Goal: Task Accomplishment & Management: Complete application form

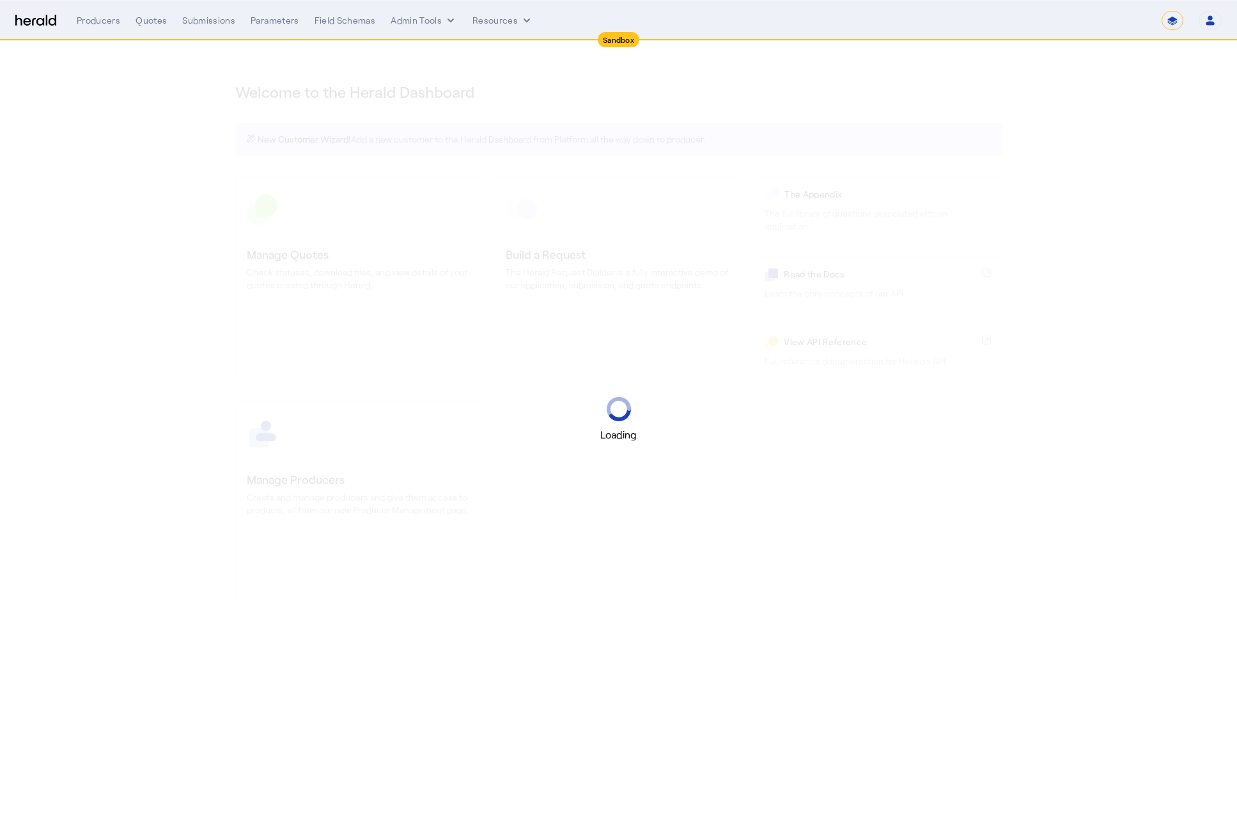
select select "*******"
select select "pfm_2v8p_herald_api"
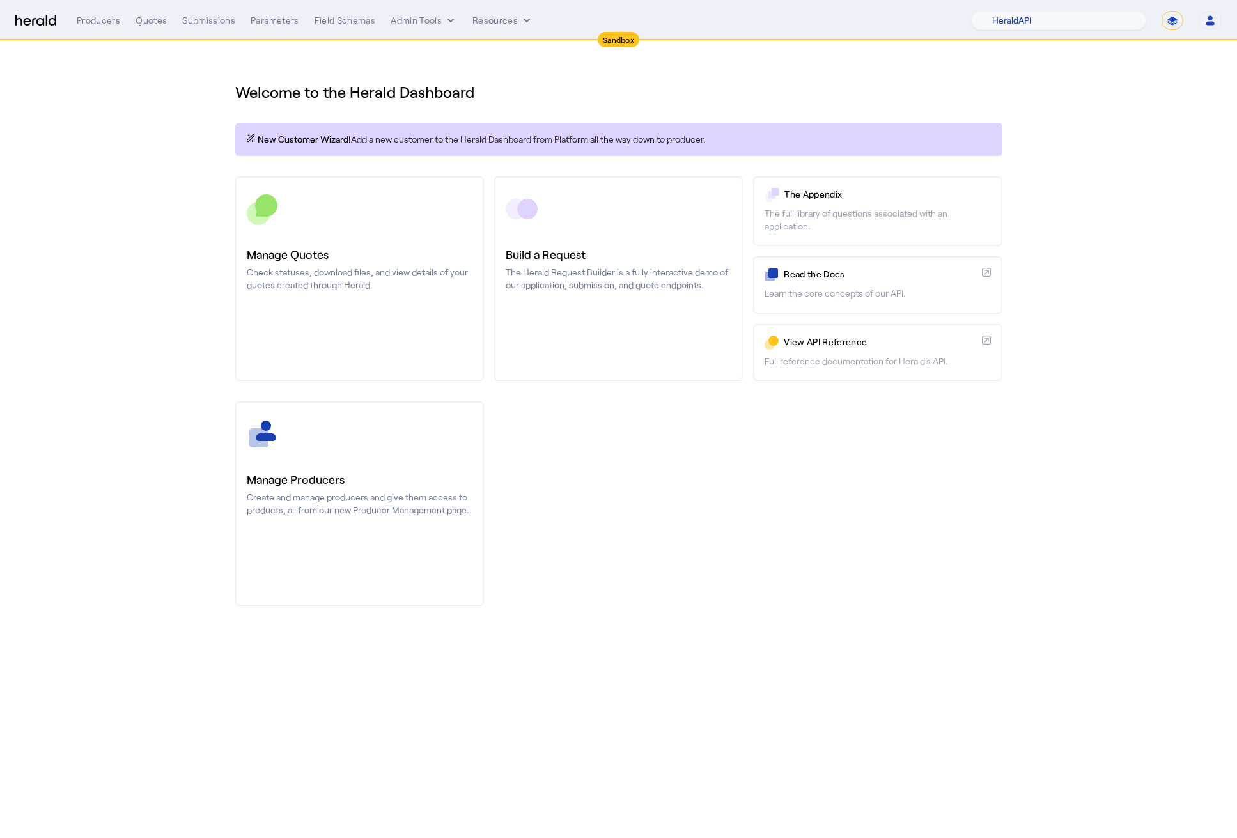
click at [959, 625] on div "Welcome to the Herald Dashboard New Customer Wizard! Add a new customer to the …" at bounding box center [619, 336] width 818 height 590
click at [148, 22] on div "Quotes" at bounding box center [150, 20] width 31 height 13
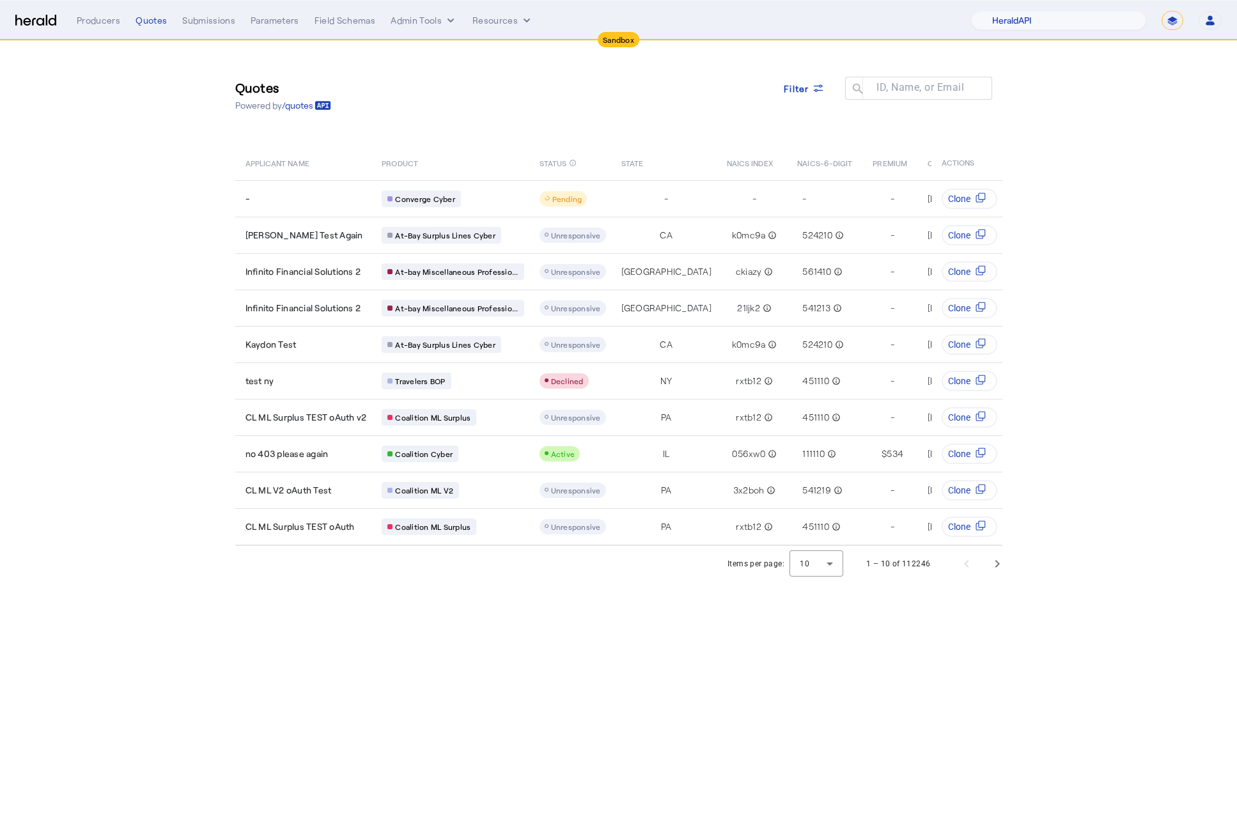
click at [431, 30] on div "Producers Quotes Submissions Parameters Field Schemas Admin Tools Resources 1Fo…" at bounding box center [649, 20] width 1145 height 19
click at [426, 11] on div "Producers Quotes Submissions Parameters Field Schemas Admin Tools Resources 1Fo…" at bounding box center [649, 20] width 1145 height 19
click at [427, 17] on button "Admin Tools" at bounding box center [423, 20] width 66 height 13
click at [433, 70] on span "Products Manager" at bounding box center [445, 77] width 93 height 15
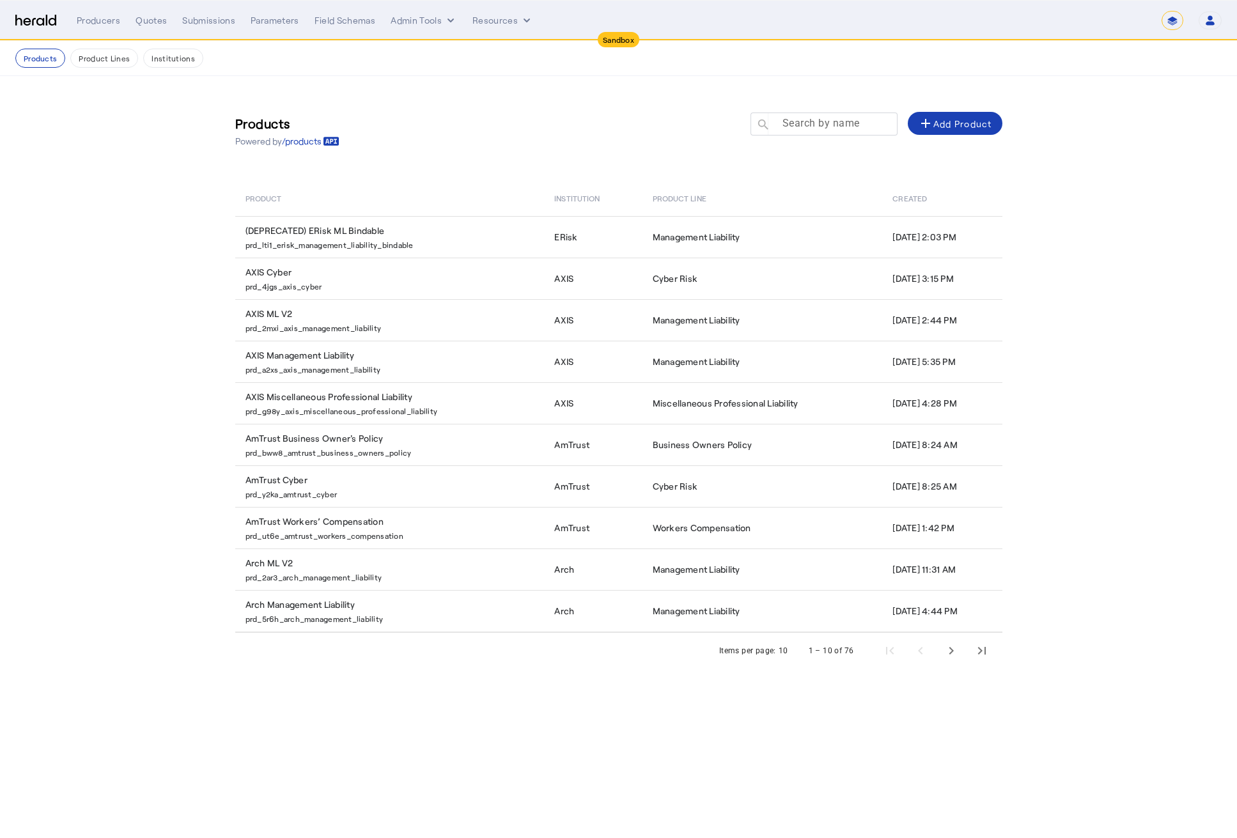
click at [817, 122] on mat-label "Search by name" at bounding box center [820, 123] width 77 height 12
click at [817, 122] on input "Search by name" at bounding box center [829, 123] width 115 height 15
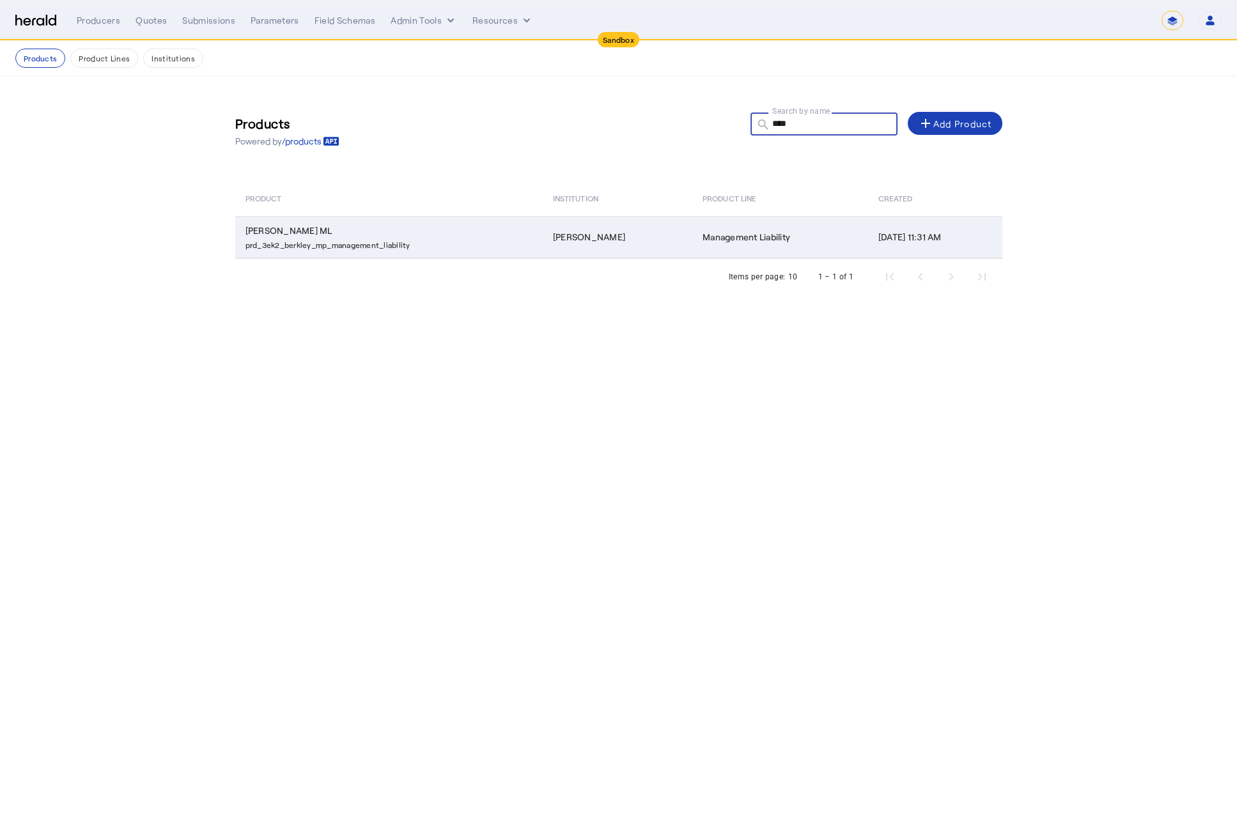
type input "****"
click at [403, 240] on p "prd_3ek2_berkley_mp_management_liability" at bounding box center [391, 243] width 292 height 13
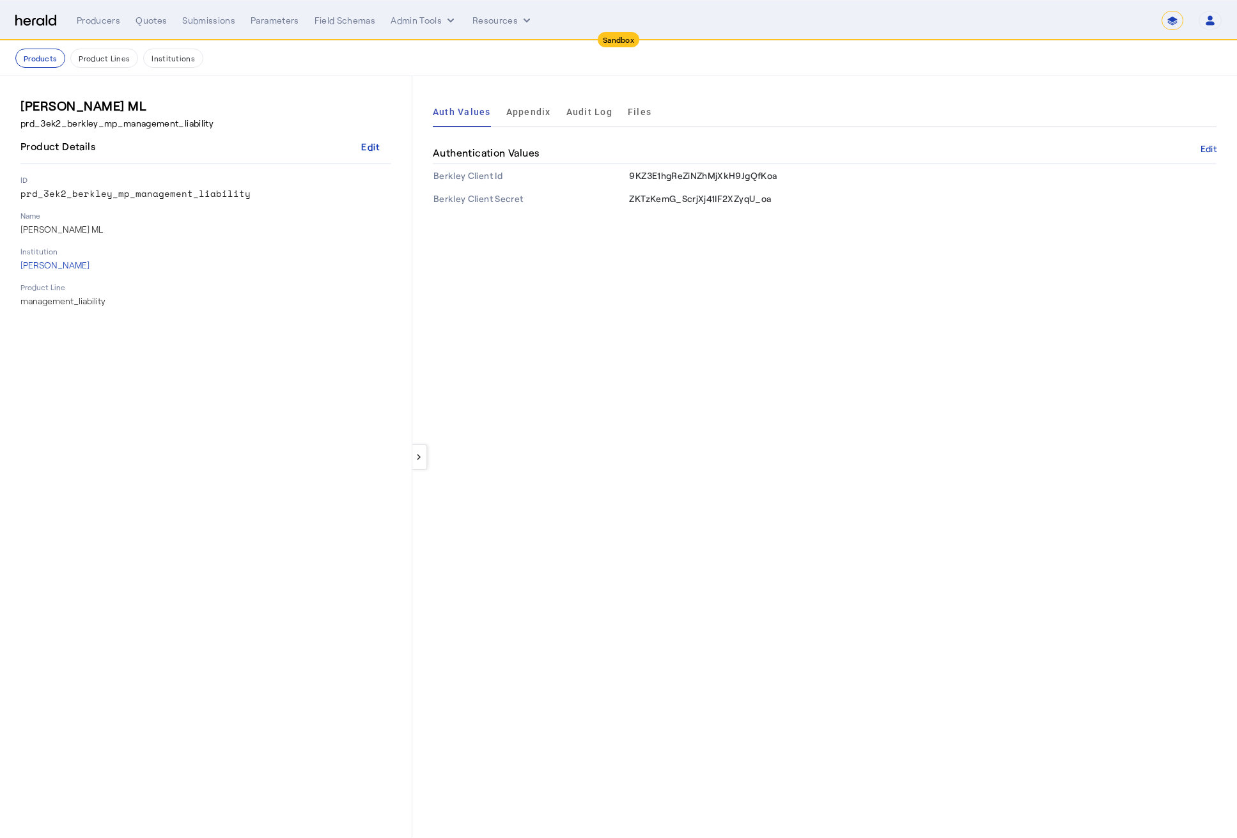
click at [502, 119] on ul "Auth Values Appendix Audit Log Files" at bounding box center [542, 111] width 219 height 31
click at [521, 118] on span "Appendix" at bounding box center [528, 111] width 45 height 31
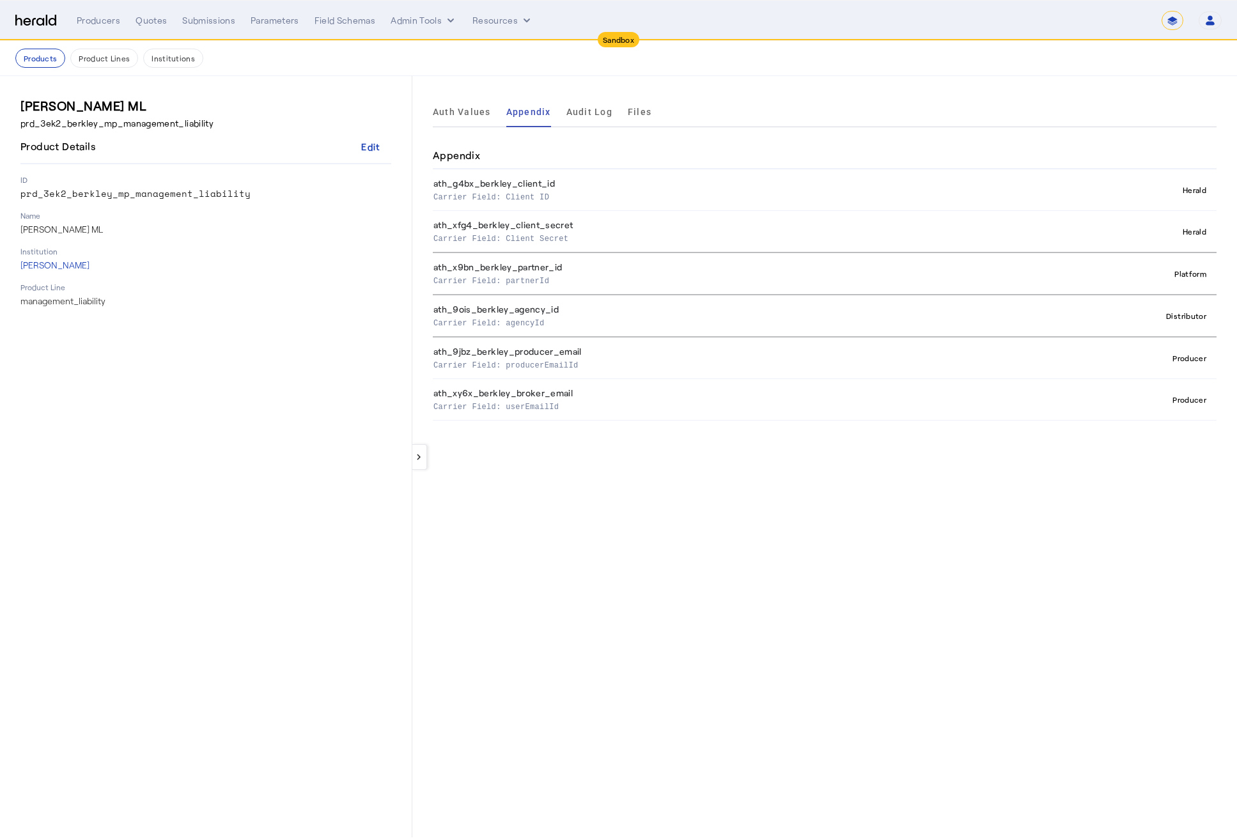
click at [533, 405] on p "Carrier Field: userEmailId" at bounding box center [714, 405] width 562 height 13
click at [532, 404] on p "Carrier Field: userEmailId" at bounding box center [714, 405] width 562 height 13
click at [582, 410] on p "Carrier Field: userEmailId" at bounding box center [714, 405] width 562 height 13
click at [559, 391] on th "ath_xy6x_berkley_broker_email Carrier Field: userEmailId" at bounding box center [716, 400] width 567 height 42
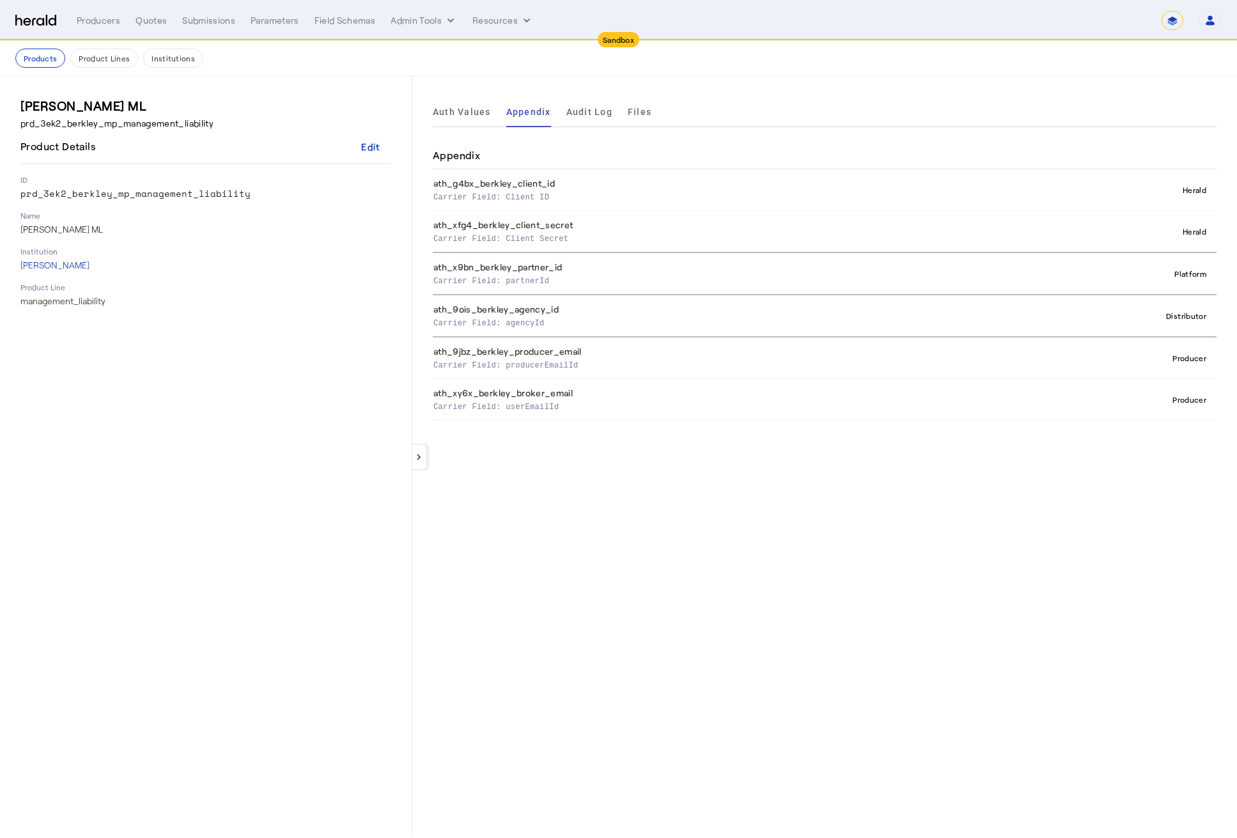
click at [559, 391] on th "ath_xy6x_berkley_broker_email Carrier Field: userEmailId" at bounding box center [716, 400] width 567 height 42
click at [571, 400] on p "Carrier Field: userEmailId" at bounding box center [714, 405] width 562 height 13
click at [595, 399] on p "Carrier Field: userEmailId" at bounding box center [714, 405] width 562 height 13
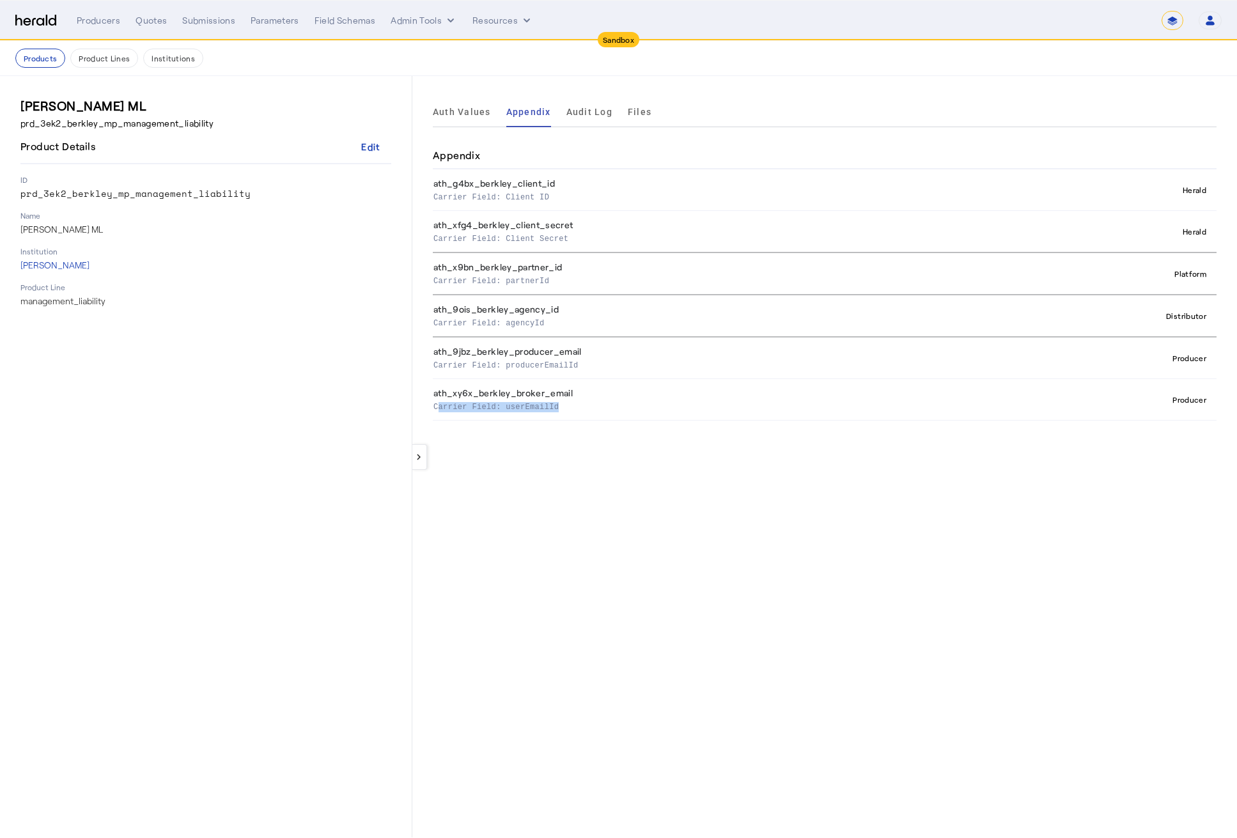
click at [595, 399] on p "Carrier Field: userEmailId" at bounding box center [714, 405] width 562 height 13
click at [573, 102] on span "Audit Log" at bounding box center [589, 111] width 46 height 31
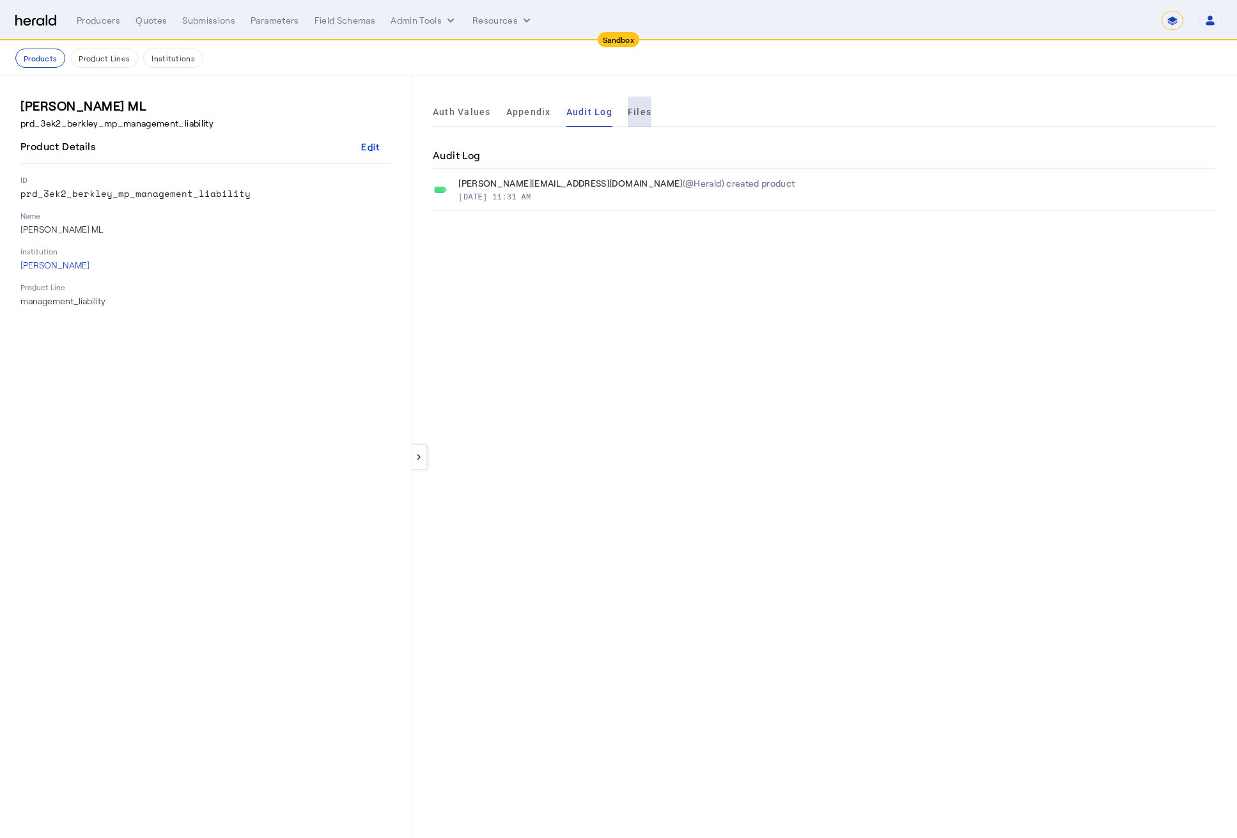
click at [636, 121] on span "Files" at bounding box center [640, 111] width 24 height 31
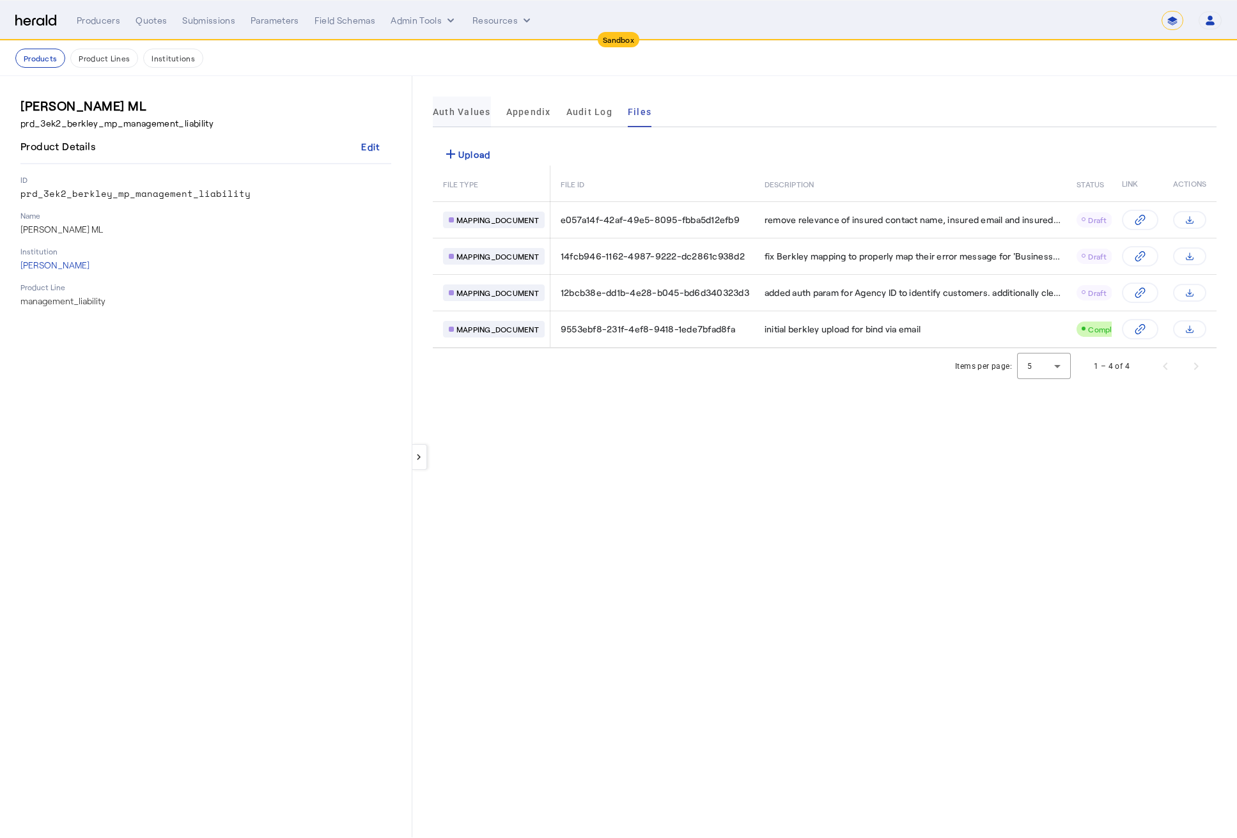
click at [468, 105] on span "Auth Values" at bounding box center [462, 111] width 58 height 31
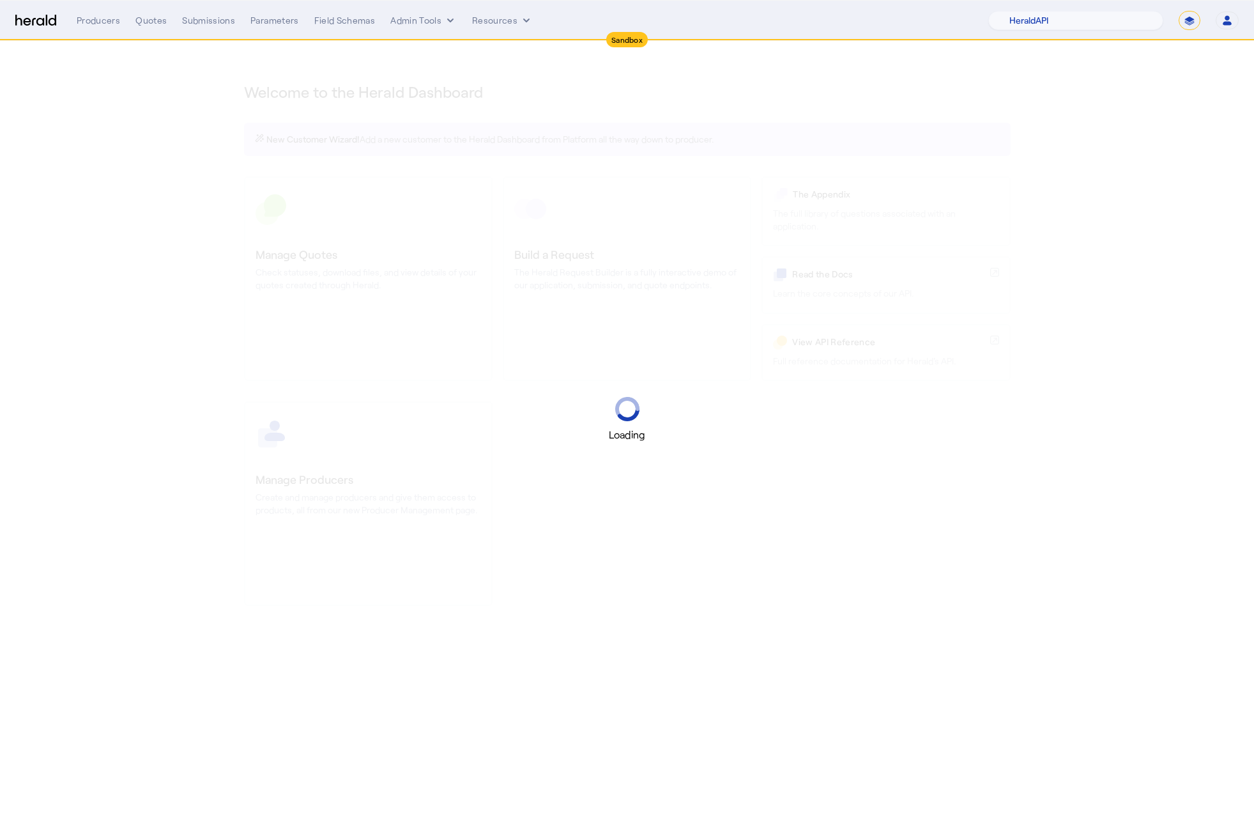
select select "pfm_2v8p_herald_api"
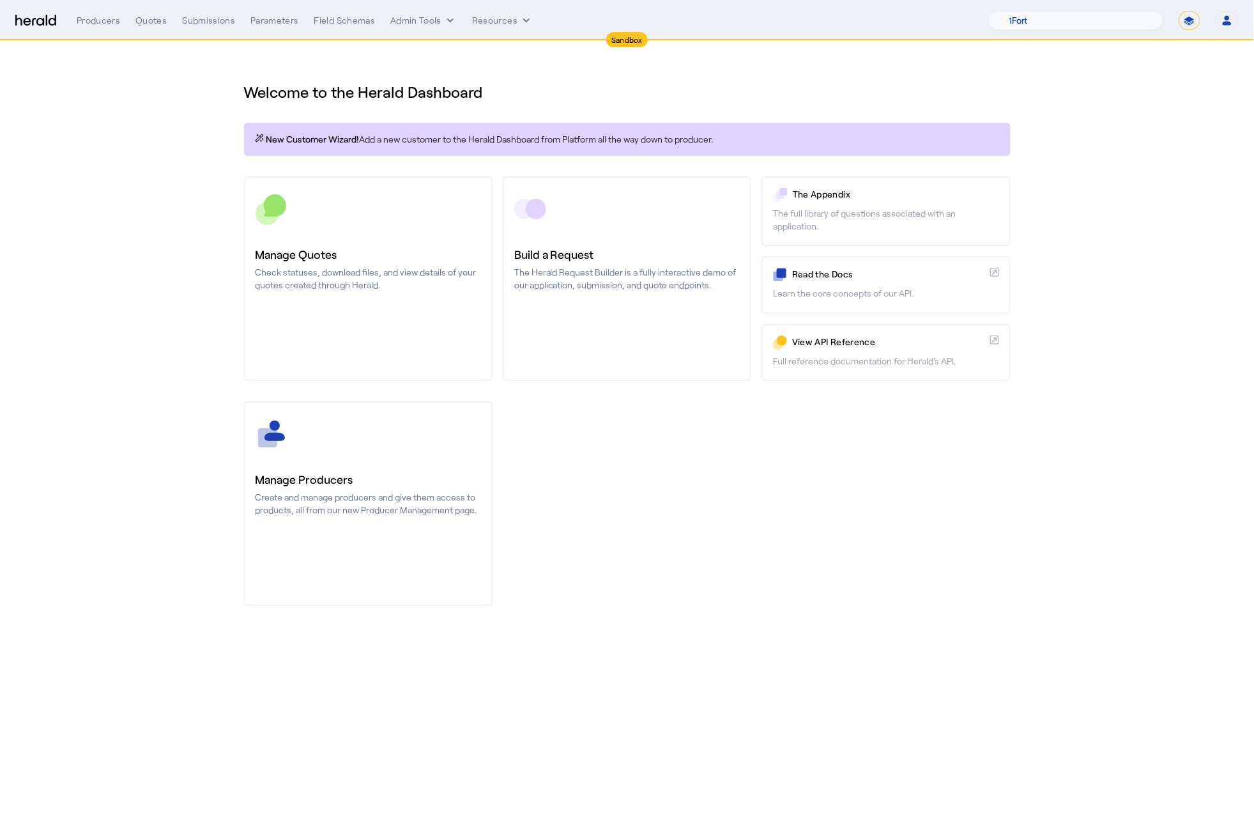
click at [1086, 120] on section "Welcome to the Herald Dashboard New Customer Wizard! Add a new customer to the …" at bounding box center [627, 336] width 1254 height 590
click at [1194, 9] on nav "Sandbox Menu Producers Quotes Submissions Parameters Field Schemas Admin Tools …" at bounding box center [627, 21] width 1254 height 40
click at [1191, 20] on select "**********" at bounding box center [1190, 20] width 22 height 19
select select "**********"
click at [1179, 11] on select "**********" at bounding box center [1190, 20] width 22 height 19
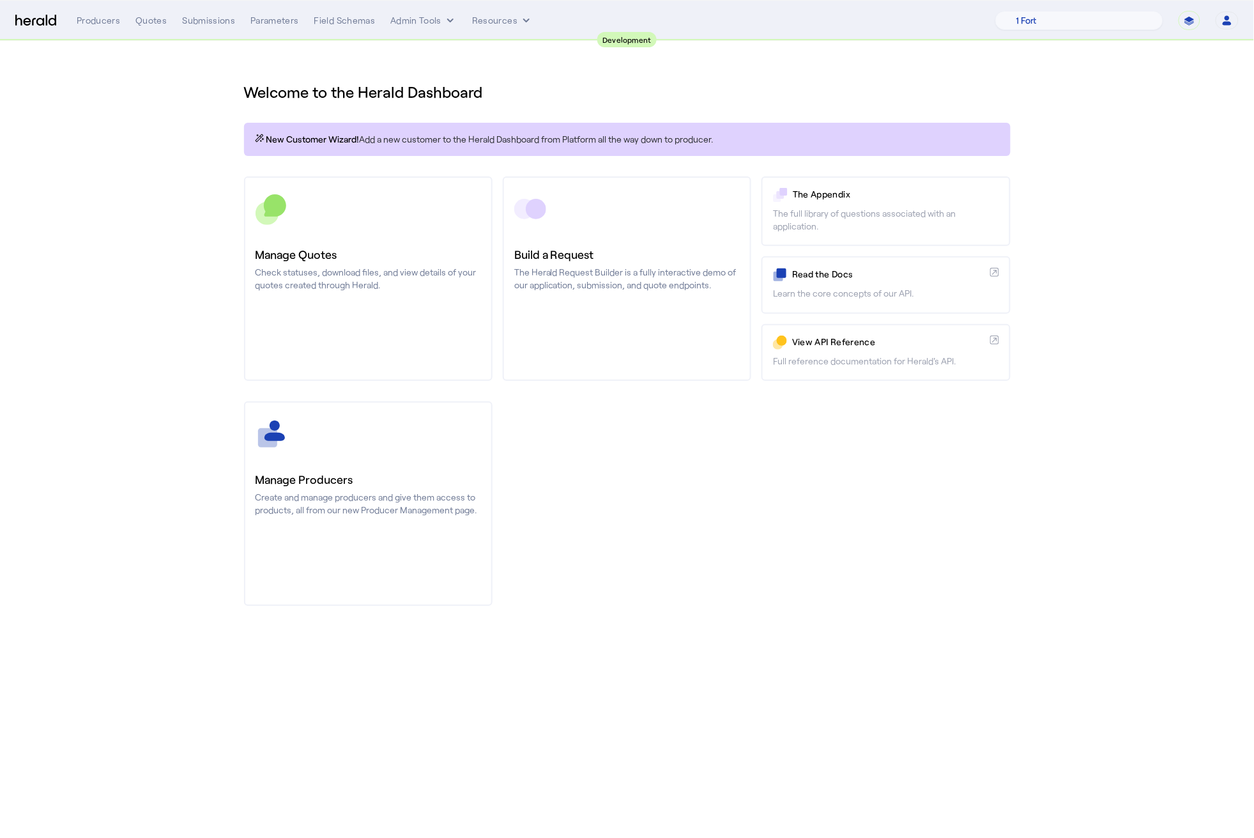
click at [658, 469] on div "Manage Producers Create and manage producers and give them access to products, …" at bounding box center [627, 503] width 767 height 204
click at [144, 178] on section "Welcome to the Herald Dashboard New Customer Wizard! Add a new customer to the …" at bounding box center [627, 336] width 1254 height 590
click at [47, 15] on img at bounding box center [35, 21] width 41 height 12
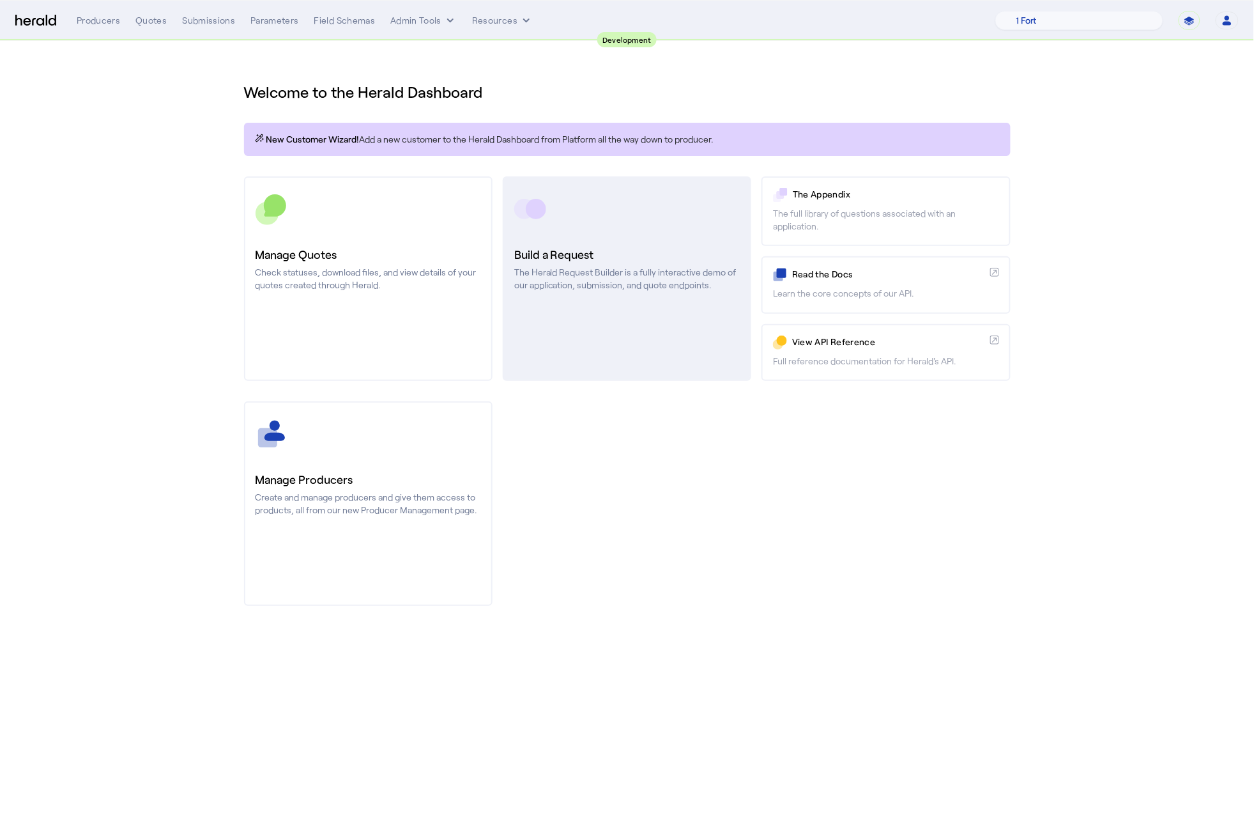
click at [629, 290] on p "The Herald Request Builder is a fully interactive demo of our application, subm…" at bounding box center [627, 279] width 226 height 26
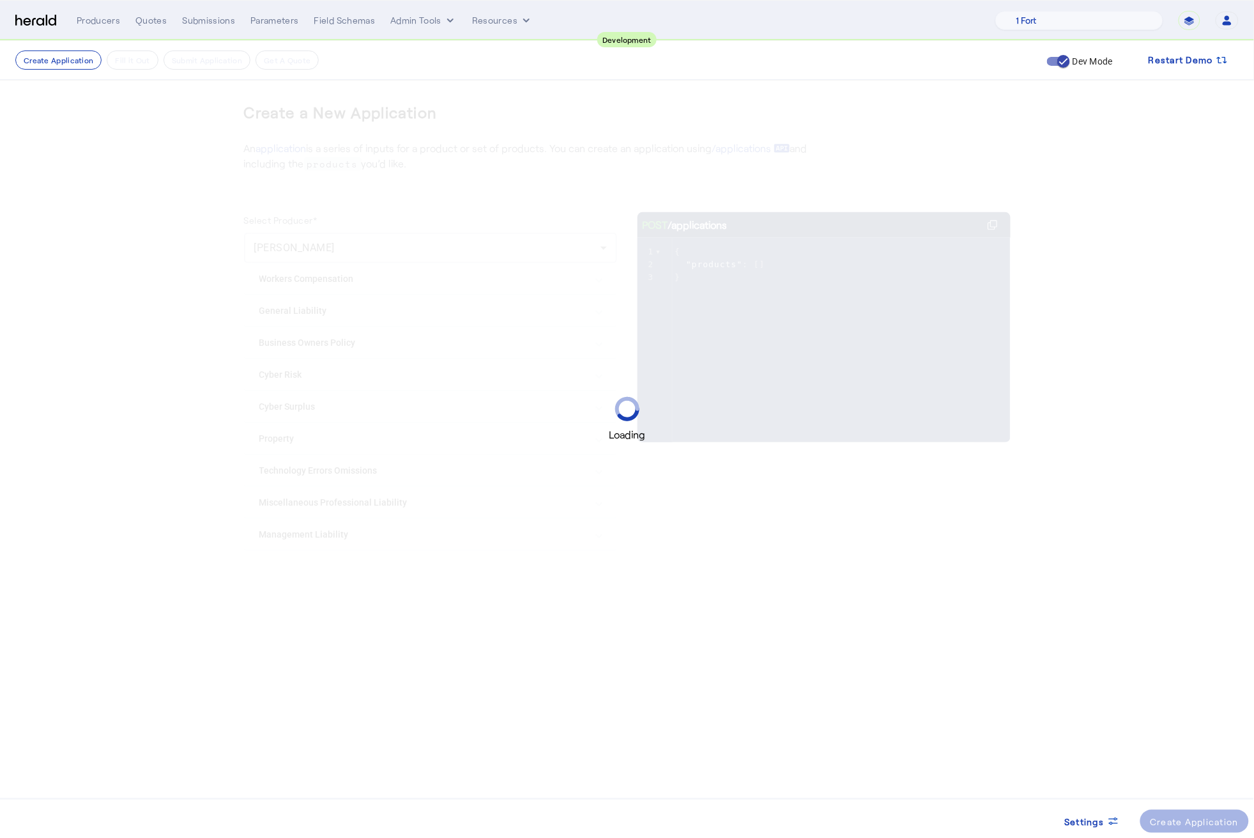
click at [372, 533] on div "Loading" at bounding box center [627, 419] width 1254 height 838
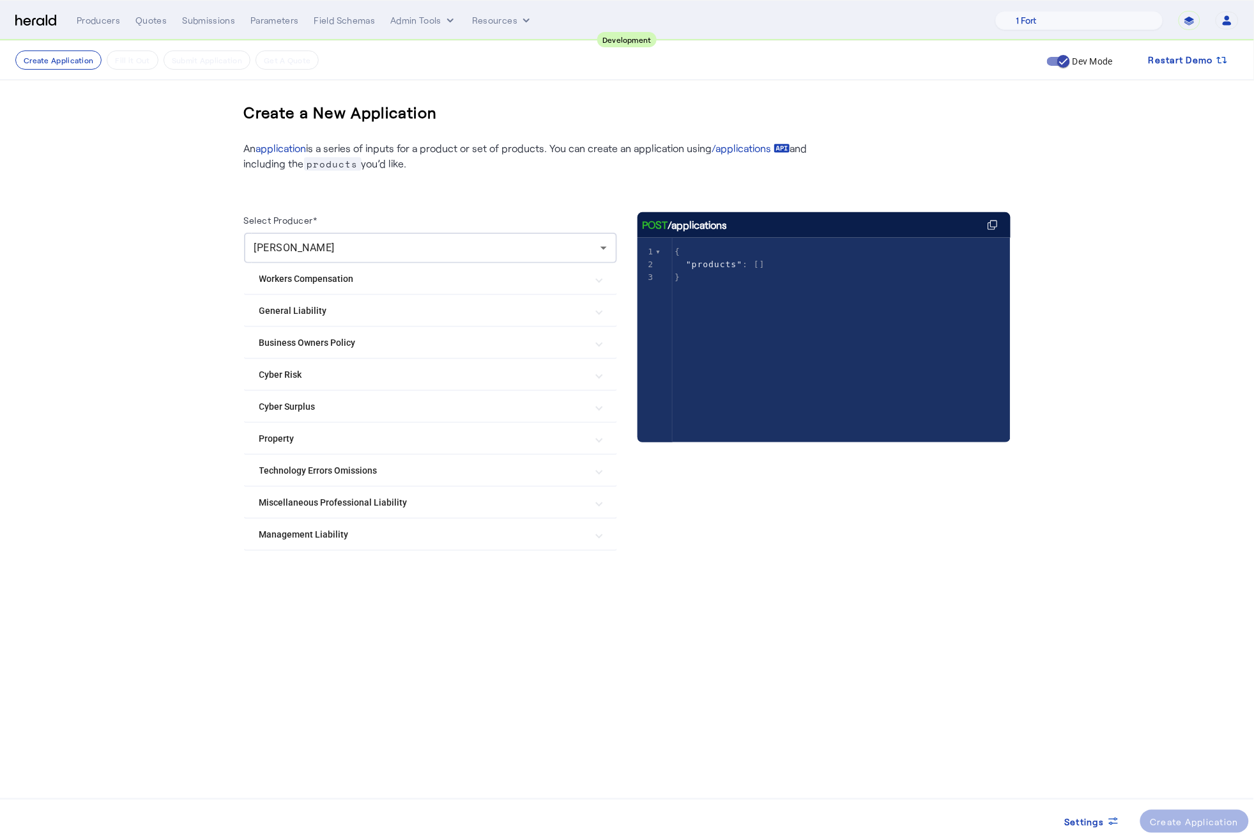
click at [331, 534] on Liability "Management Liability" at bounding box center [422, 534] width 327 height 13
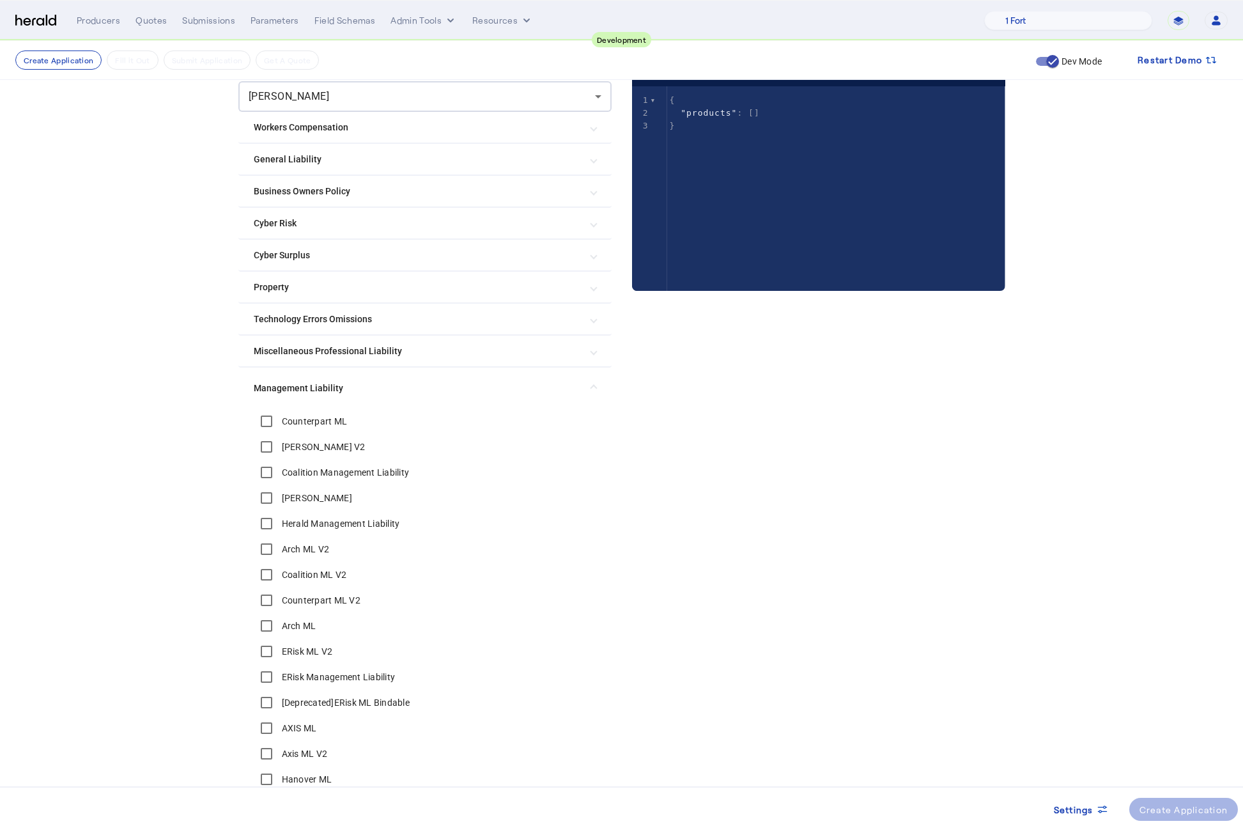
scroll to position [374, 0]
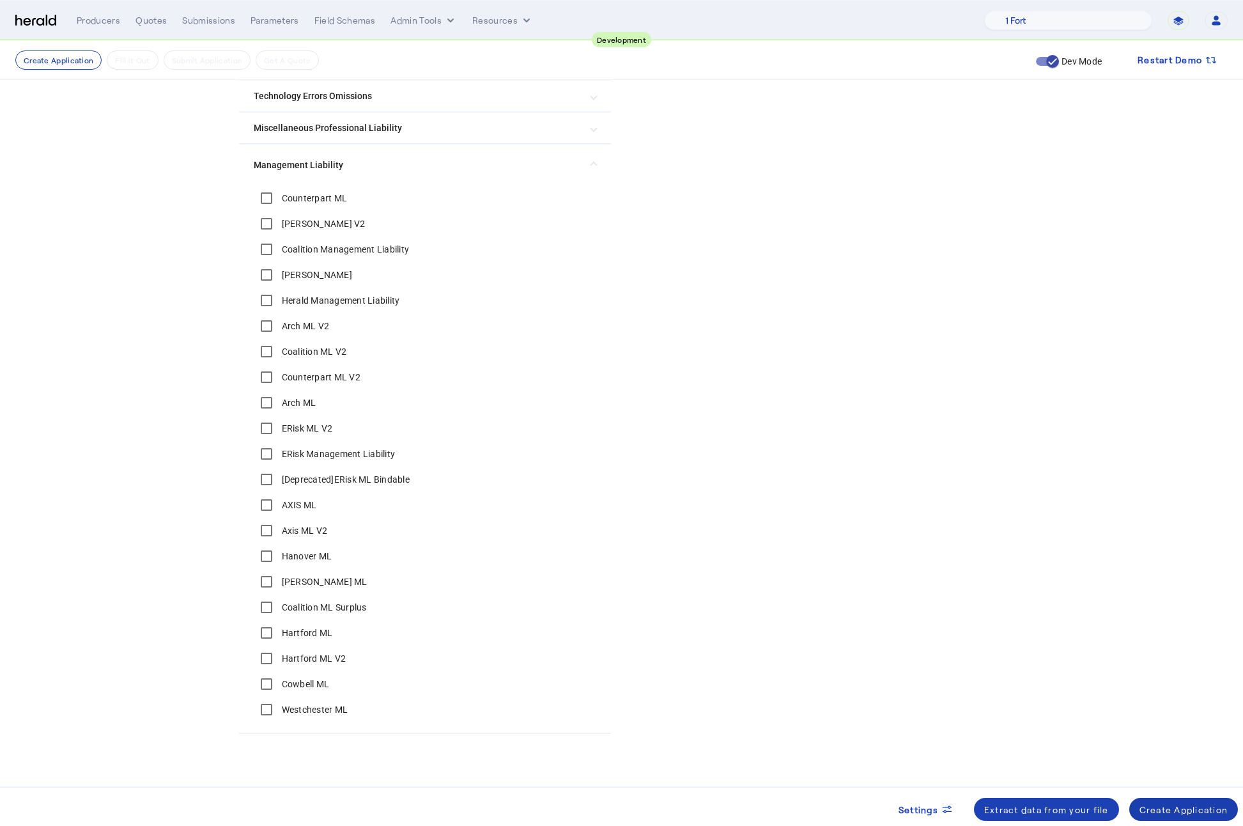
click at [1175, 818] on span at bounding box center [1183, 809] width 109 height 31
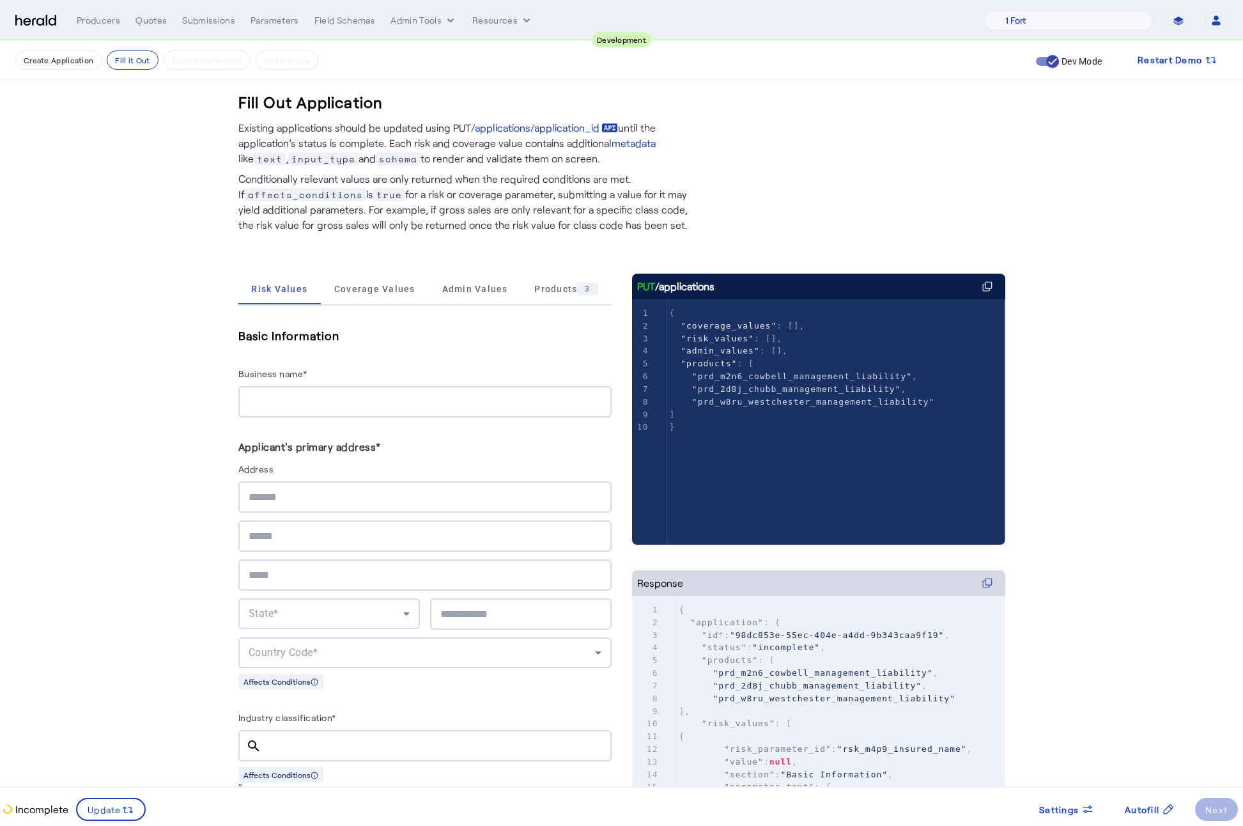
click at [382, 282] on span "Coverage Values" at bounding box center [374, 289] width 81 height 31
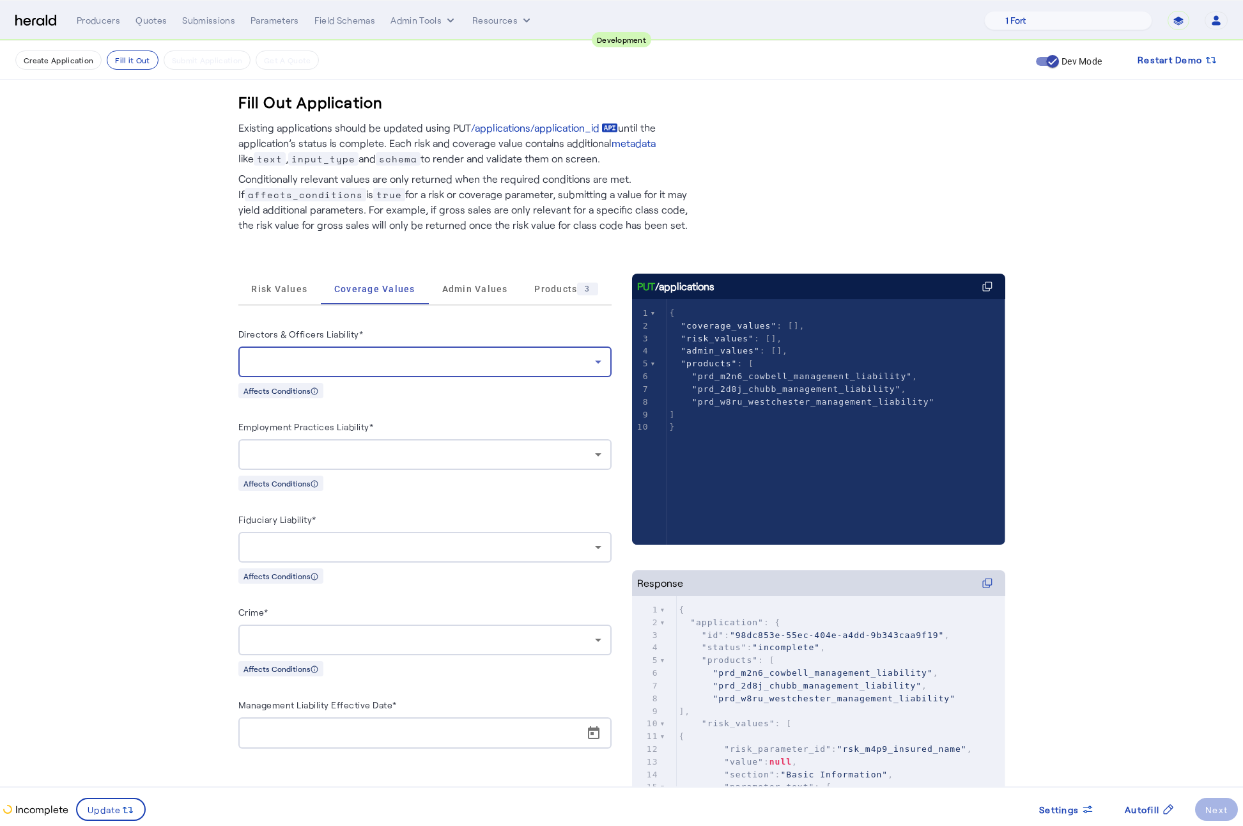
click at [376, 367] on div at bounding box center [422, 361] width 346 height 15
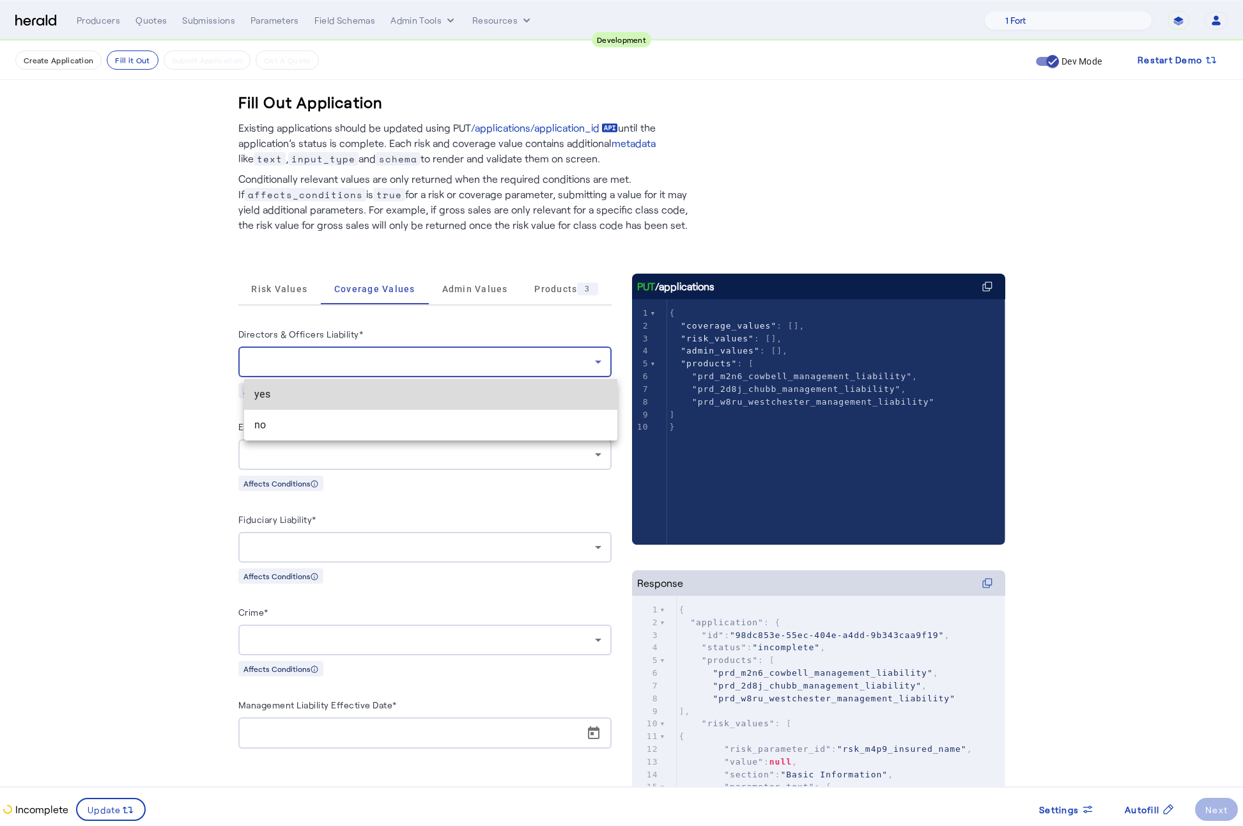
click at [326, 397] on span "yes" at bounding box center [430, 394] width 353 height 15
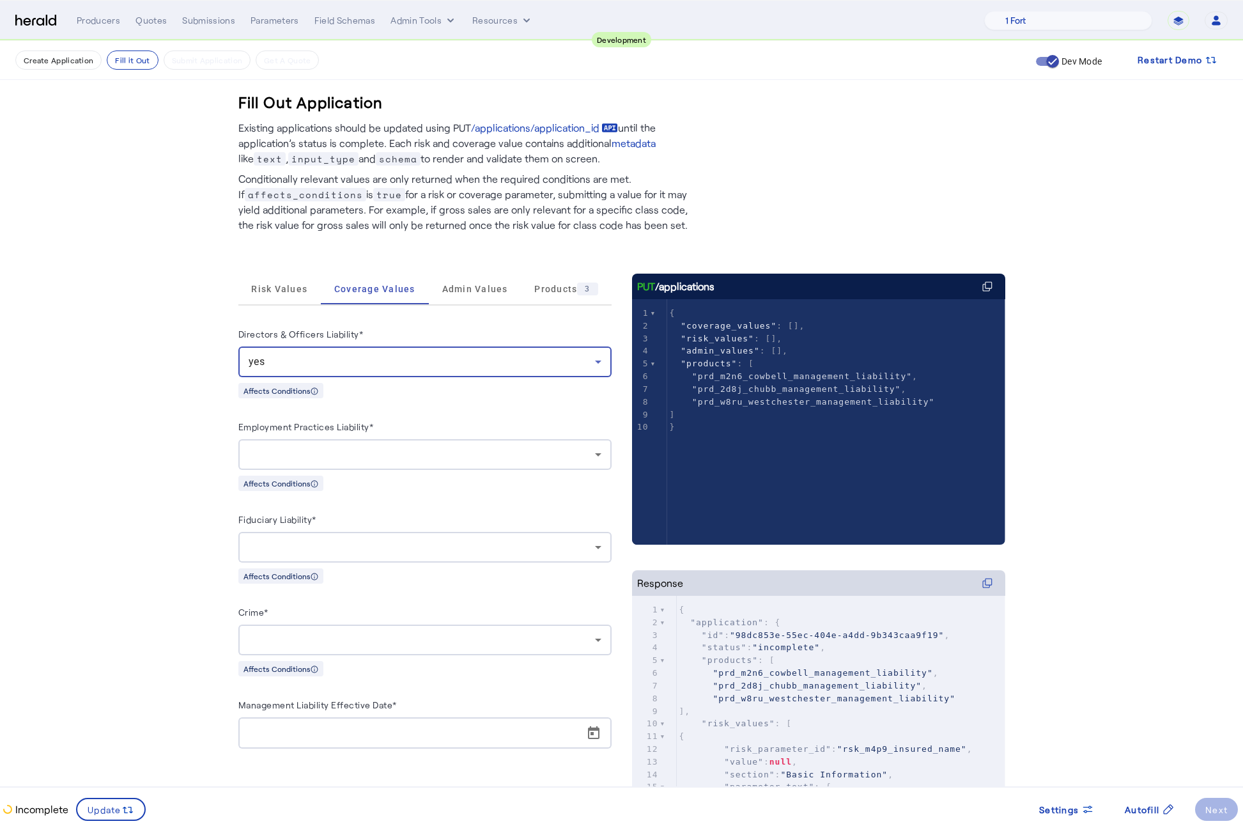
click at [337, 423] on label "Employment Practices Liability*" at bounding box center [305, 426] width 135 height 11
click at [334, 451] on div at bounding box center [422, 454] width 346 height 15
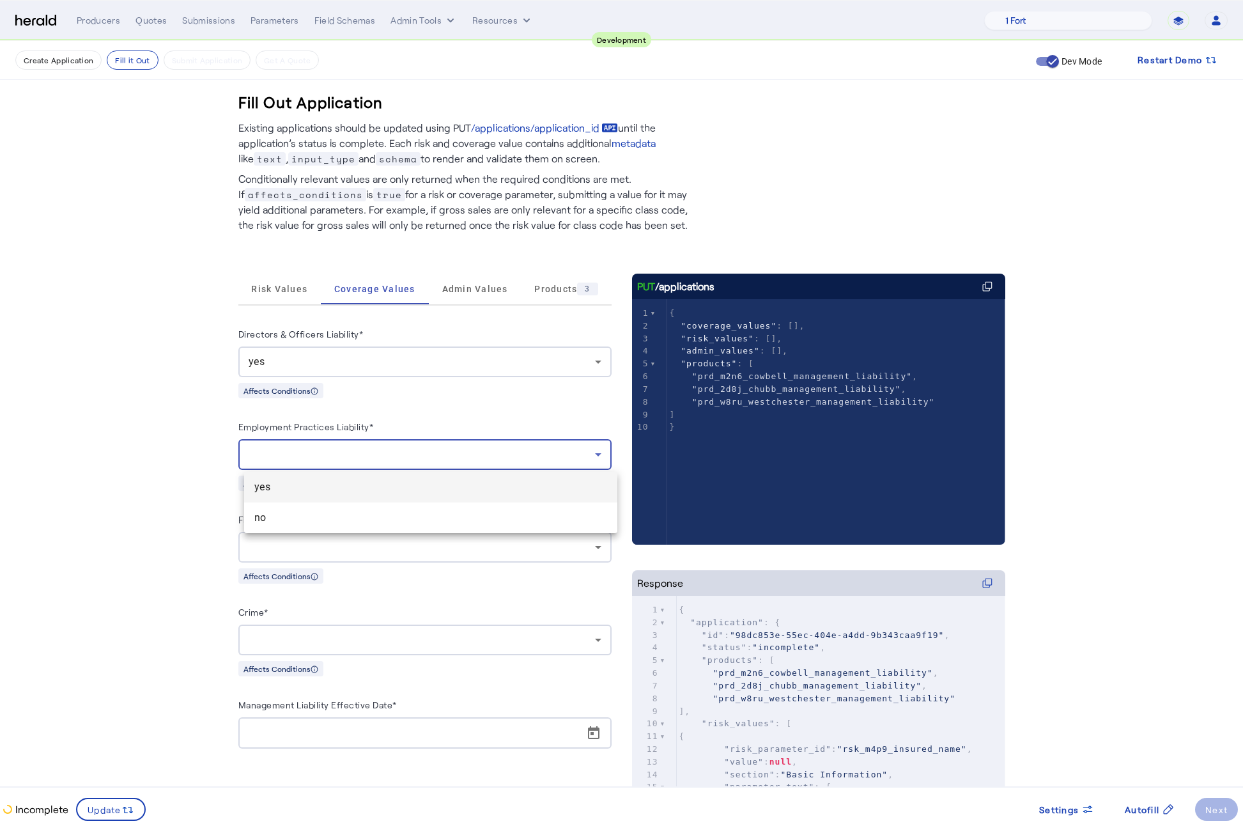
click at [312, 504] on mat-option "no" at bounding box center [430, 517] width 373 height 31
click at [328, 466] on div "no" at bounding box center [425, 454] width 353 height 31
click at [318, 488] on span "yes" at bounding box center [430, 486] width 353 height 15
click at [111, 792] on div "Incomplete Update Settings Autofill Next" at bounding box center [621, 804] width 1243 height 34
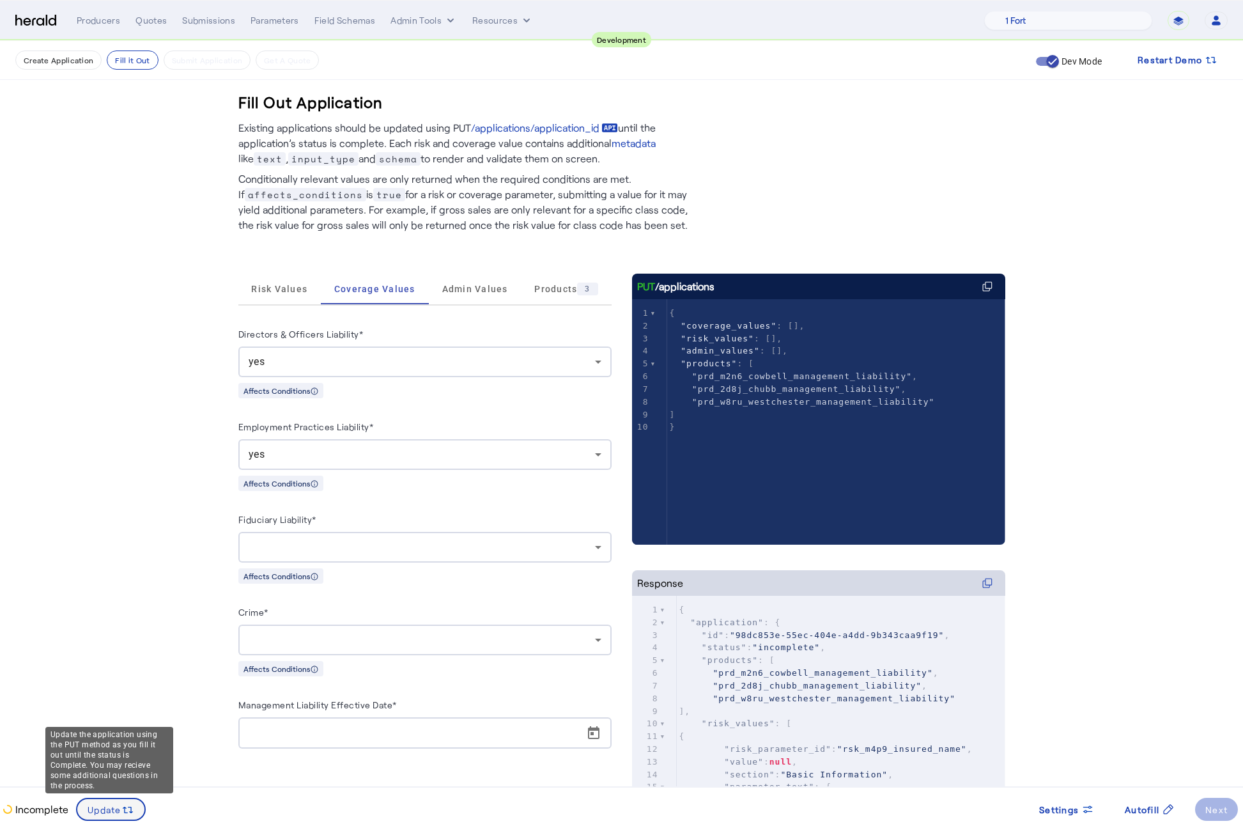
click at [106, 814] on span "Update" at bounding box center [105, 809] width 34 height 13
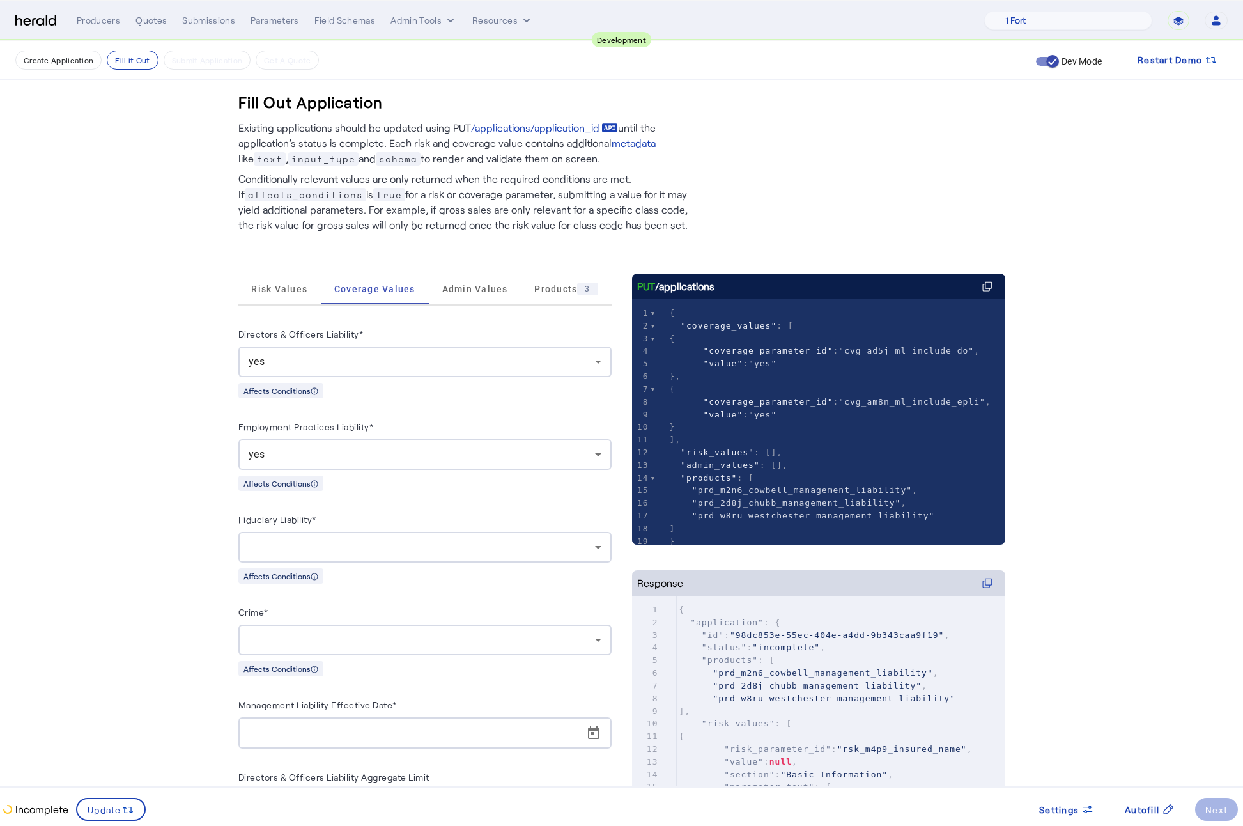
click at [424, 461] on div "yes" at bounding box center [425, 454] width 353 height 31
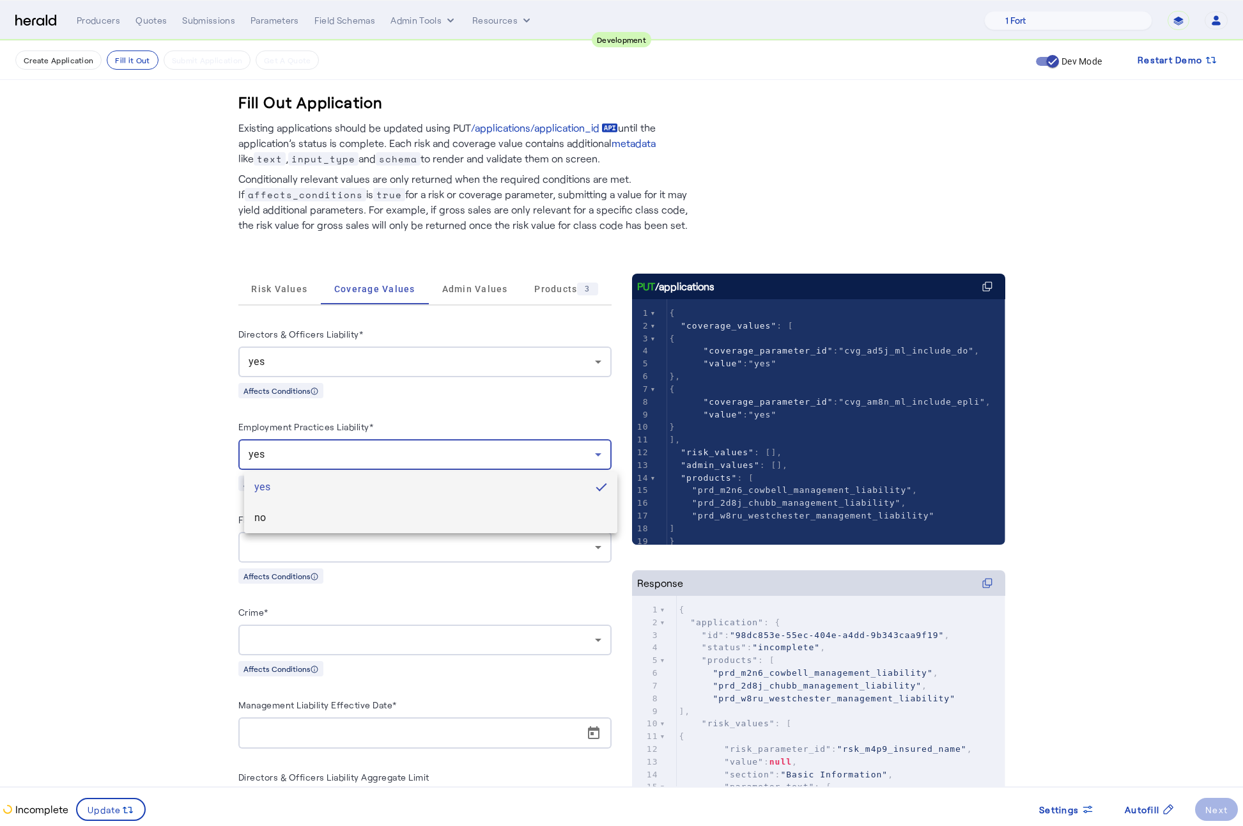
click at [343, 528] on mat-option "no" at bounding box center [430, 517] width 373 height 31
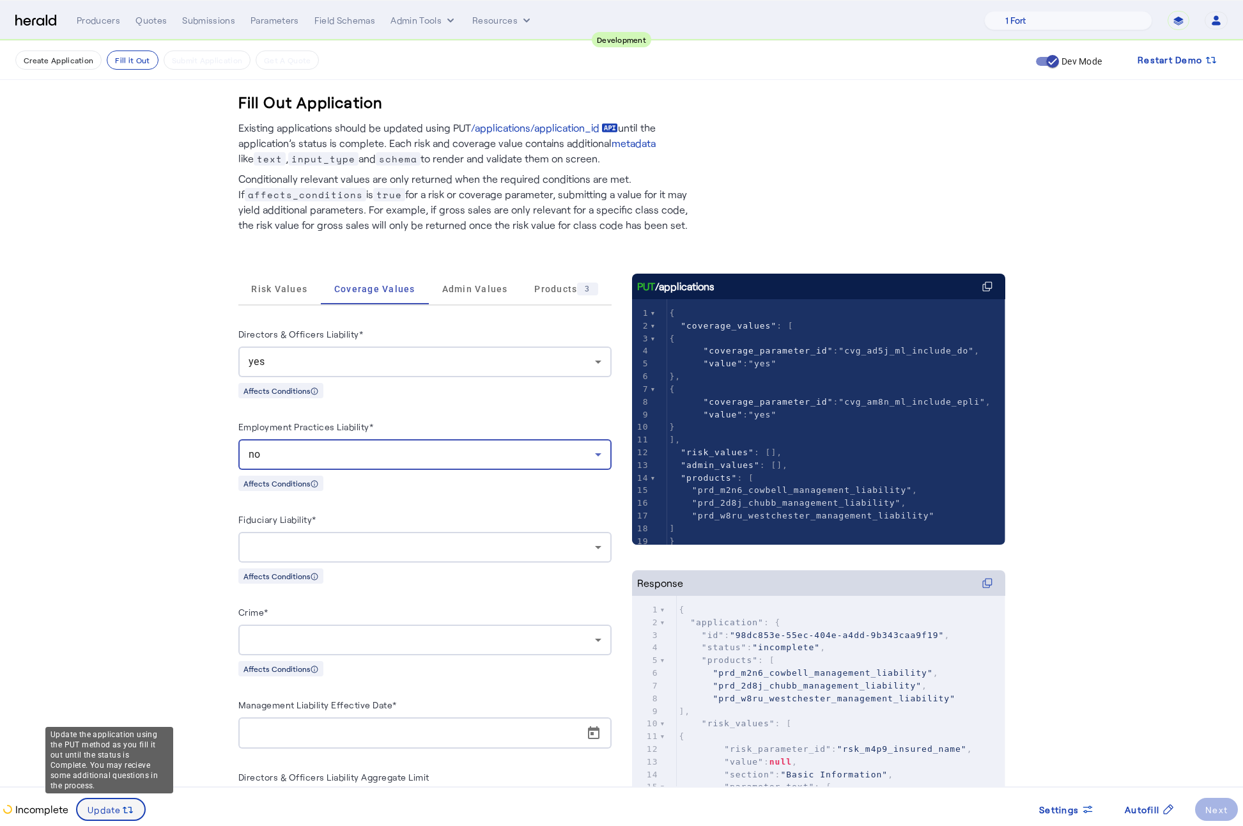
click at [117, 818] on span at bounding box center [110, 809] width 67 height 31
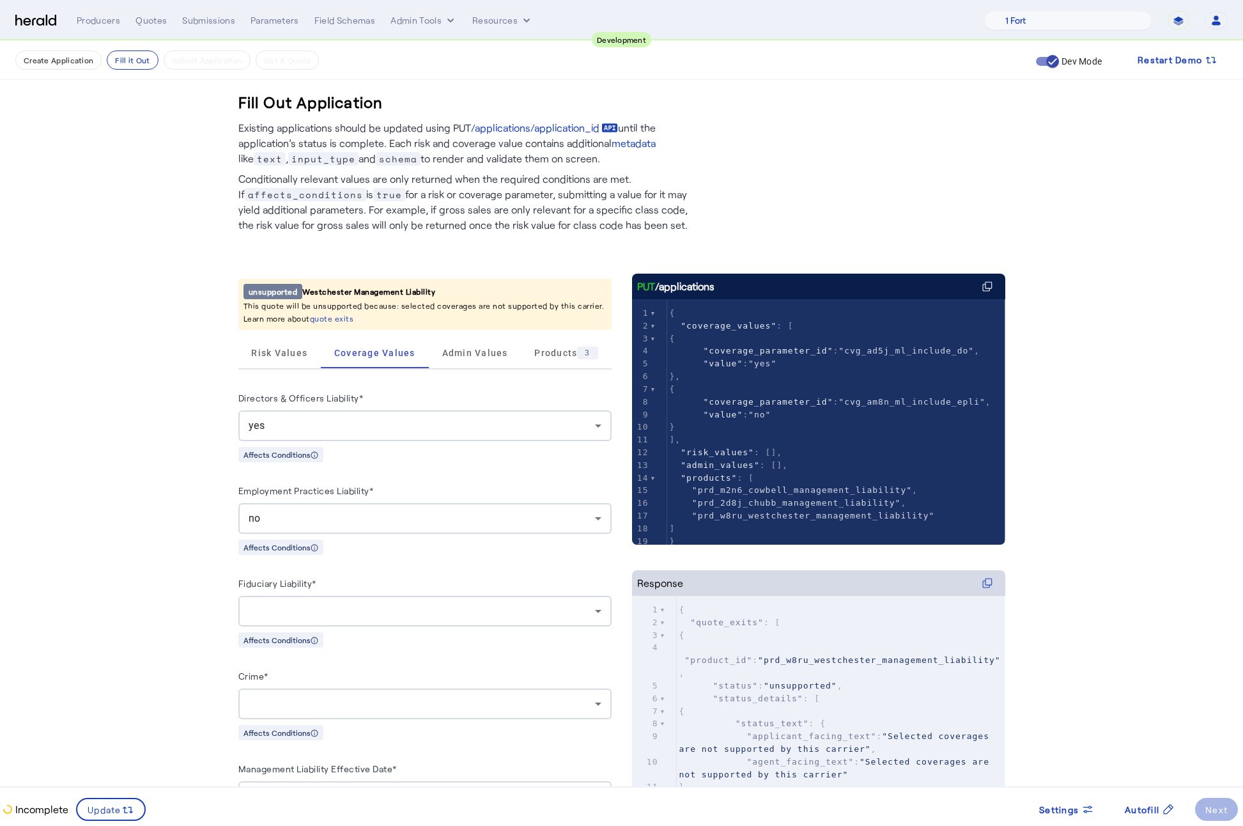
click at [206, 444] on fill-application-step "Create Application Fill it Out Submit Application Get A Quote Dev Mode Restart …" at bounding box center [621, 559] width 1243 height 1036
click at [351, 513] on div "no" at bounding box center [422, 518] width 346 height 15
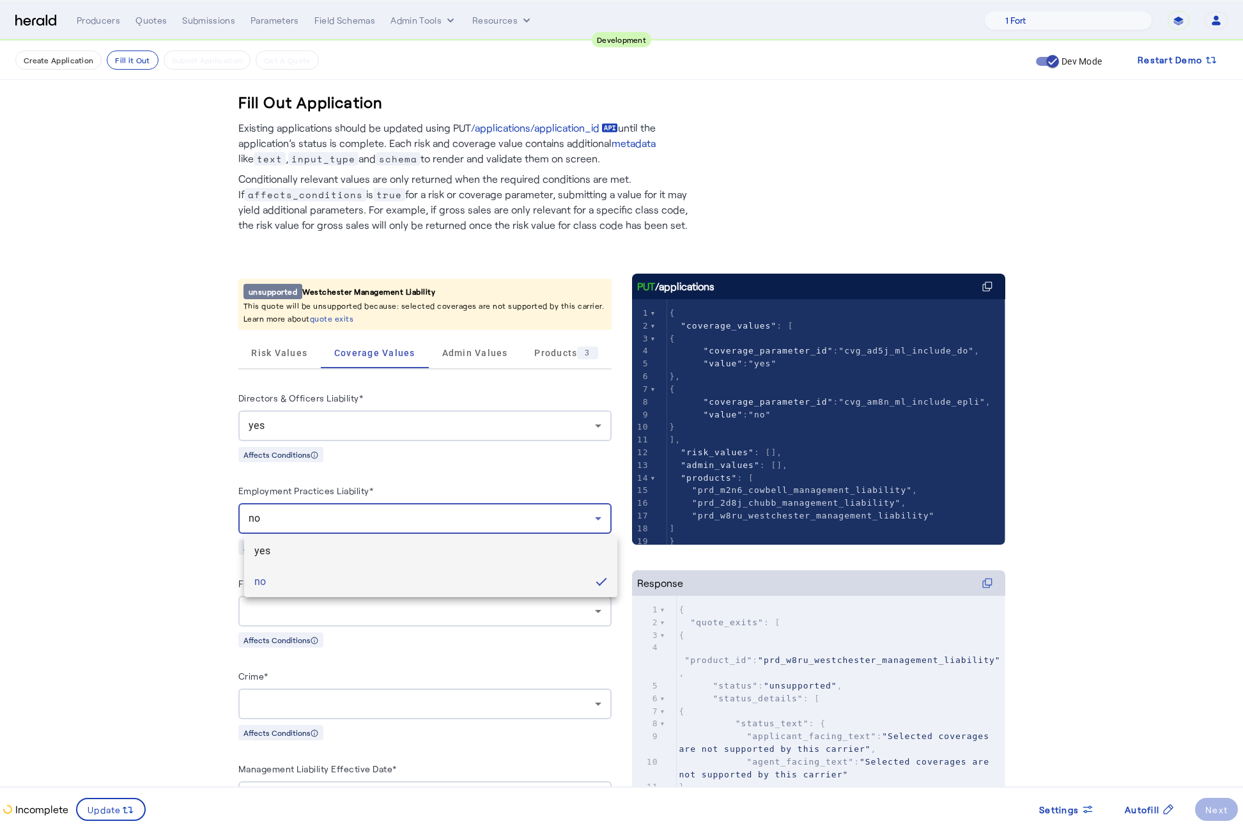
click at [350, 541] on mat-option "yes" at bounding box center [430, 551] width 373 height 31
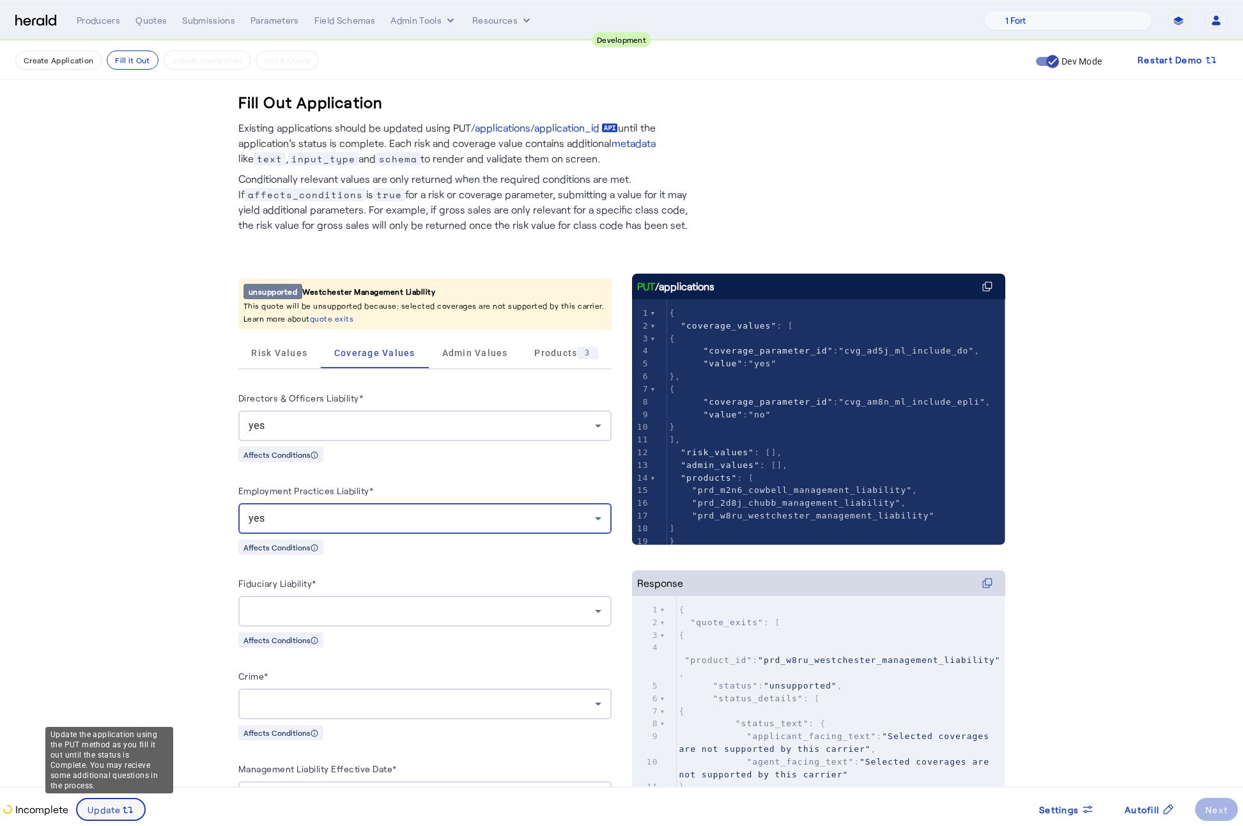
click at [128, 812] on icon at bounding box center [130, 809] width 5 height 6
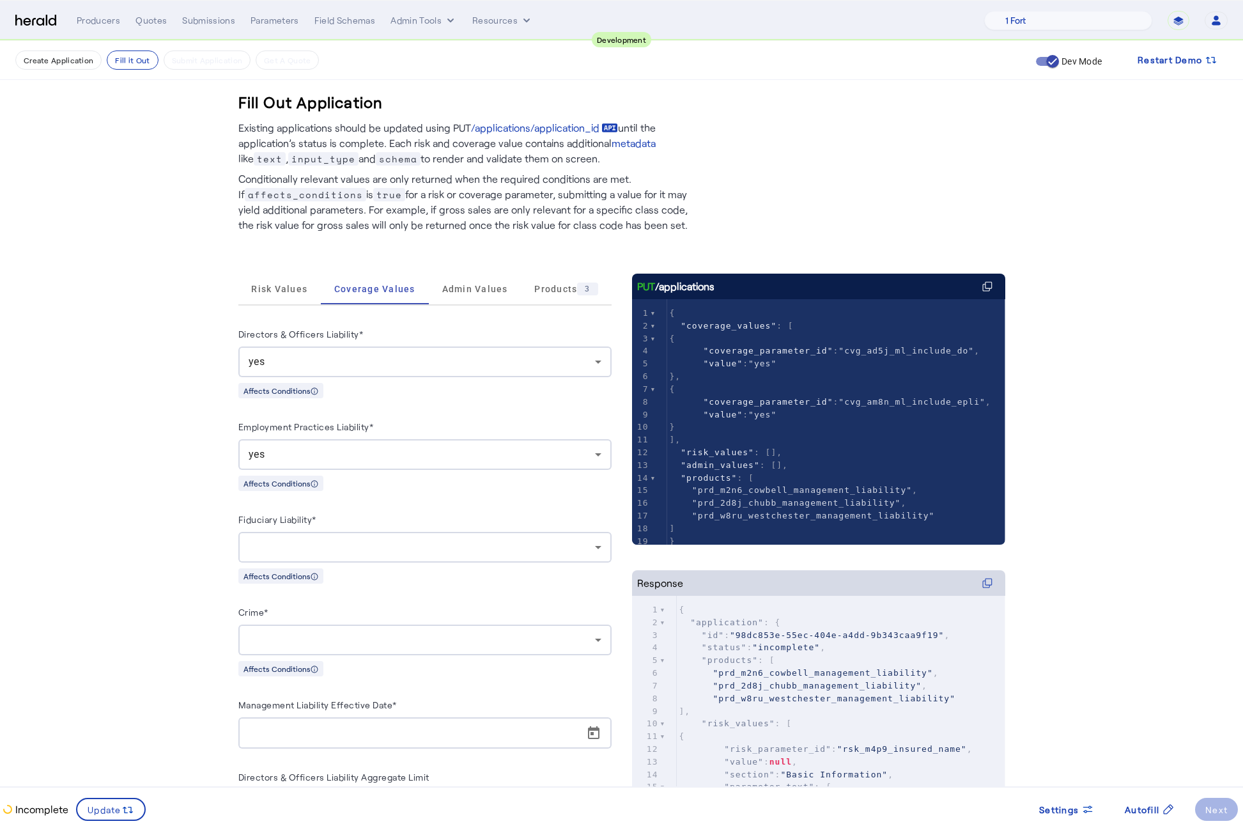
click at [82, 551] on fill-application-step "Create Application Fill it Out Submit Application Get A Quote Dev Mode Restart …" at bounding box center [621, 671] width 1243 height 1261
click at [1072, 824] on span at bounding box center [1066, 809] width 75 height 31
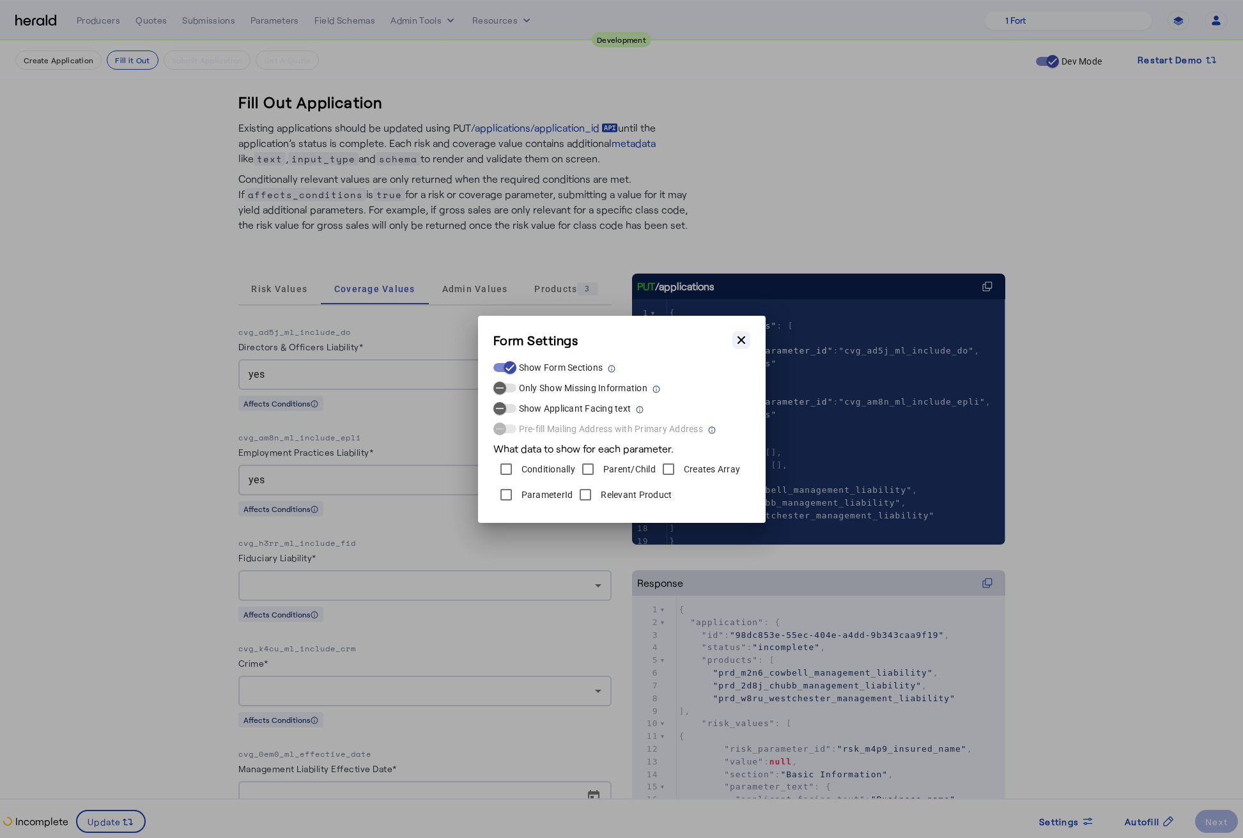
click at [739, 337] on icon "button" at bounding box center [741, 340] width 8 height 8
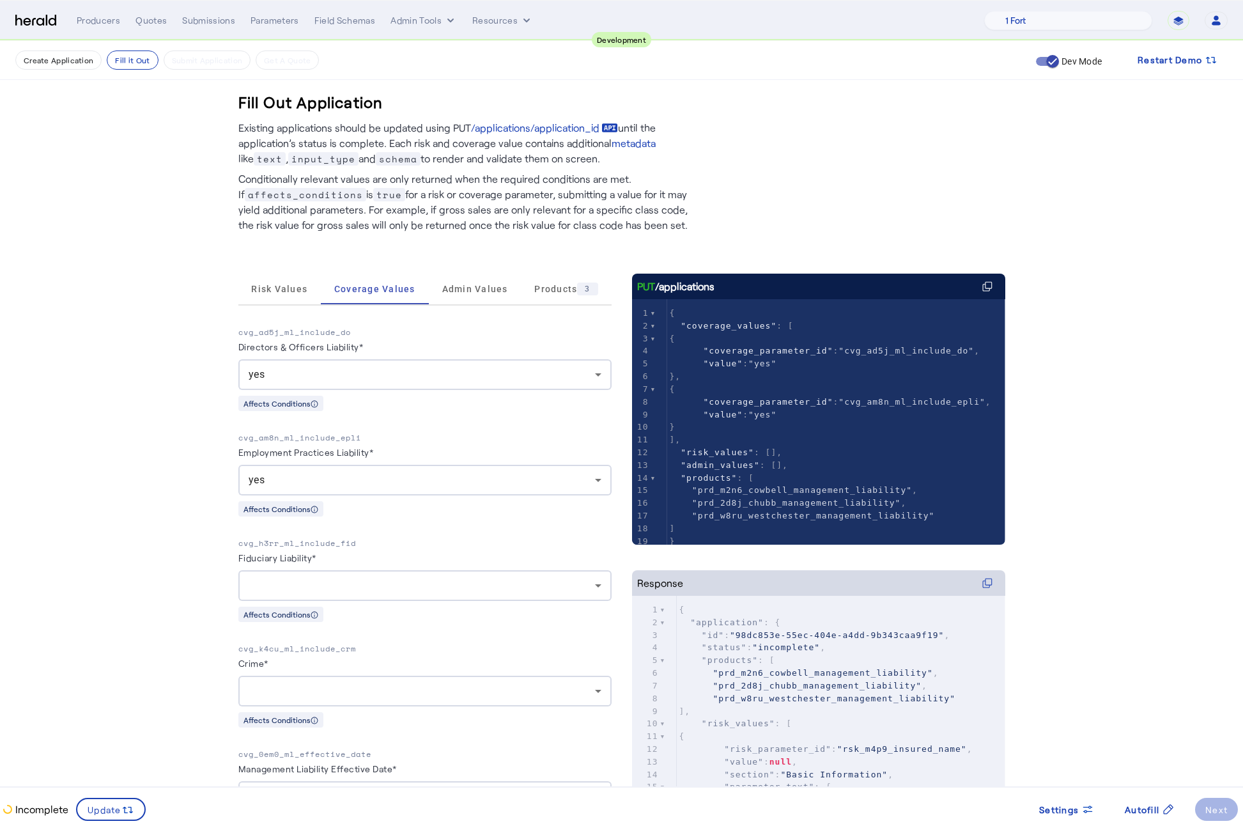
click at [174, 509] on fill-application-step "Create Application Fill it Out Submit Application Get A Quote Dev Mode Restart …" at bounding box center [621, 735] width 1243 height 1389
click at [344, 434] on p "cvg_am8n_ml_include_epli" at bounding box center [424, 437] width 373 height 13
click at [337, 440] on p "cvg_am8n_ml_include_epli" at bounding box center [424, 437] width 373 height 13
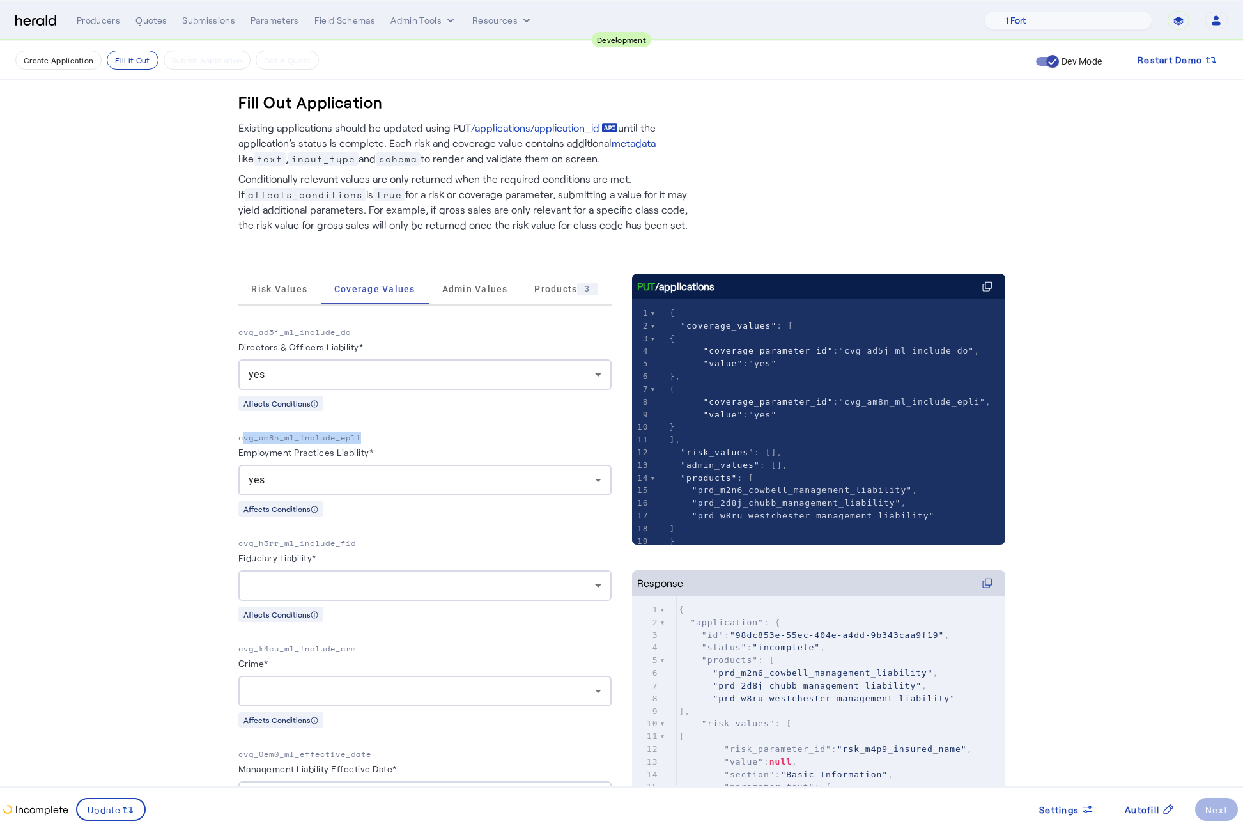
click at [337, 440] on p "cvg_am8n_ml_include_epli" at bounding box center [424, 437] width 373 height 13
copy p "cvg_am8n_ml_include_epli"
click at [162, 473] on fill-application-step "Create Application Fill it Out Submit Application Get A Quote Dev Mode Restart …" at bounding box center [621, 735] width 1243 height 1389
click at [492, 475] on div "yes" at bounding box center [422, 479] width 346 height 15
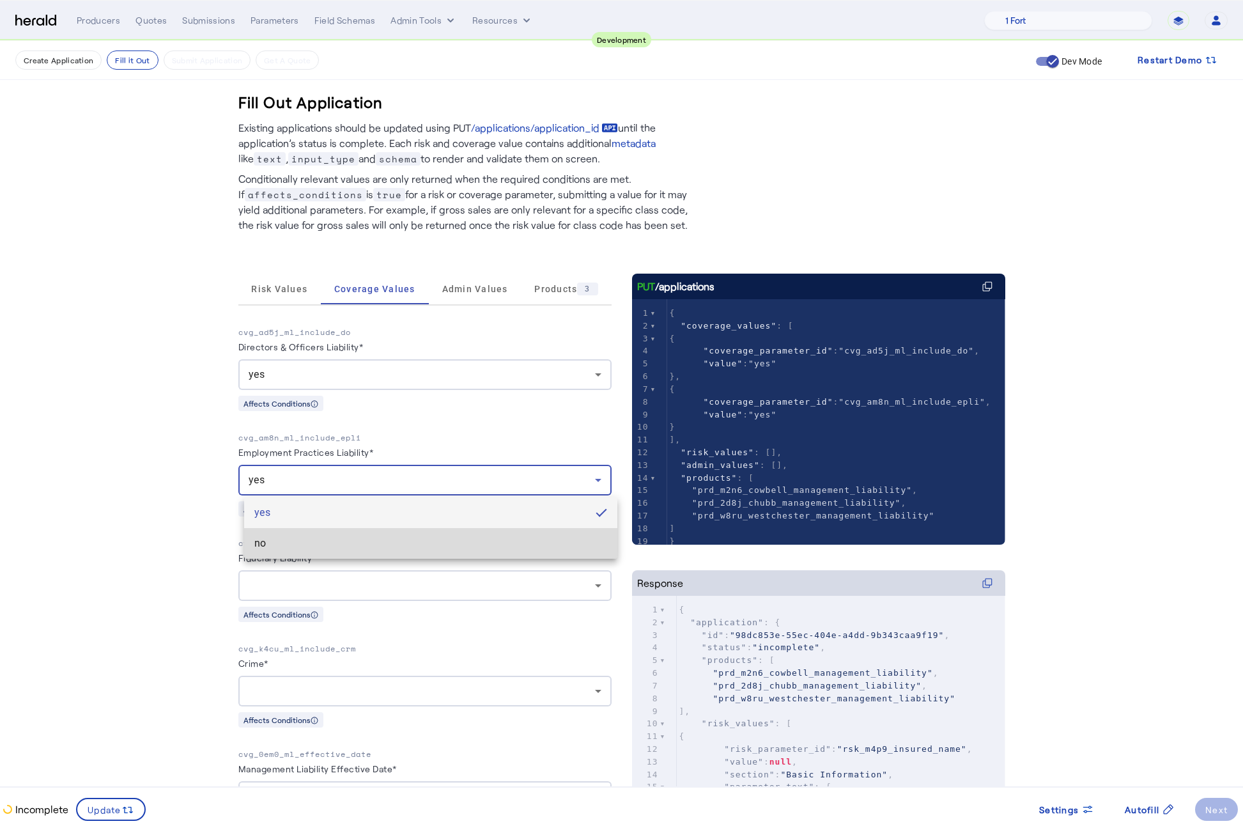
click at [358, 552] on mat-option "no" at bounding box center [430, 543] width 373 height 31
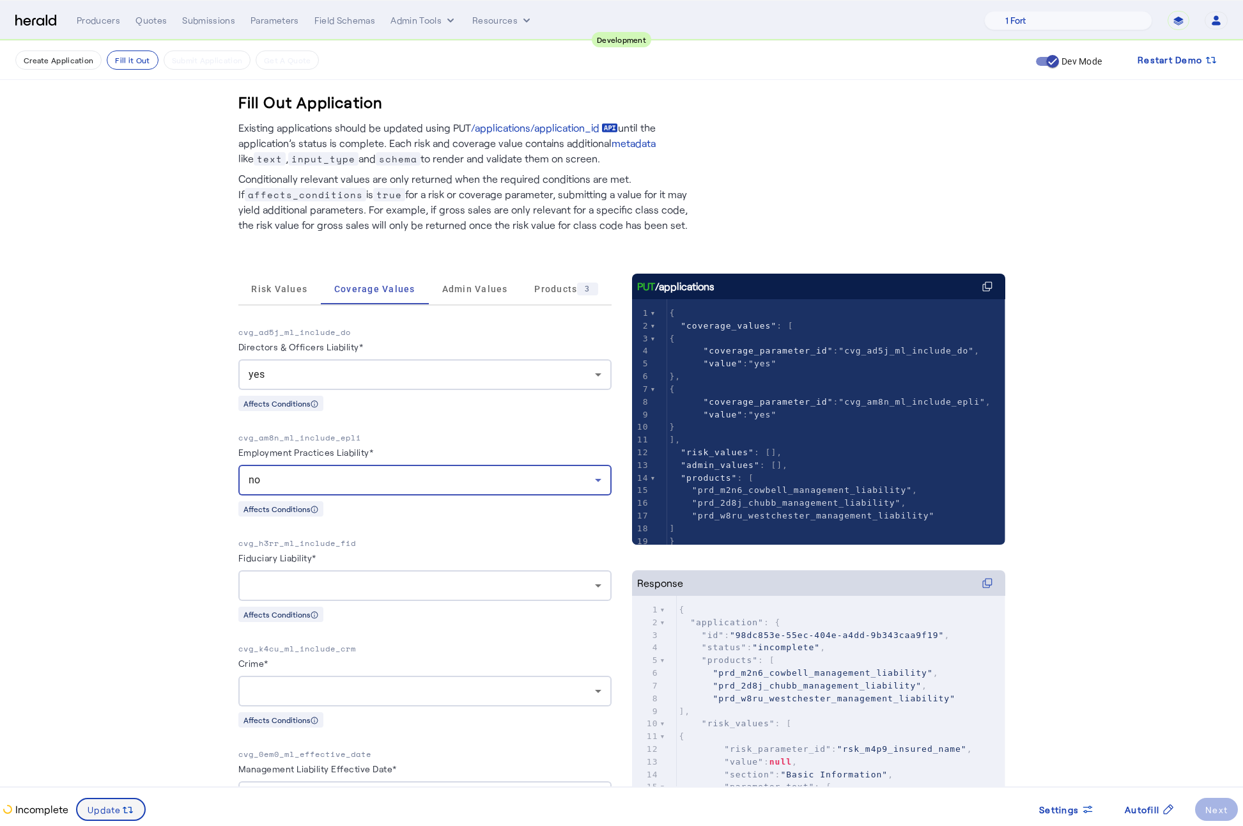
click at [106, 814] on span "Update" at bounding box center [105, 809] width 34 height 13
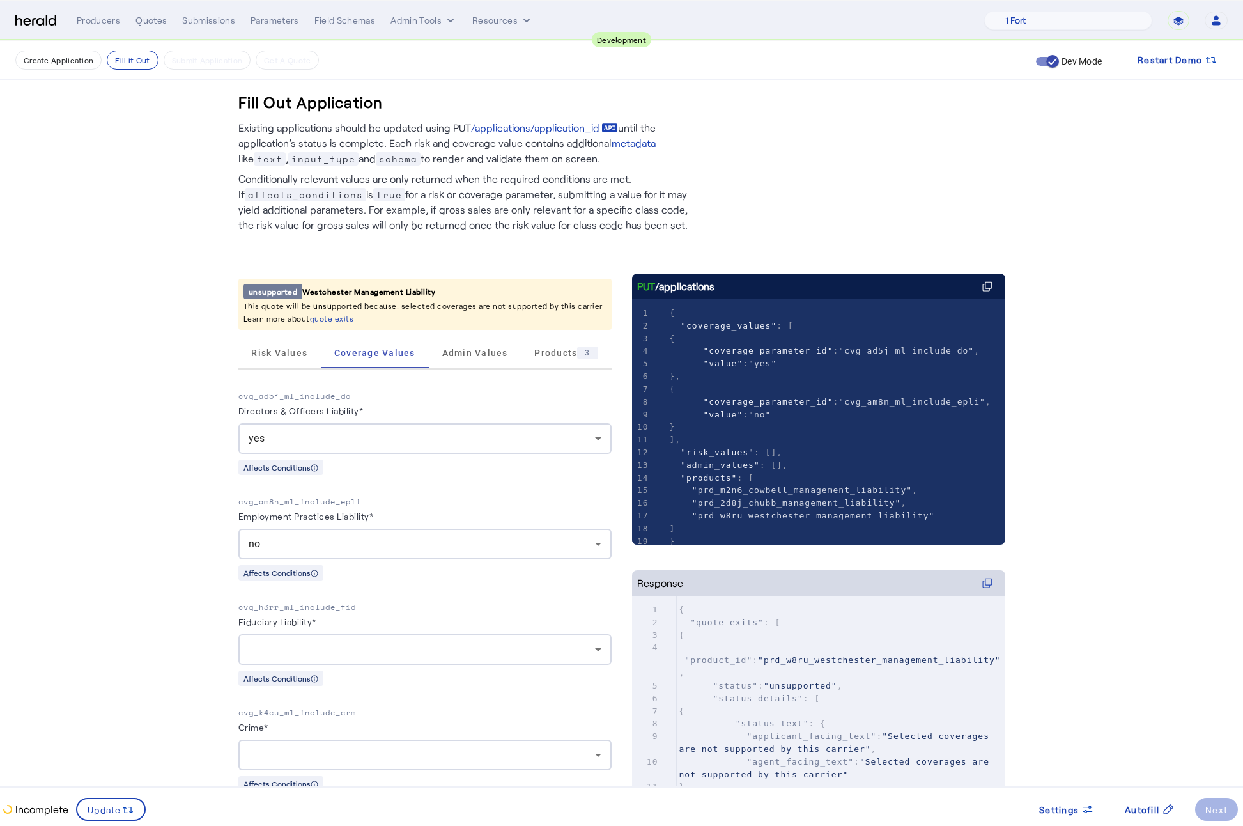
click at [146, 502] on fill-application-step "Create Application Fill it Out Submit Application Get A Quote Dev Mode Restart …" at bounding box center [621, 603] width 1243 height 1125
click at [455, 539] on div "no" at bounding box center [422, 543] width 346 height 15
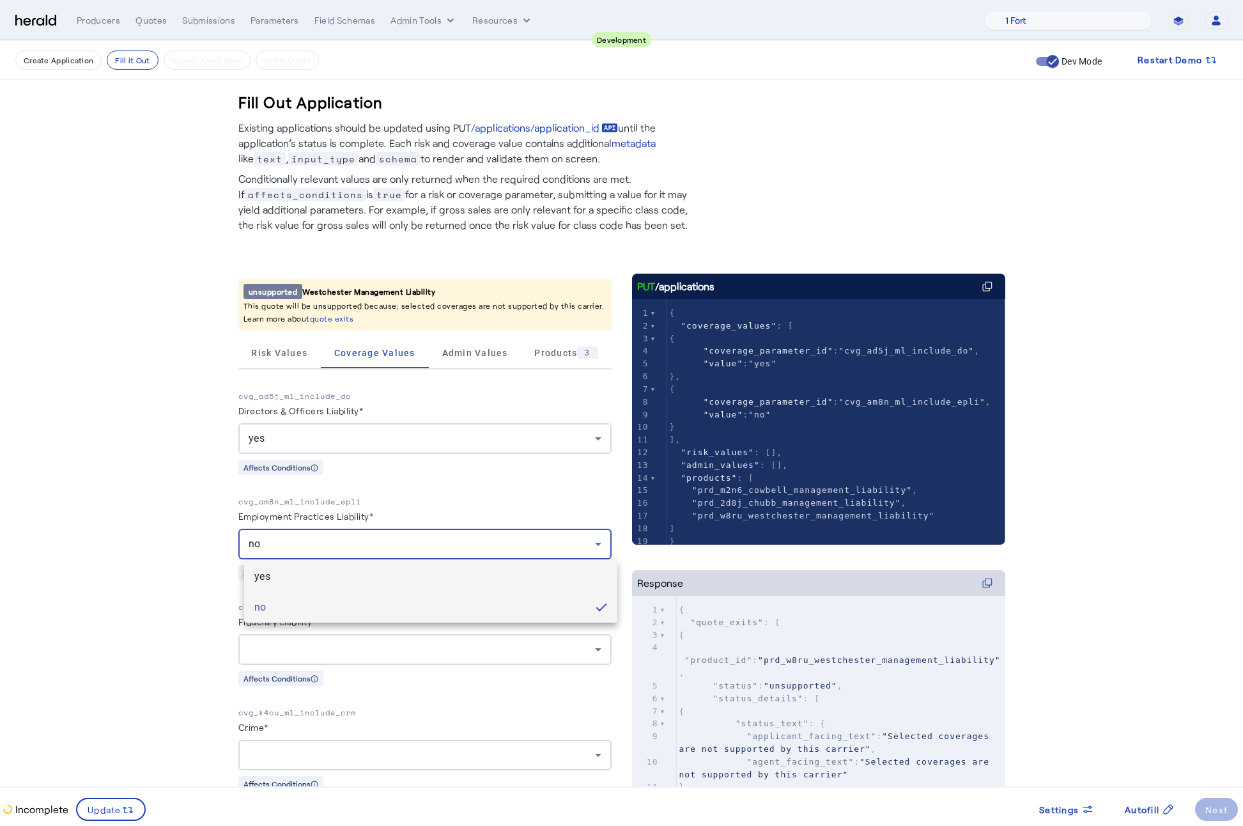
click at [291, 579] on span "yes" at bounding box center [430, 576] width 353 height 15
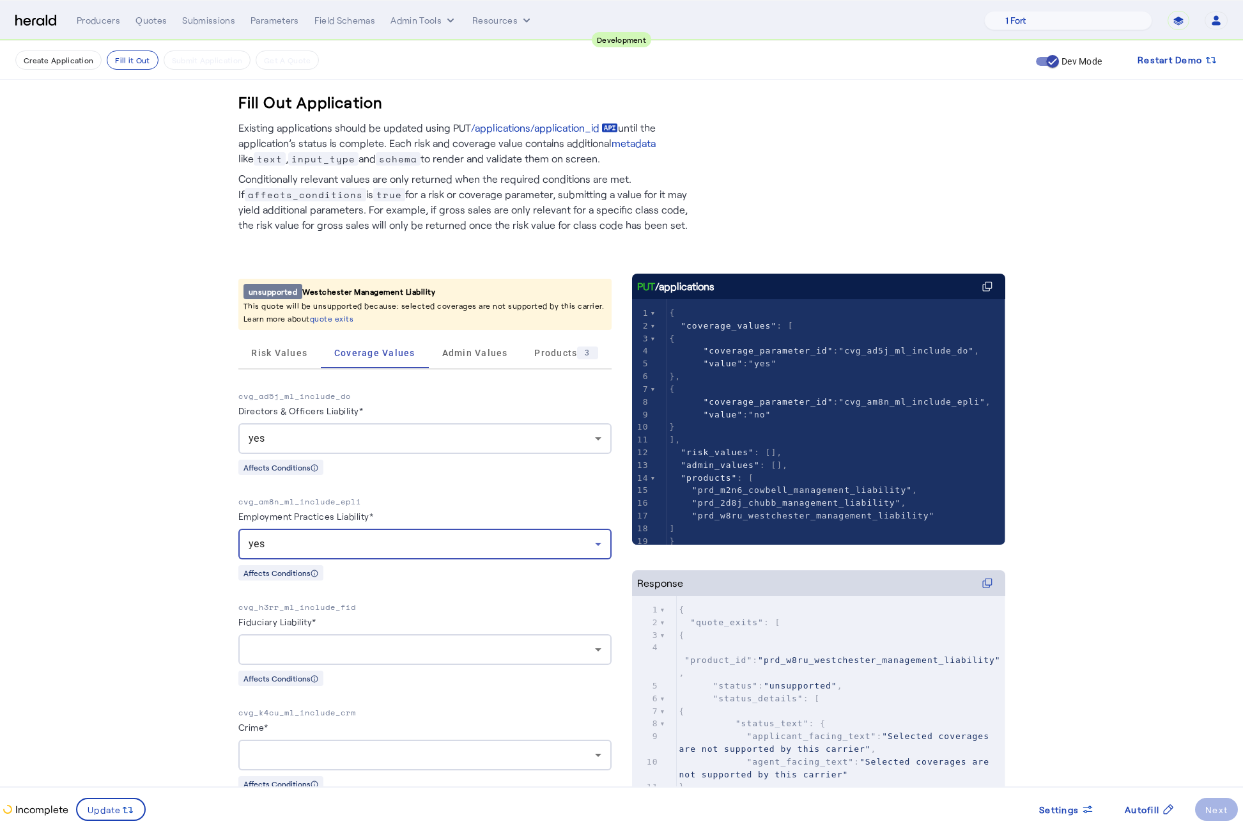
click at [297, 652] on div at bounding box center [422, 649] width 346 height 15
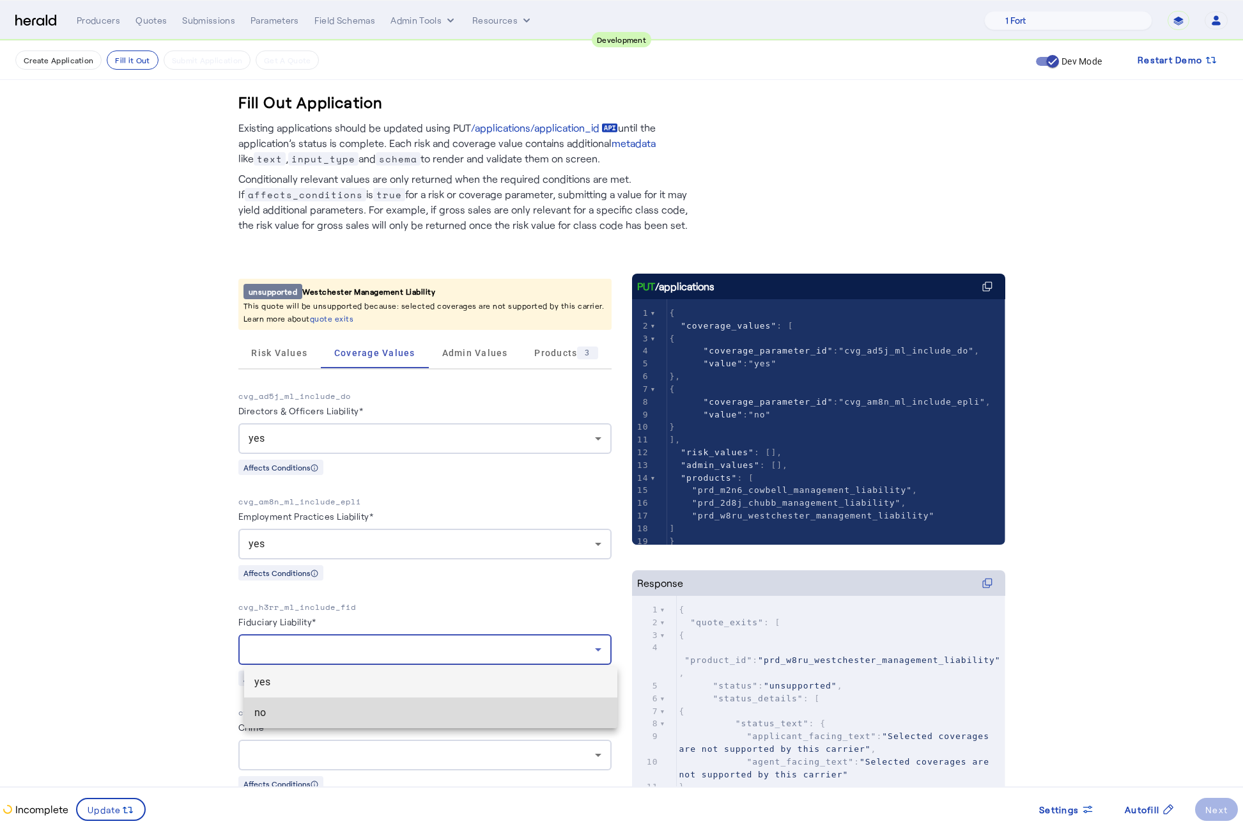
click at [298, 714] on span "no" at bounding box center [430, 712] width 353 height 15
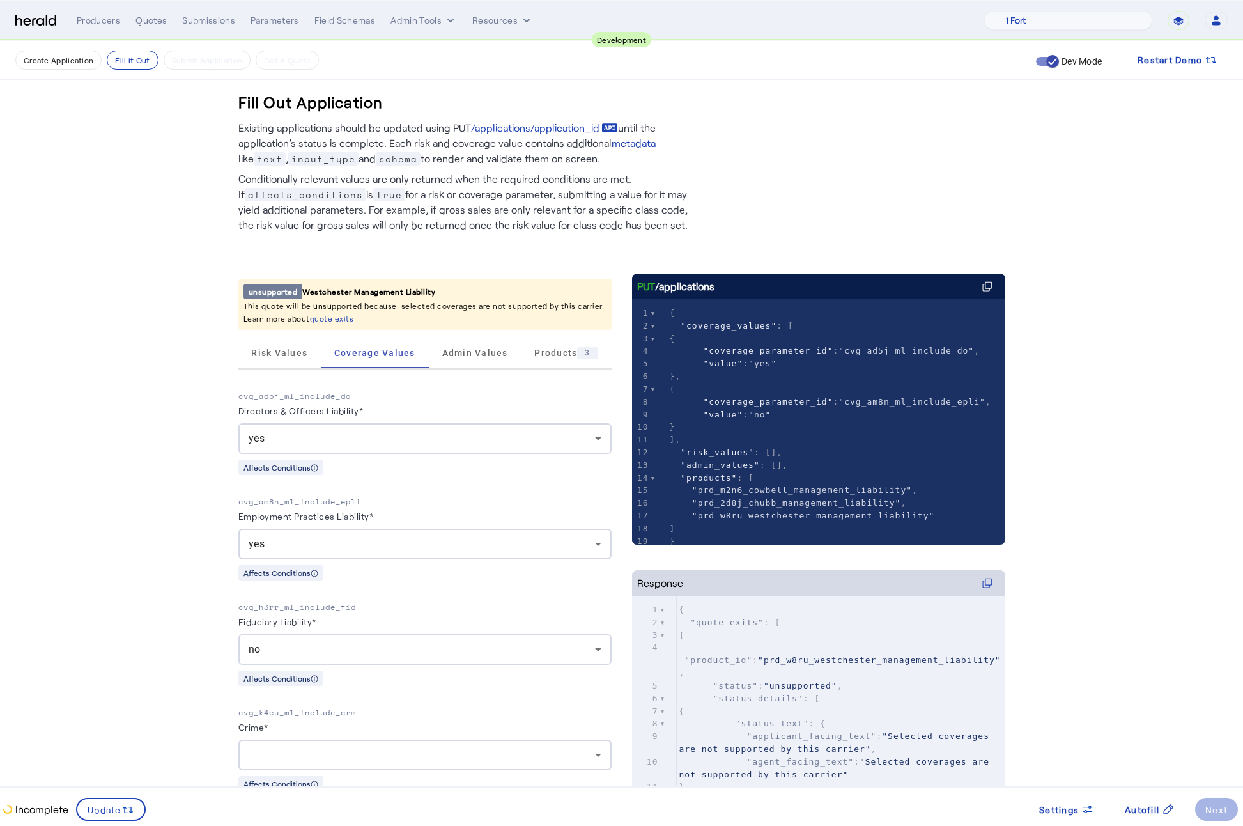
click at [171, 684] on fill-application-step "Create Application Fill it Out Submit Application Get A Quote Dev Mode Restart …" at bounding box center [621, 603] width 1243 height 1125
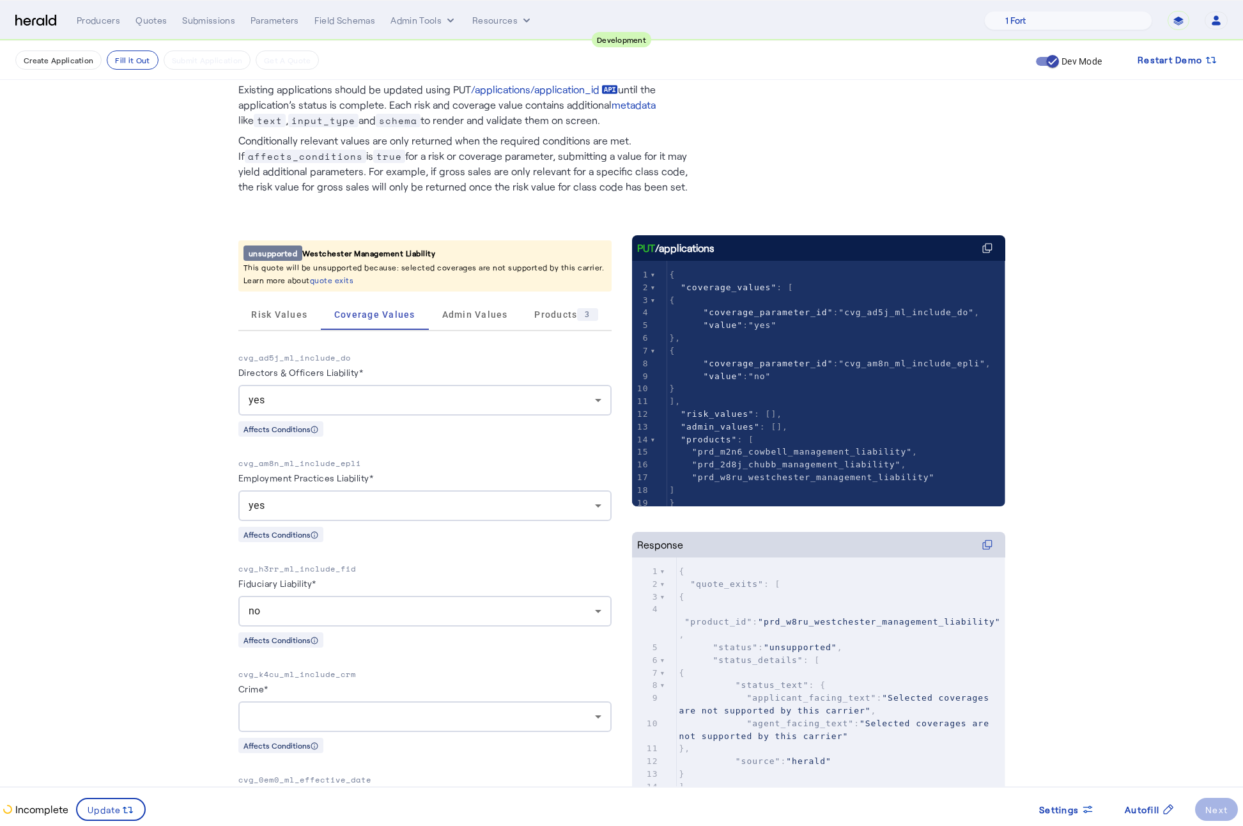
scroll to position [315, 0]
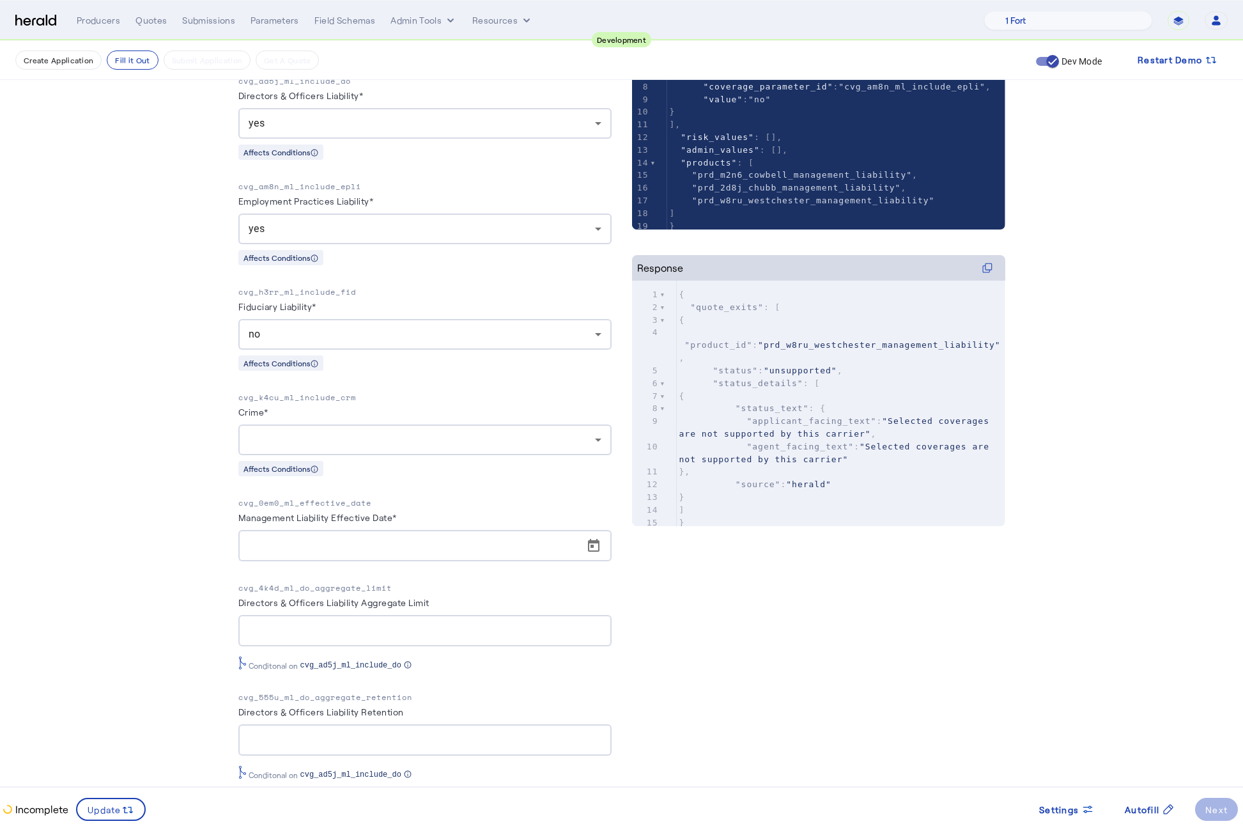
click at [368, 450] on div at bounding box center [425, 439] width 353 height 31
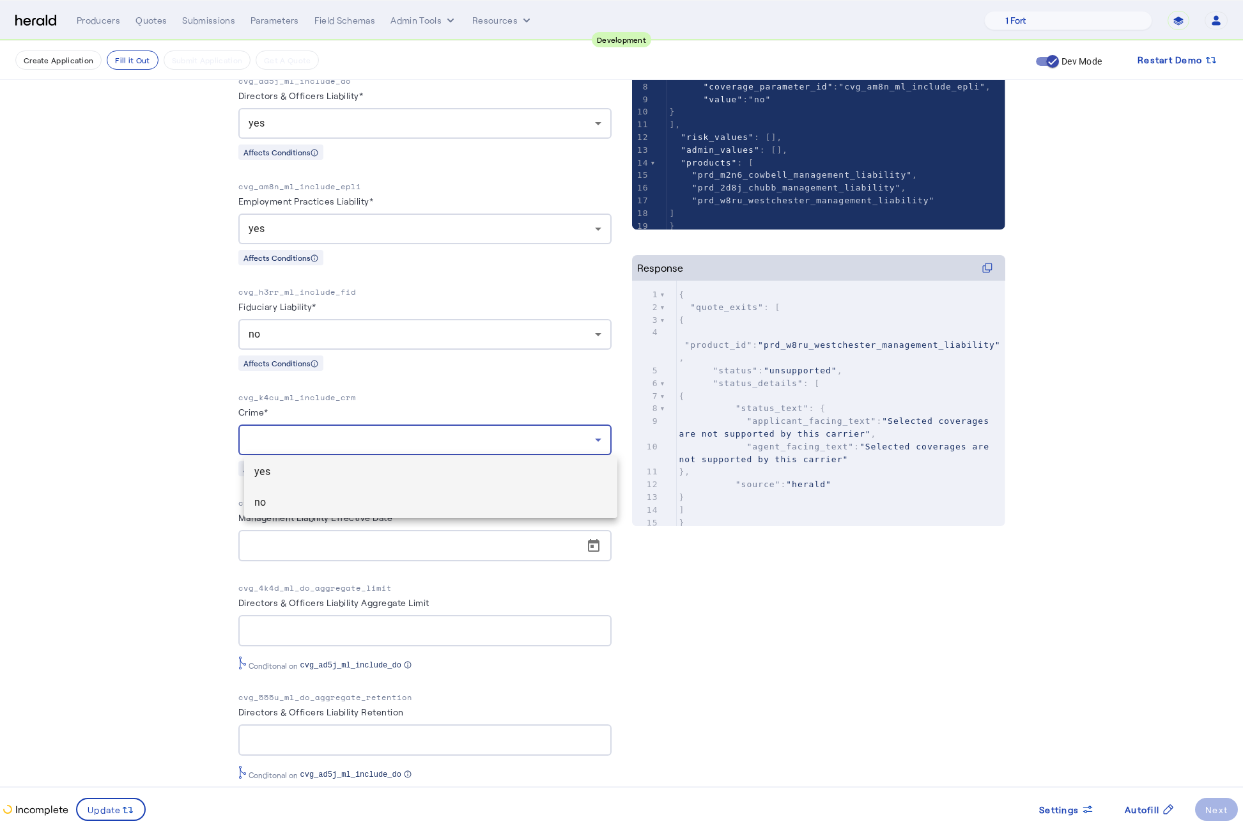
click at [353, 505] on span "no" at bounding box center [430, 502] width 353 height 15
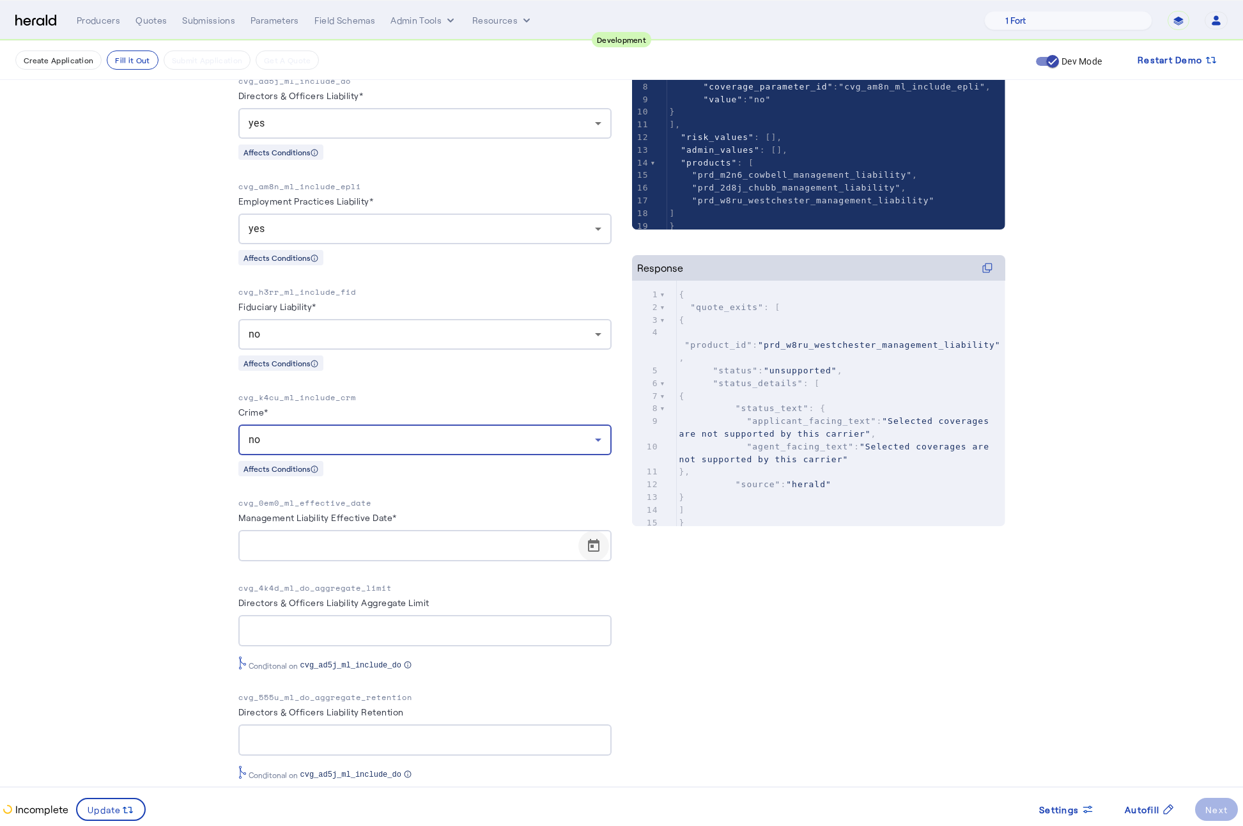
click at [599, 553] on span "Open calendar" at bounding box center [593, 545] width 31 height 31
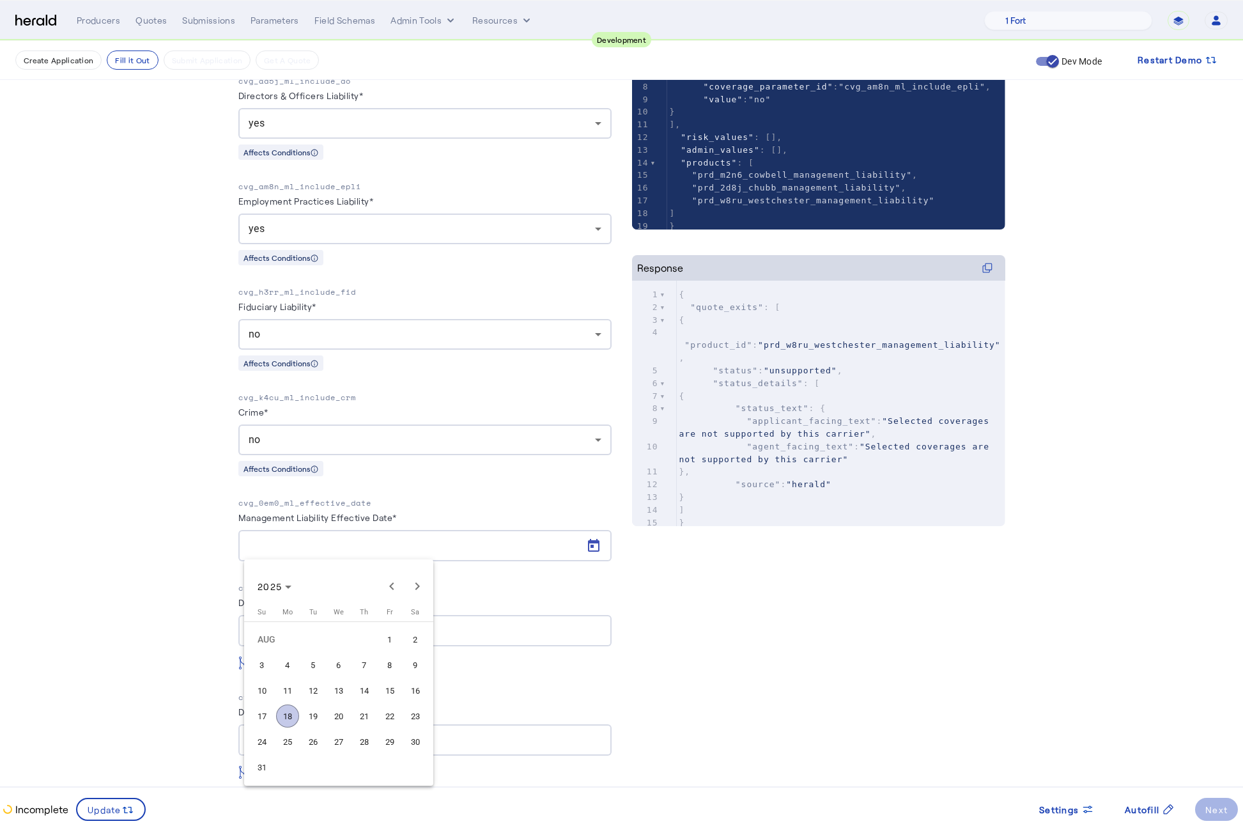
click at [291, 721] on span "18" at bounding box center [287, 715] width 23 height 23
type input "**********"
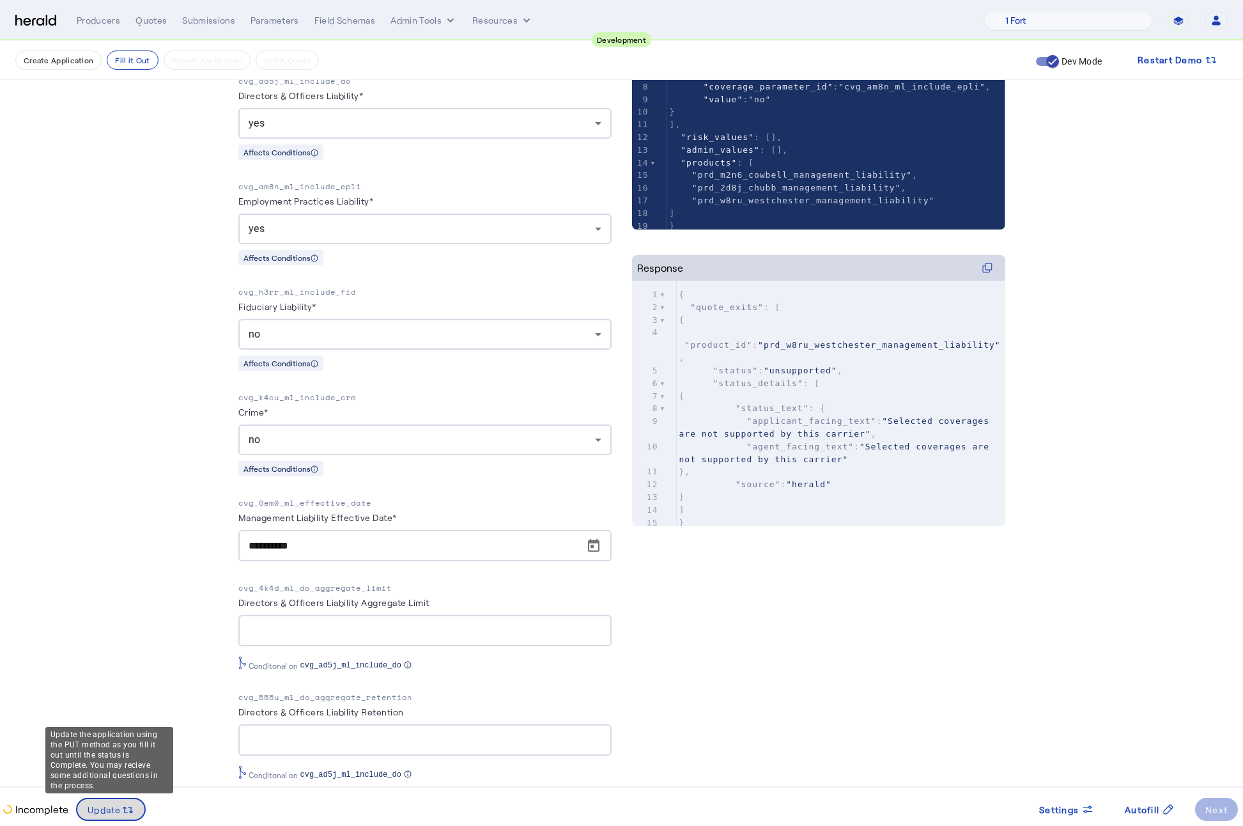
click at [90, 816] on span at bounding box center [110, 809] width 67 height 31
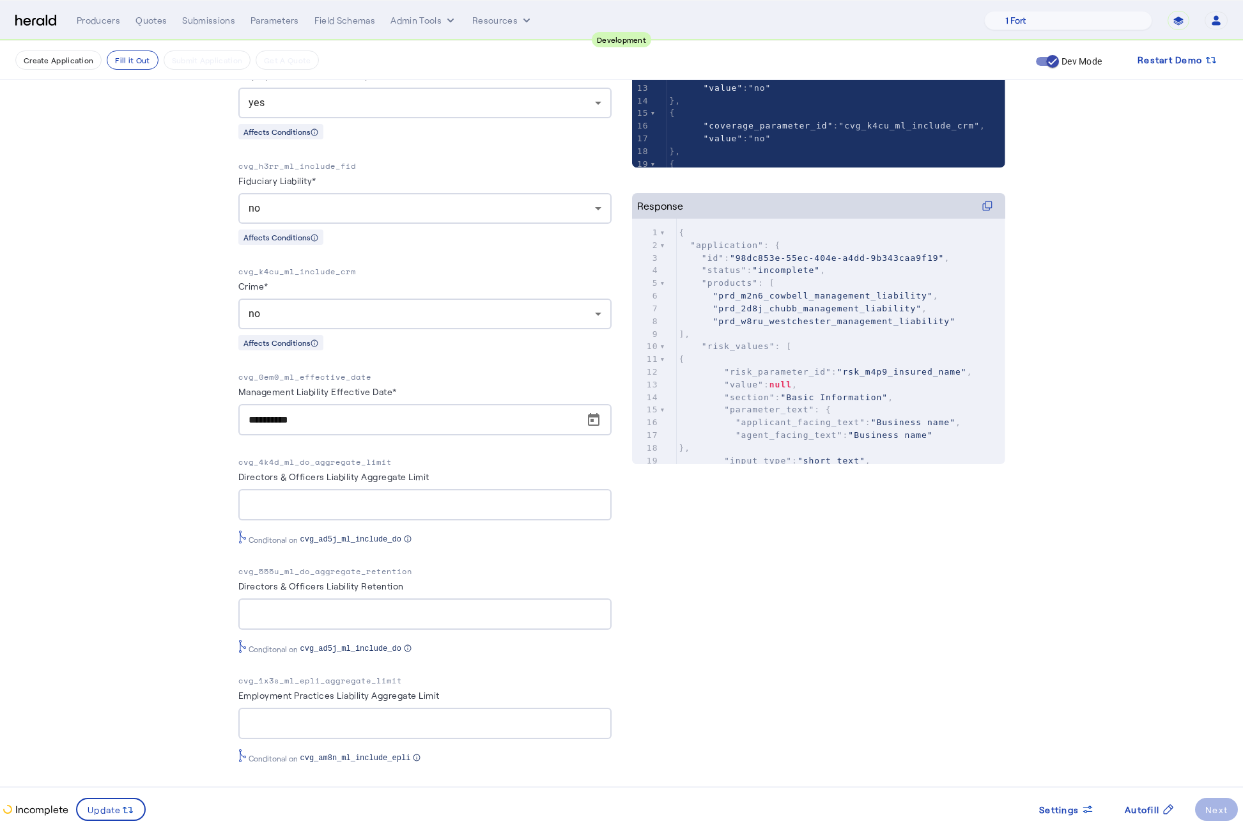
scroll to position [0, 0]
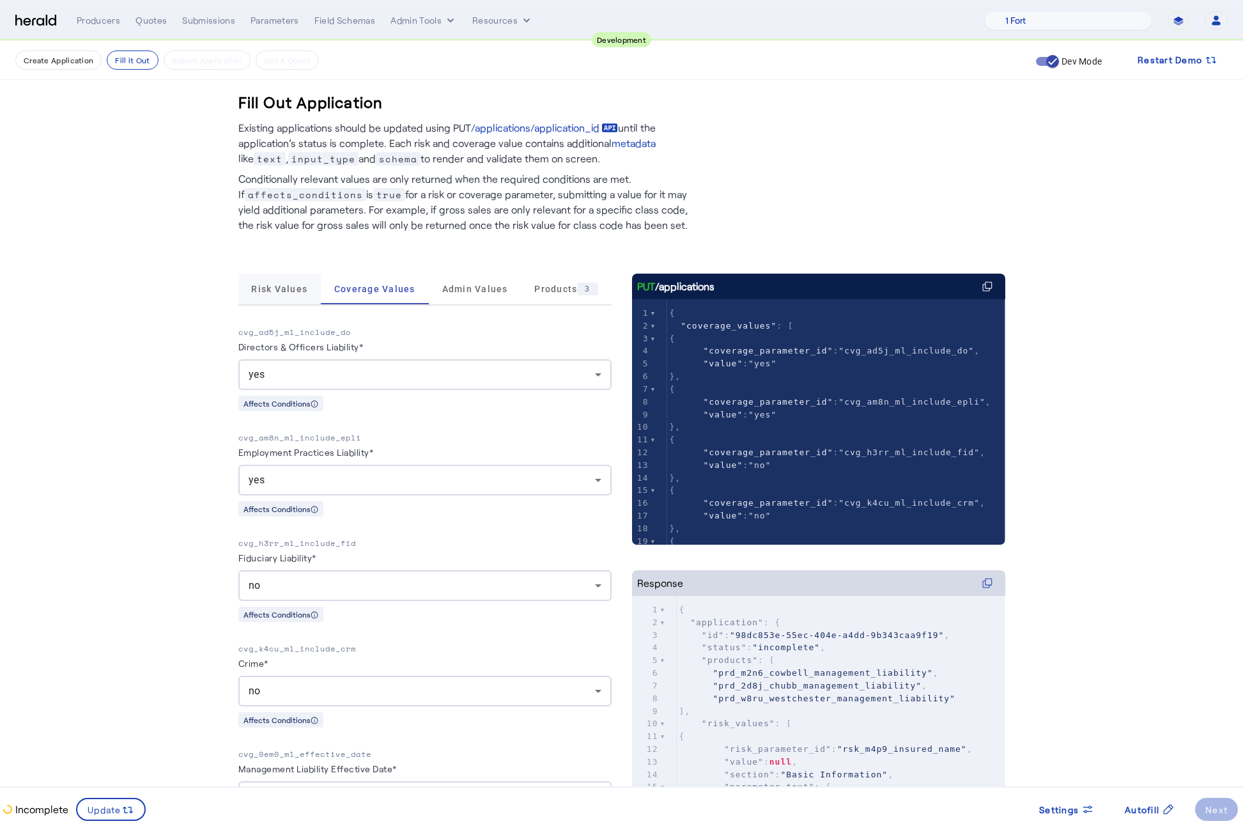
click at [281, 292] on span "Risk Values" at bounding box center [279, 288] width 56 height 9
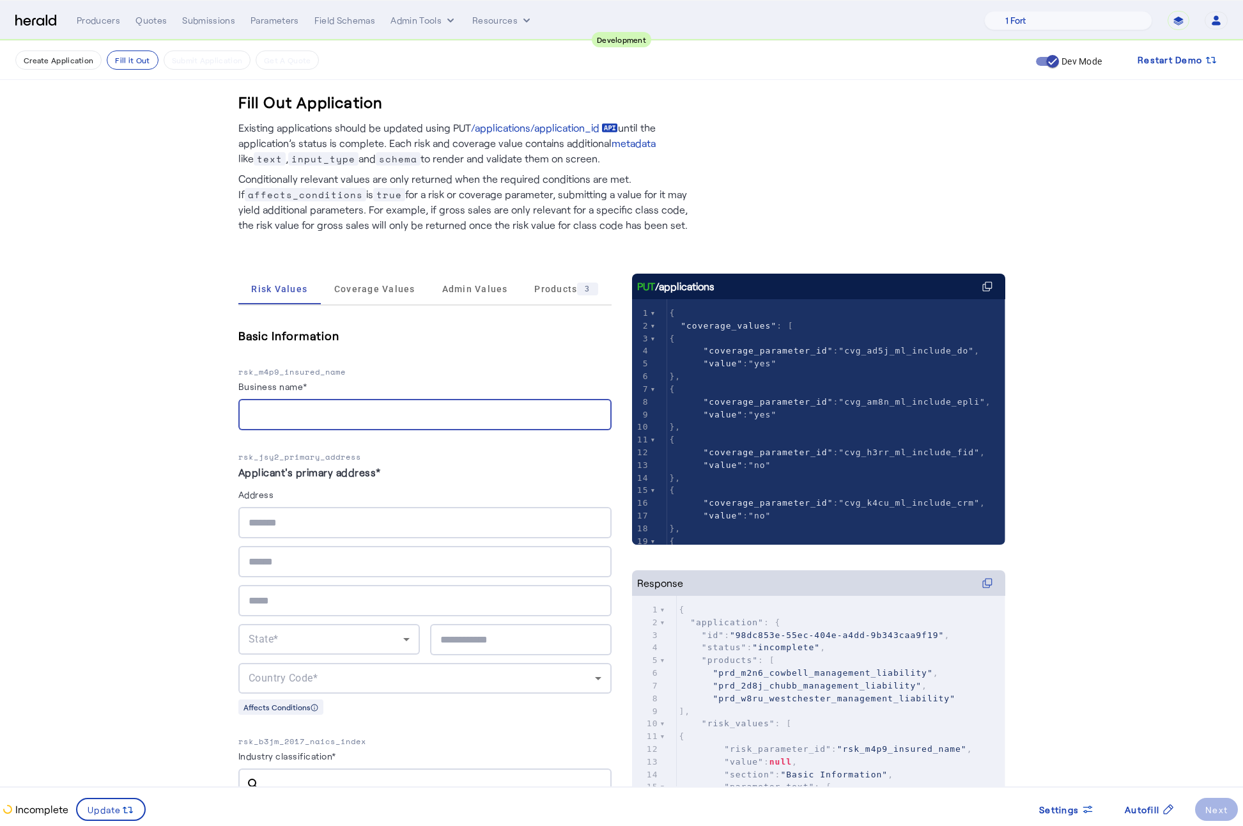
click at [358, 409] on input "Business name*" at bounding box center [425, 414] width 353 height 15
type input "**********"
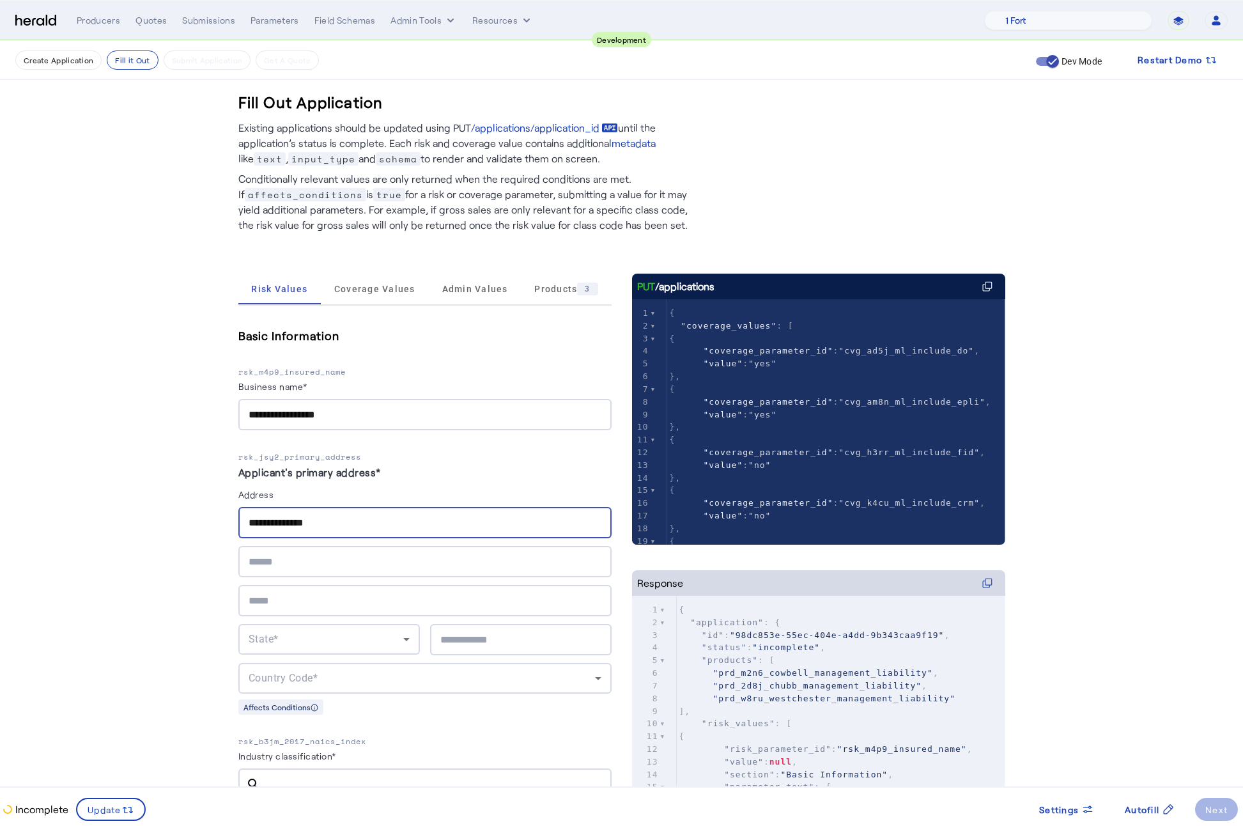
type input "**********"
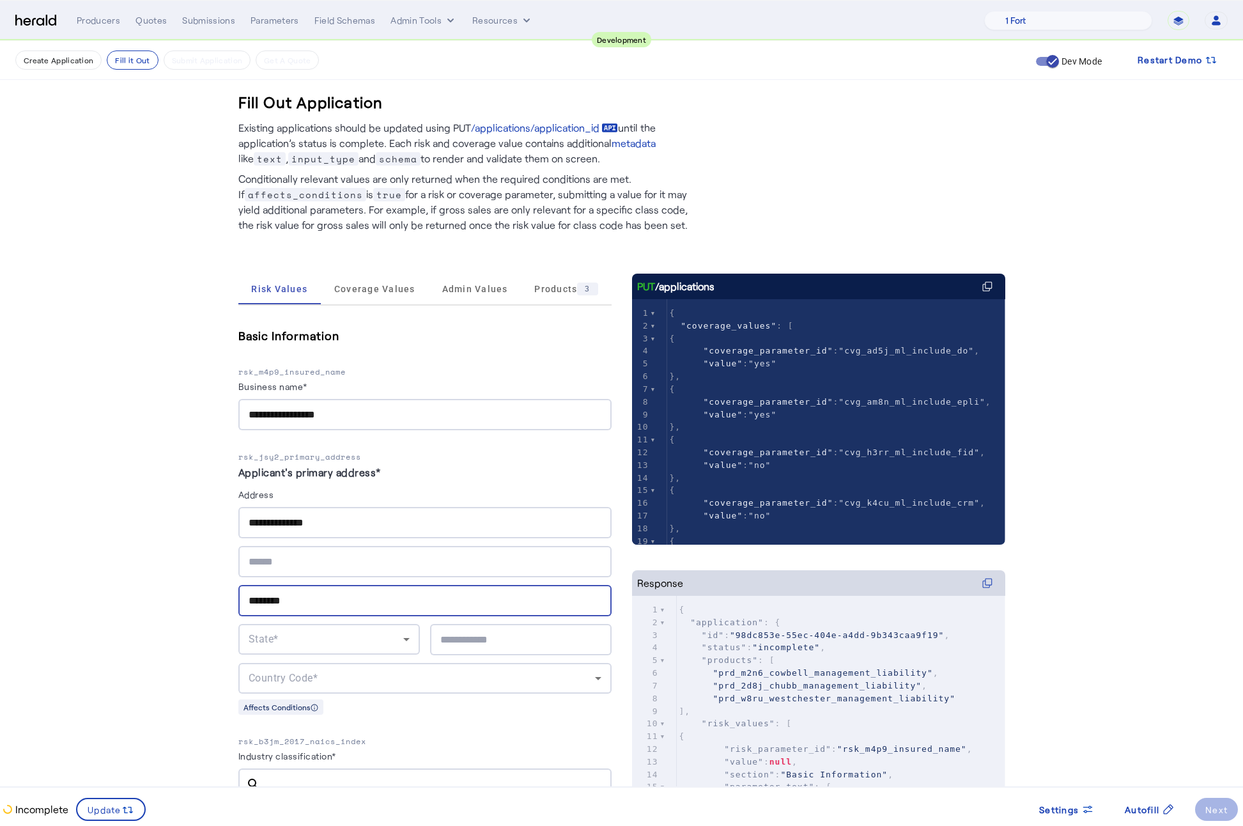
type input "********"
type input "*****"
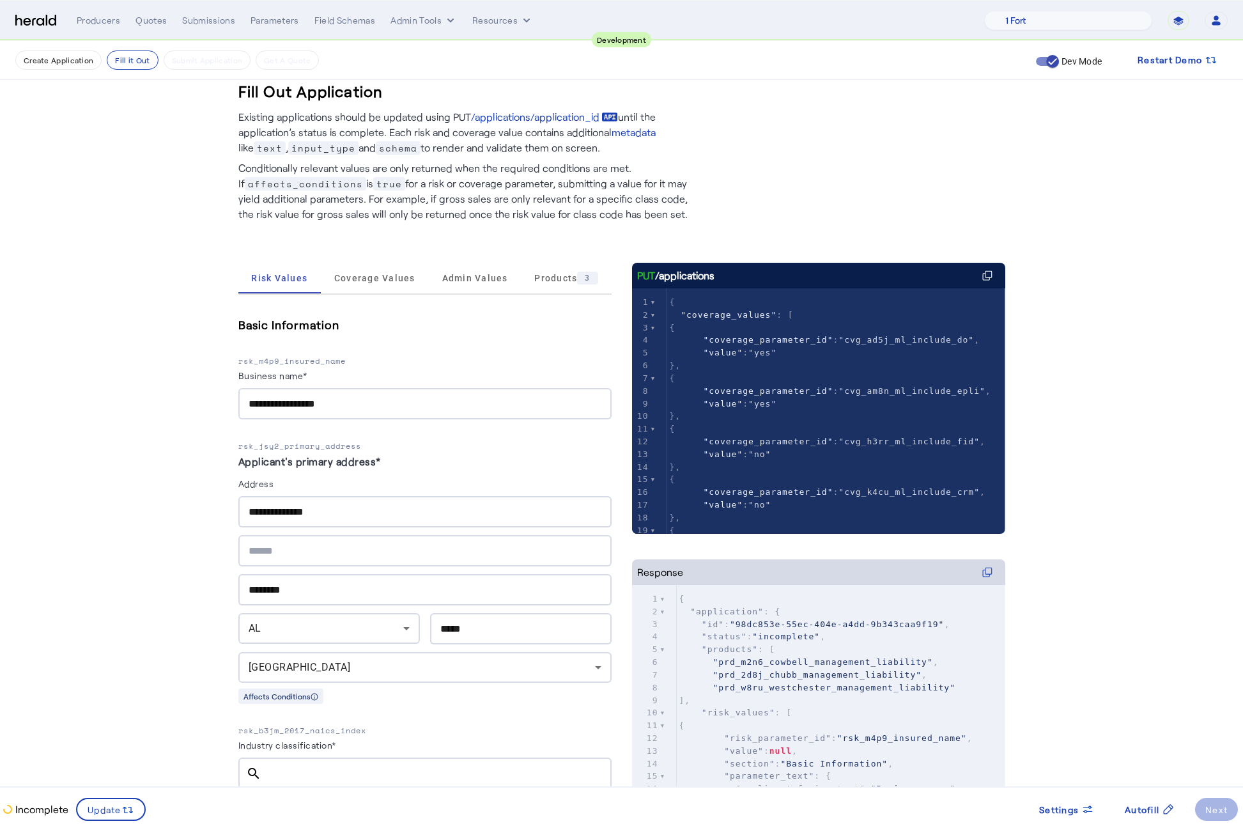
scroll to position [527, 0]
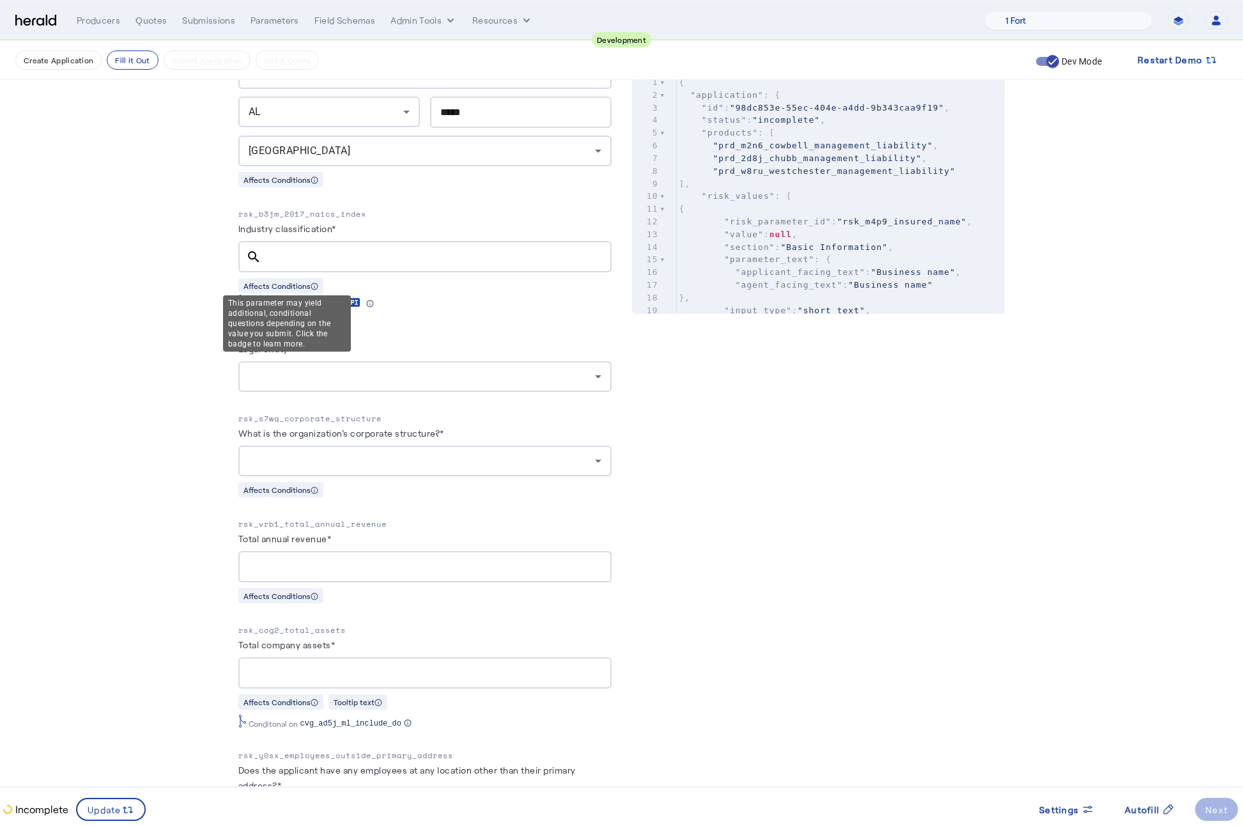
click at [302, 253] on input "Industry classification*" at bounding box center [437, 256] width 330 height 15
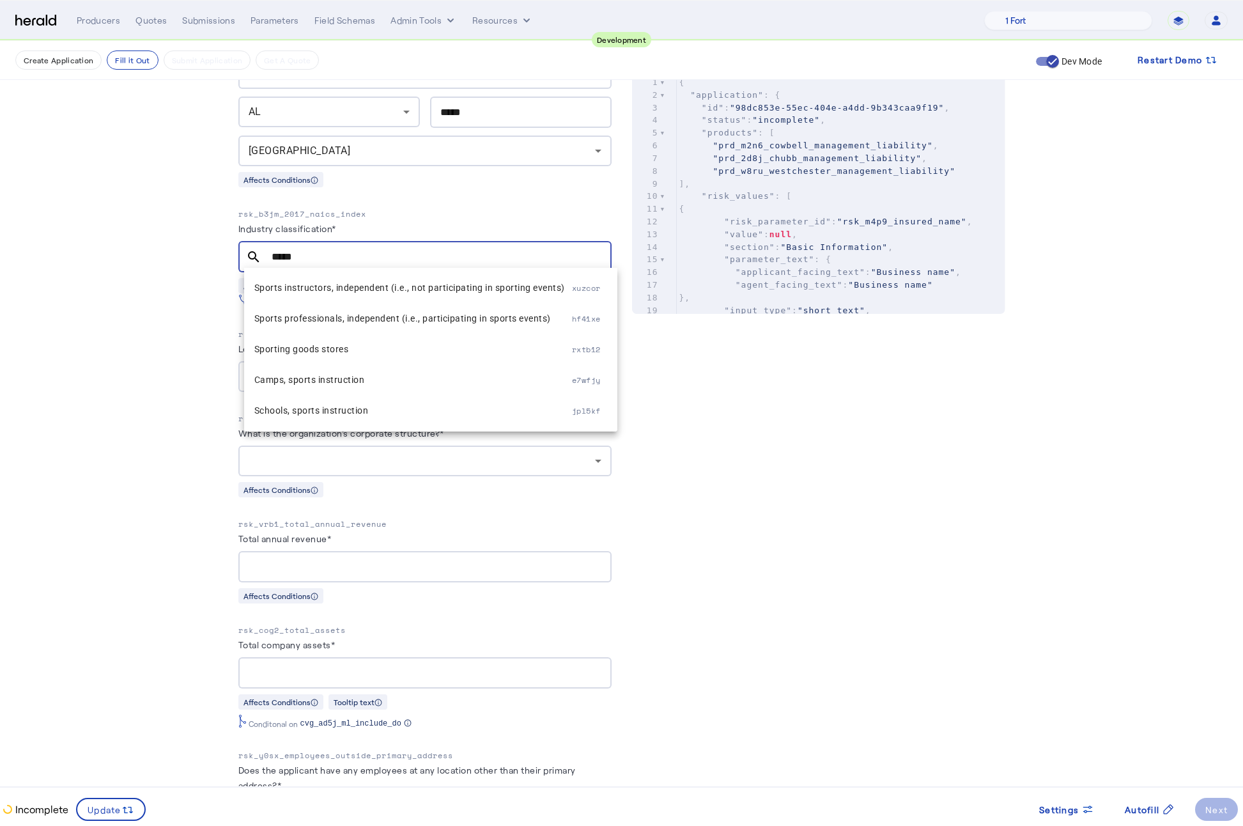
type input "*****"
click at [321, 356] on span "Sporting goods stores" at bounding box center [413, 348] width 318 height 15
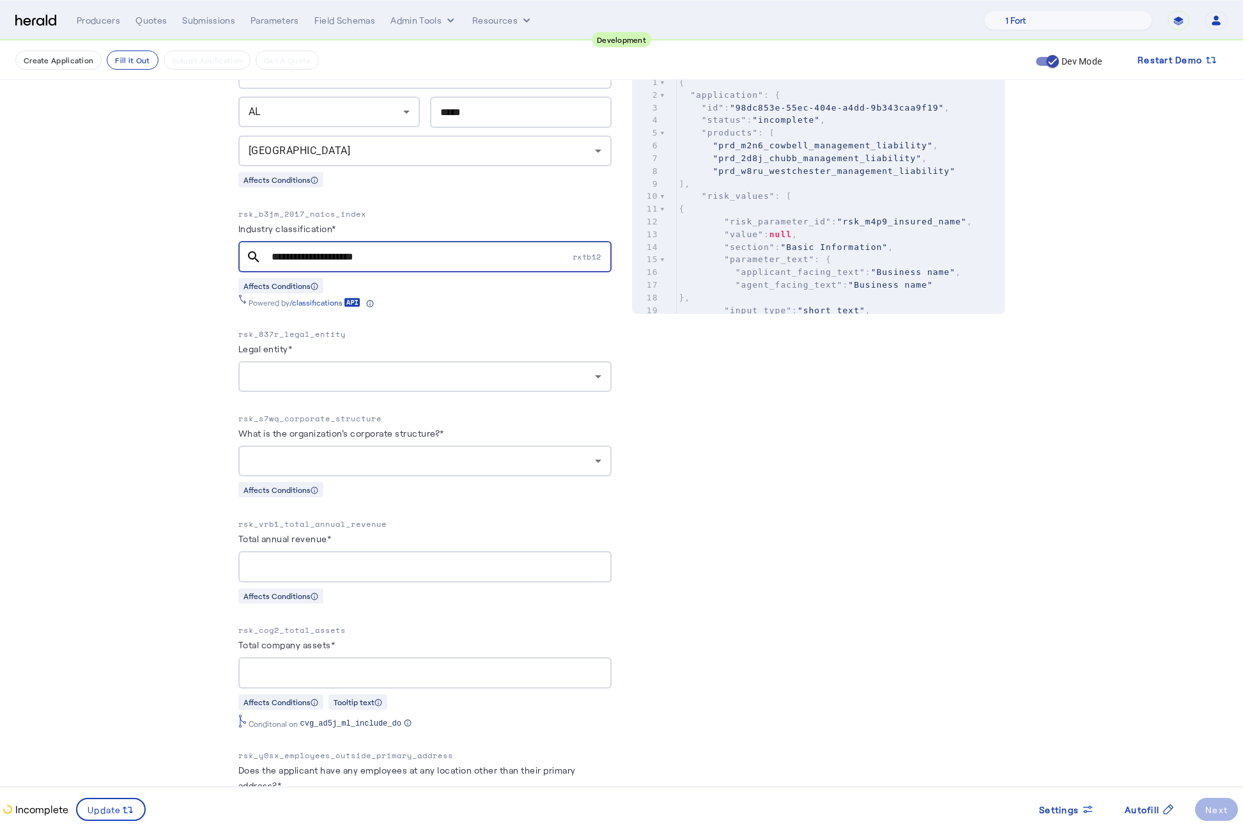
click at [348, 361] on div at bounding box center [425, 376] width 353 height 31
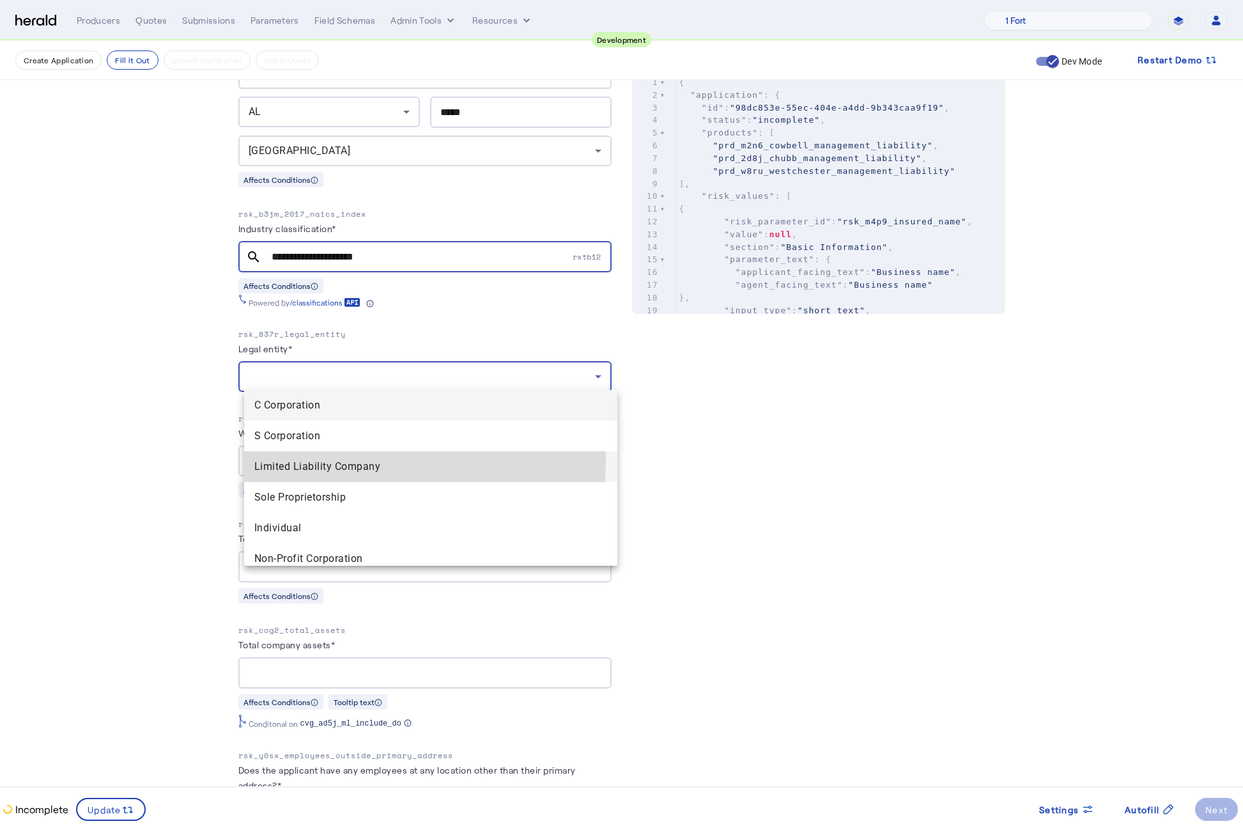
click at [312, 459] on span "Limited Liability Company" at bounding box center [430, 466] width 353 height 15
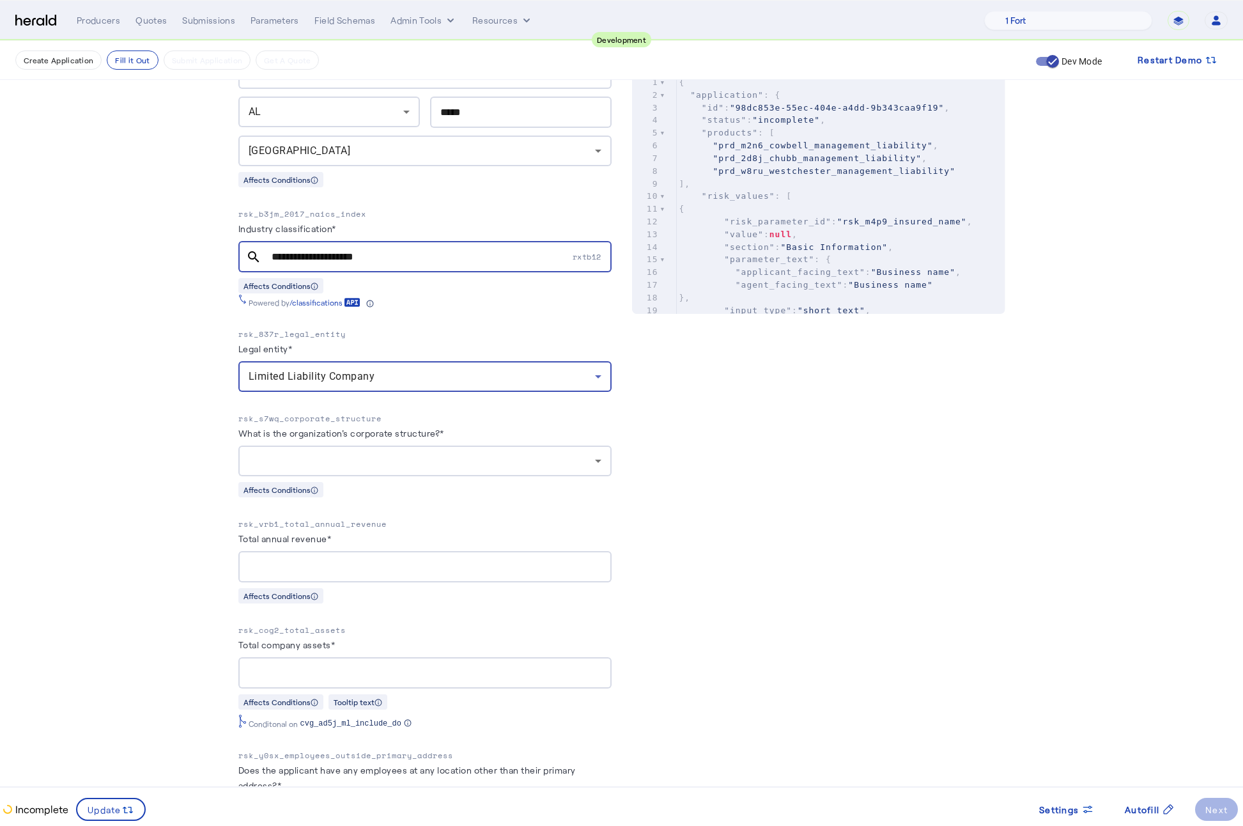
click at [371, 453] on div at bounding box center [422, 460] width 346 height 15
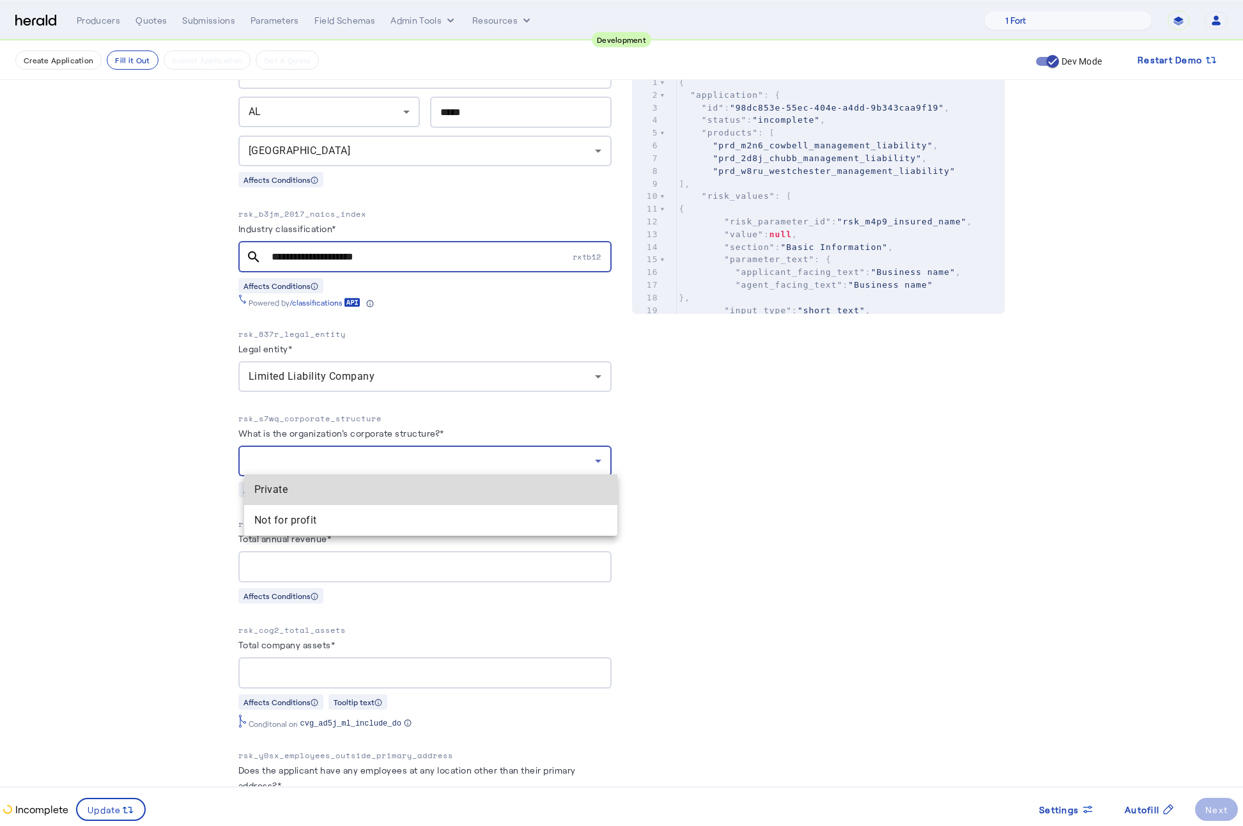
click at [353, 485] on span "Private" at bounding box center [430, 489] width 353 height 15
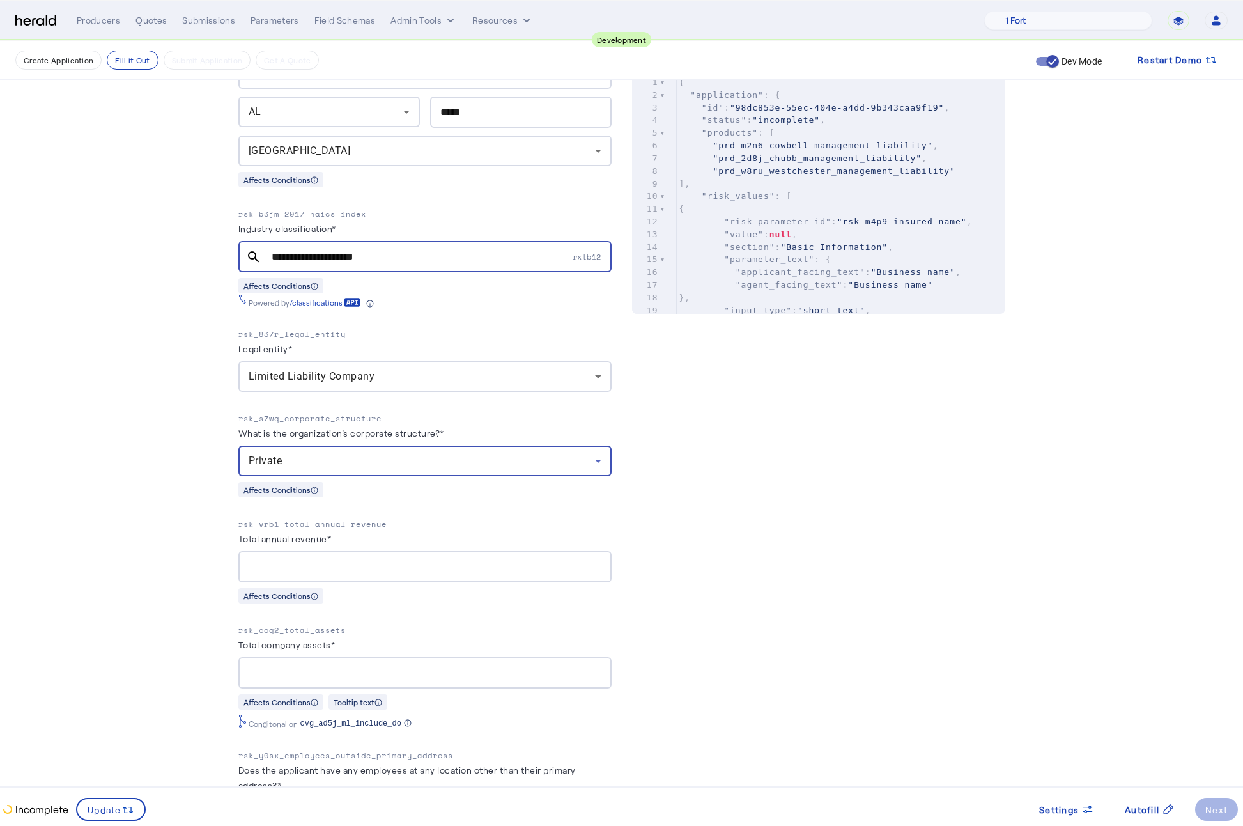
drag, startPoint x: 358, startPoint y: 541, endPoint x: 356, endPoint y: 548, distance: 7.3
click at [357, 543] on div "Total annual revenue*" at bounding box center [424, 540] width 373 height 20
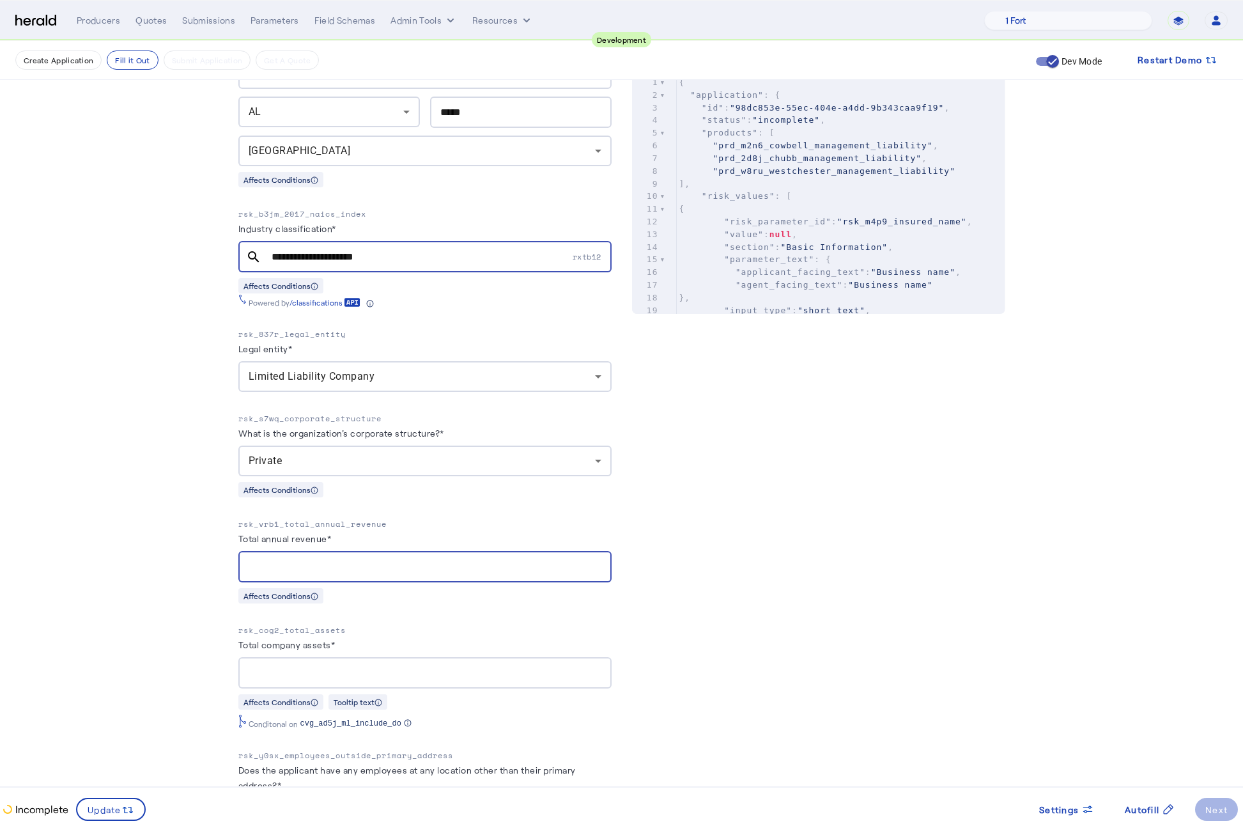
click at [353, 559] on input "Total annual revenue*" at bounding box center [425, 566] width 353 height 15
type input "********"
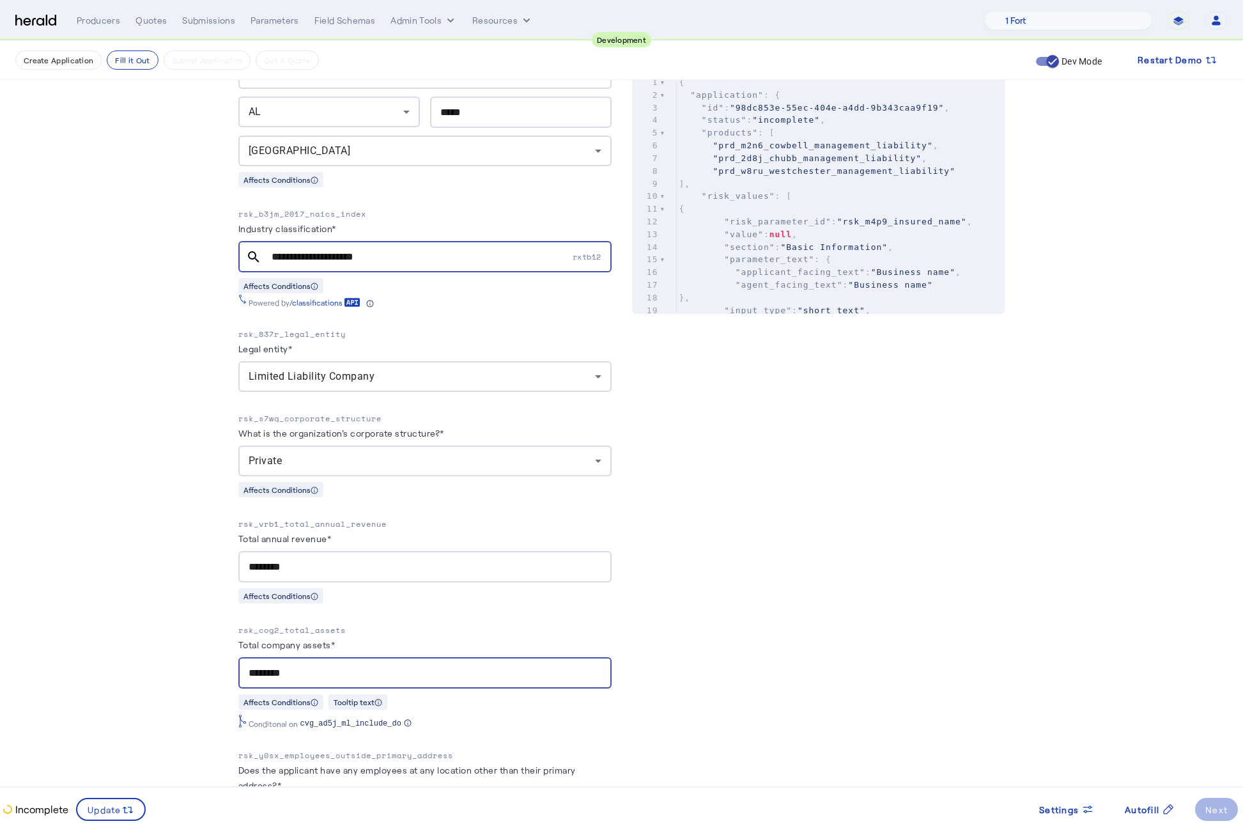
type input "********"
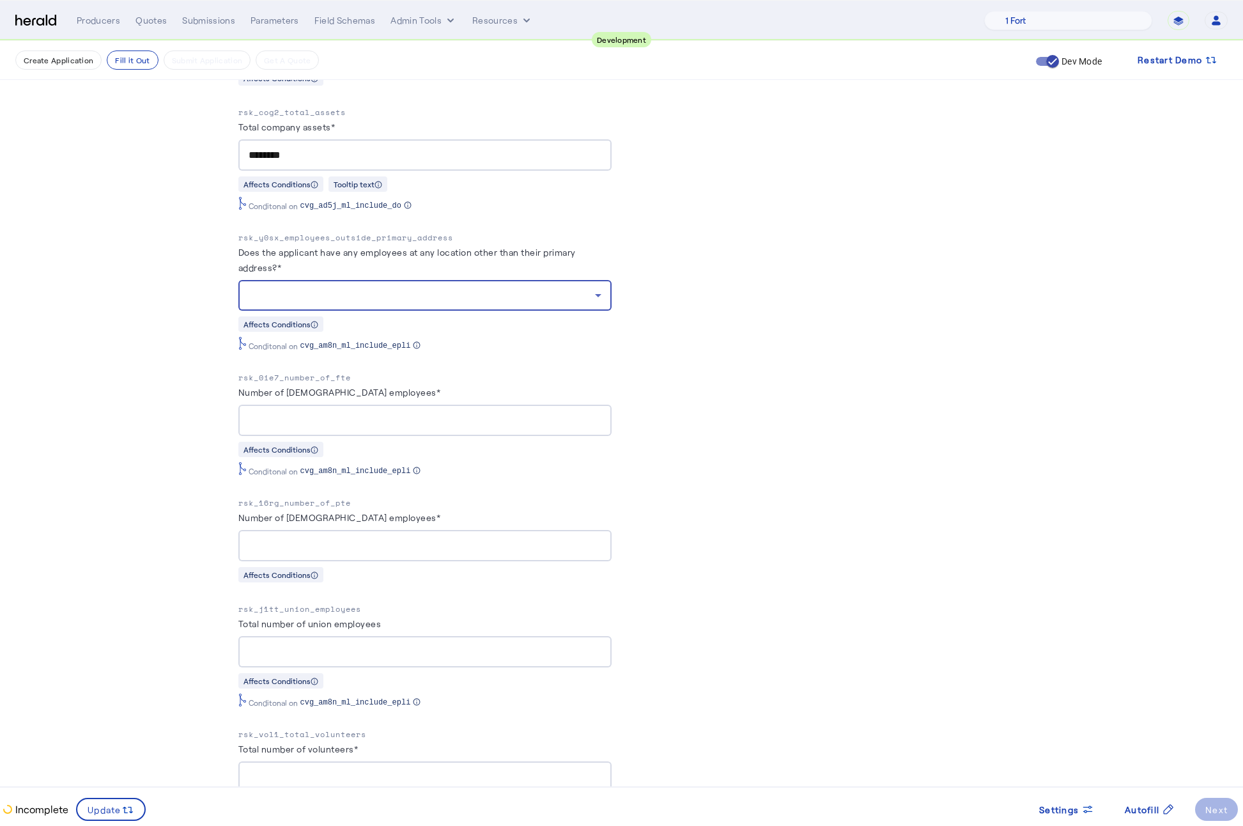
click at [389, 289] on div at bounding box center [422, 295] width 346 height 15
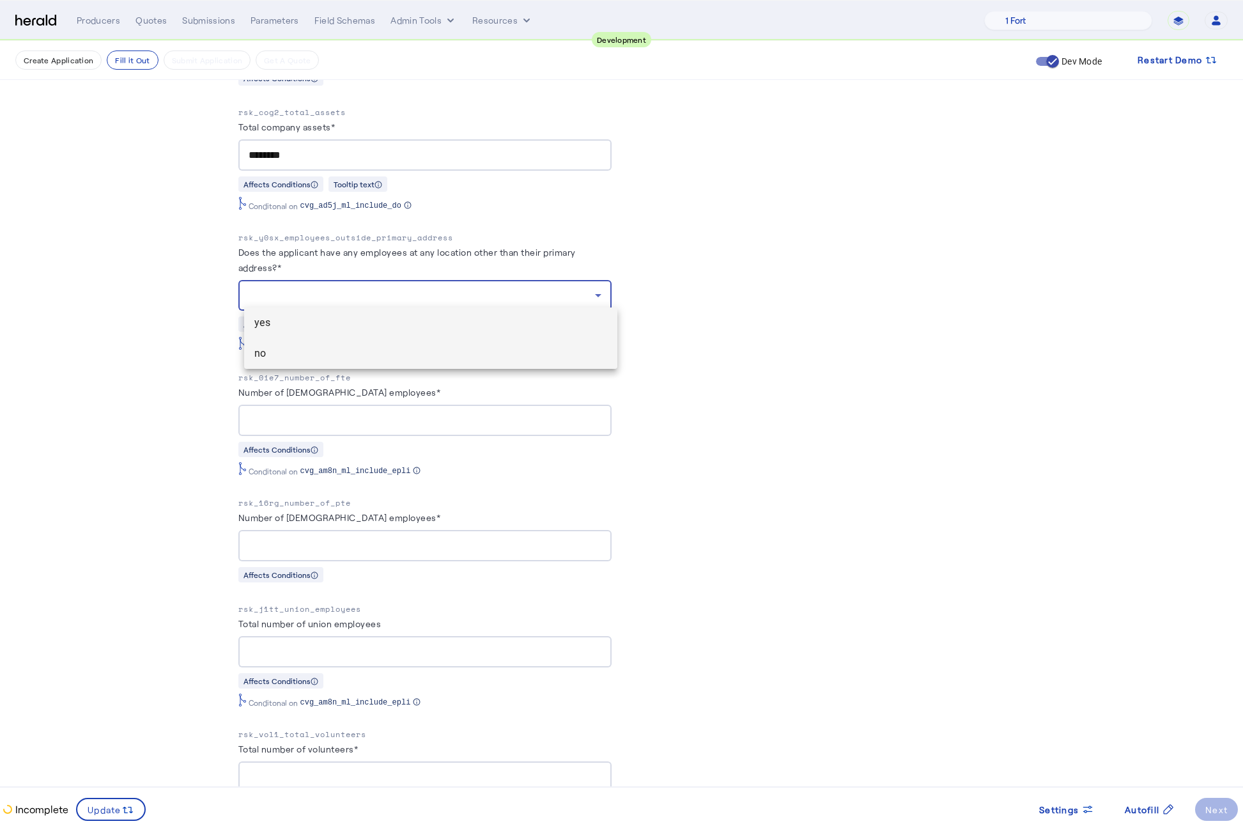
click at [340, 348] on span "no" at bounding box center [430, 353] width 353 height 15
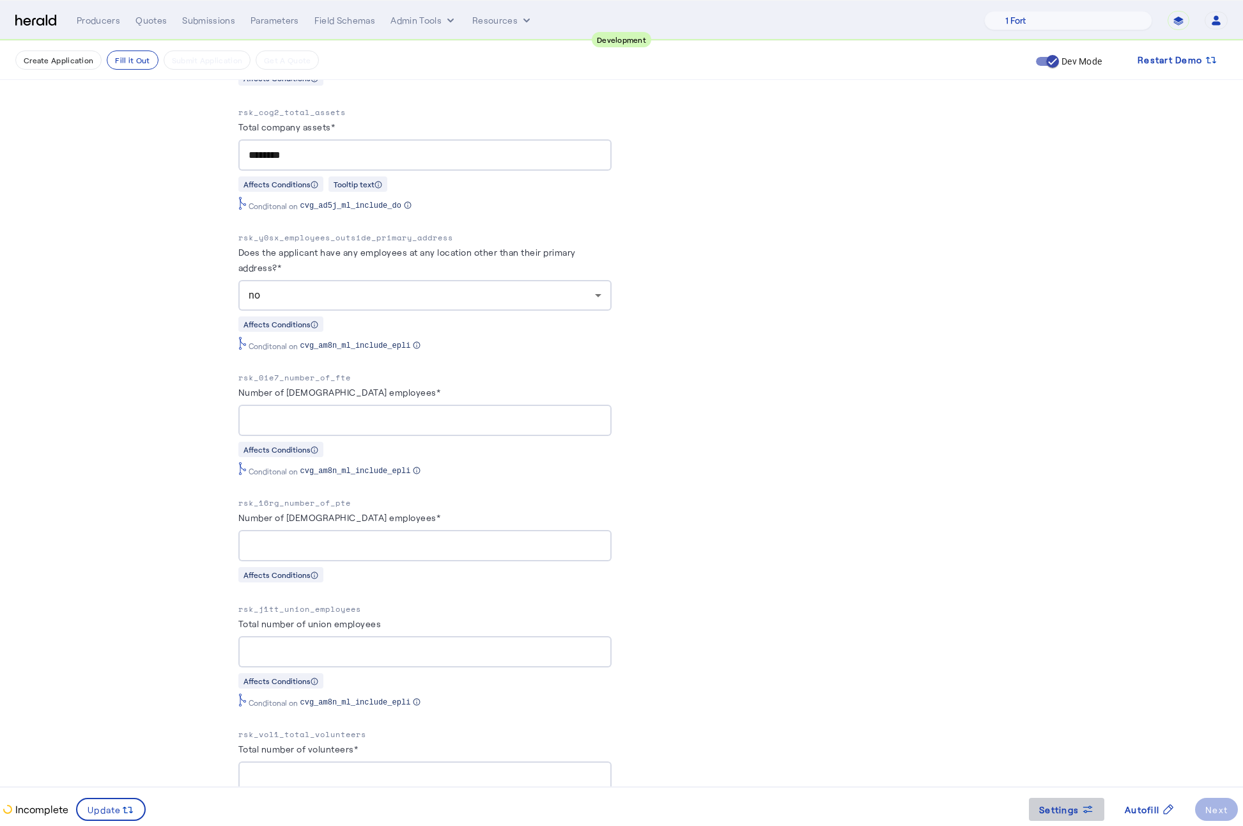
click at [1050, 816] on span at bounding box center [1066, 809] width 75 height 31
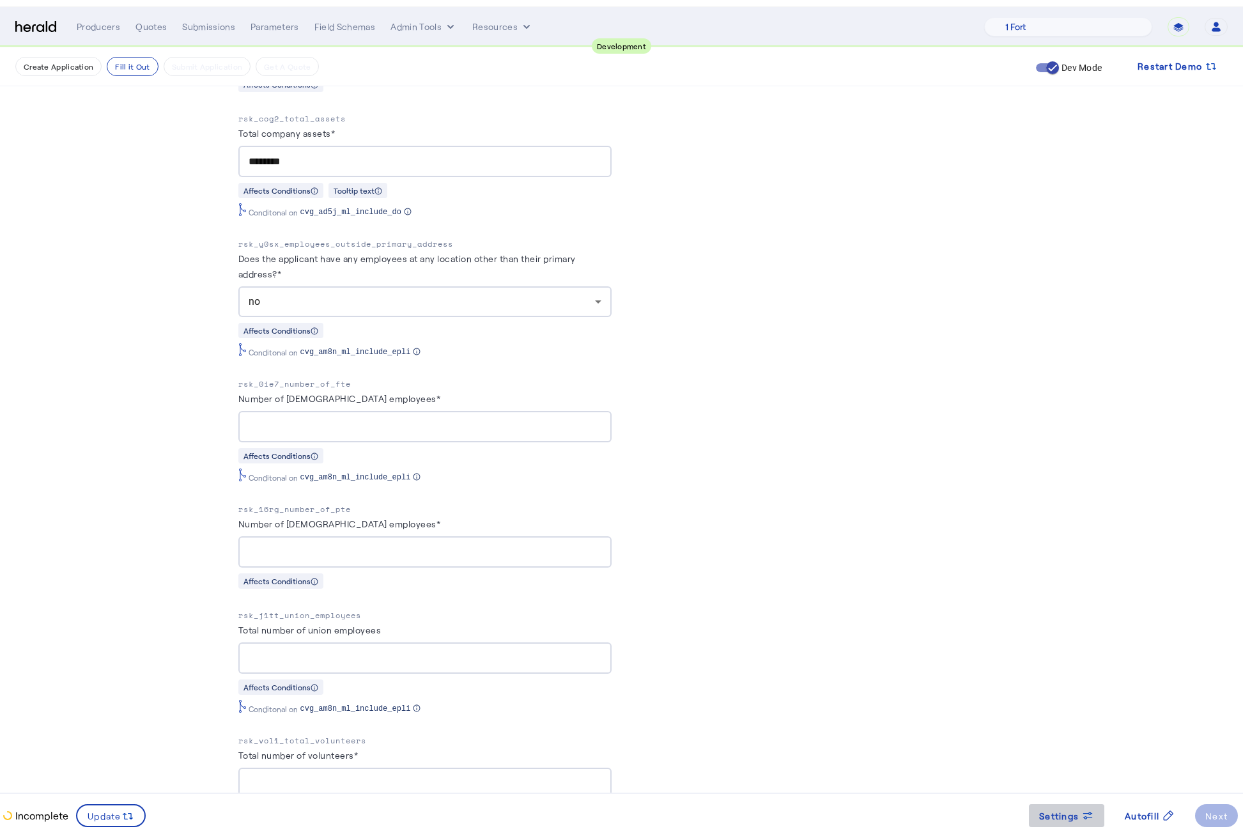
scroll to position [0, 0]
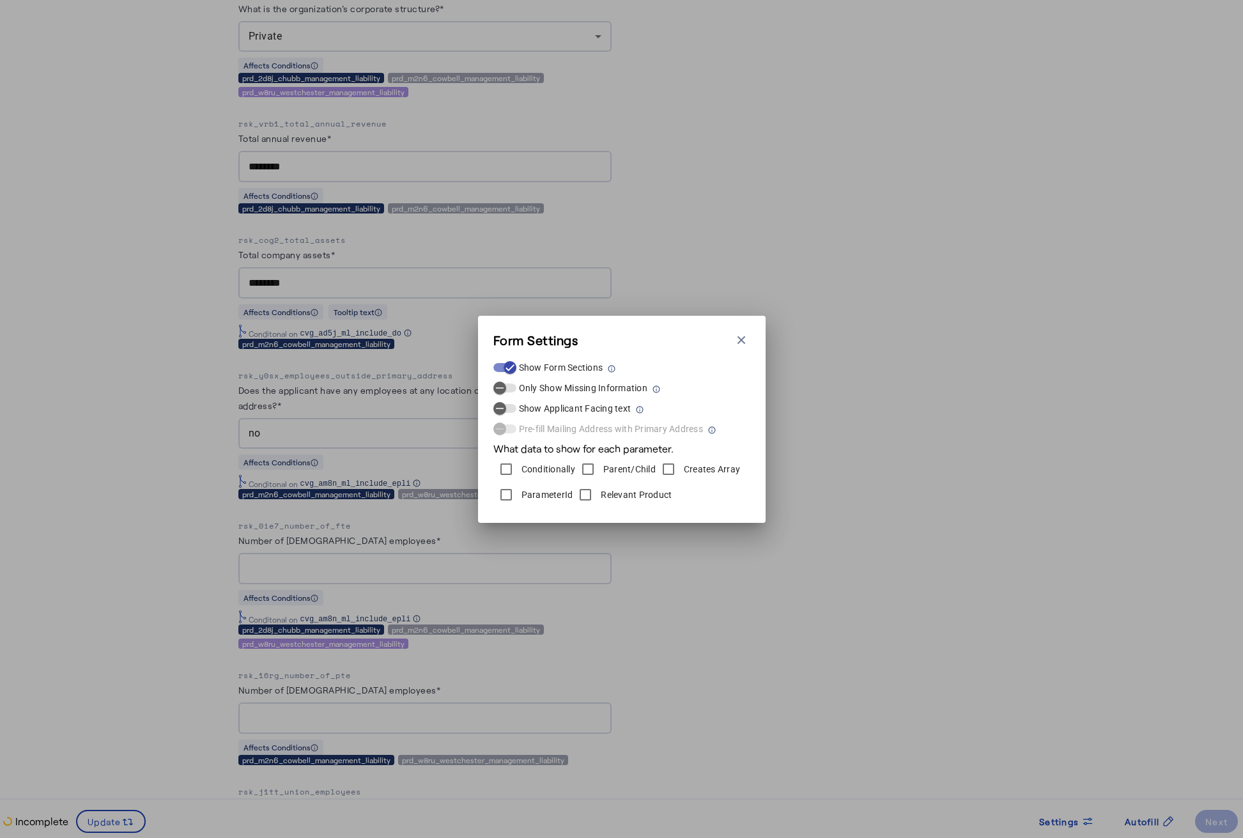
drag, startPoint x: 737, startPoint y: 339, endPoint x: 745, endPoint y: 344, distance: 9.8
click at [737, 339] on icon "button" at bounding box center [741, 340] width 13 height 13
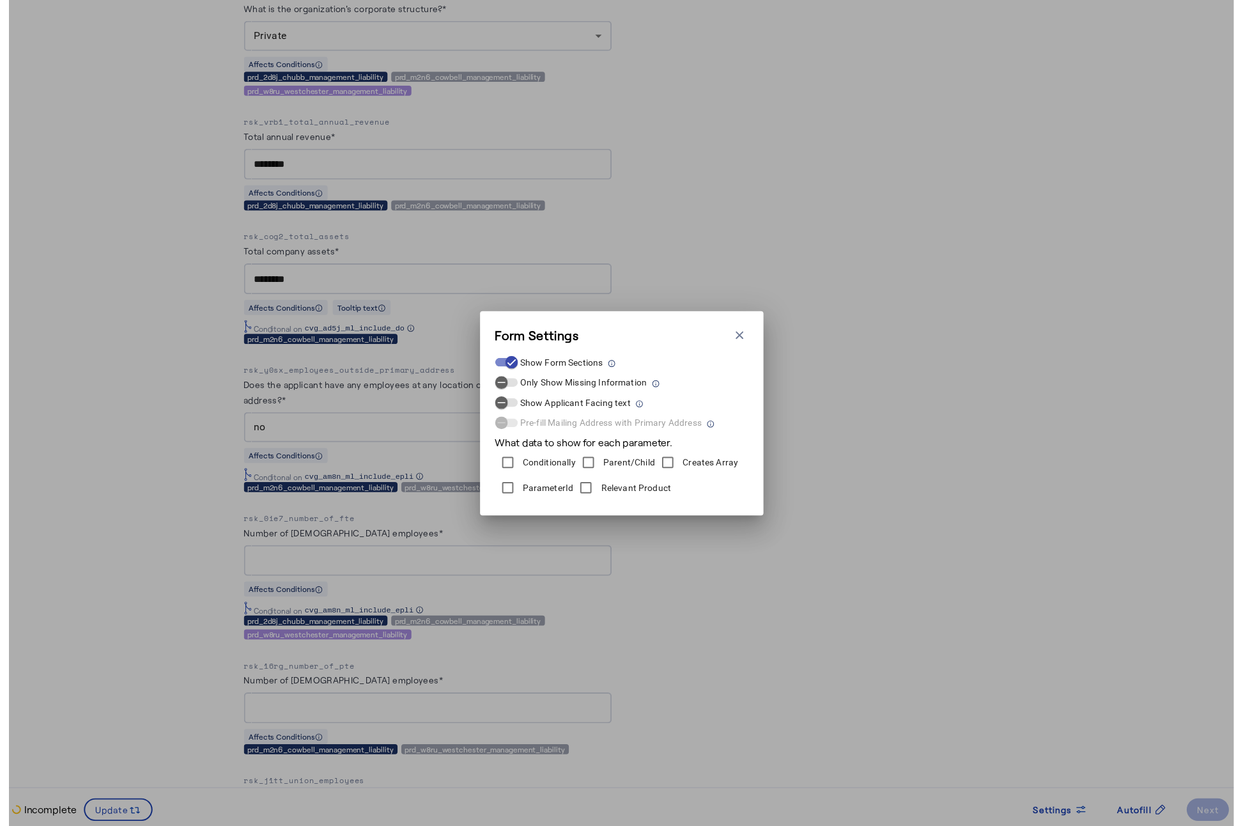
scroll to position [1045, 0]
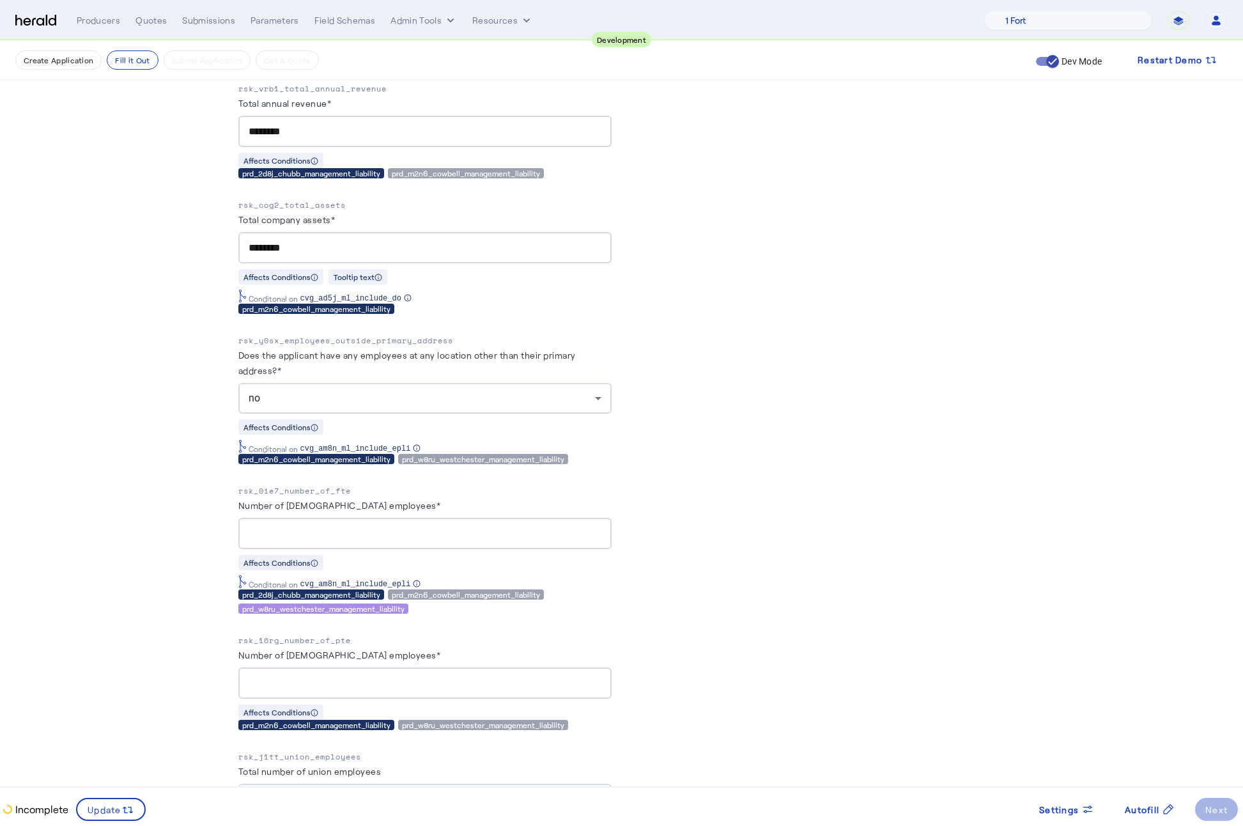
scroll to position [1155, 0]
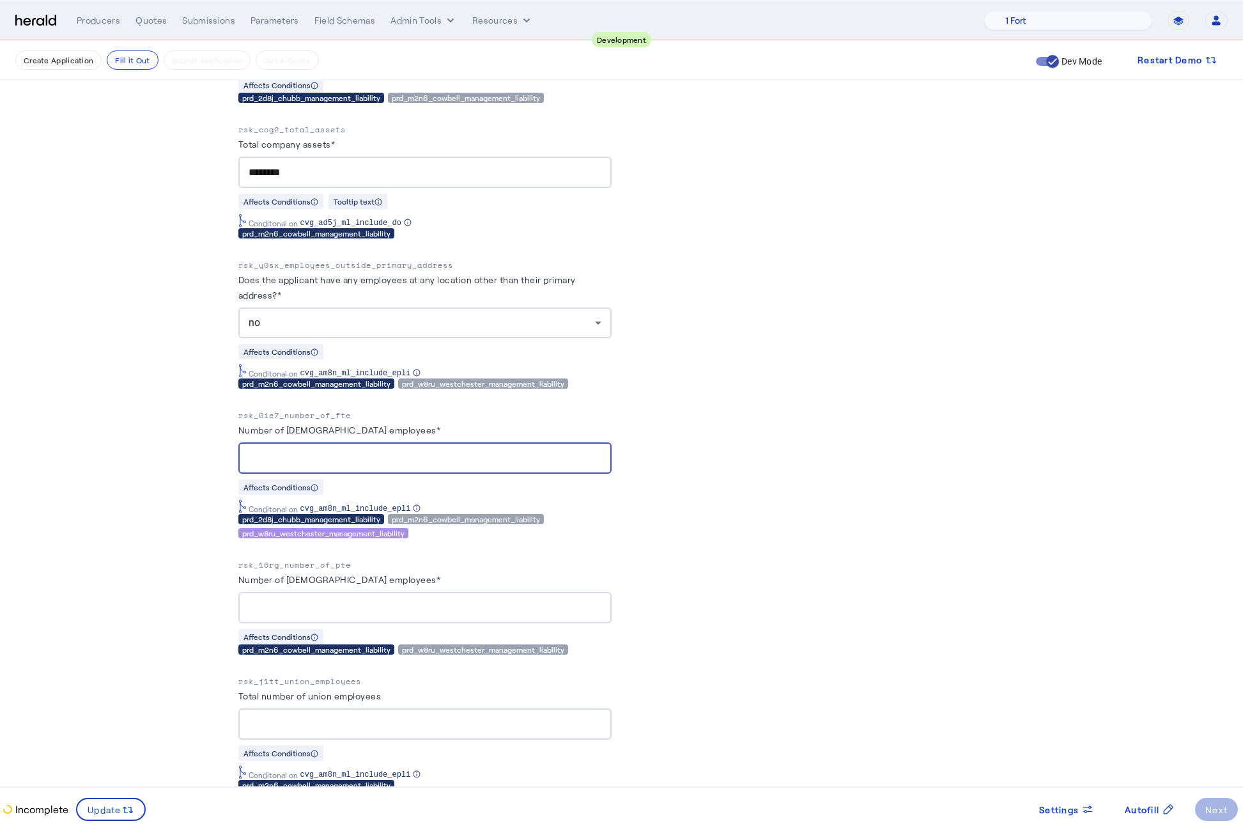
click at [468, 451] on input "Number of full-time employees*" at bounding box center [425, 458] width 353 height 15
type input "**"
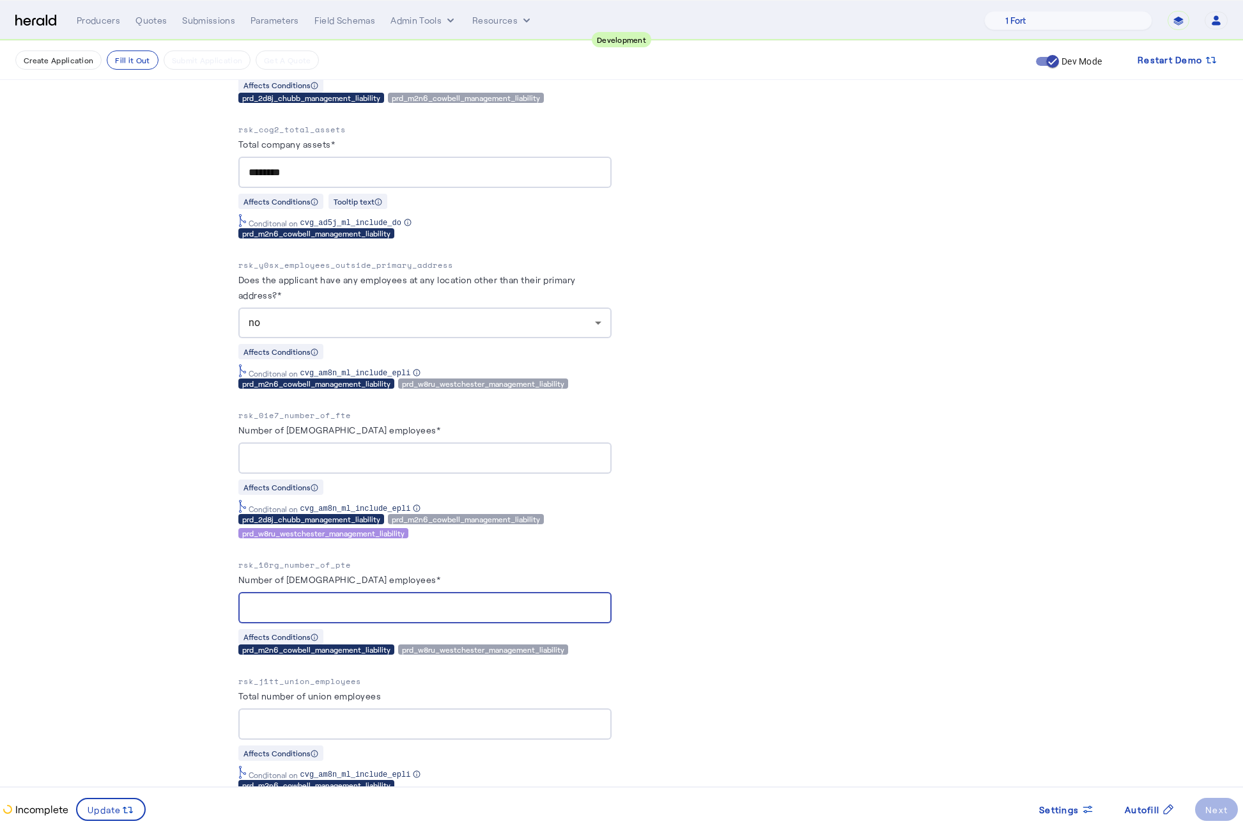
type input "*"
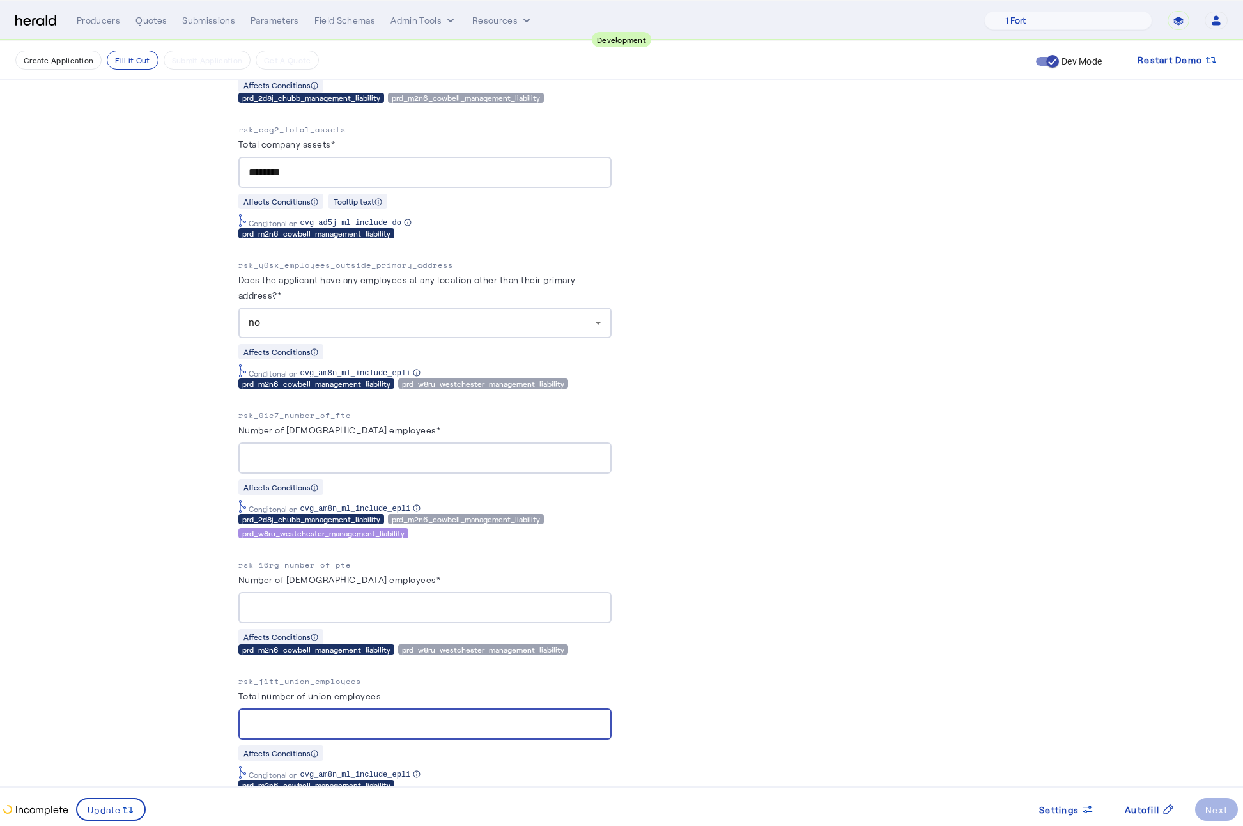
type input "*"
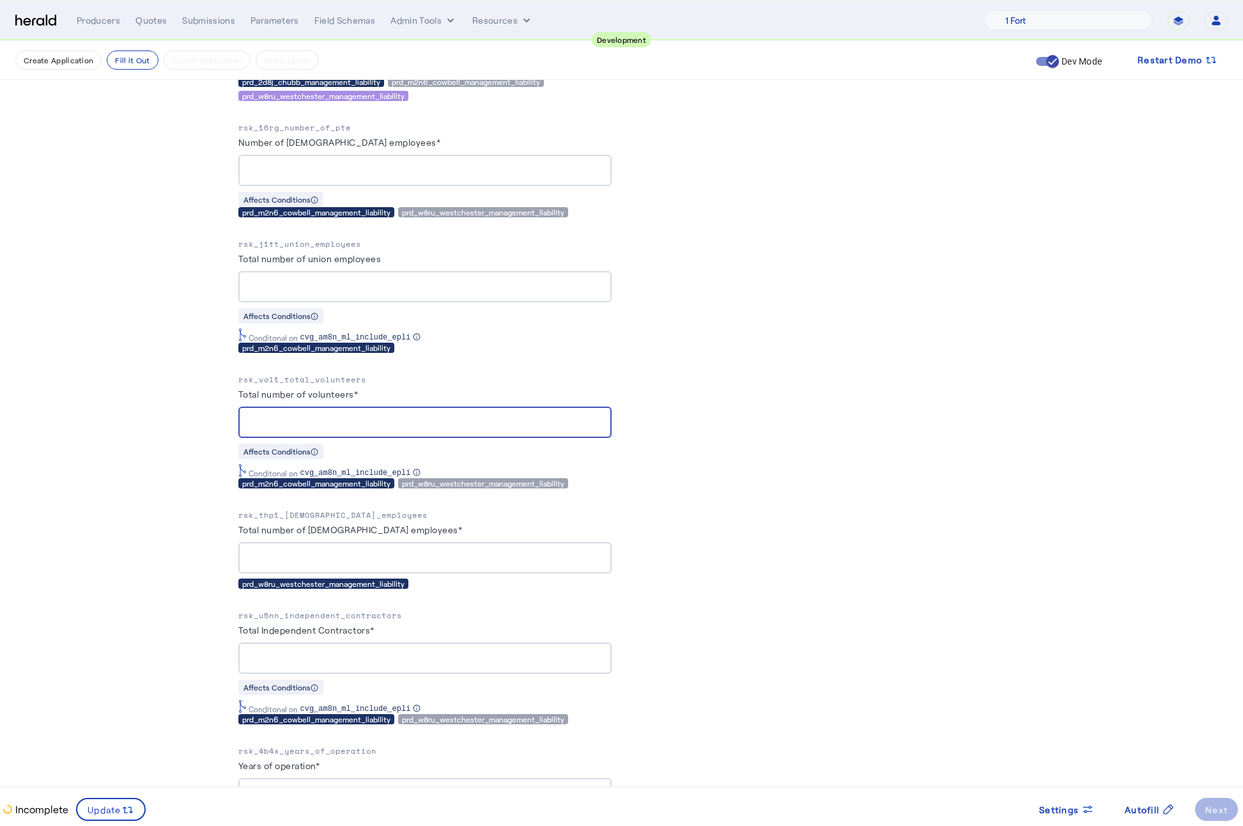
type input "*"
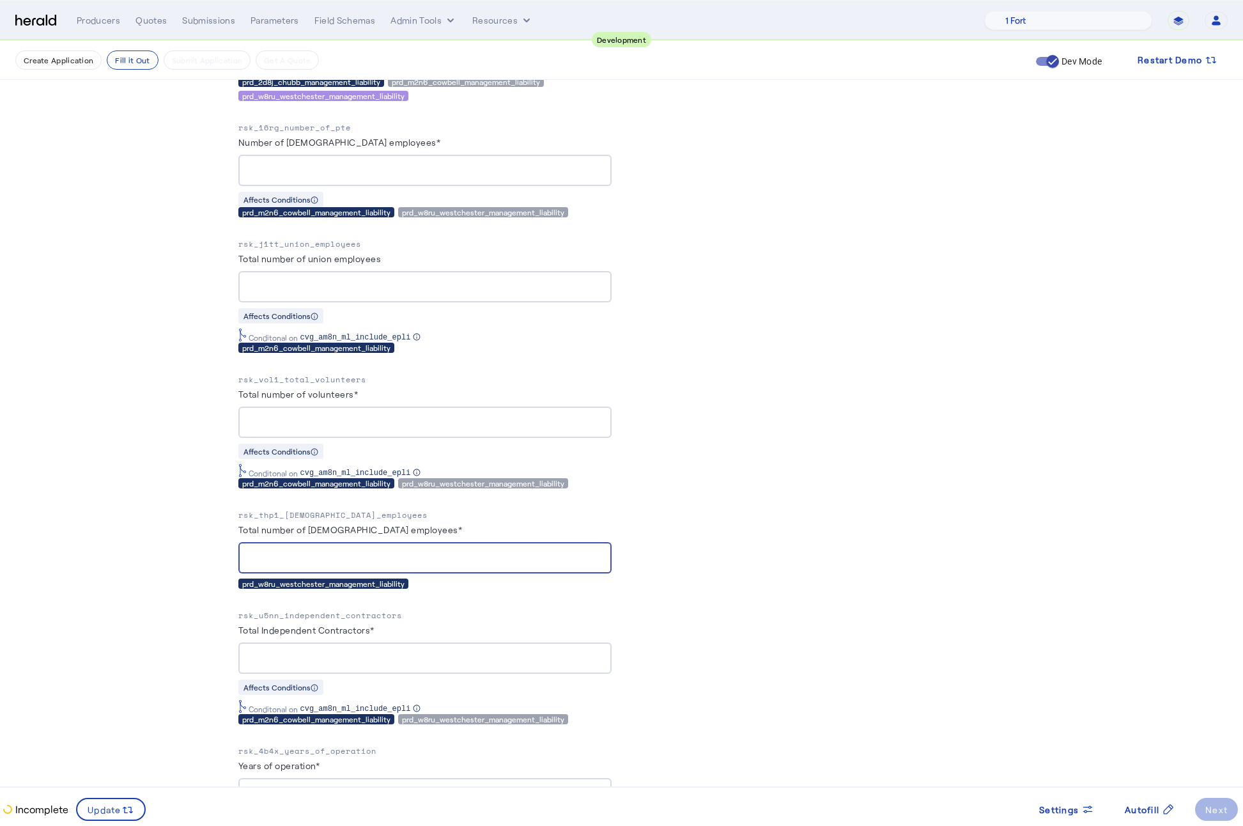
type input "*"
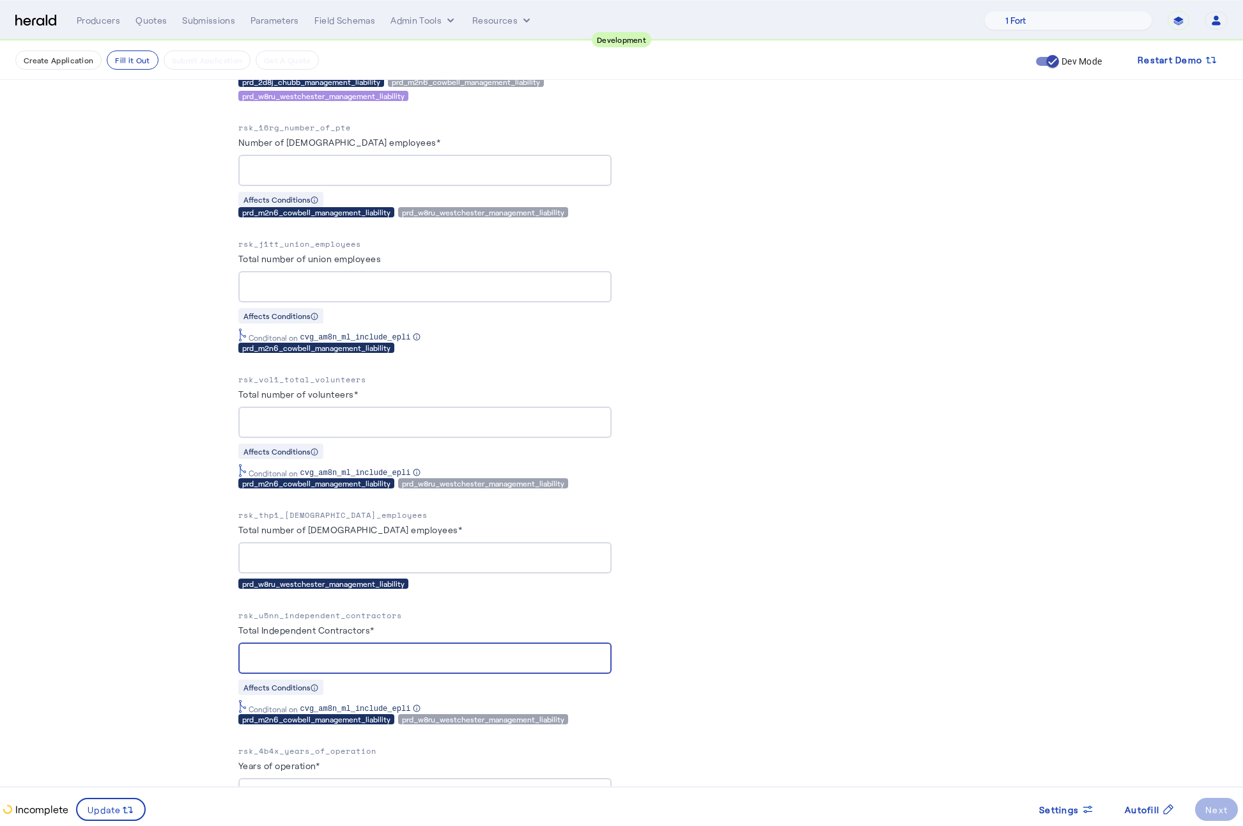
type input "*"
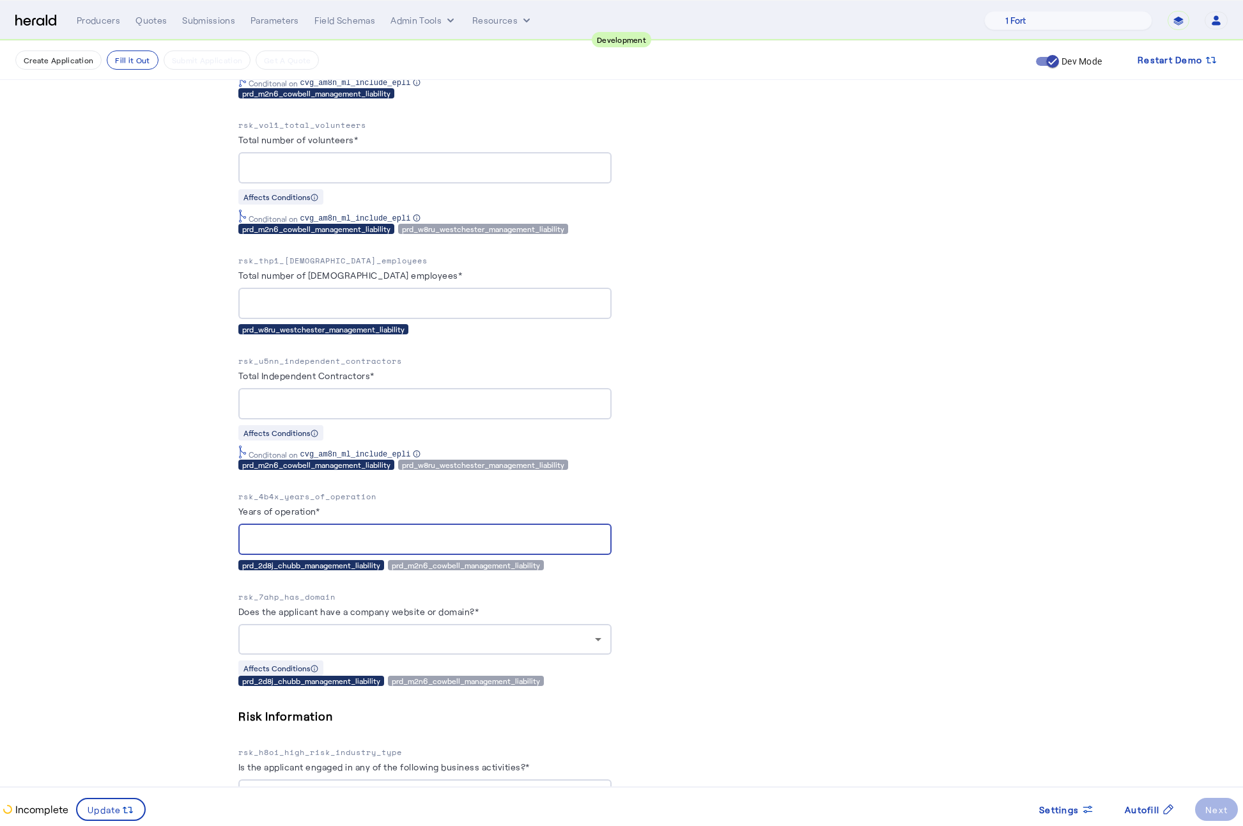
scroll to position [1876, 0]
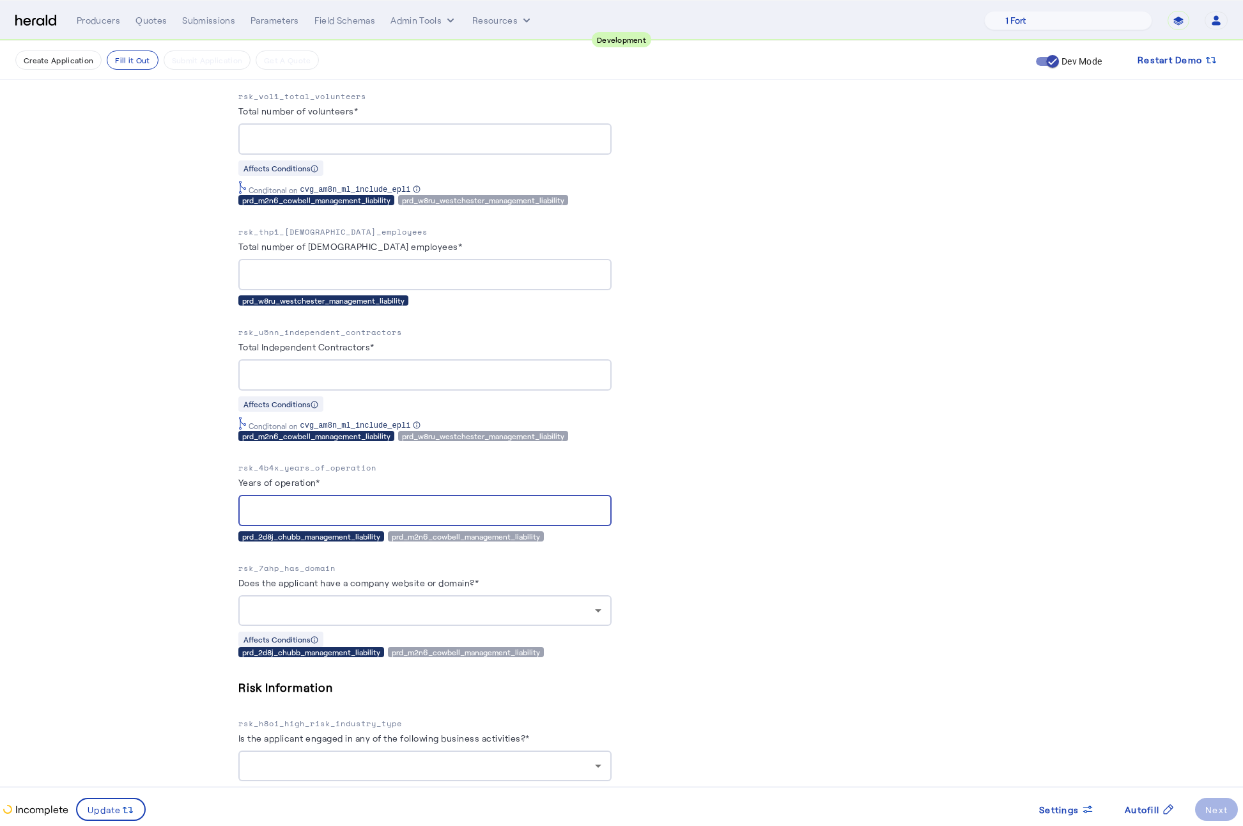
type input "**"
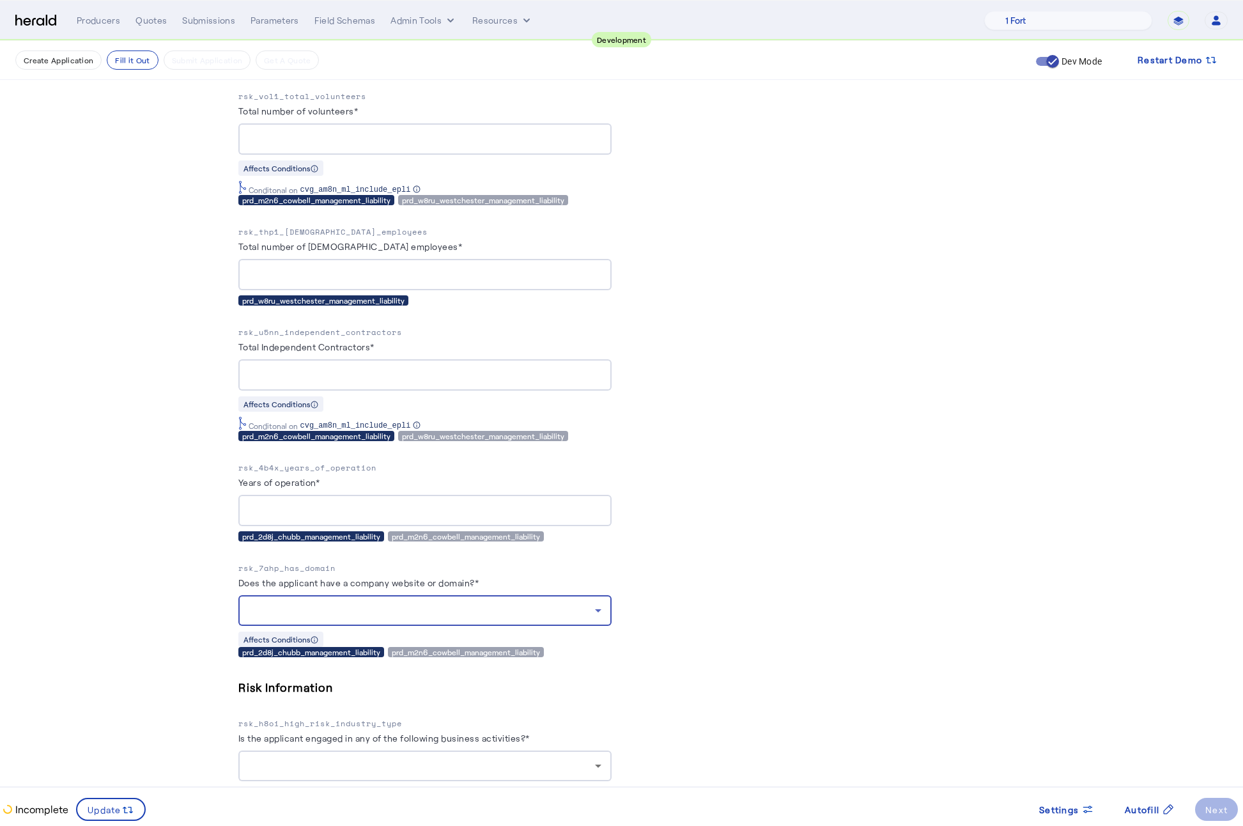
click at [557, 606] on div at bounding box center [425, 610] width 353 height 31
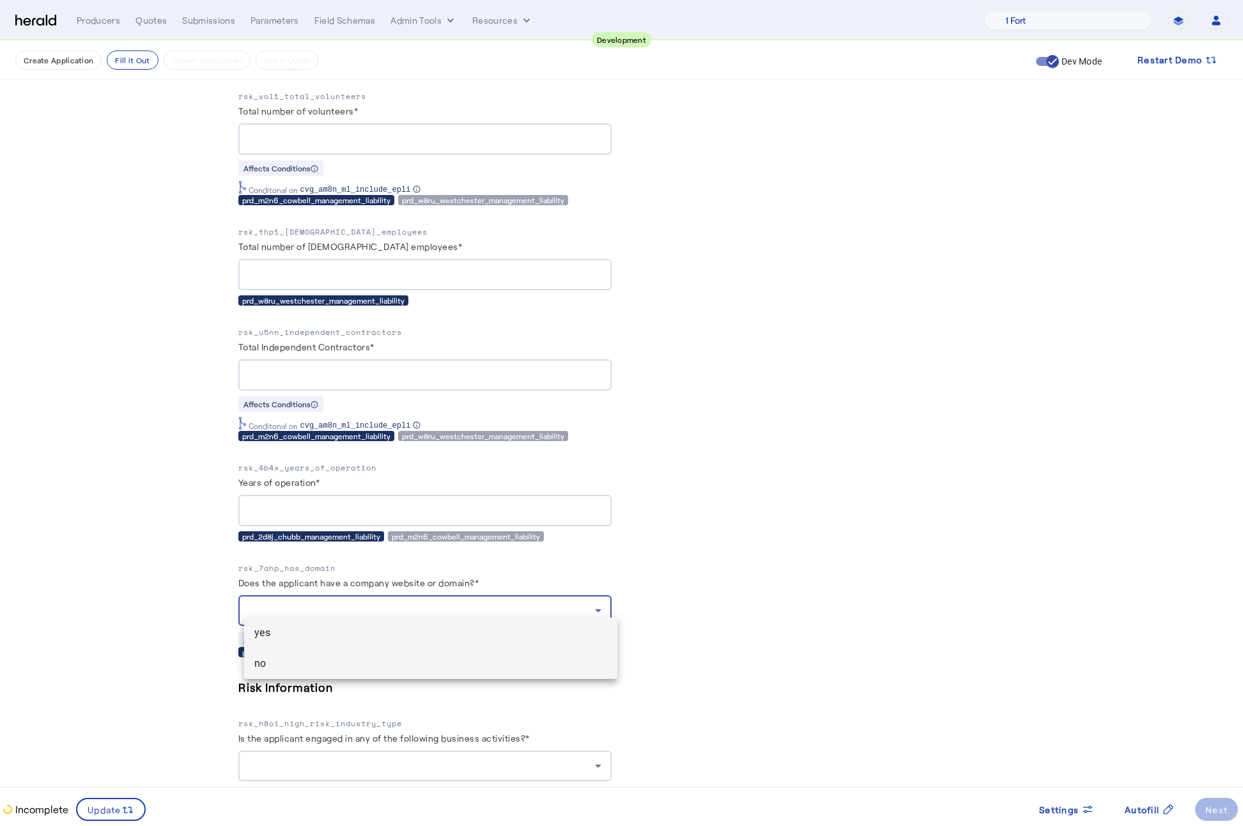
click at [334, 660] on span "no" at bounding box center [430, 663] width 353 height 15
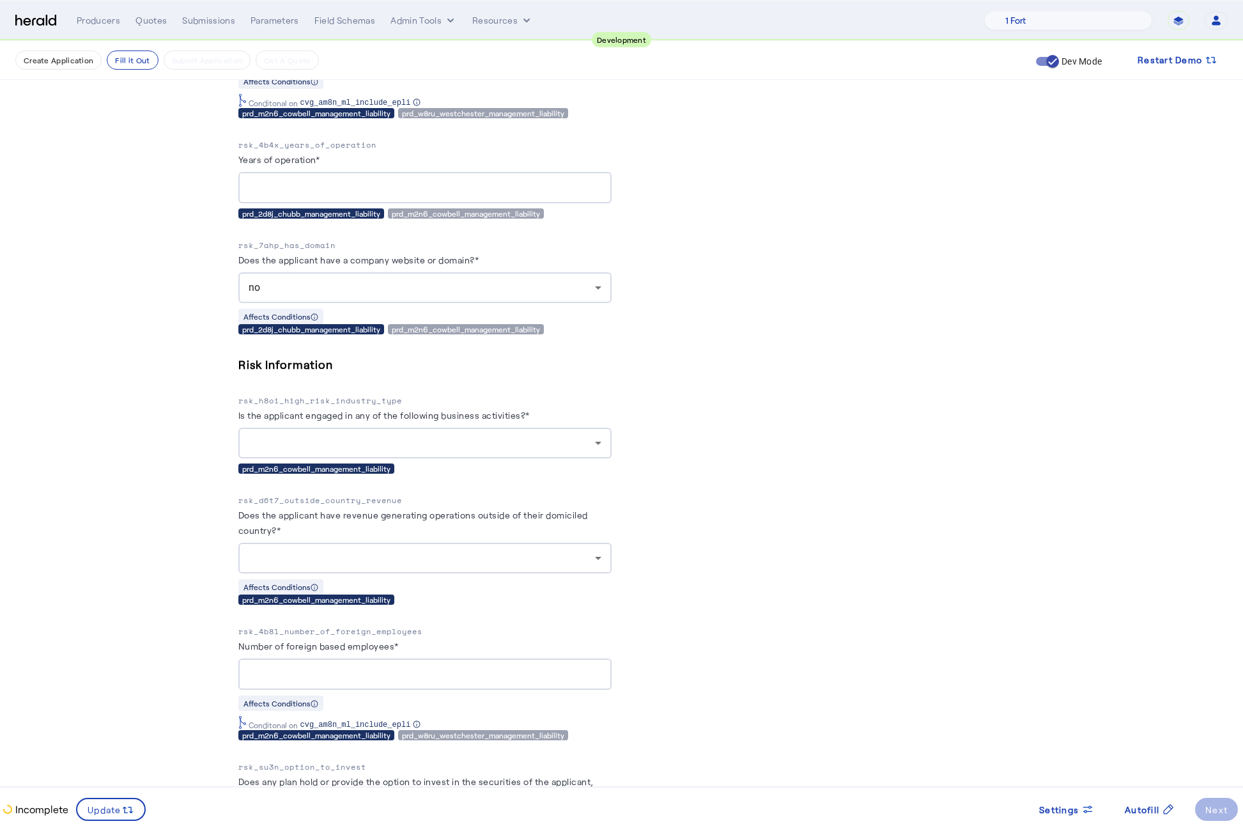
scroll to position [2199, 0]
click at [566, 435] on div at bounding box center [422, 442] width 346 height 15
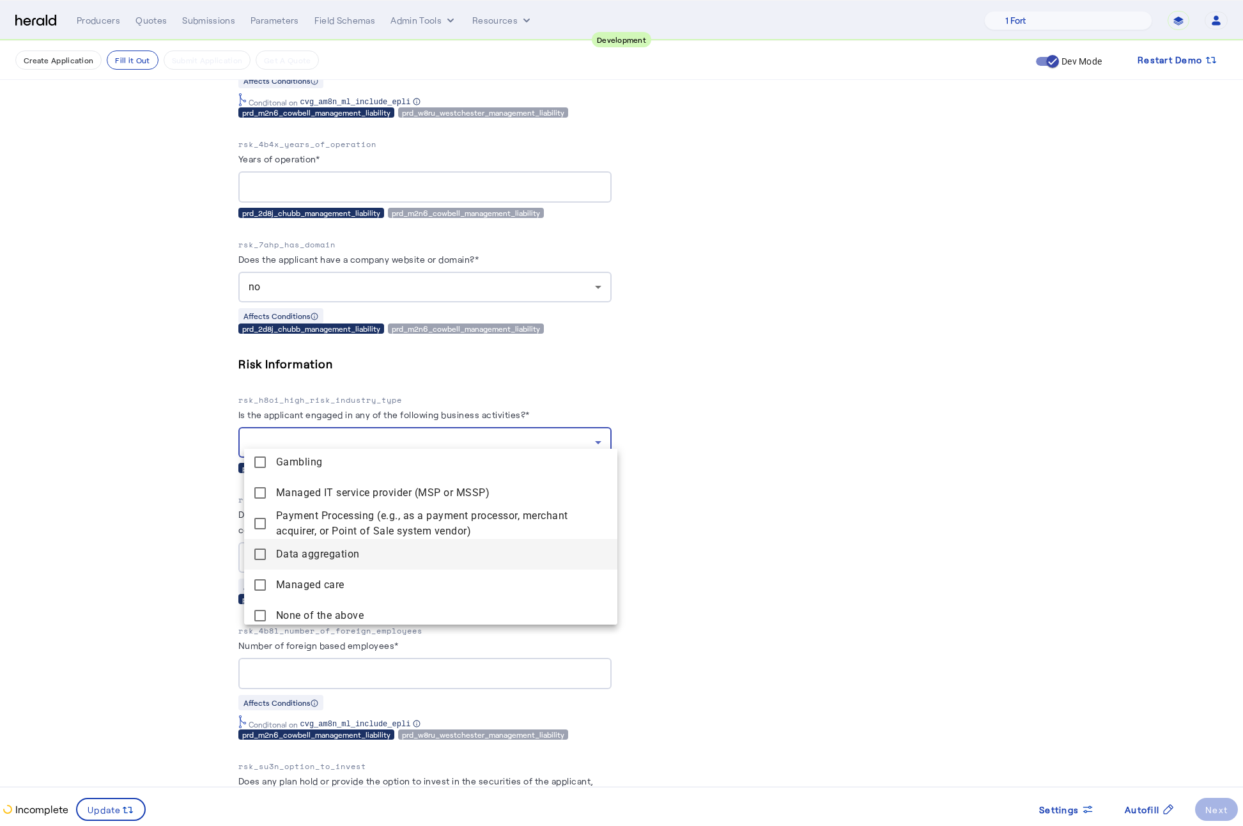
scroll to position [131, 0]
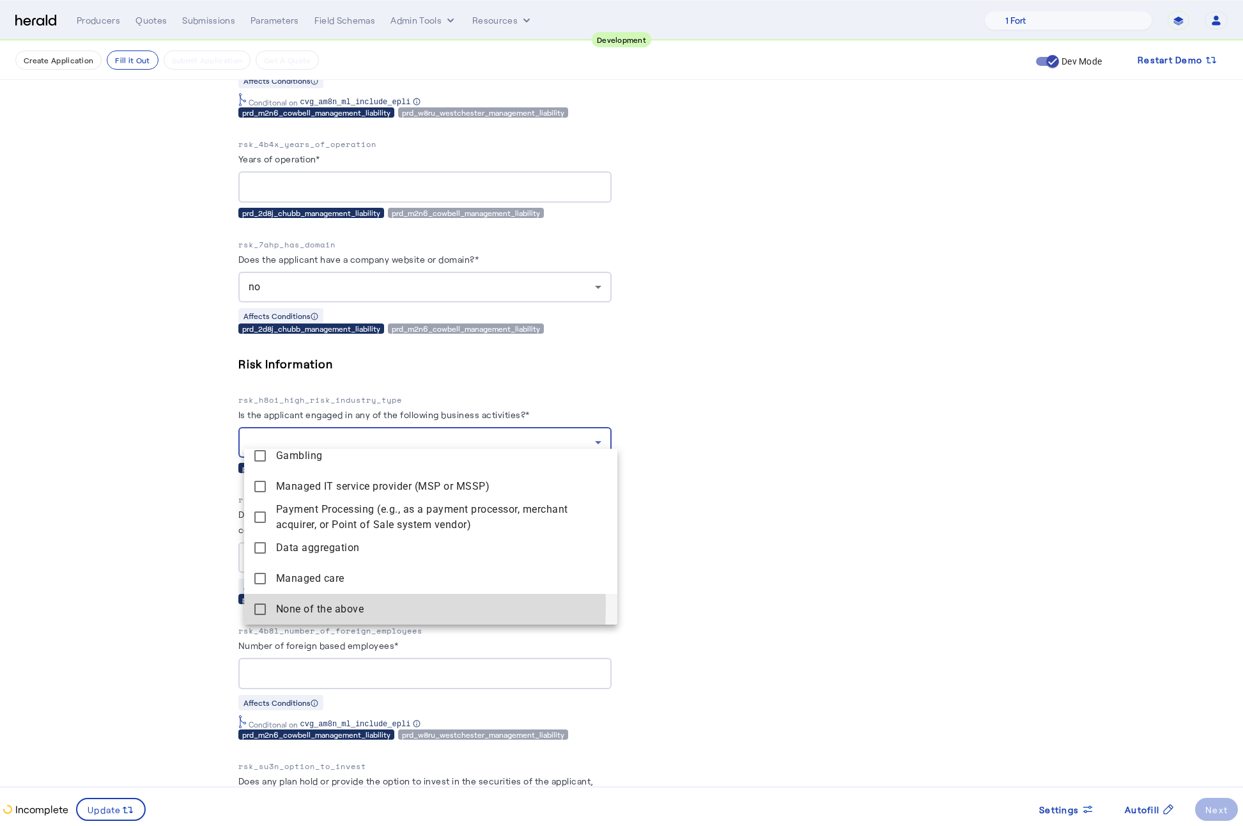
click at [258, 606] on mat-pseudo-checkbox at bounding box center [260, 609] width 12 height 12
click at [158, 598] on div at bounding box center [621, 413] width 1243 height 826
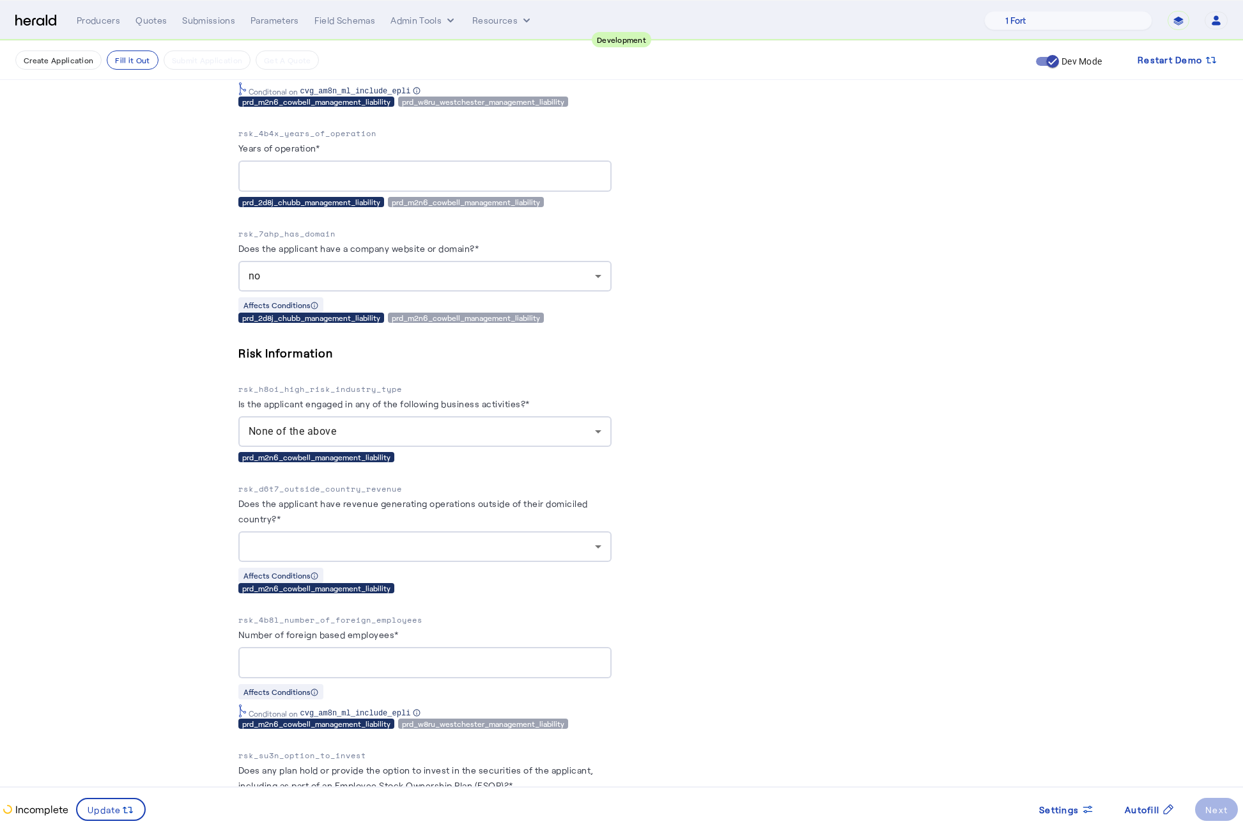
scroll to position [2225, 0]
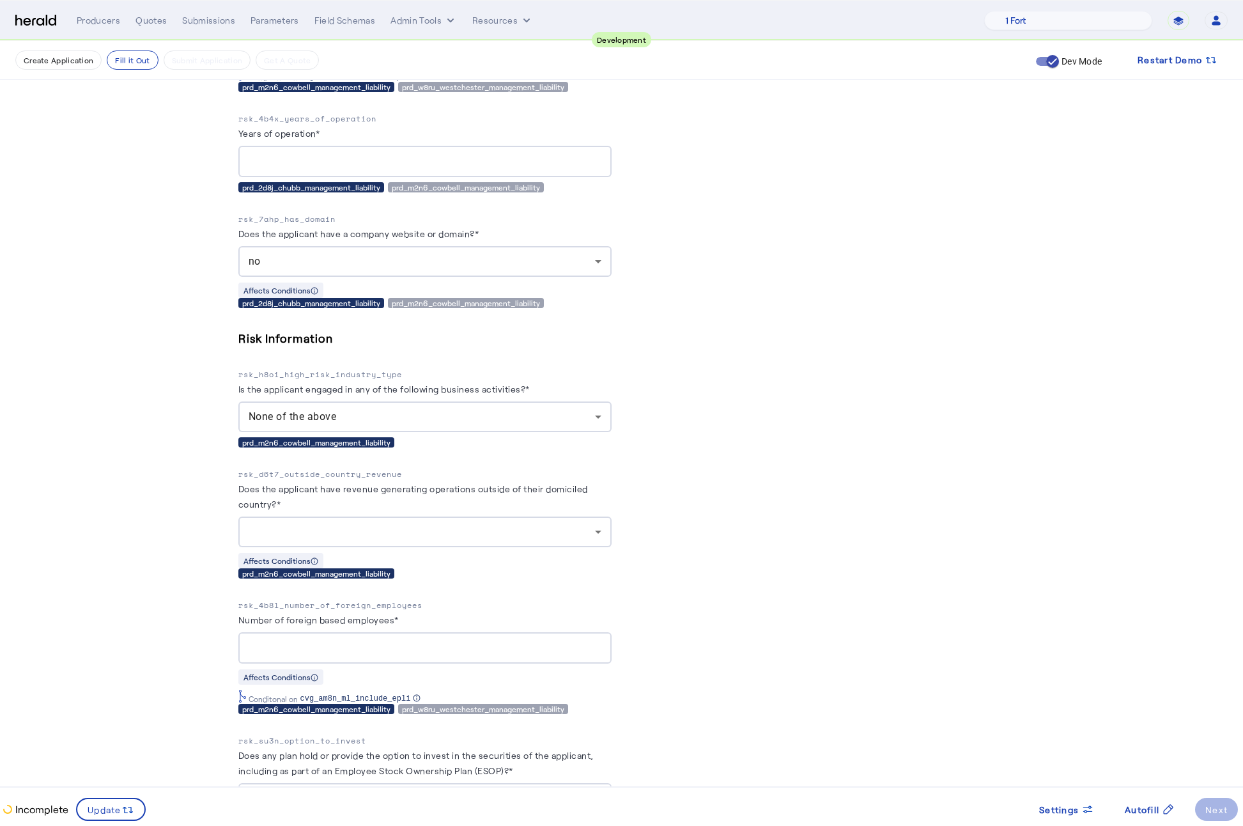
click at [500, 524] on div at bounding box center [422, 531] width 346 height 15
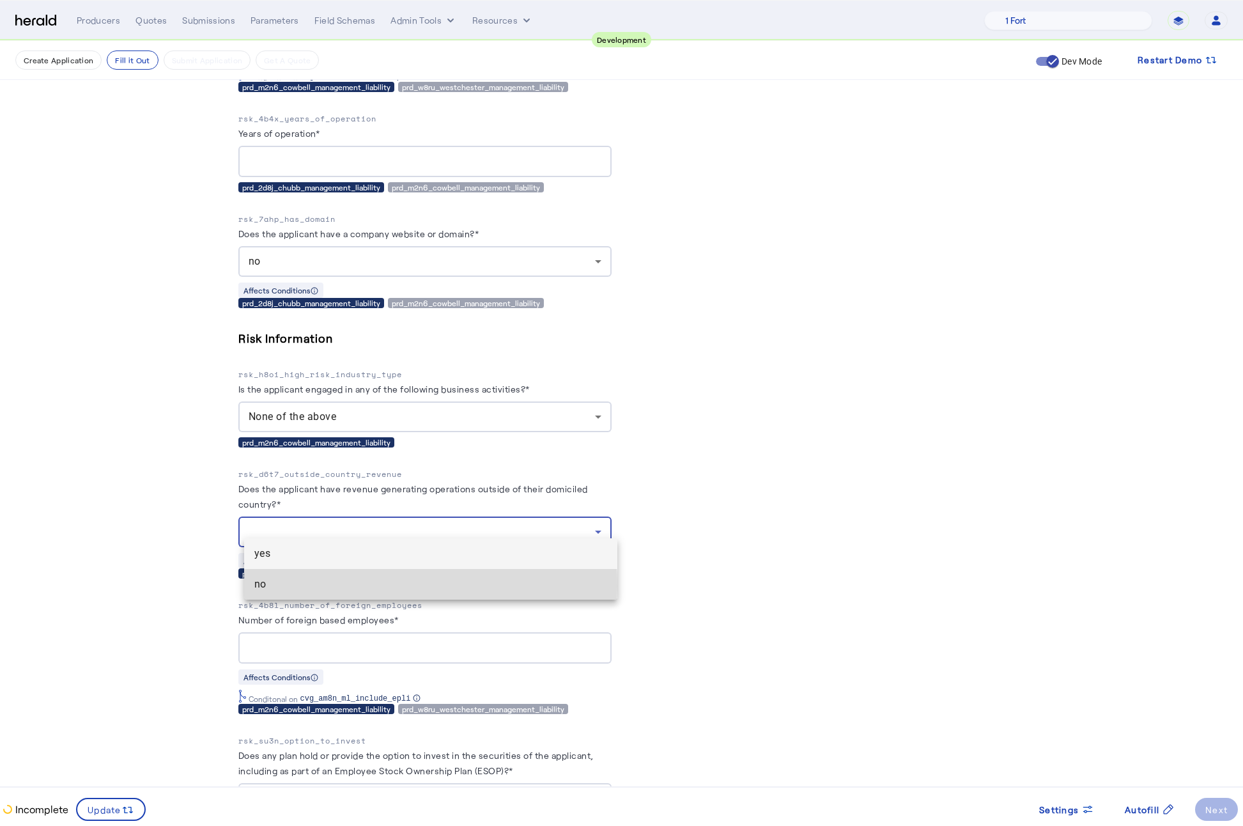
click at [271, 585] on span "no" at bounding box center [430, 583] width 353 height 15
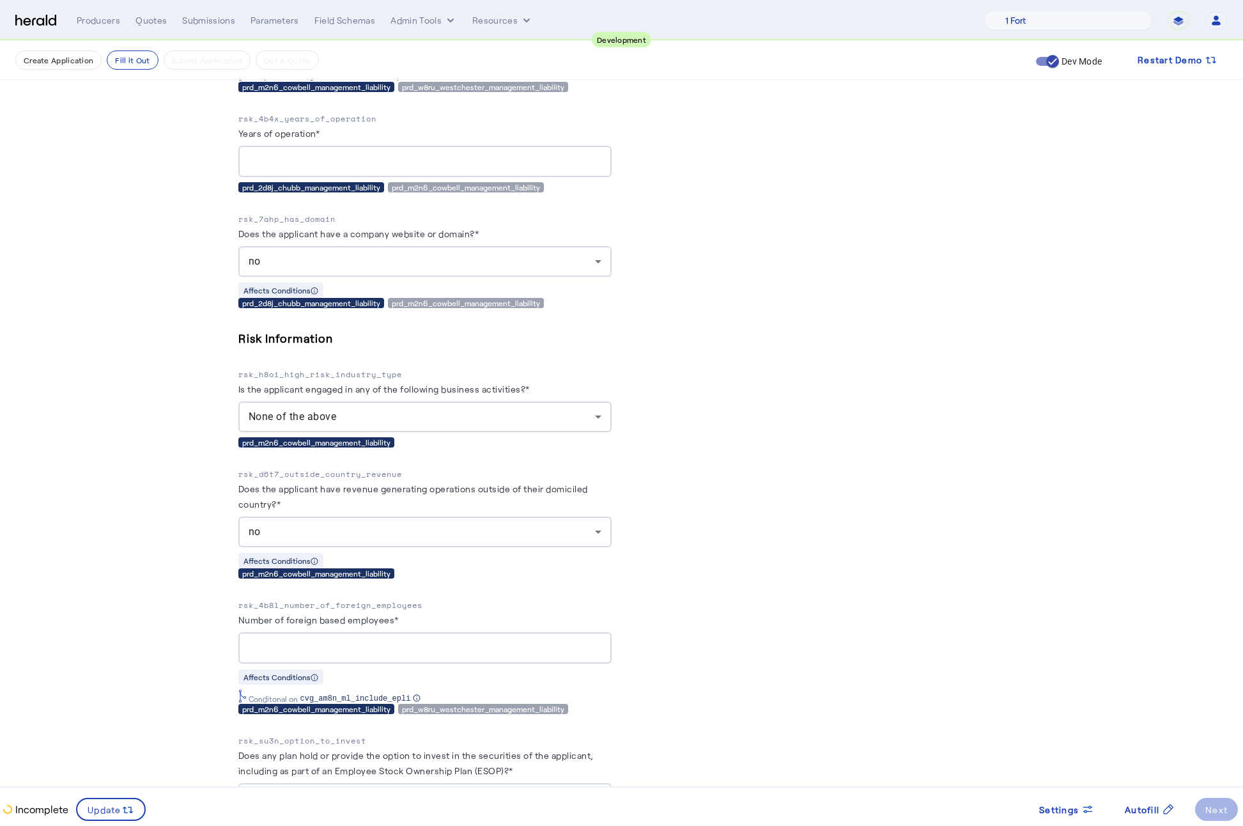
click at [177, 587] on fill-application-step "**********" at bounding box center [621, 526] width 1243 height 5421
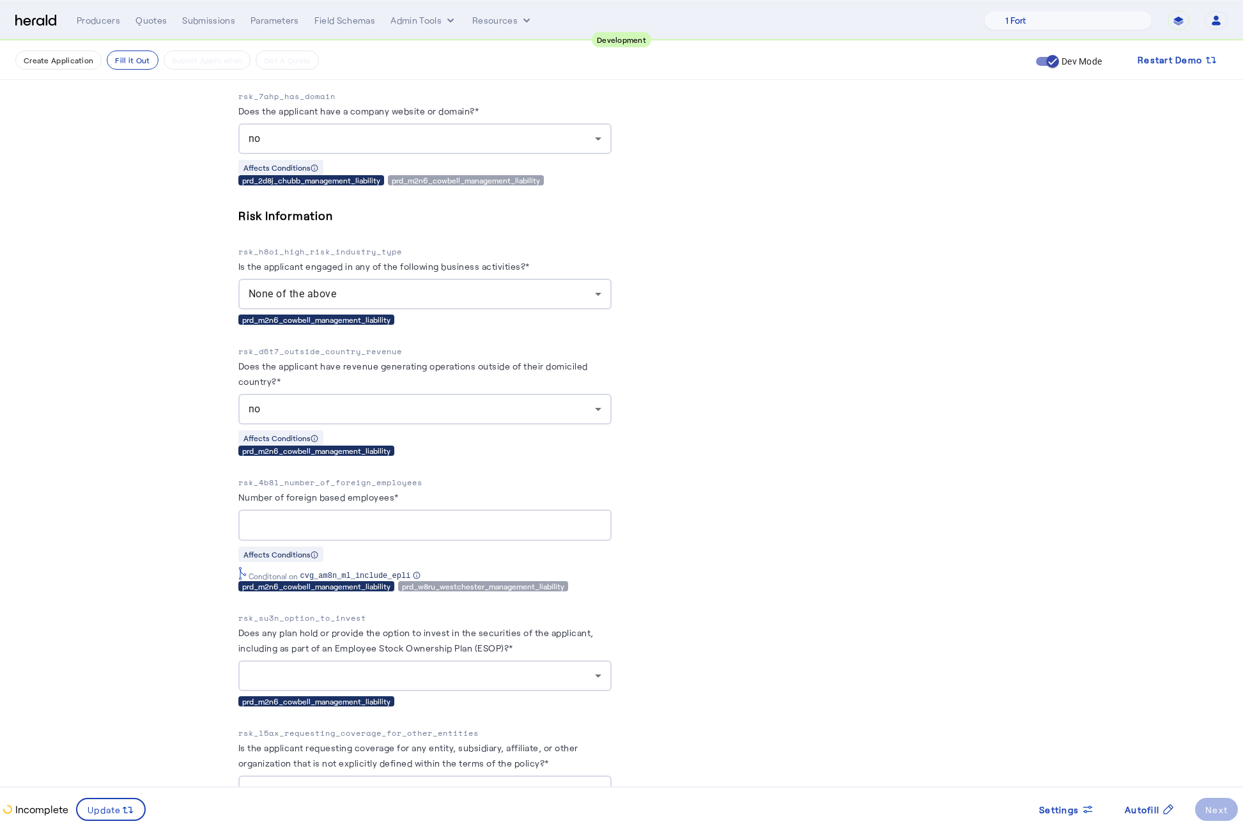
scroll to position [2355, 0]
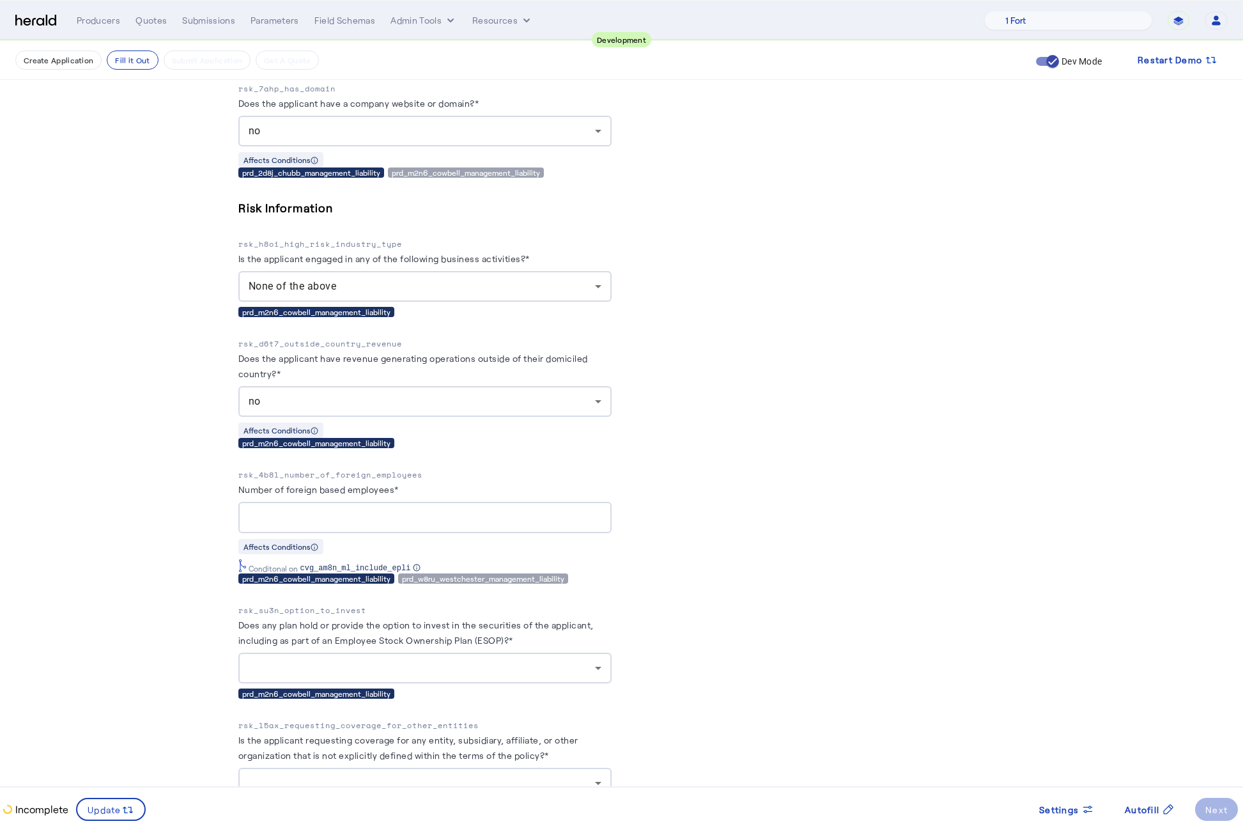
click at [480, 514] on div at bounding box center [425, 517] width 353 height 31
type input "*"
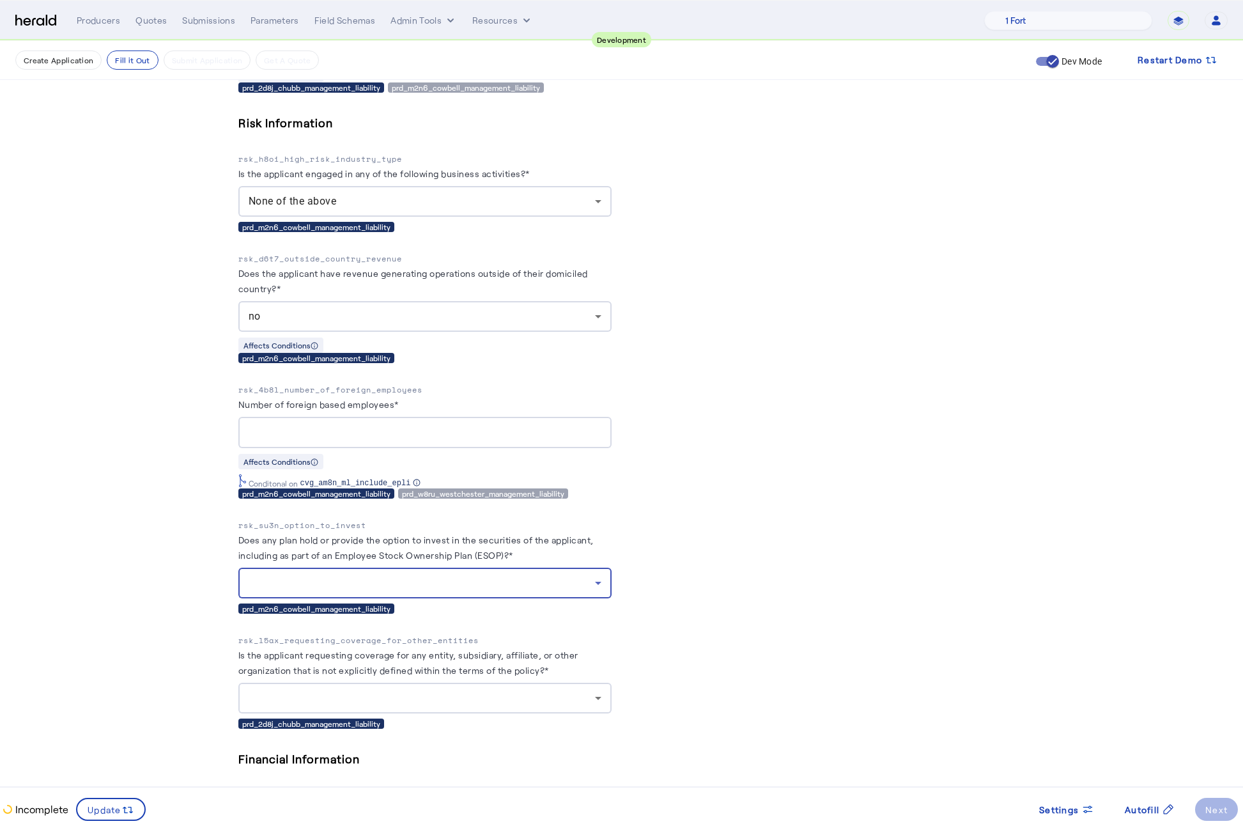
scroll to position [2462, 0]
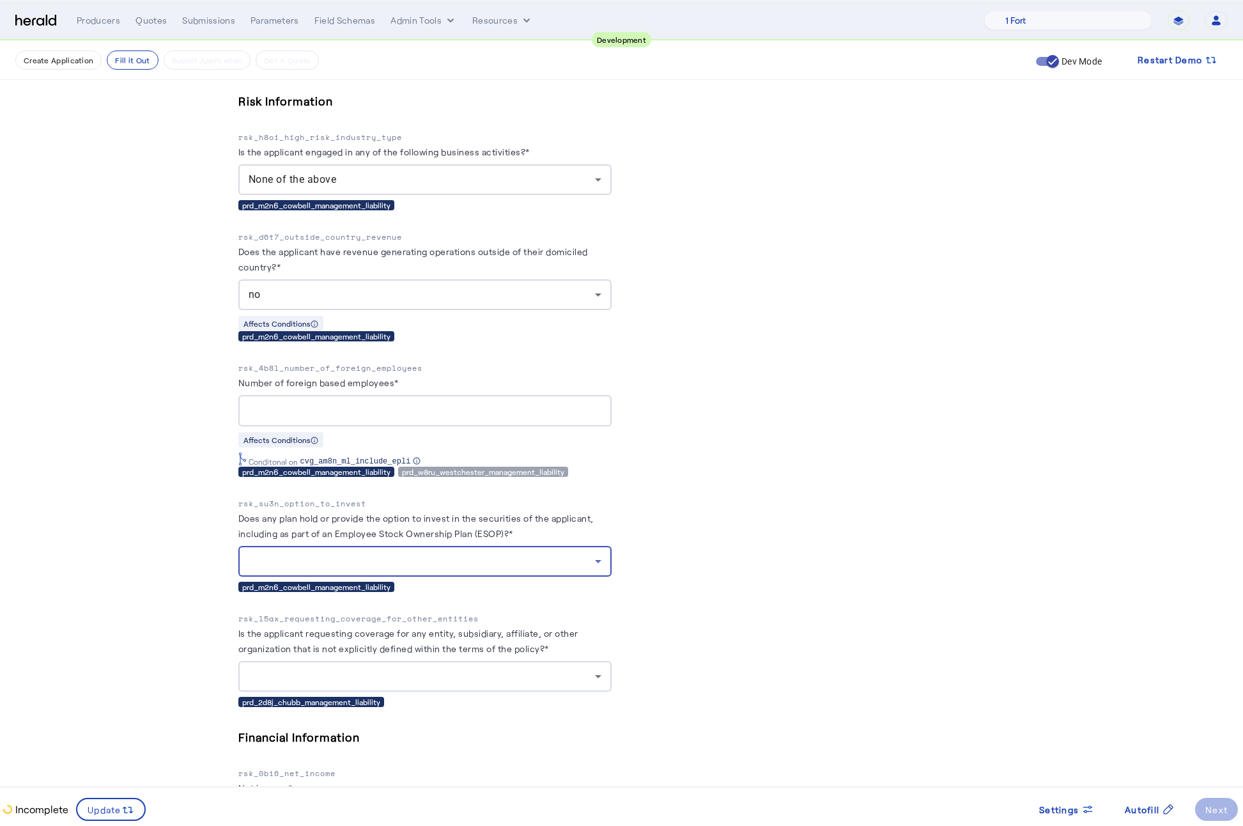
click at [420, 553] on div at bounding box center [422, 560] width 346 height 15
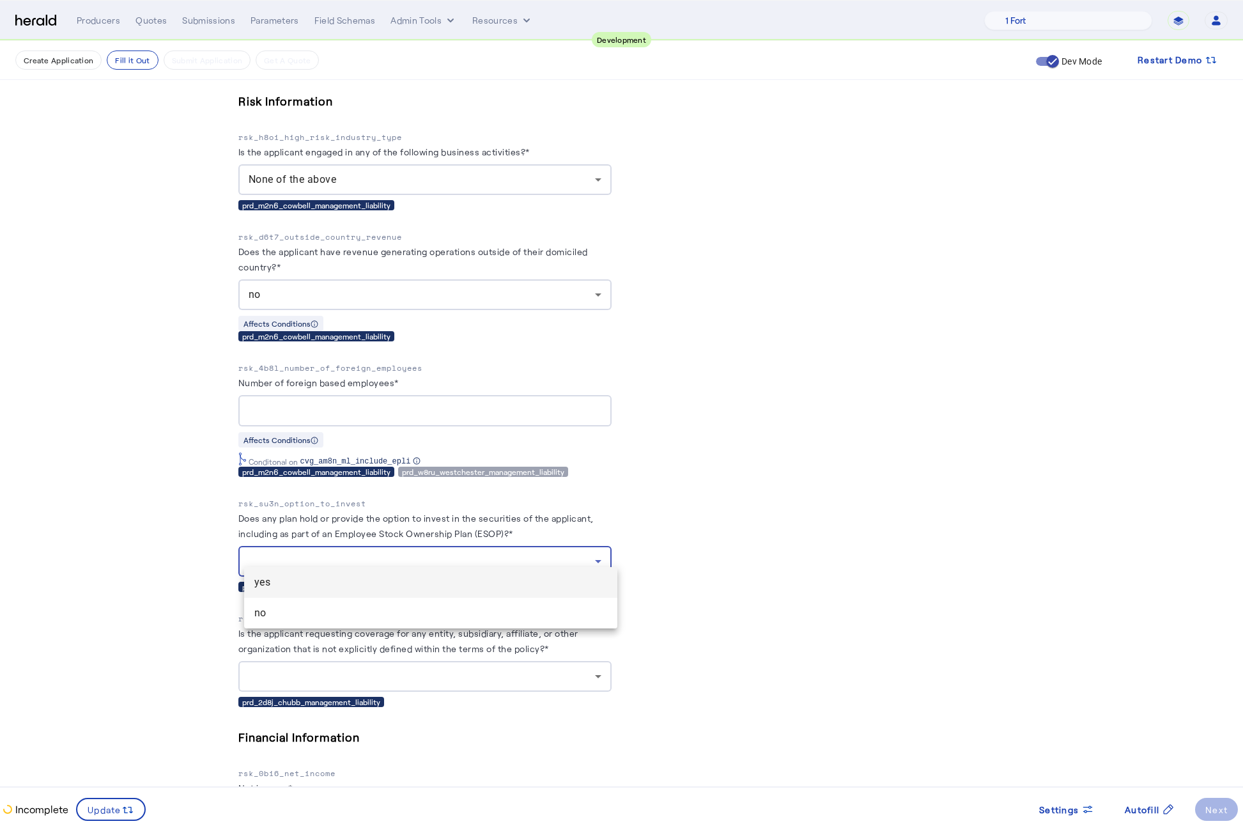
click at [315, 592] on mat-option "yes" at bounding box center [430, 582] width 373 height 31
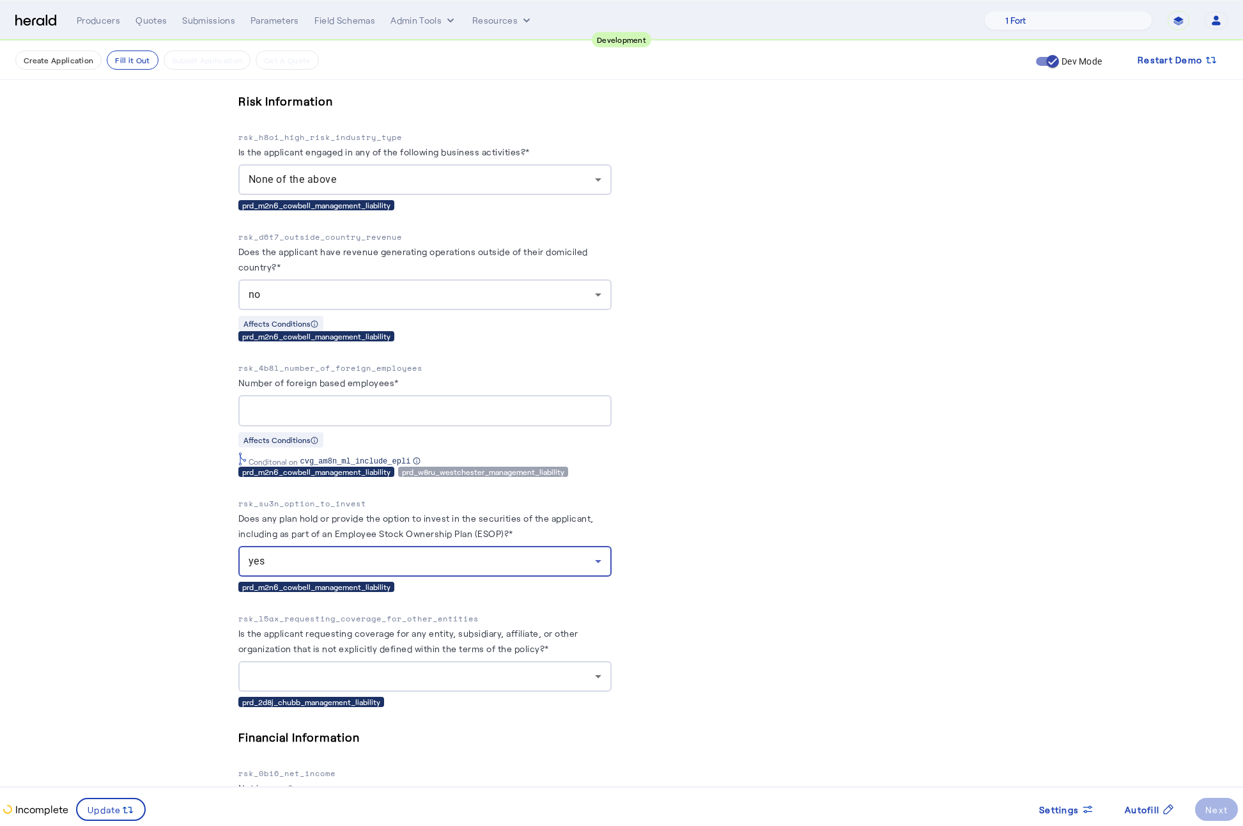
click at [297, 553] on div "yes" at bounding box center [422, 560] width 346 height 15
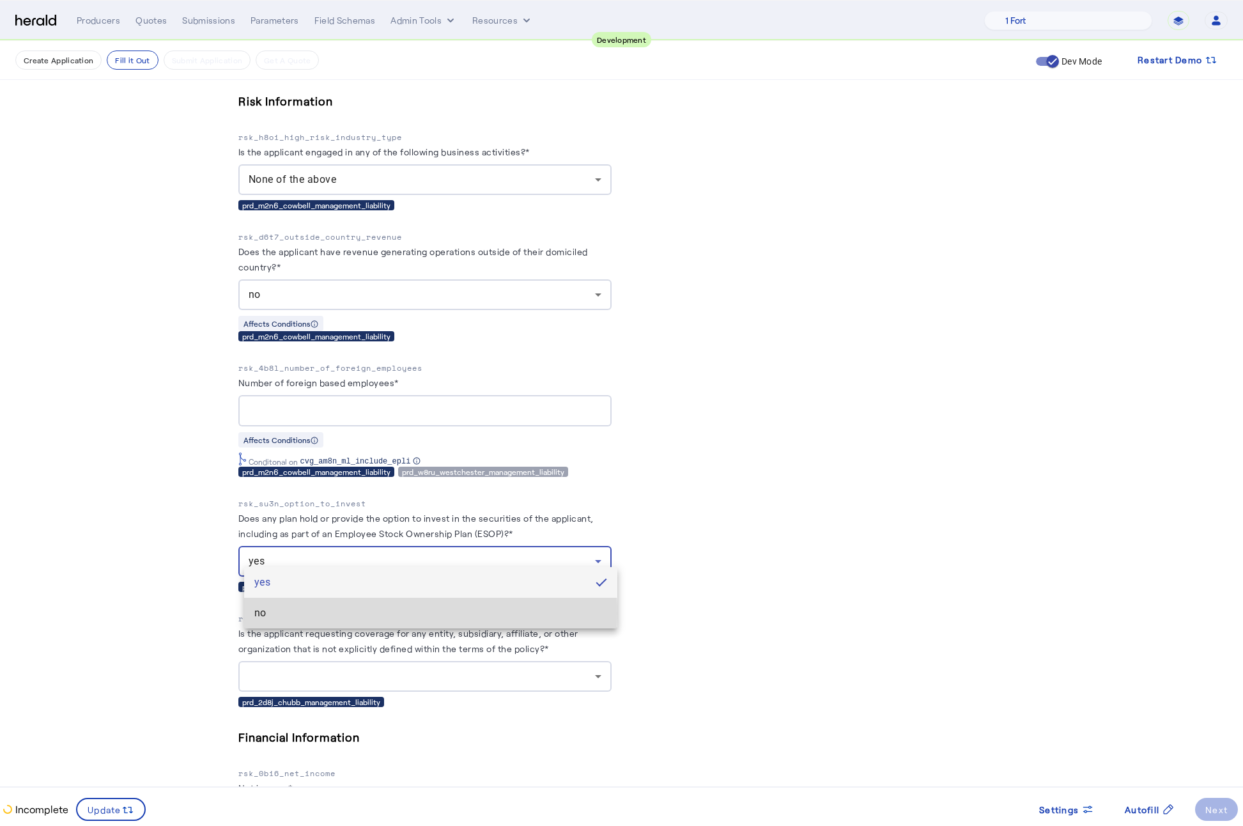
click at [272, 613] on span "no" at bounding box center [430, 612] width 353 height 15
click at [144, 602] on fill-application-step "**********" at bounding box center [621, 289] width 1243 height 5421
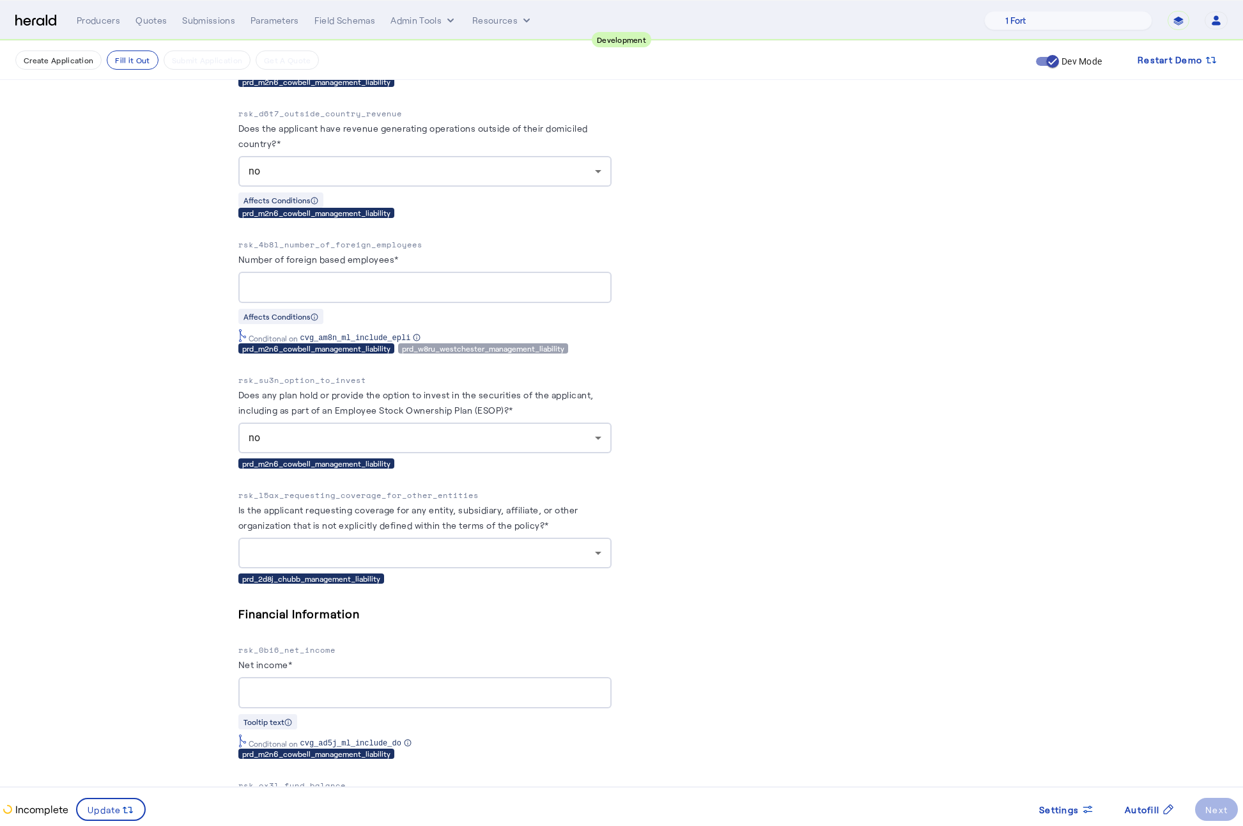
scroll to position [2777, 0]
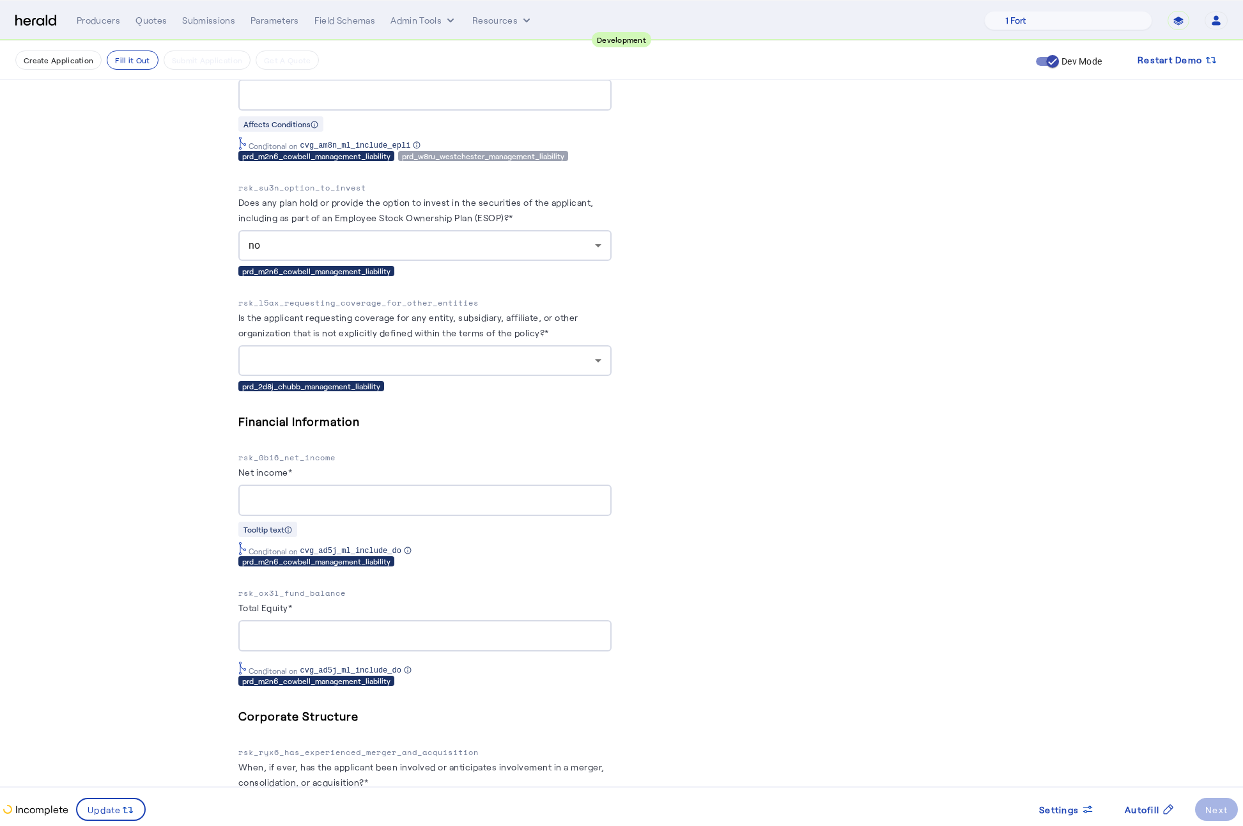
click at [425, 358] on div at bounding box center [425, 360] width 353 height 31
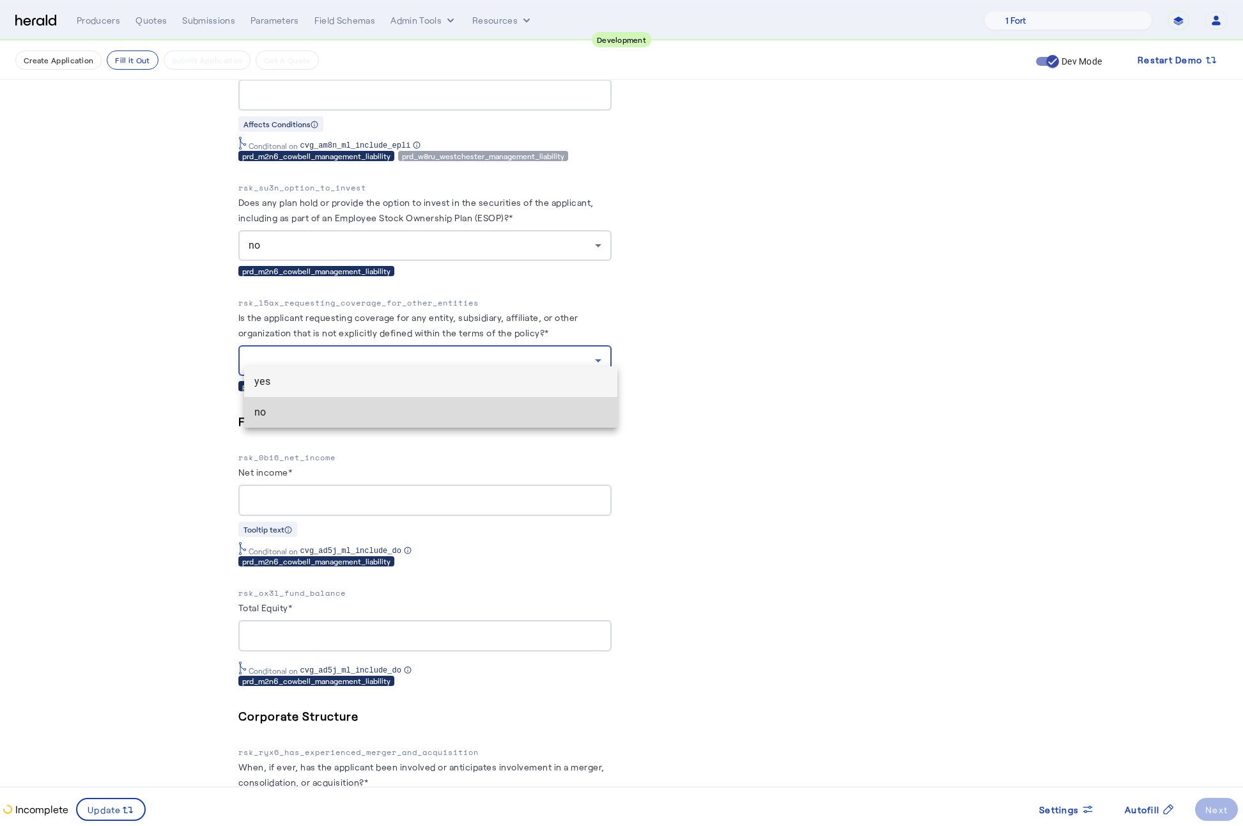
click at [322, 406] on span "no" at bounding box center [430, 412] width 353 height 15
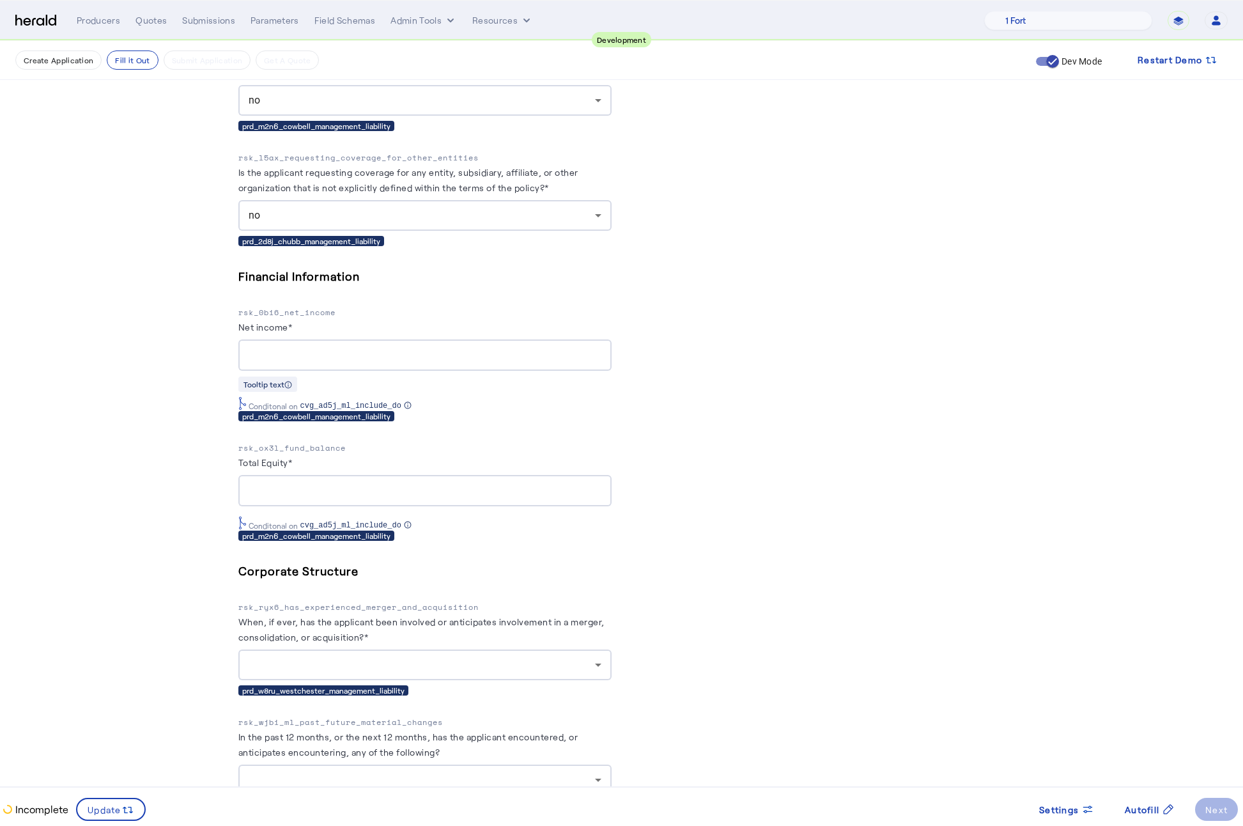
scroll to position [2924, 0]
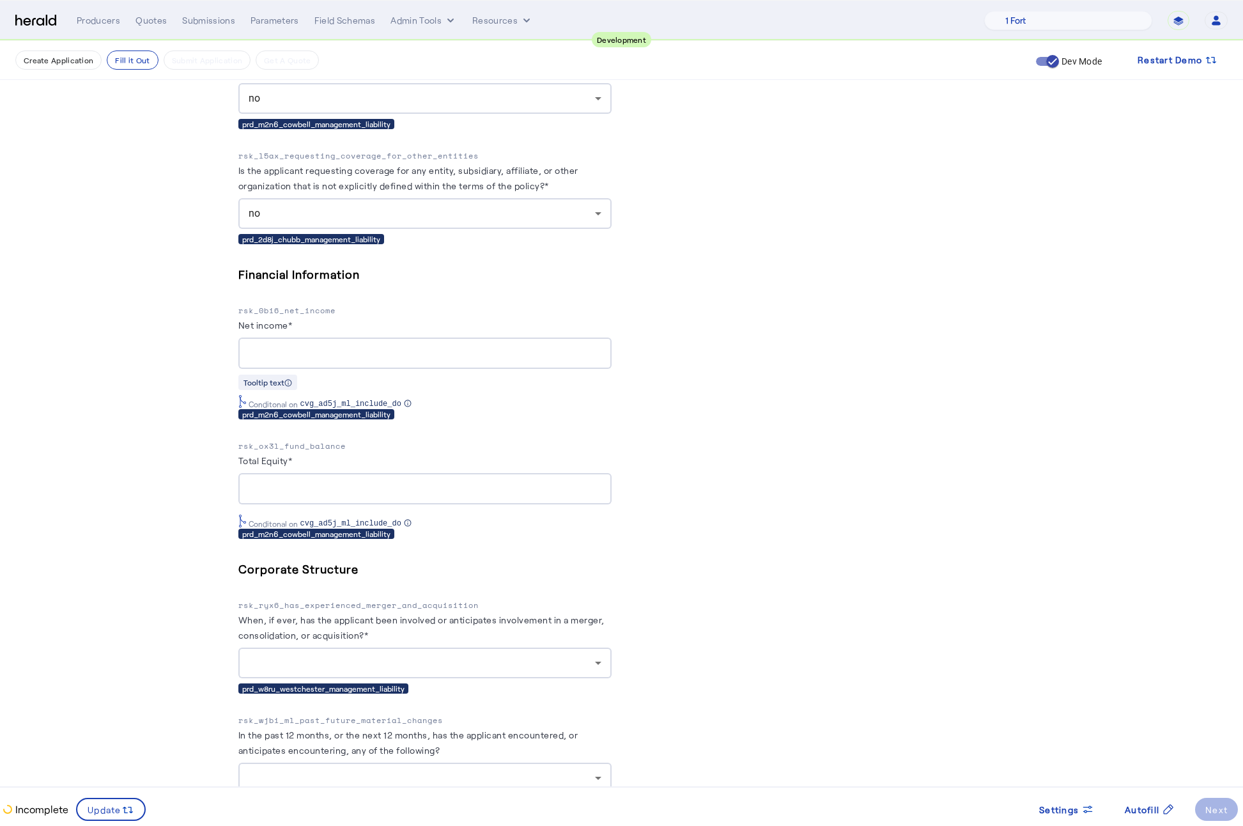
click at [311, 346] on input "Net income*" at bounding box center [425, 353] width 353 height 15
type input "********"
type input "*******"
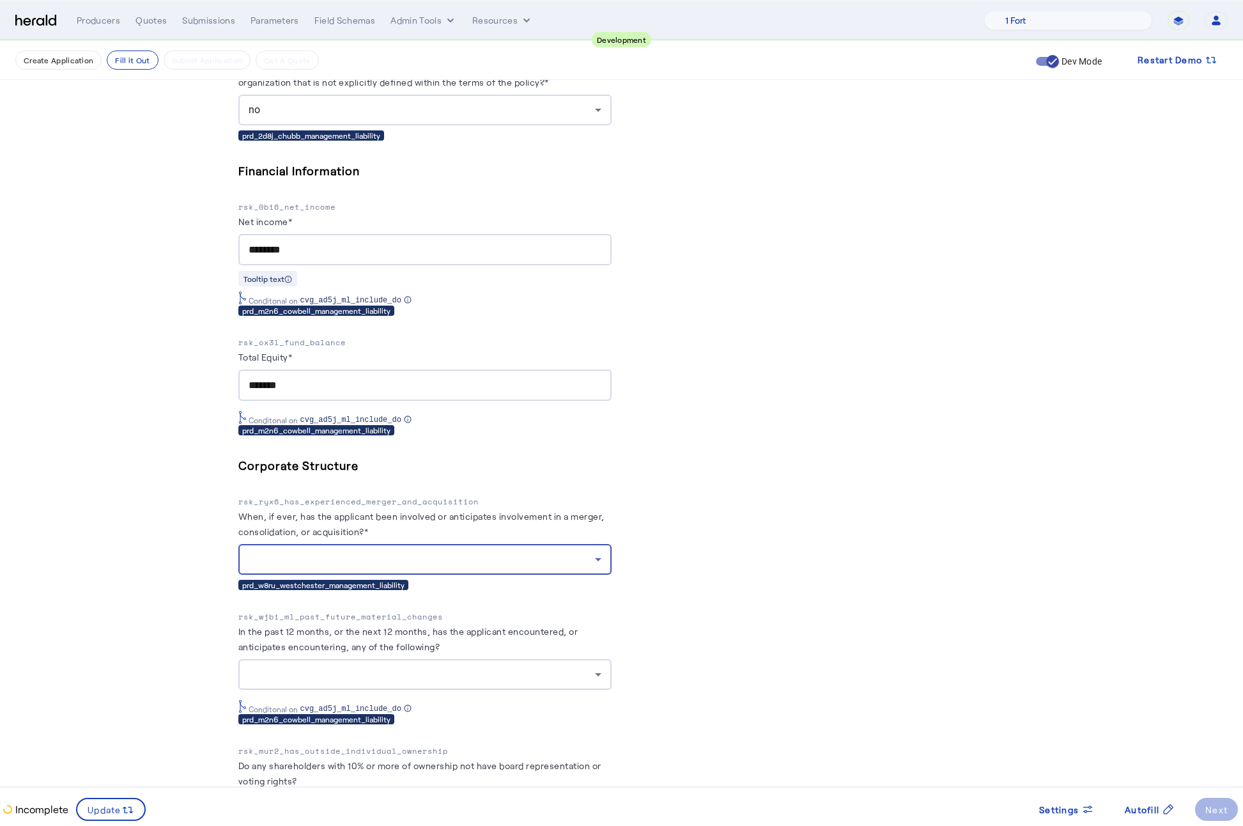
scroll to position [3124, 0]
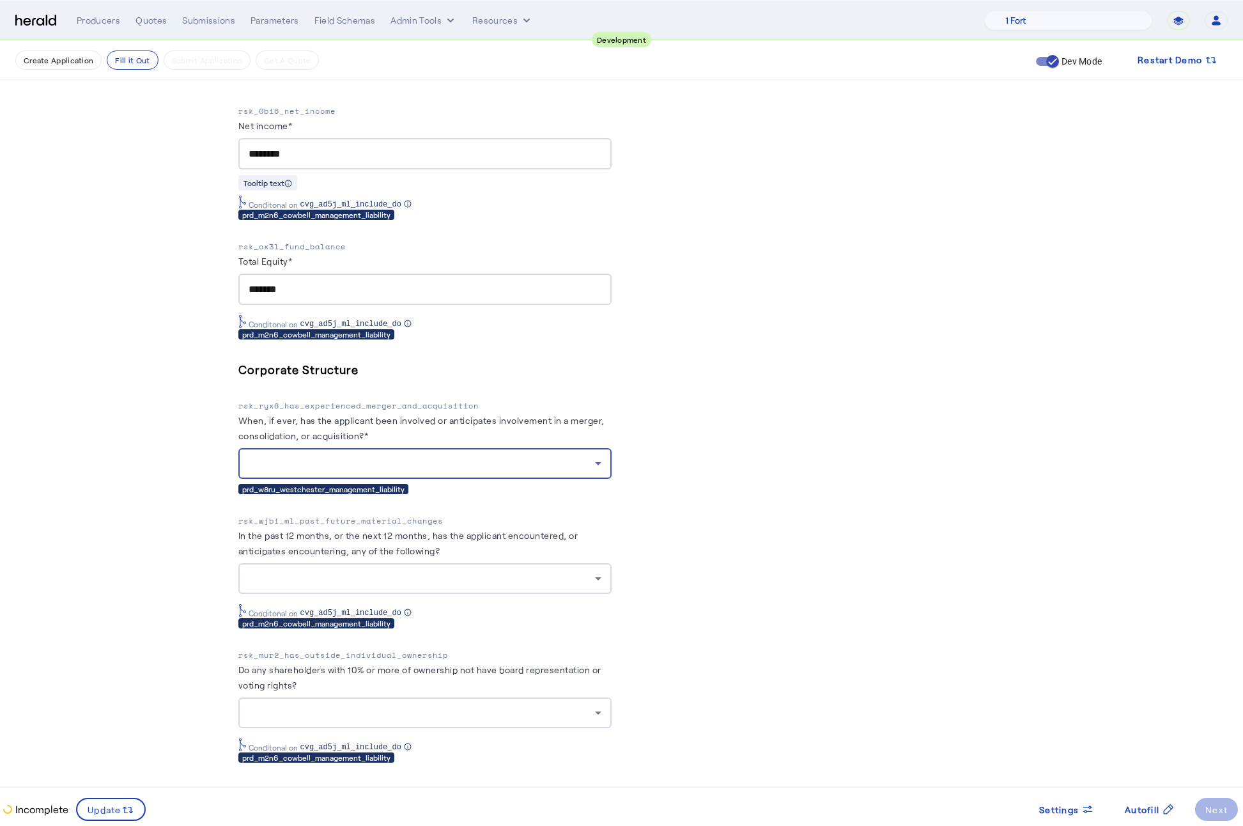
click at [536, 448] on div at bounding box center [425, 463] width 353 height 31
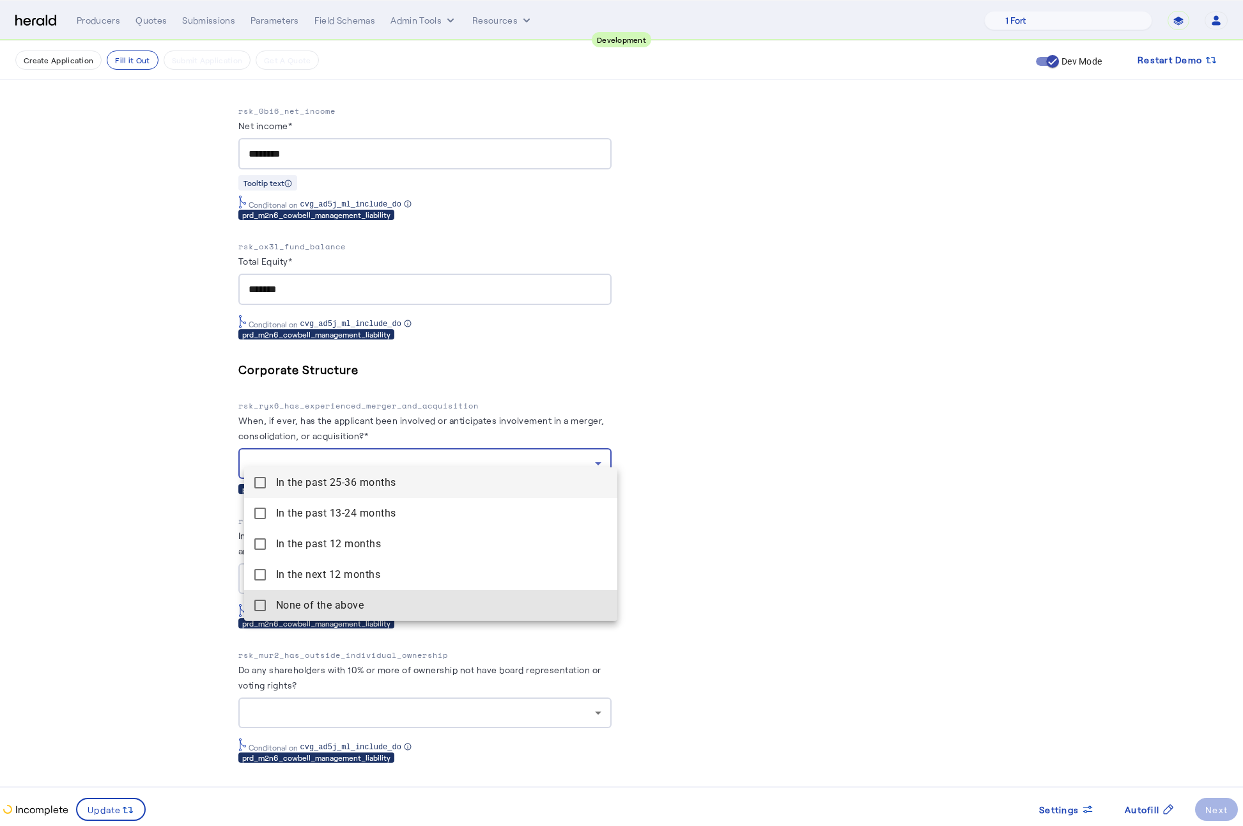
drag, startPoint x: 275, startPoint y: 603, endPoint x: 189, endPoint y: 578, distance: 89.8
click at [276, 603] on span "None of the above" at bounding box center [441, 605] width 331 height 15
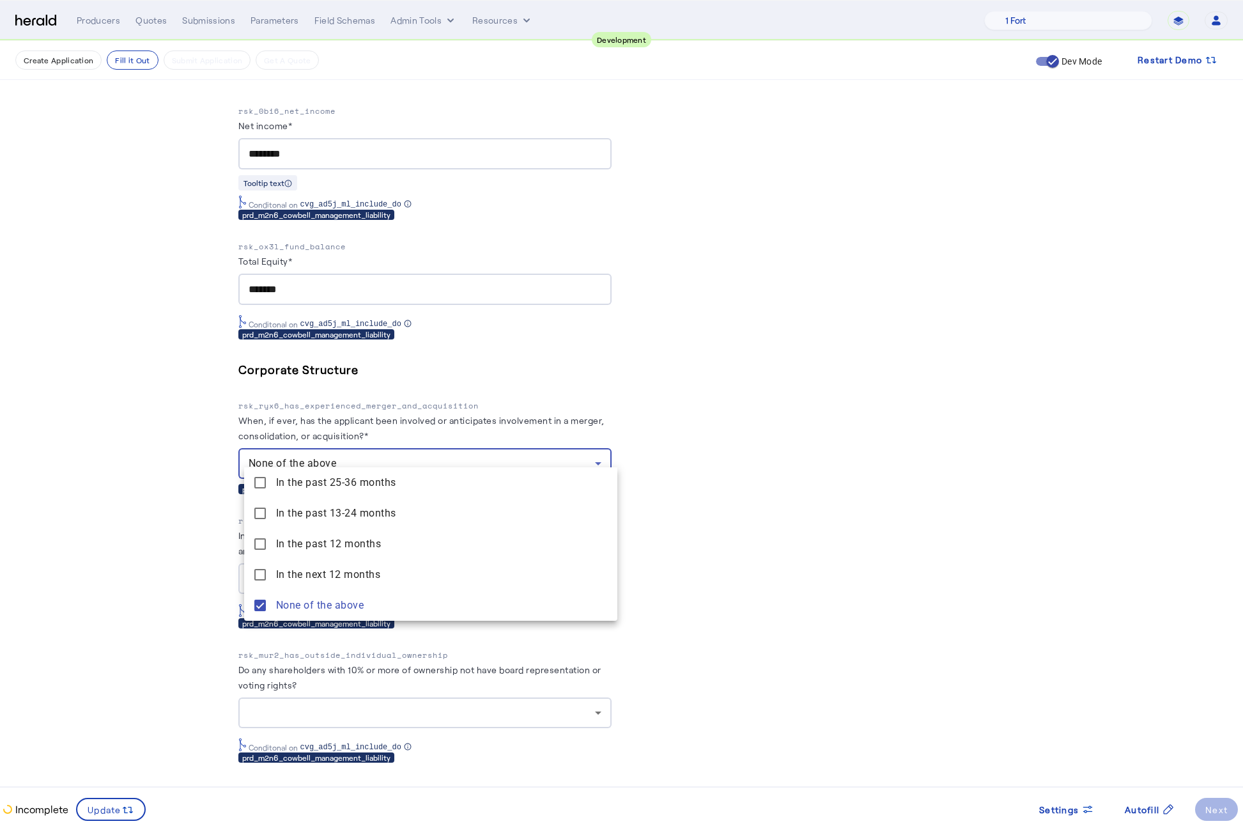
click at [189, 577] on div at bounding box center [621, 413] width 1243 height 826
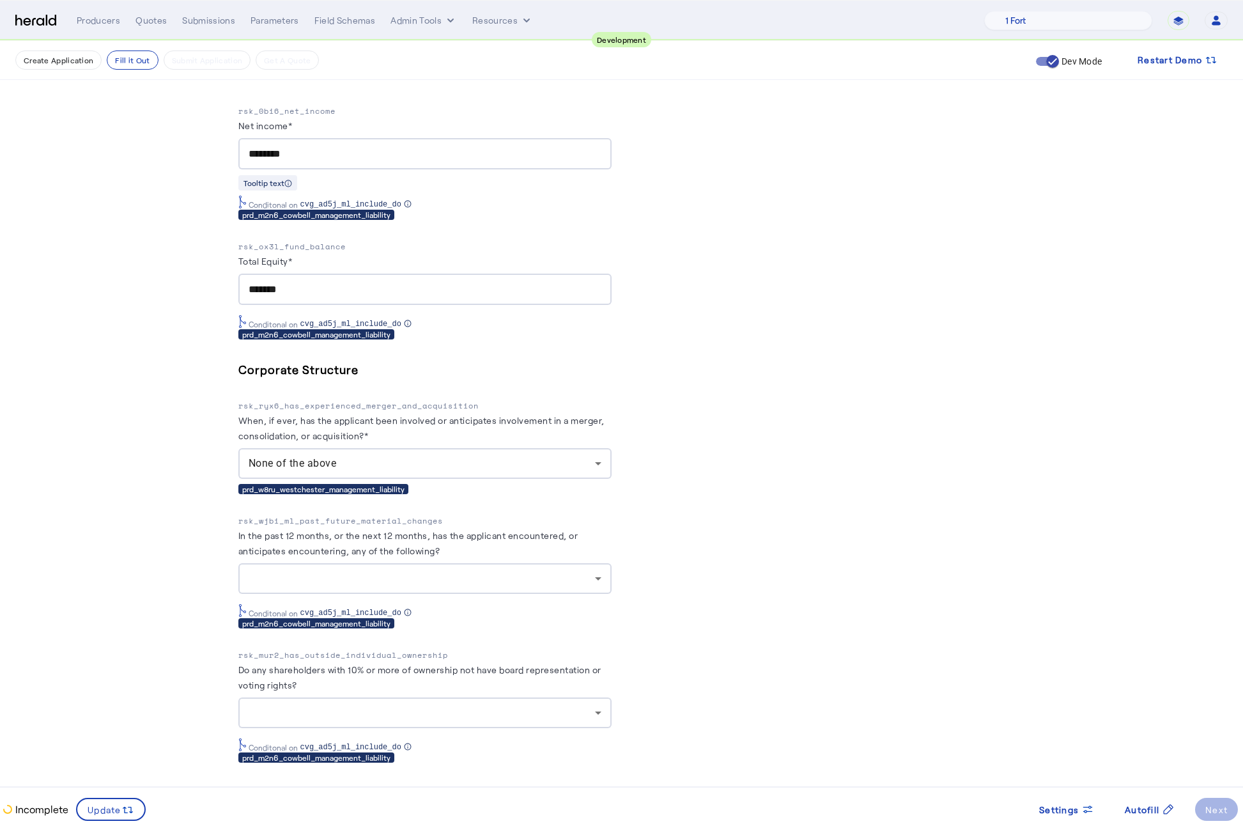
click at [463, 573] on div at bounding box center [425, 578] width 353 height 31
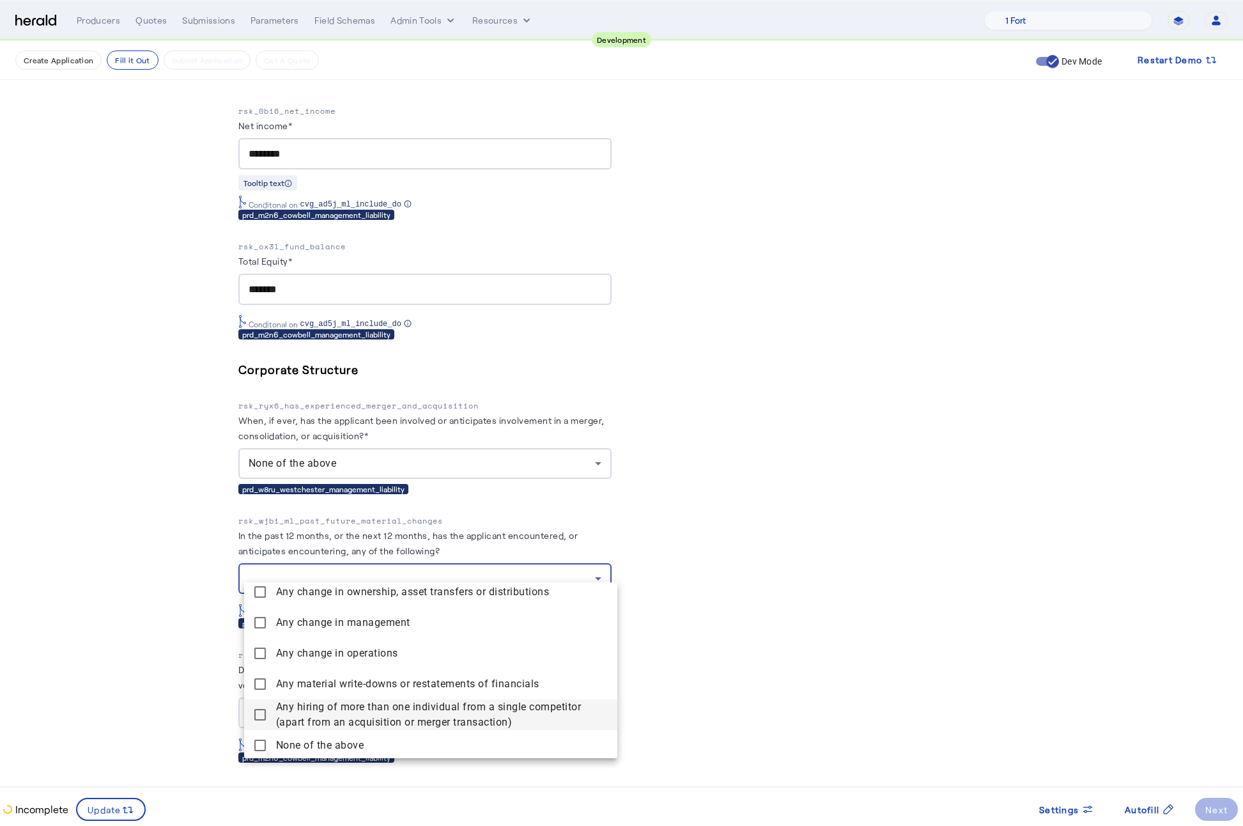
scroll to position [39, 0]
click at [260, 737] on mat-pseudo-checkbox at bounding box center [260, 743] width 12 height 12
click at [164, 676] on div at bounding box center [621, 413] width 1243 height 826
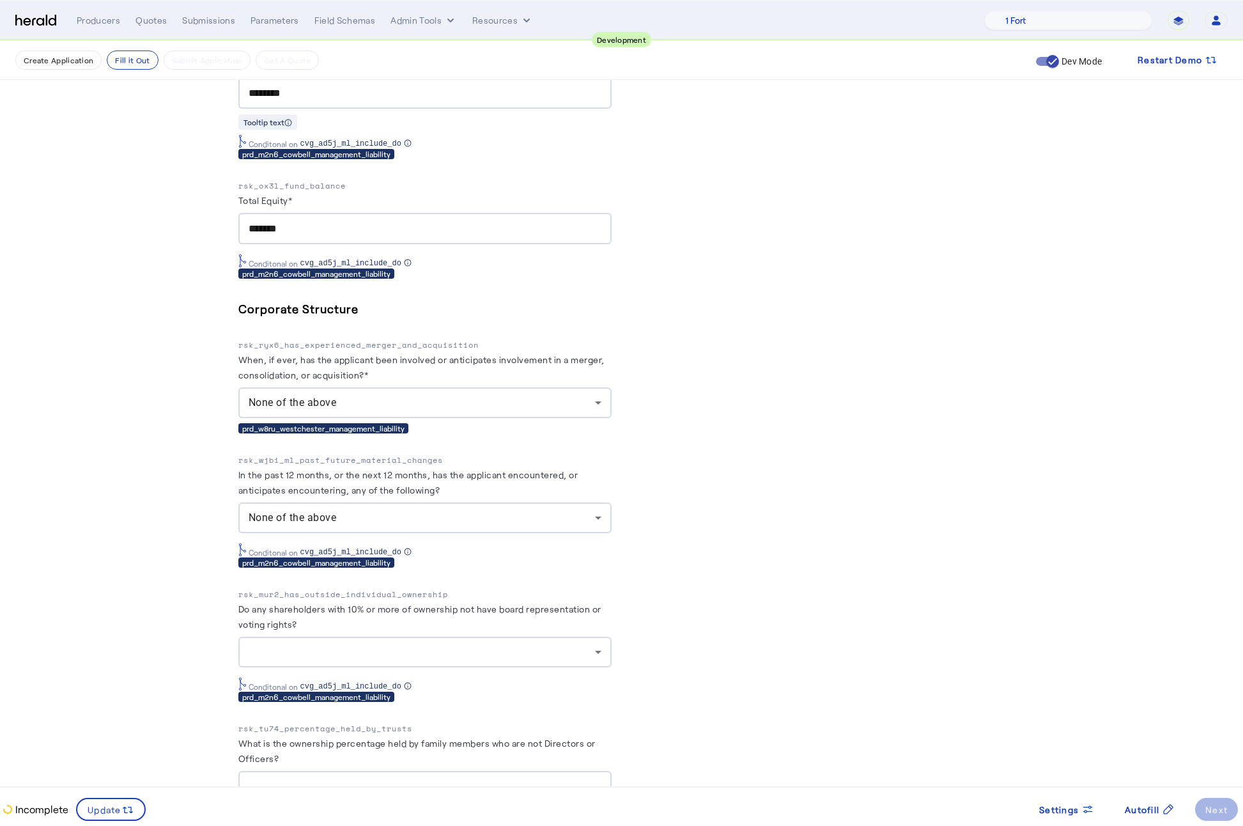
scroll to position [3278, 0]
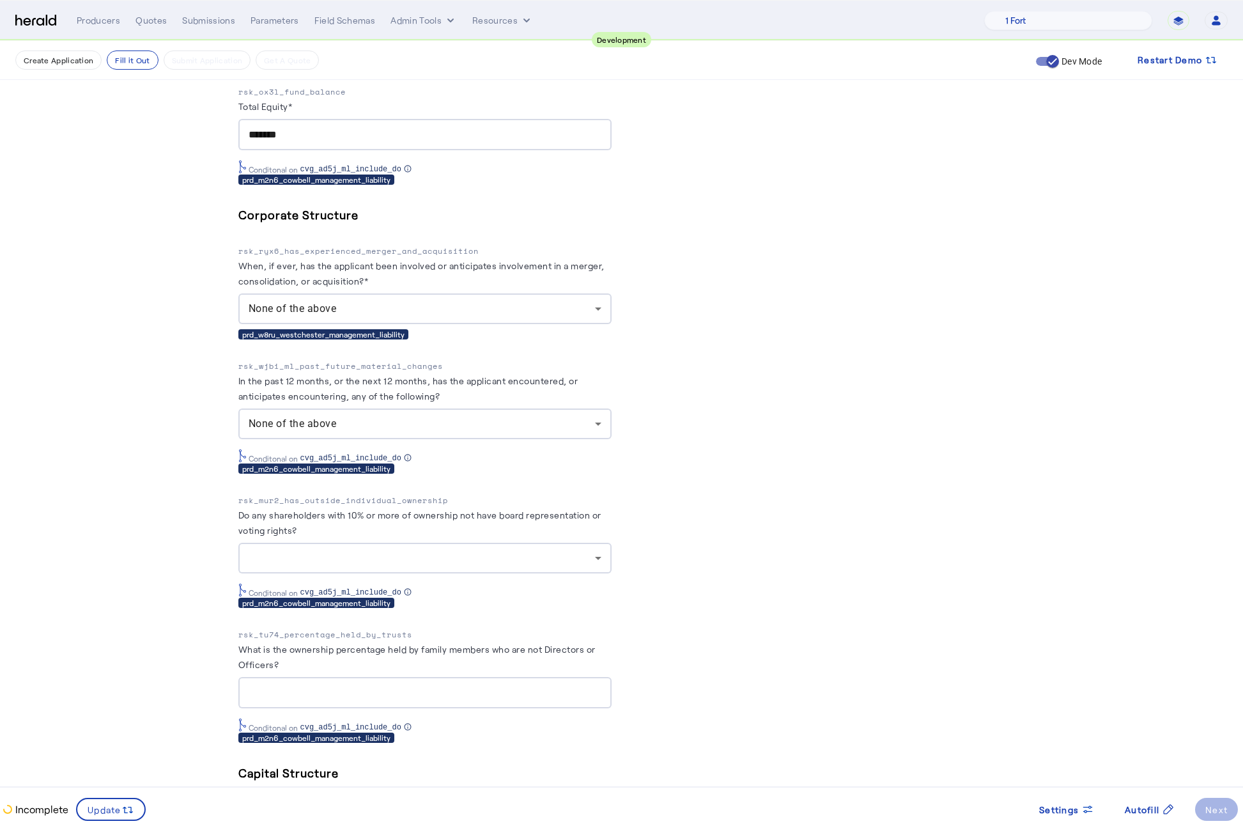
click at [419, 550] on div at bounding box center [422, 557] width 346 height 15
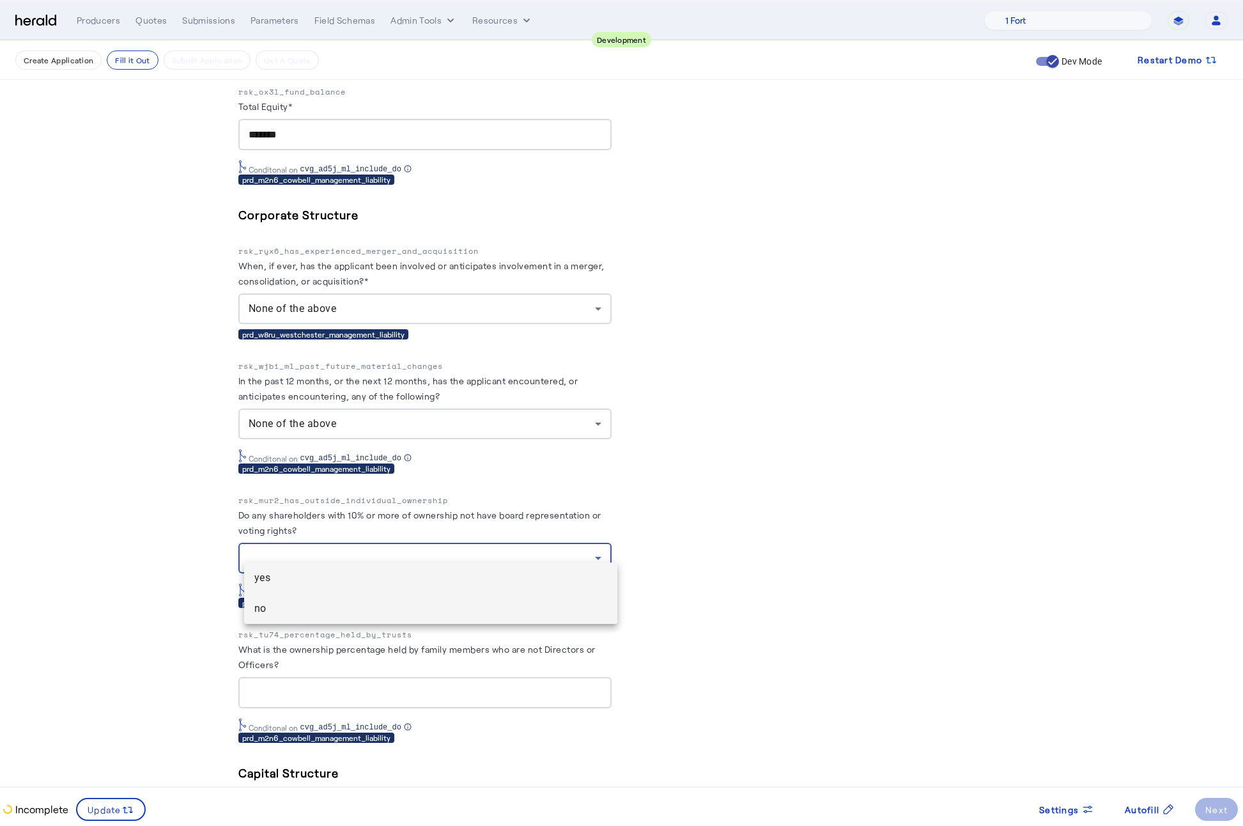
click at [325, 610] on span "no" at bounding box center [430, 608] width 353 height 15
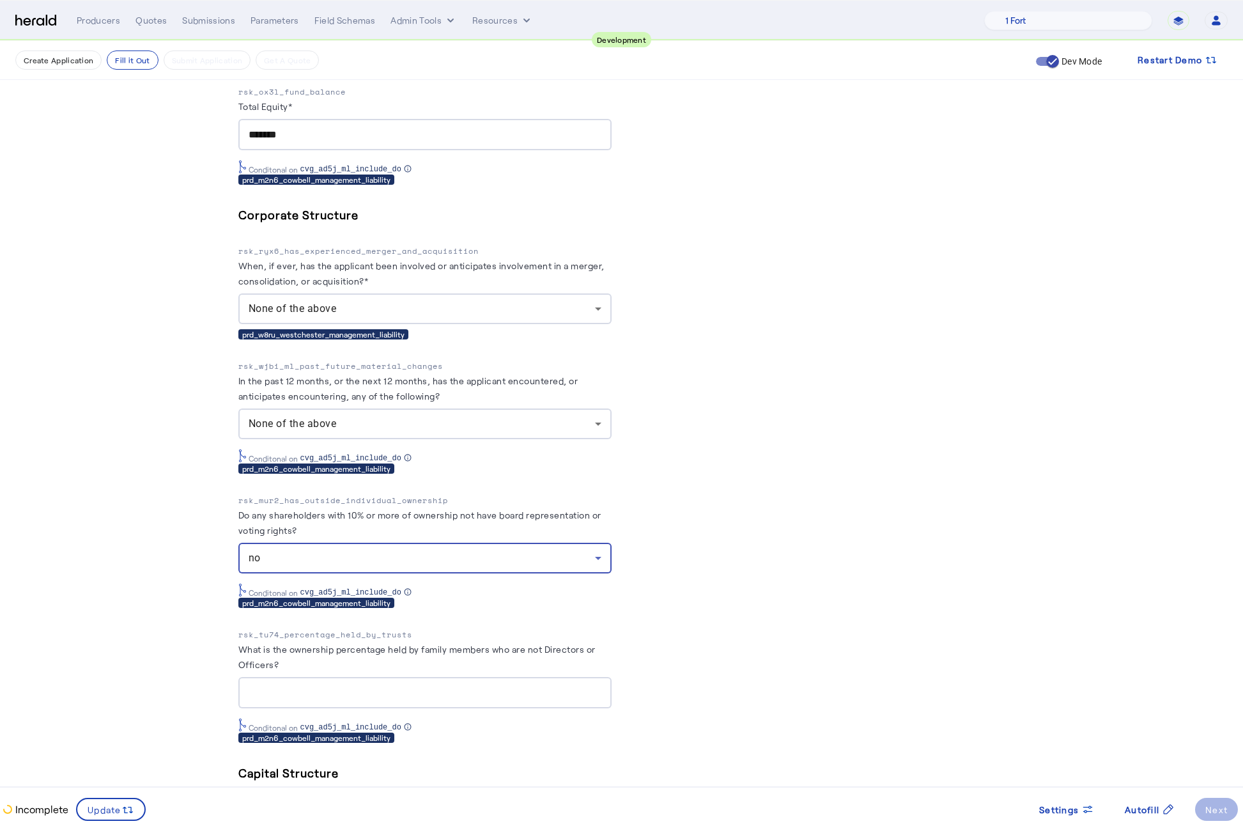
drag, startPoint x: 102, startPoint y: 580, endPoint x: 111, endPoint y: 559, distance: 23.7
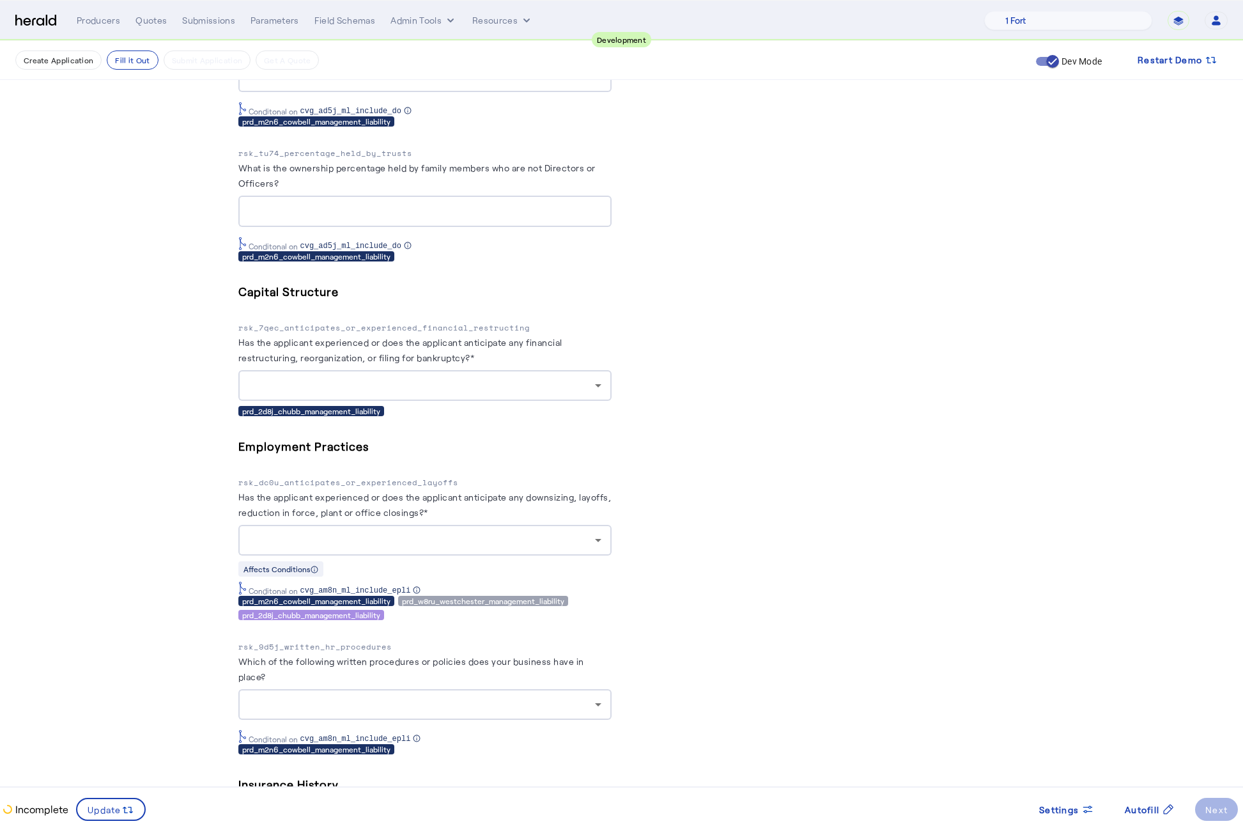
scroll to position [3759, 0]
click at [566, 371] on div at bounding box center [425, 386] width 353 height 31
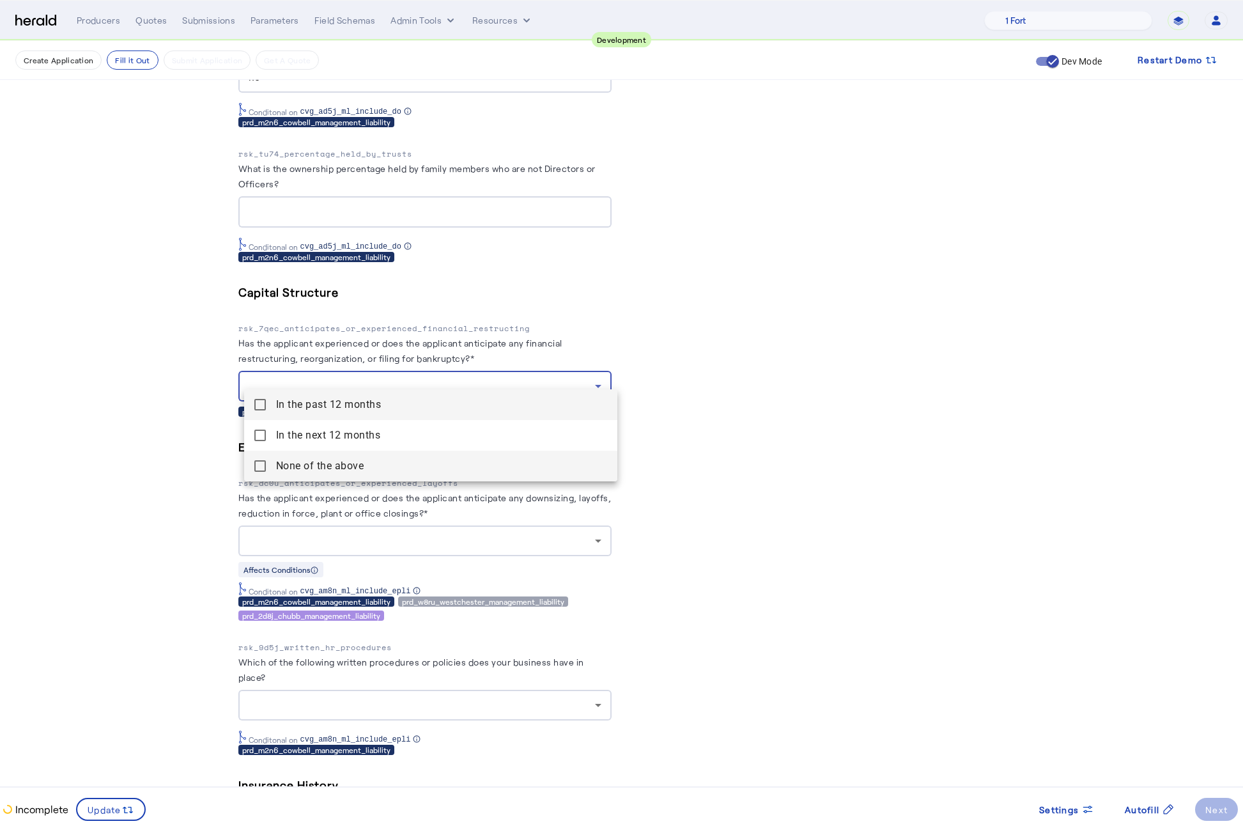
click at [279, 458] on span "None of the above" at bounding box center [441, 465] width 331 height 15
click at [178, 469] on div at bounding box center [621, 413] width 1243 height 826
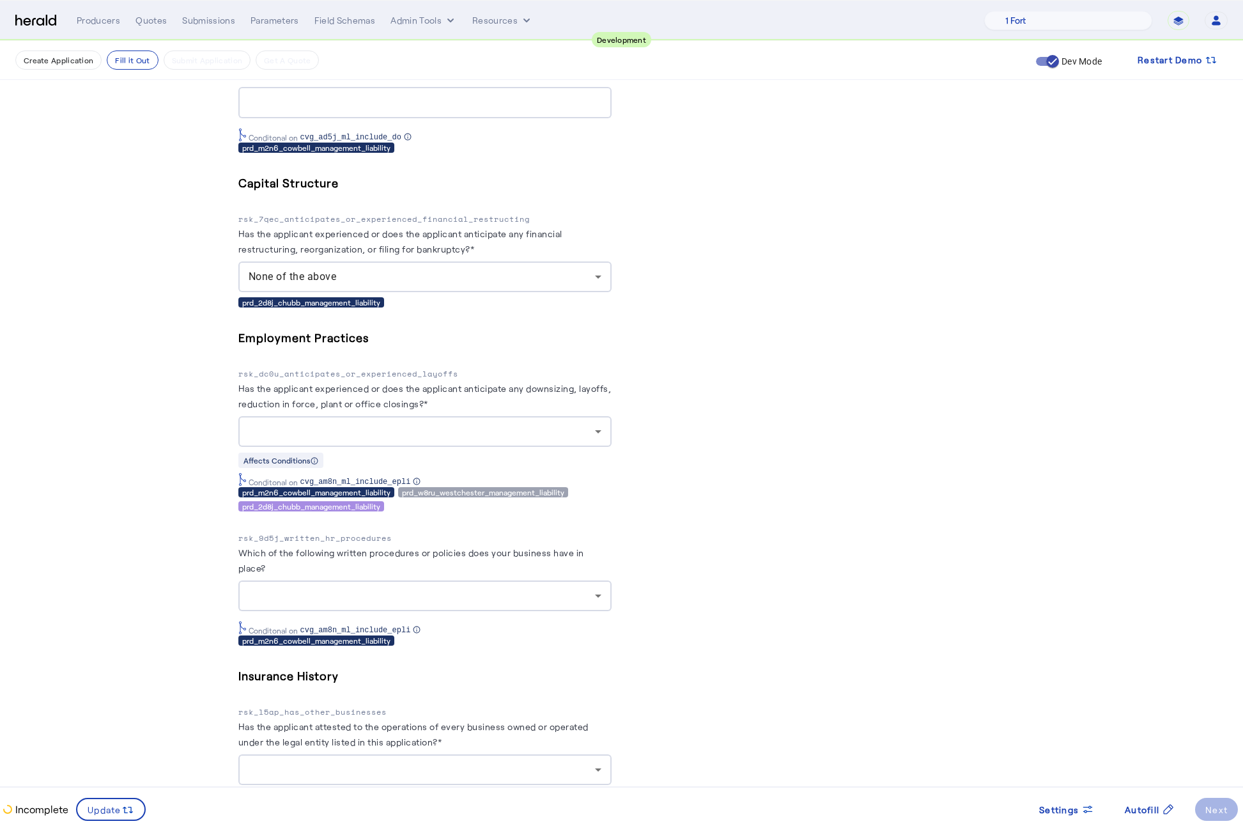
scroll to position [3880, 0]
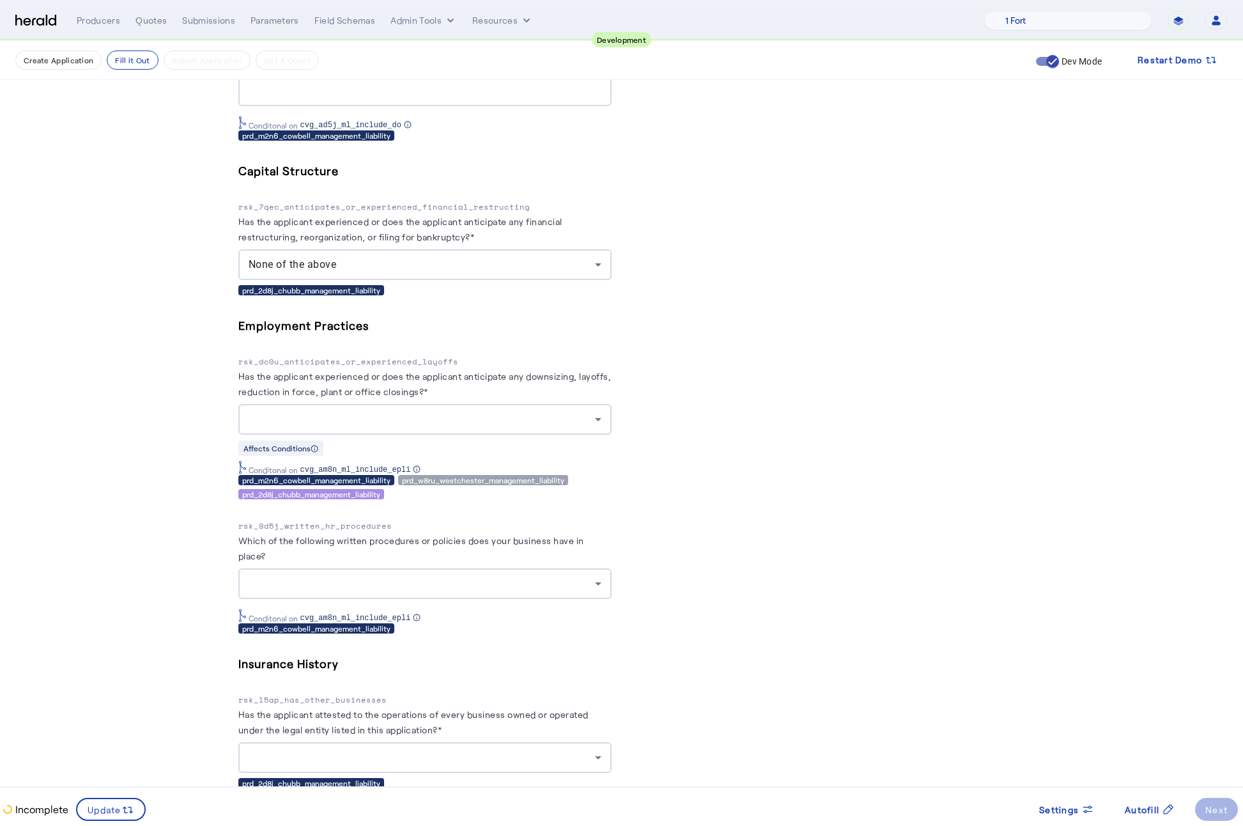
click at [418, 412] on div at bounding box center [422, 419] width 346 height 15
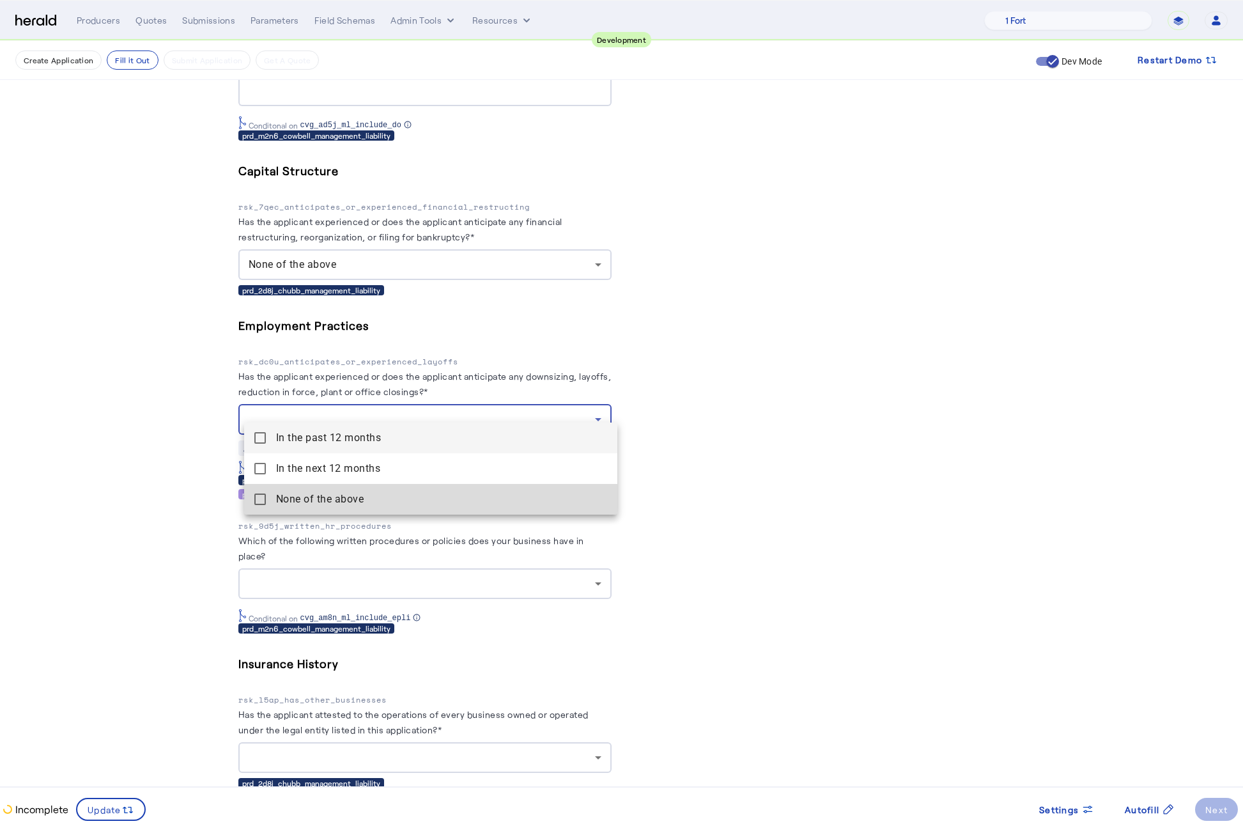
click at [275, 491] on above "None of the above" at bounding box center [430, 499] width 373 height 31
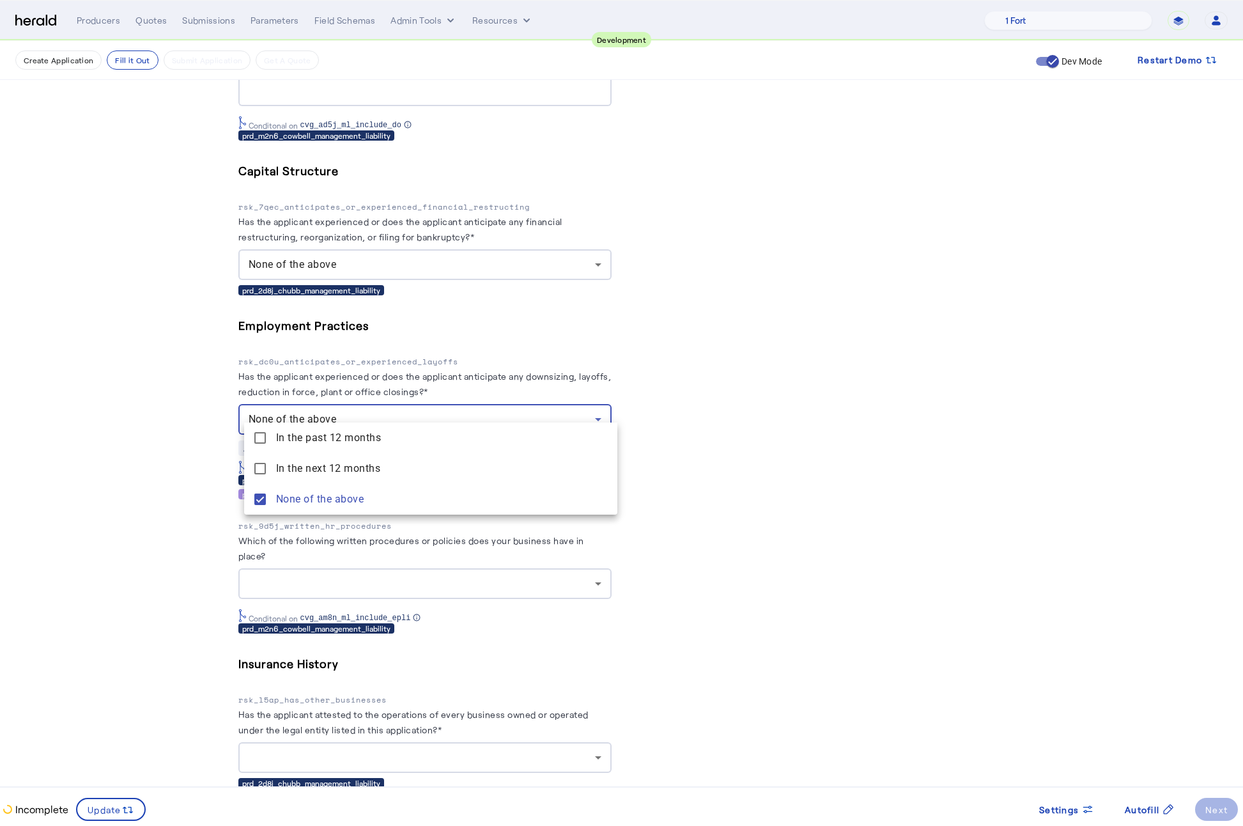
click at [137, 495] on div at bounding box center [621, 413] width 1243 height 826
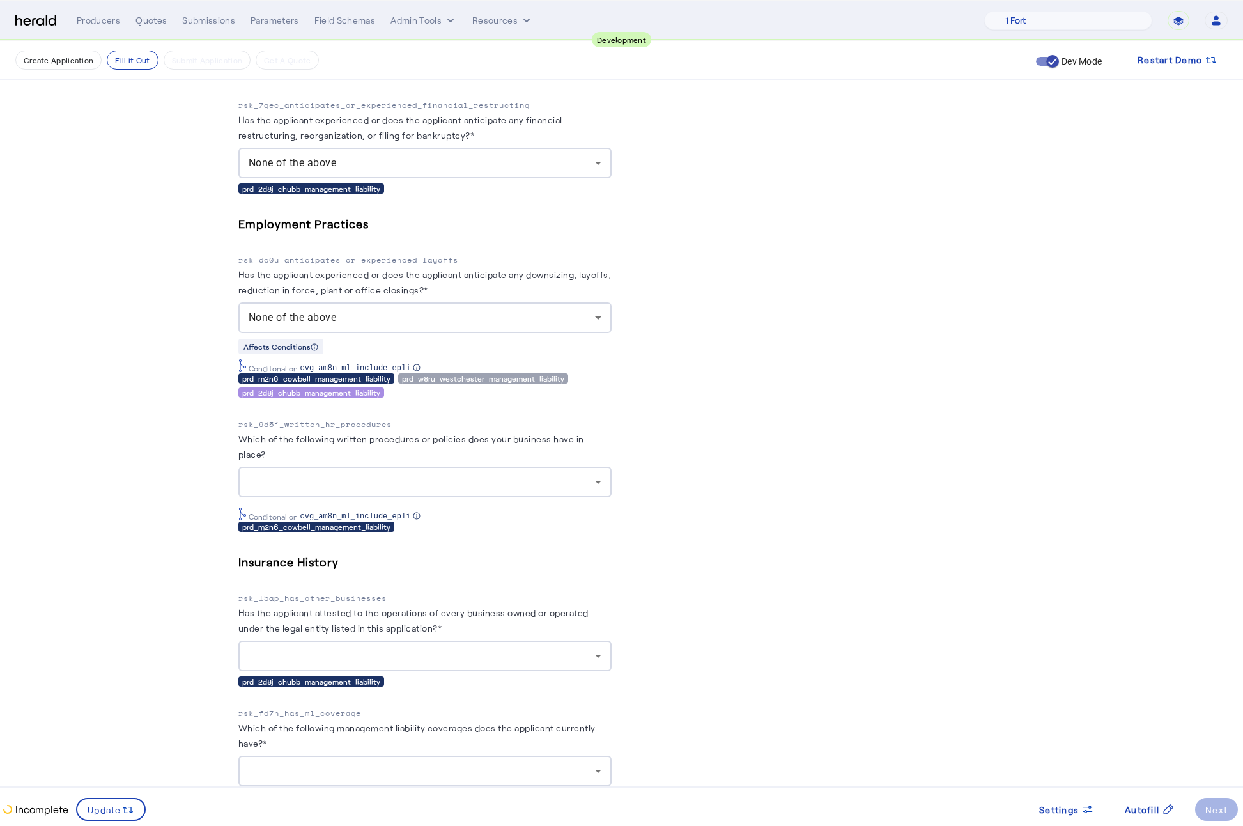
scroll to position [3988, 0]
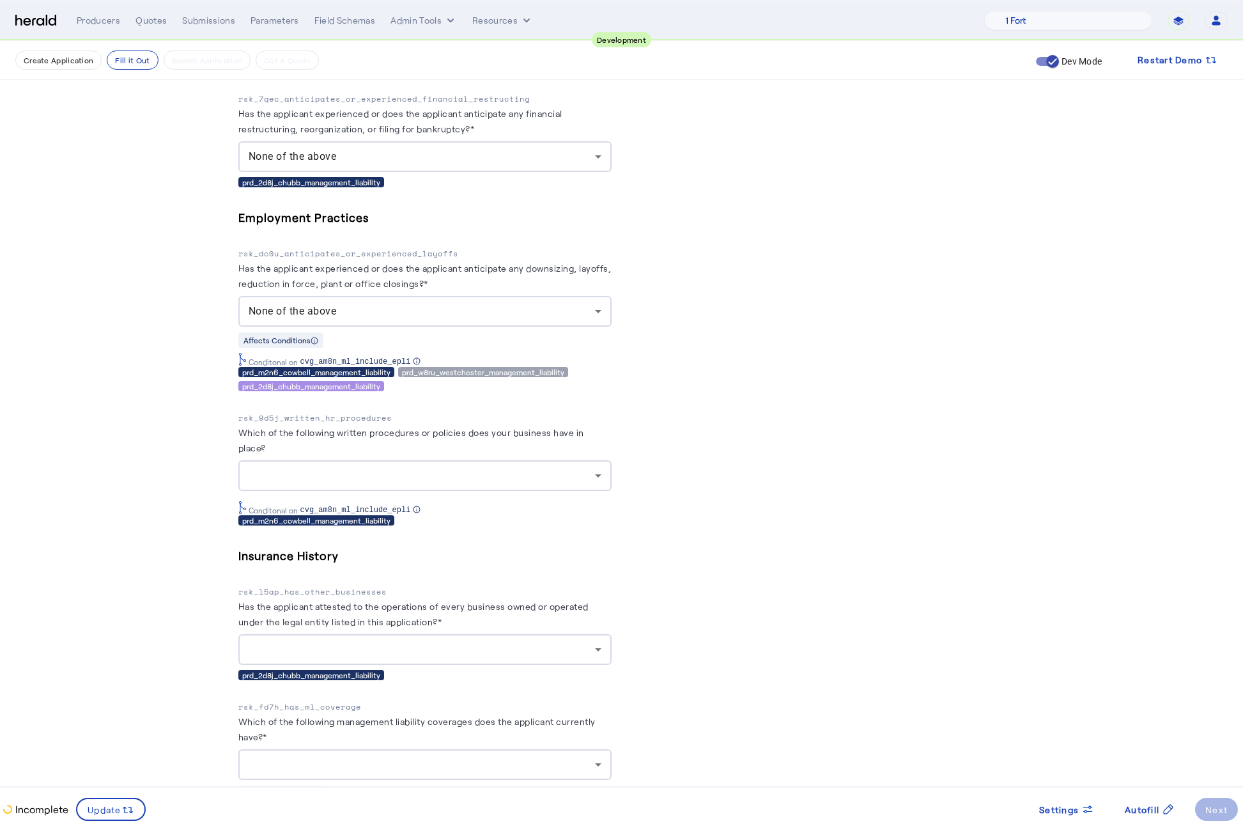
click at [463, 460] on div at bounding box center [425, 475] width 353 height 31
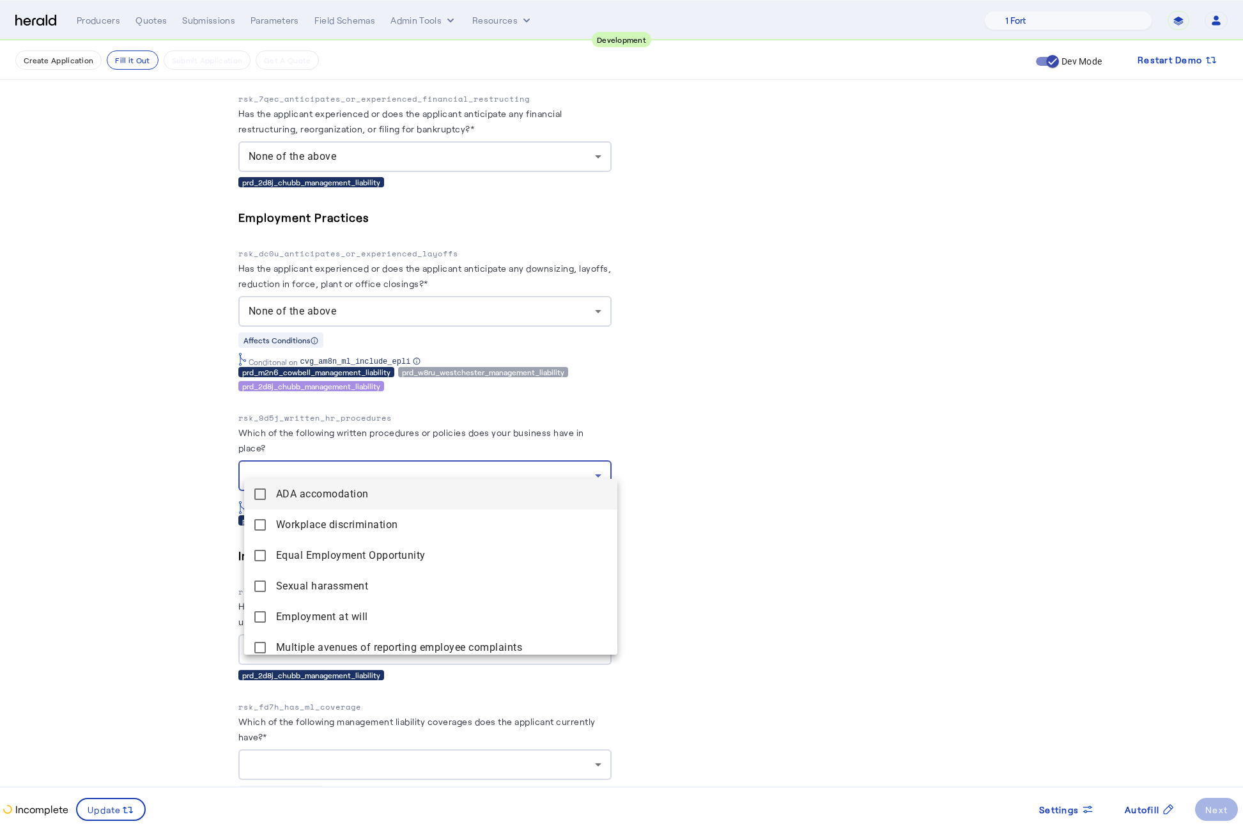
click at [252, 502] on accomodation "ADA accomodation" at bounding box center [430, 494] width 373 height 31
click at [256, 535] on discrimination "Workplace discrimination" at bounding box center [430, 524] width 373 height 31
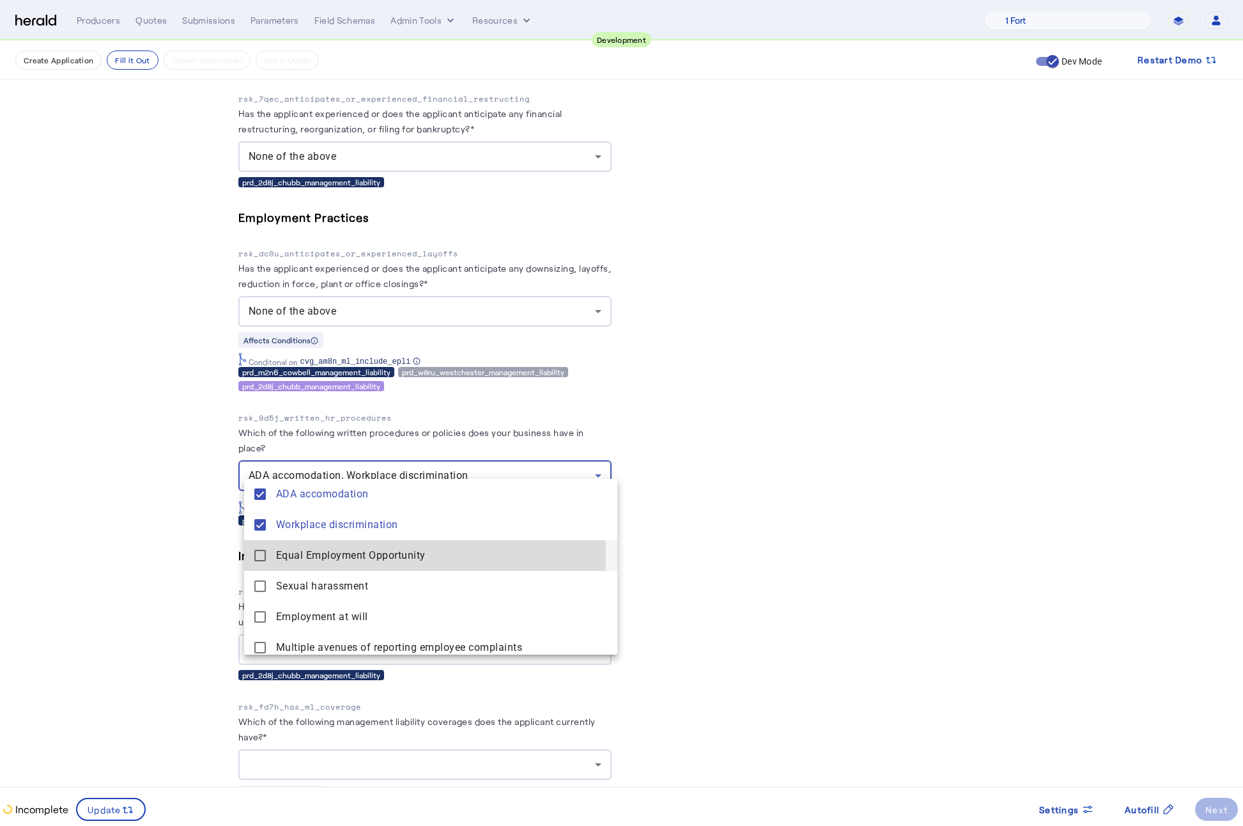
click at [258, 553] on mat-pseudo-checkbox at bounding box center [260, 556] width 12 height 12
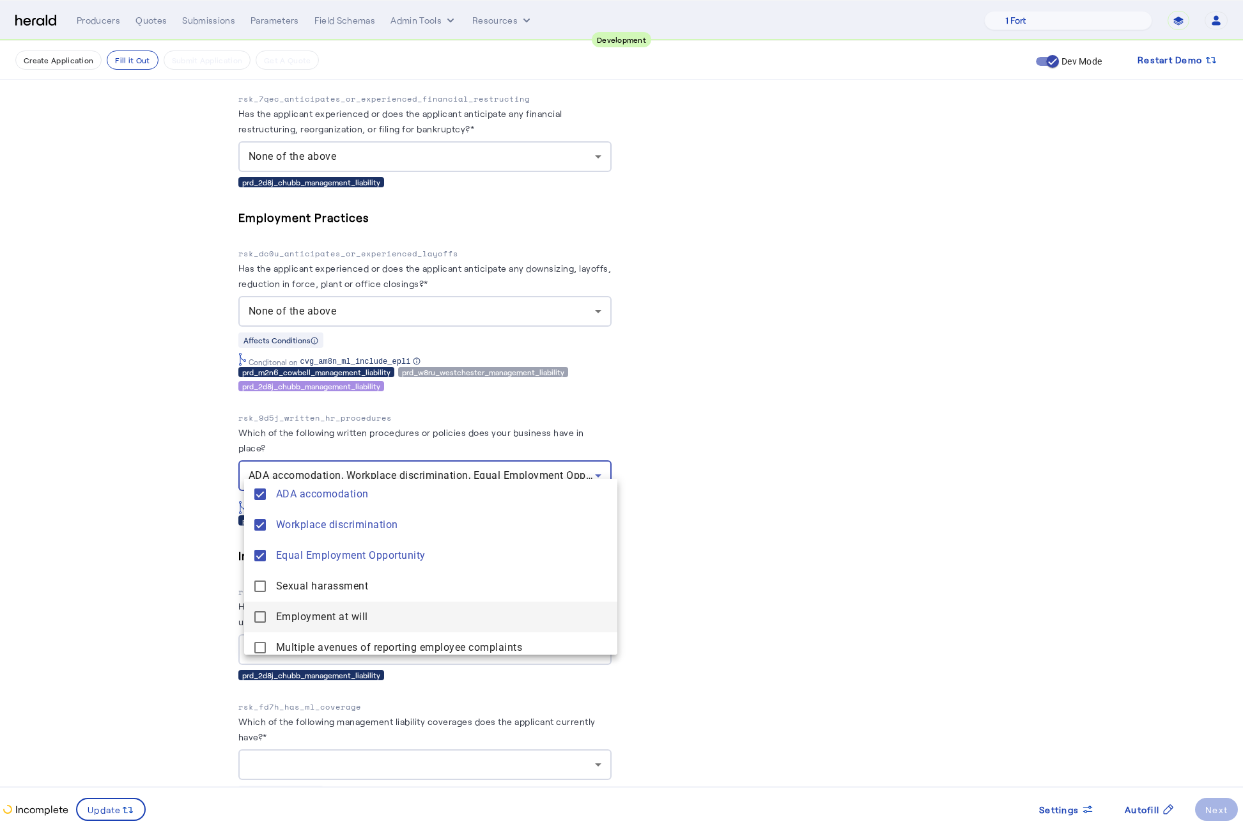
drag, startPoint x: 264, startPoint y: 587, endPoint x: 259, endPoint y: 602, distance: 15.4
click at [264, 587] on mat-pseudo-checkbox at bounding box center [260, 586] width 12 height 12
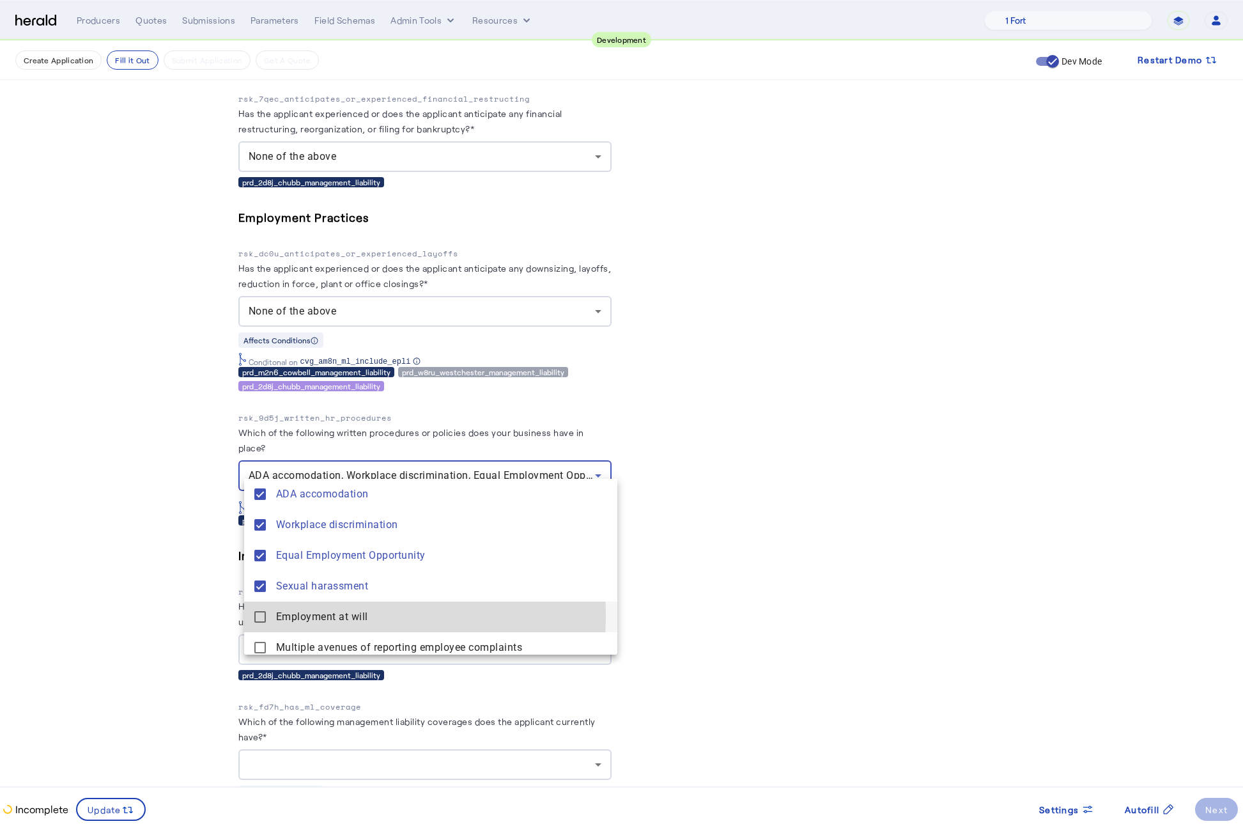
click at [258, 617] on mat-pseudo-checkbox at bounding box center [260, 617] width 12 height 12
click at [157, 573] on div at bounding box center [621, 413] width 1243 height 826
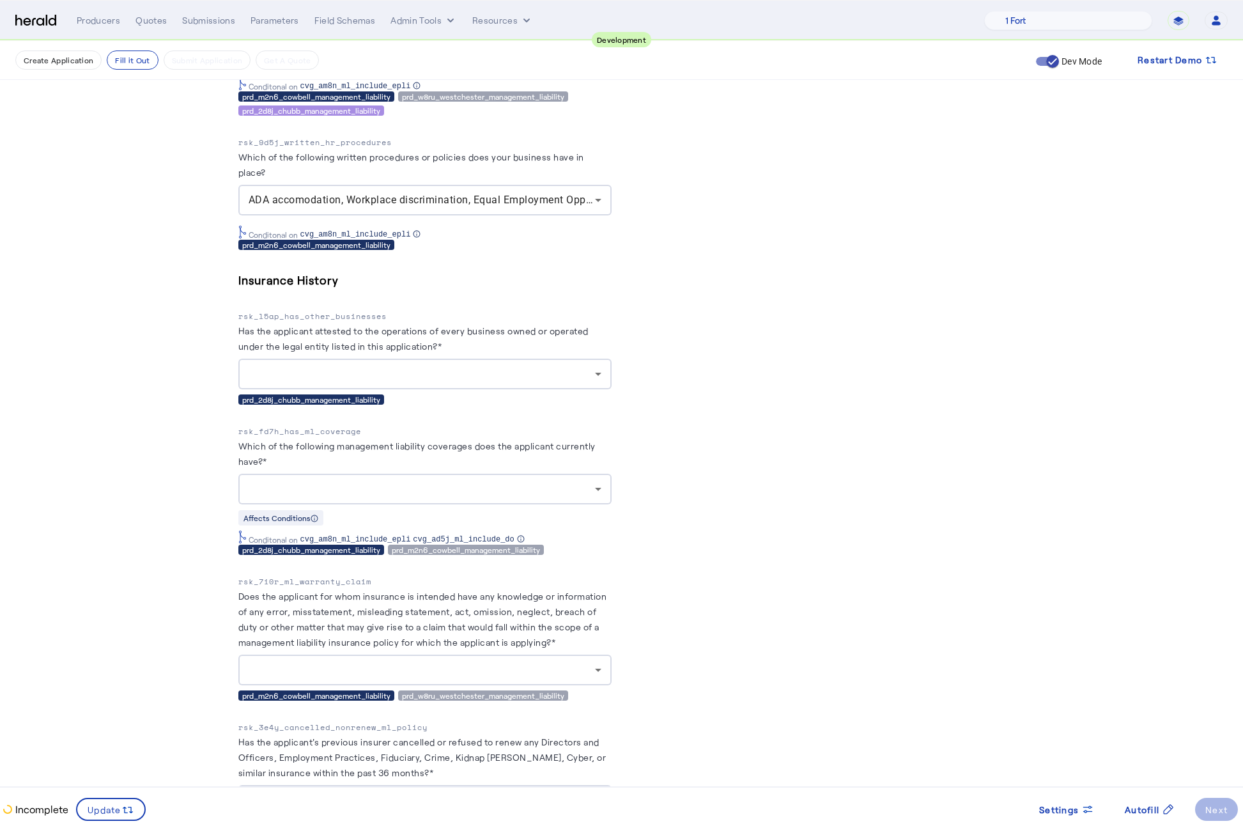
scroll to position [4273, 0]
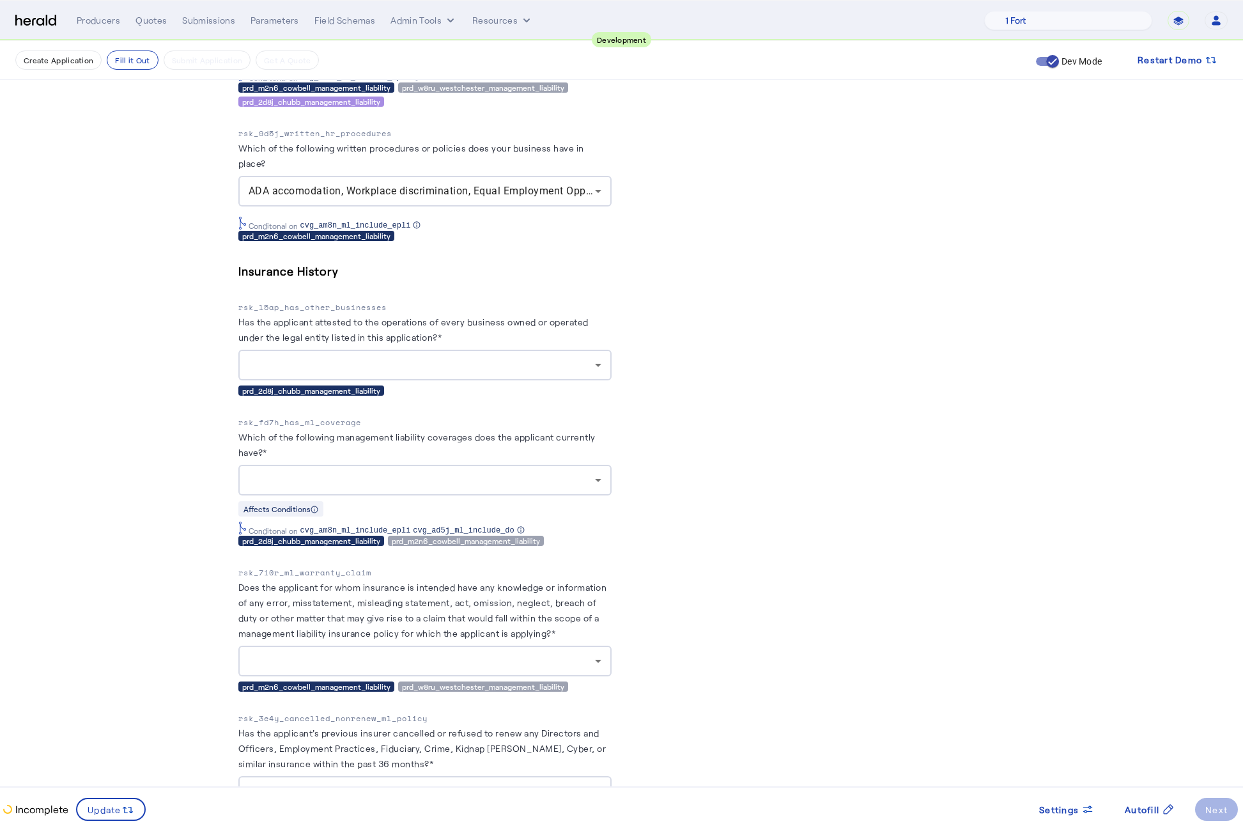
click at [470, 357] on div at bounding box center [422, 364] width 346 height 15
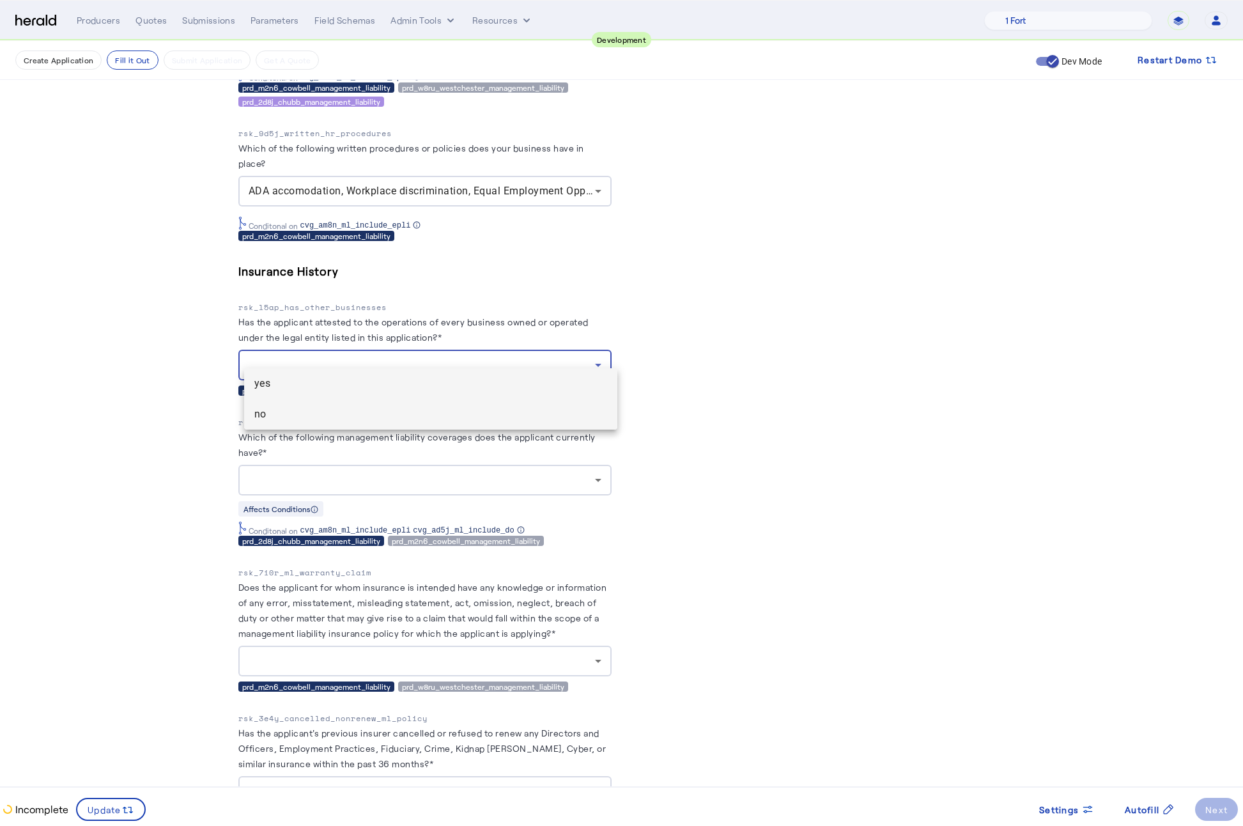
click at [323, 417] on span "no" at bounding box center [430, 413] width 353 height 15
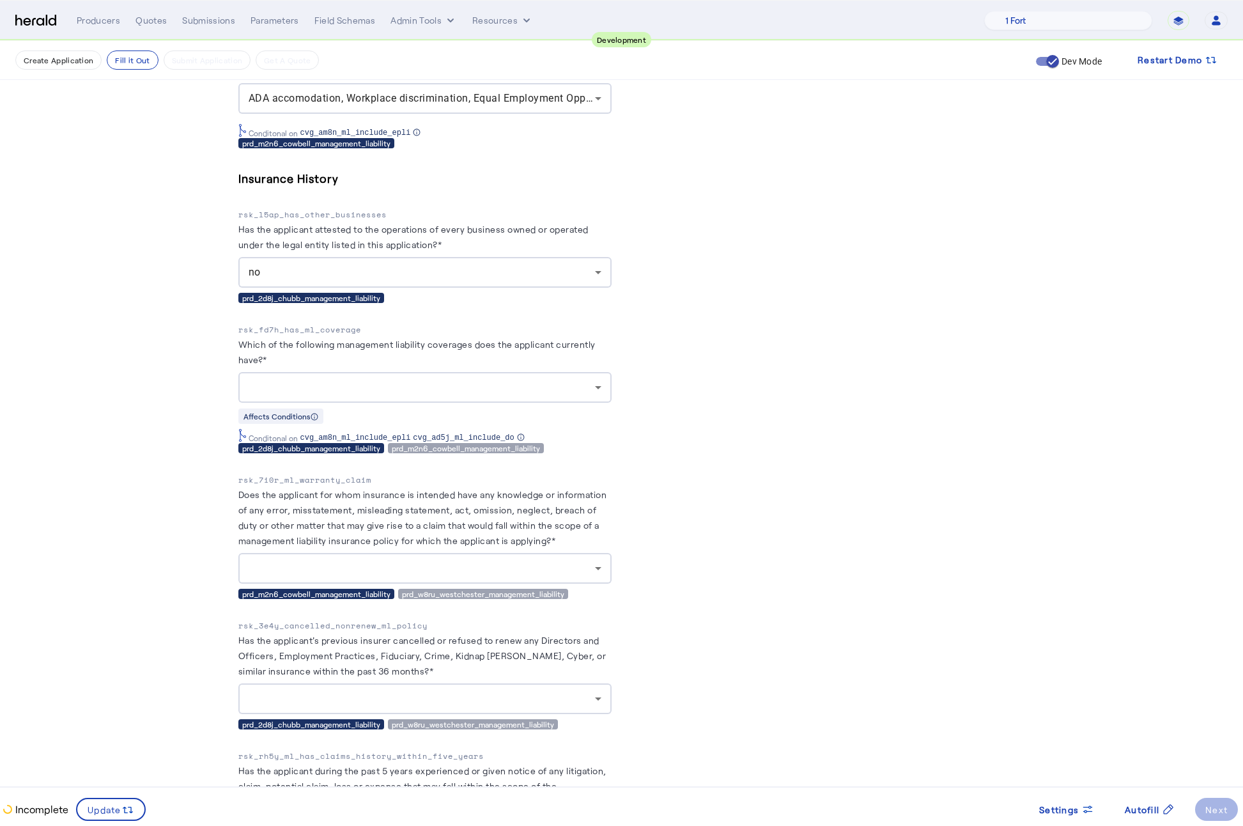
scroll to position [4404, 0]
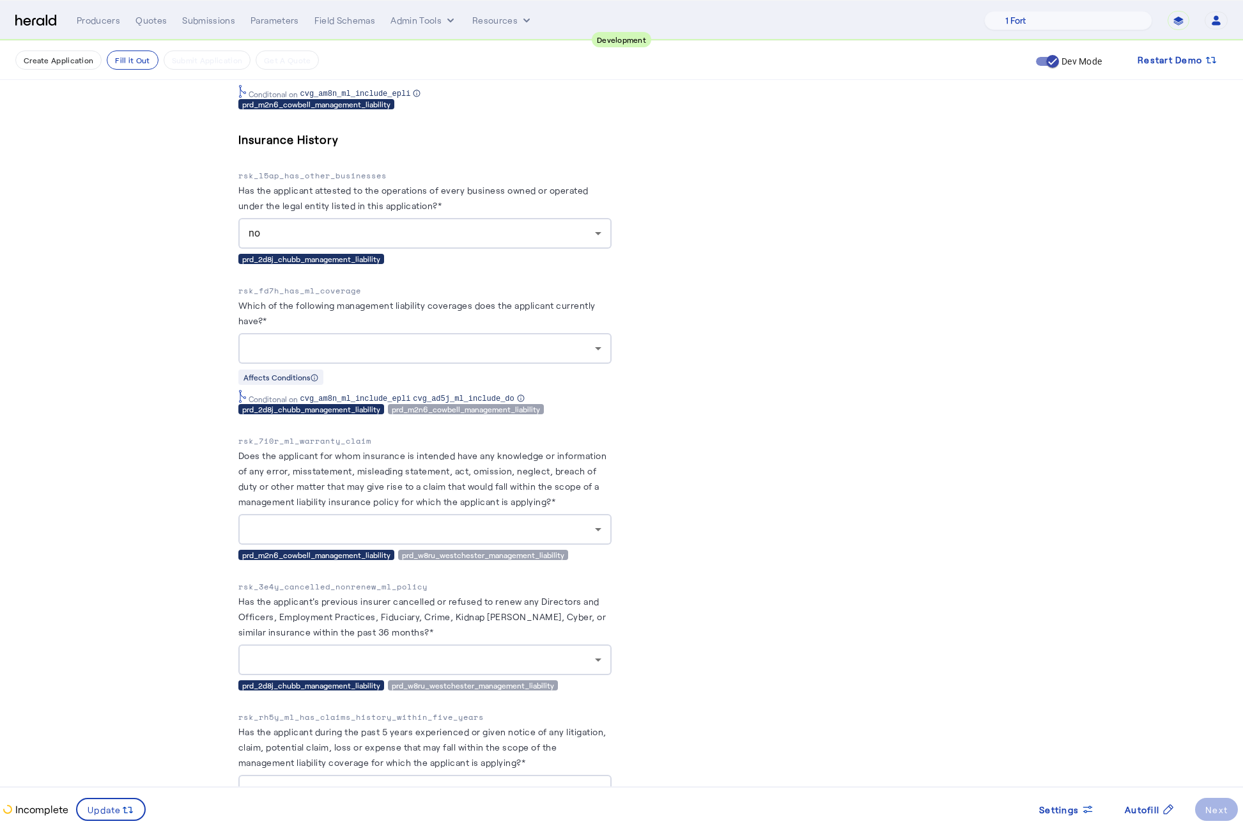
click at [396, 343] on div at bounding box center [425, 348] width 353 height 31
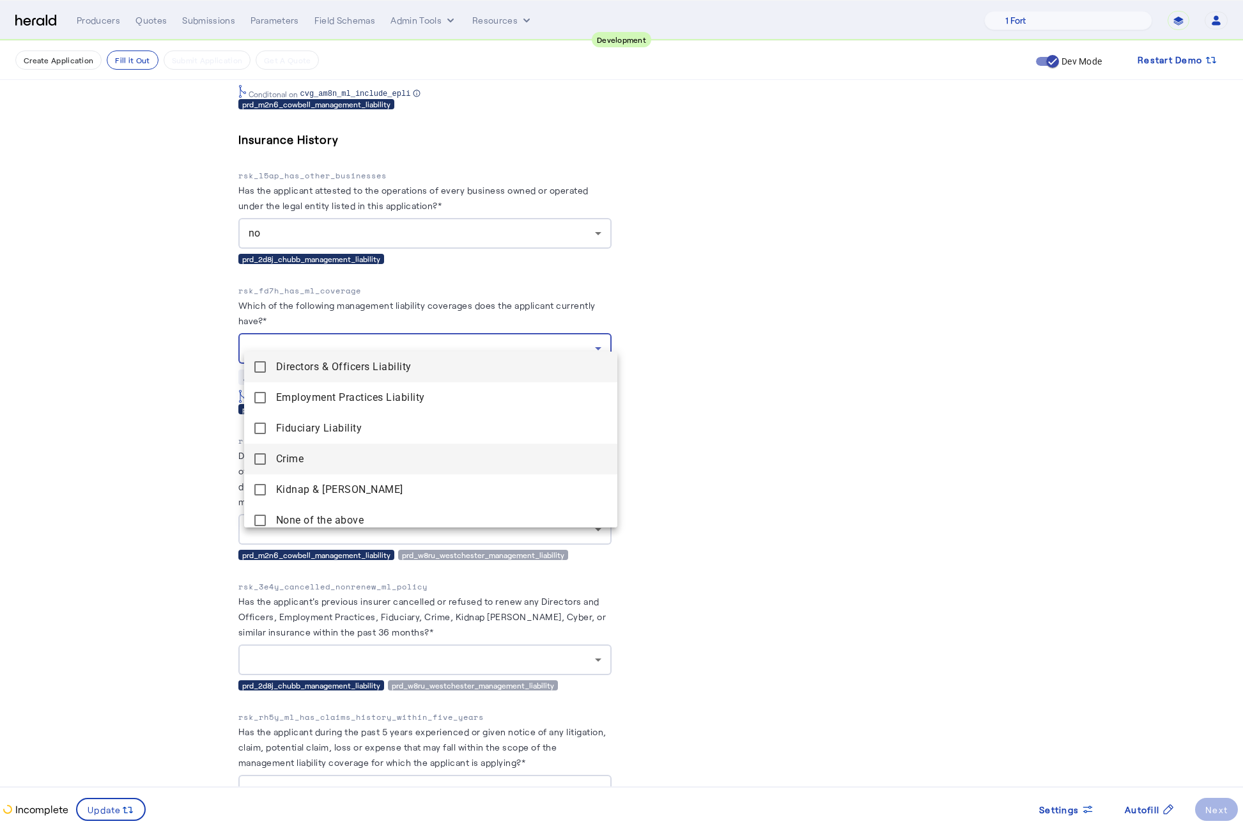
scroll to position [8, 0]
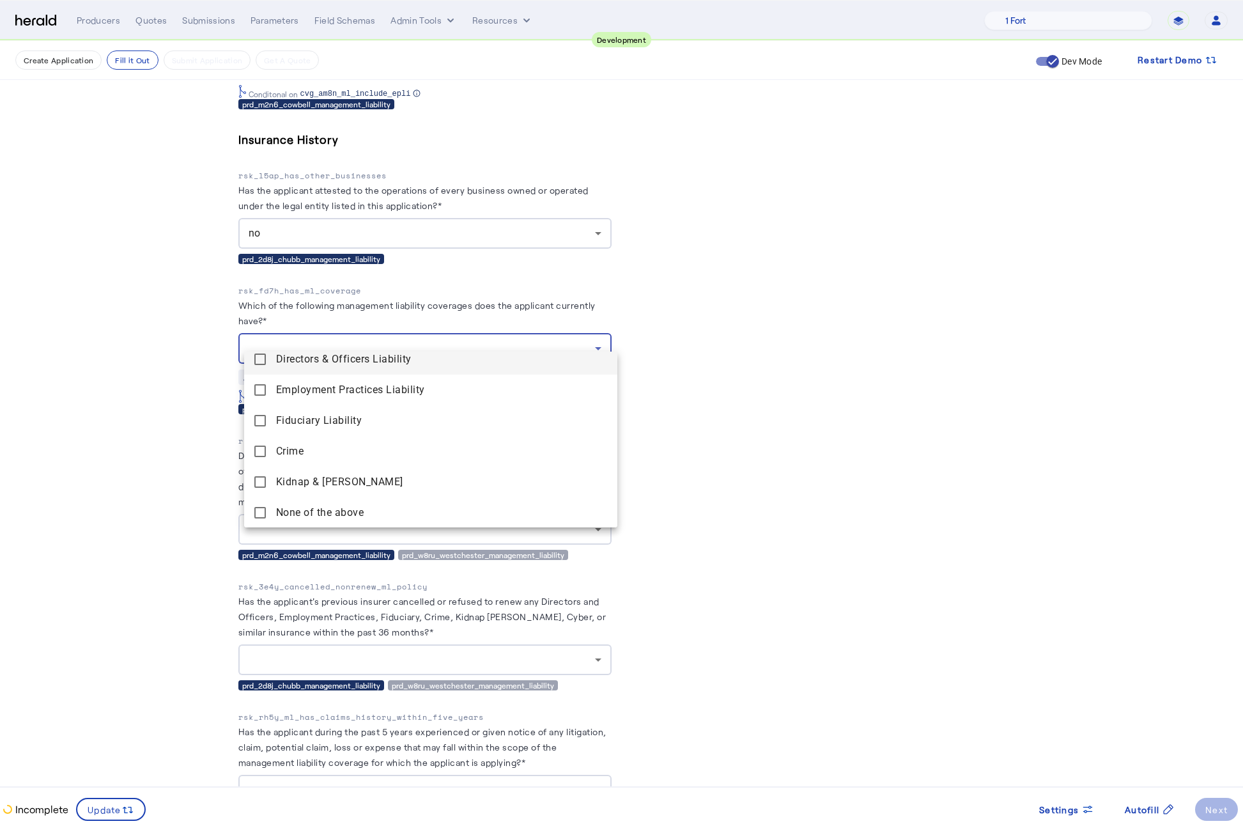
click at [167, 374] on div at bounding box center [621, 413] width 1243 height 826
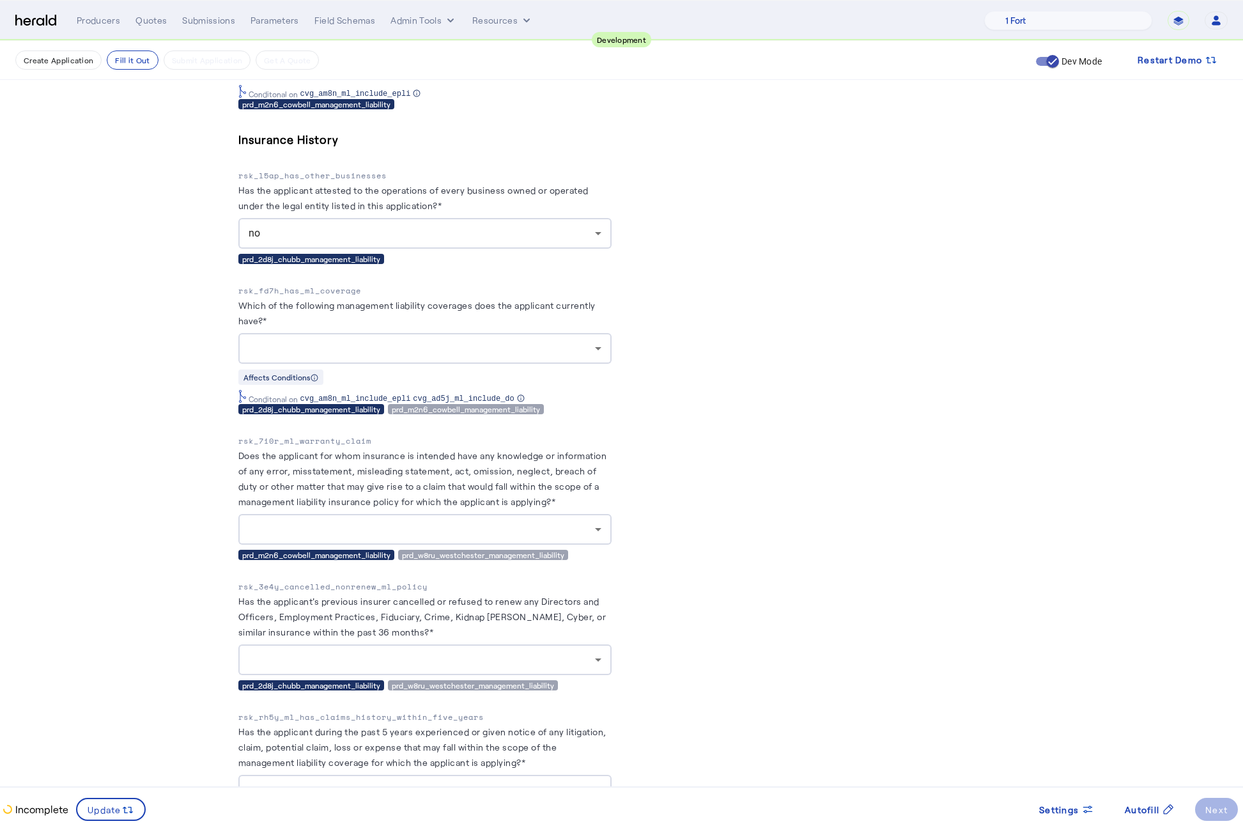
click at [525, 226] on div "no" at bounding box center [422, 233] width 346 height 15
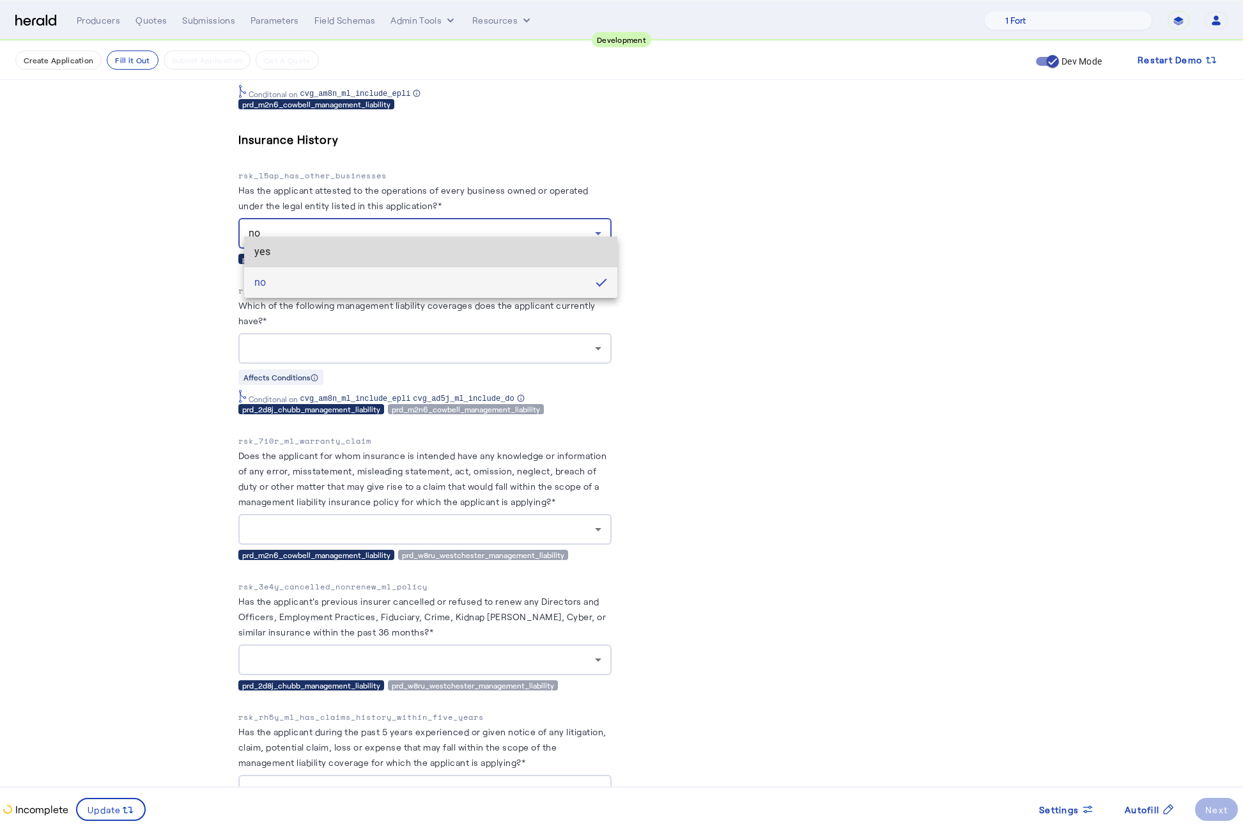
click at [440, 248] on span "yes" at bounding box center [430, 251] width 353 height 15
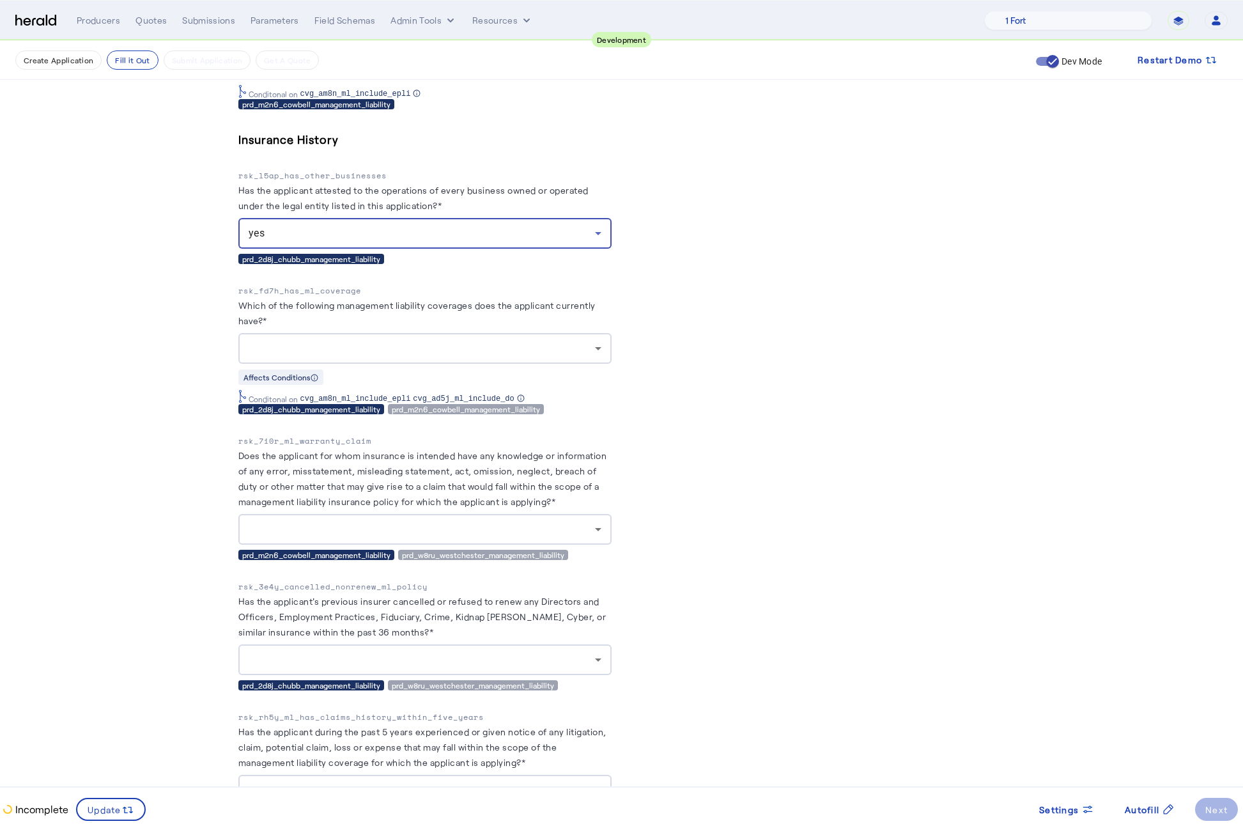
click at [530, 341] on div at bounding box center [422, 348] width 346 height 15
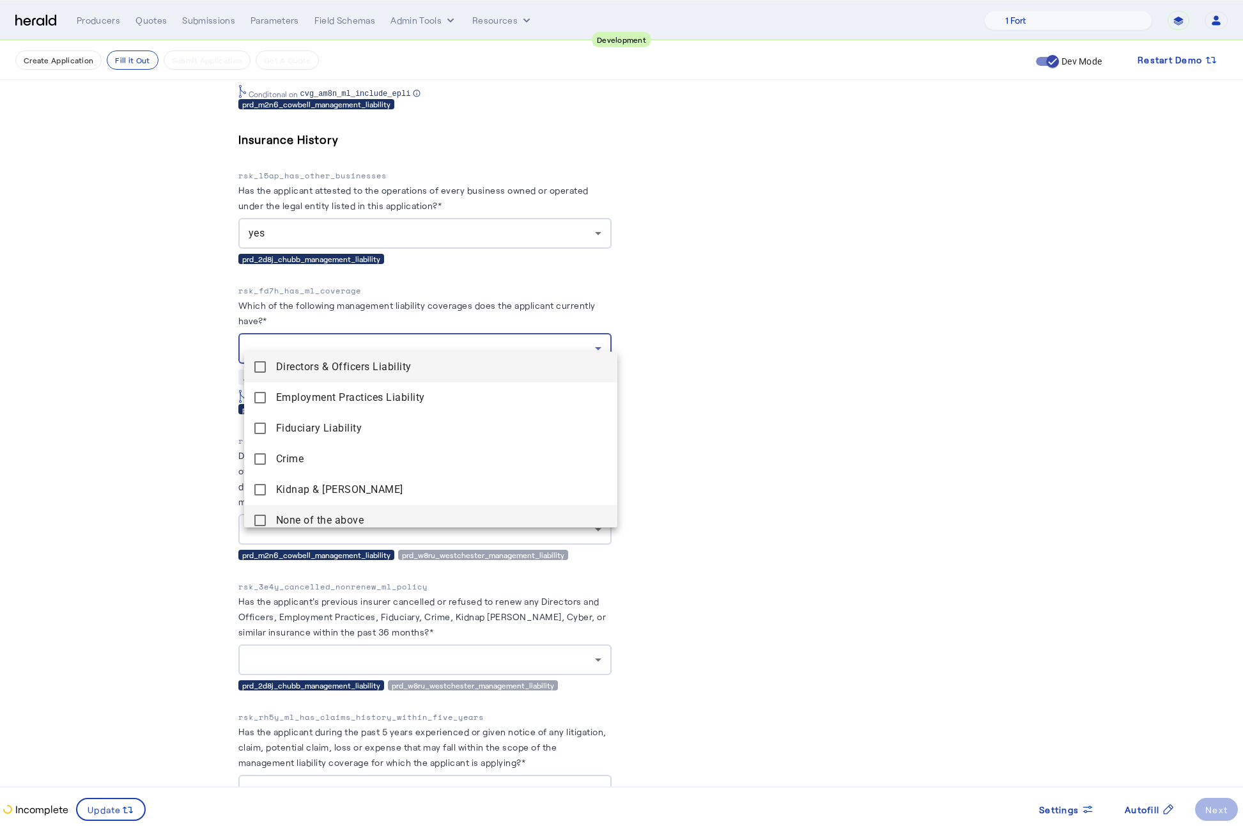
click at [259, 517] on mat-pseudo-checkbox at bounding box center [260, 520] width 12 height 12
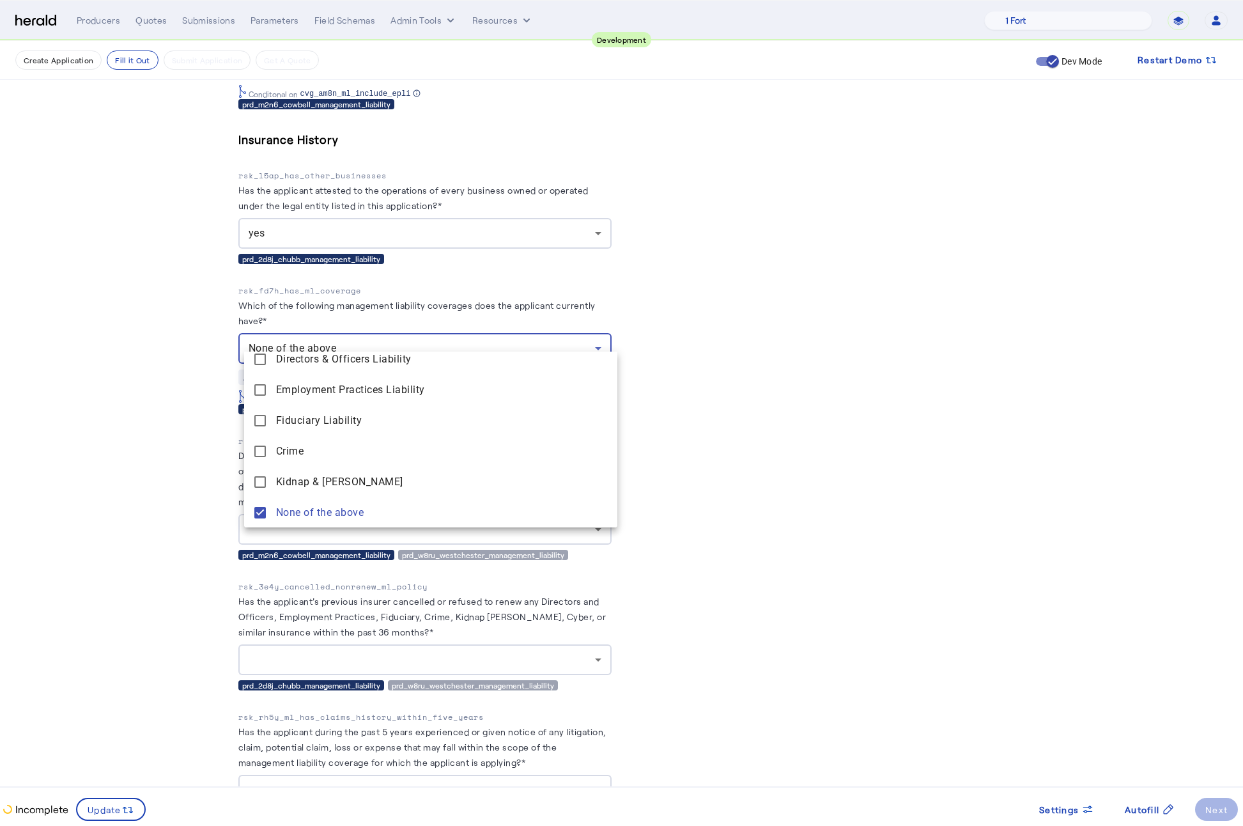
click at [156, 504] on div at bounding box center [621, 413] width 1243 height 826
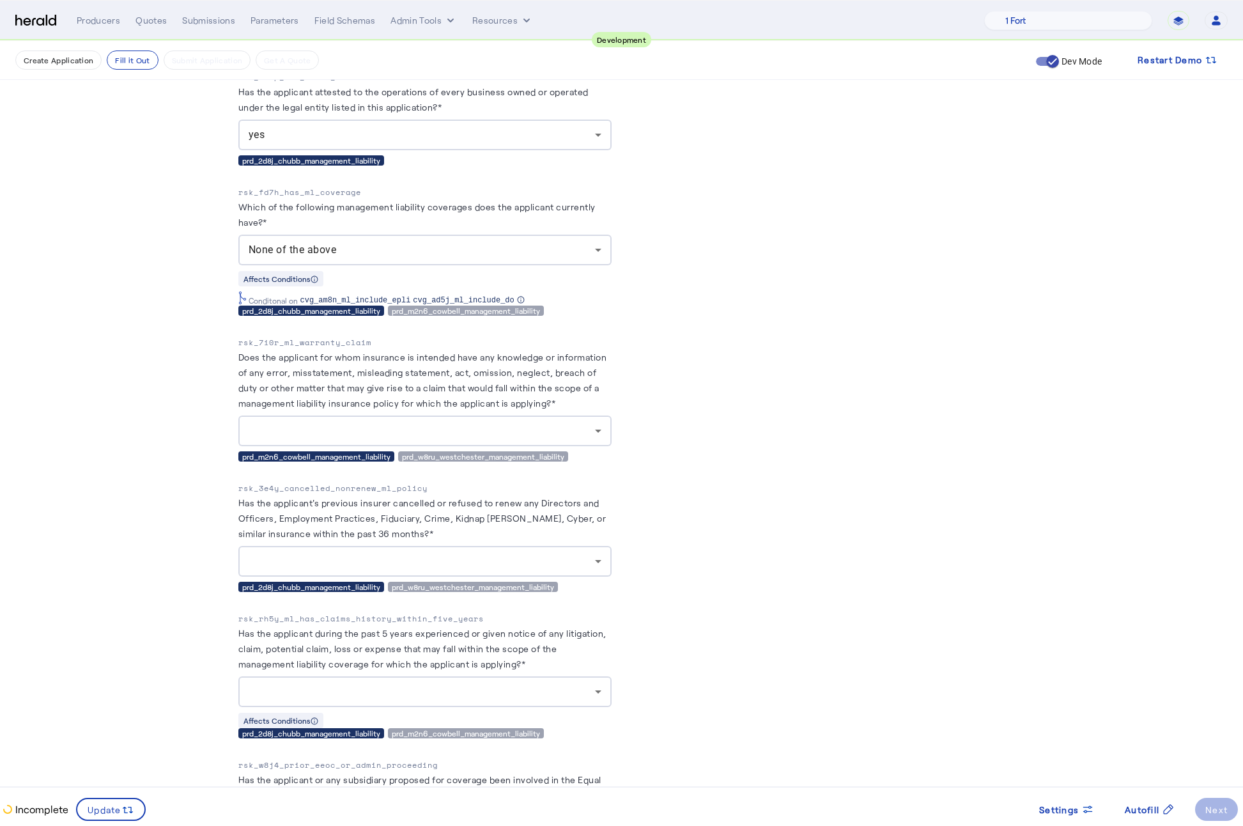
scroll to position [4545, 0]
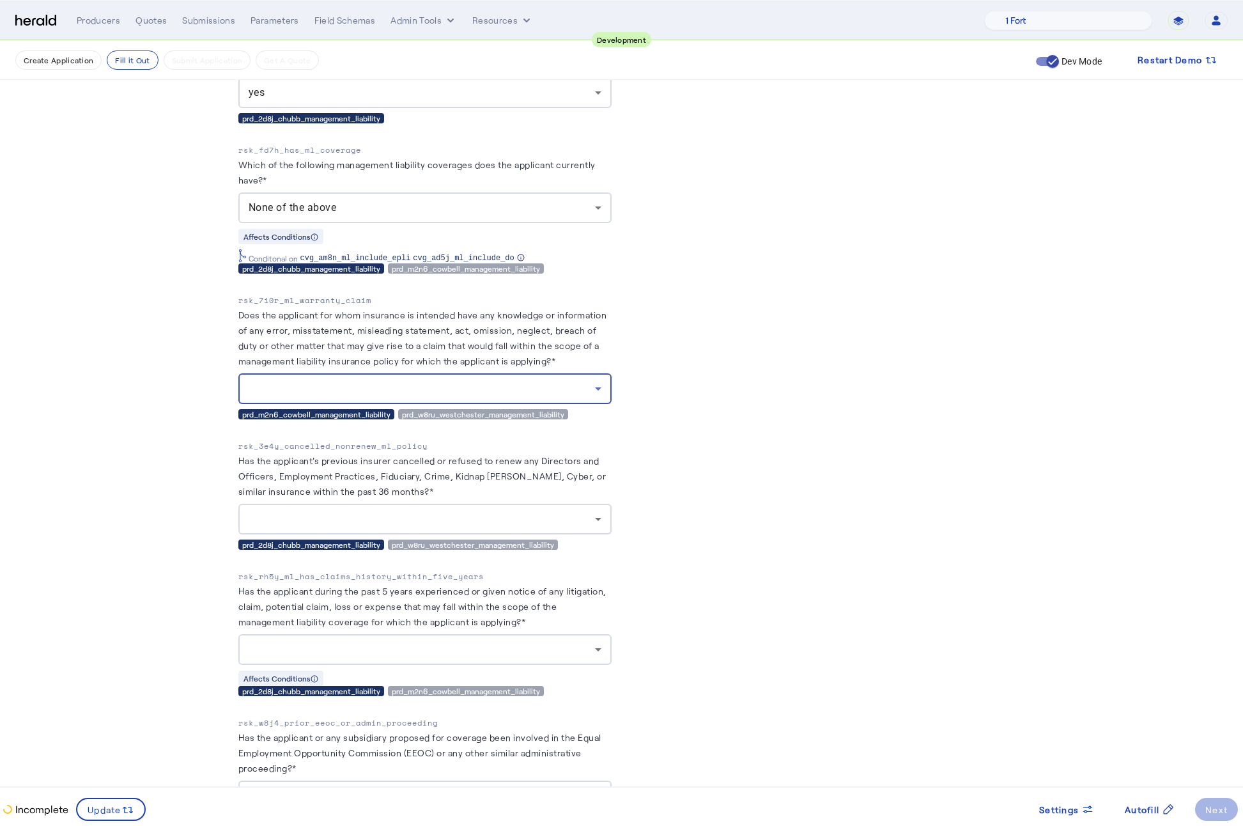
click at [470, 381] on div at bounding box center [422, 388] width 346 height 15
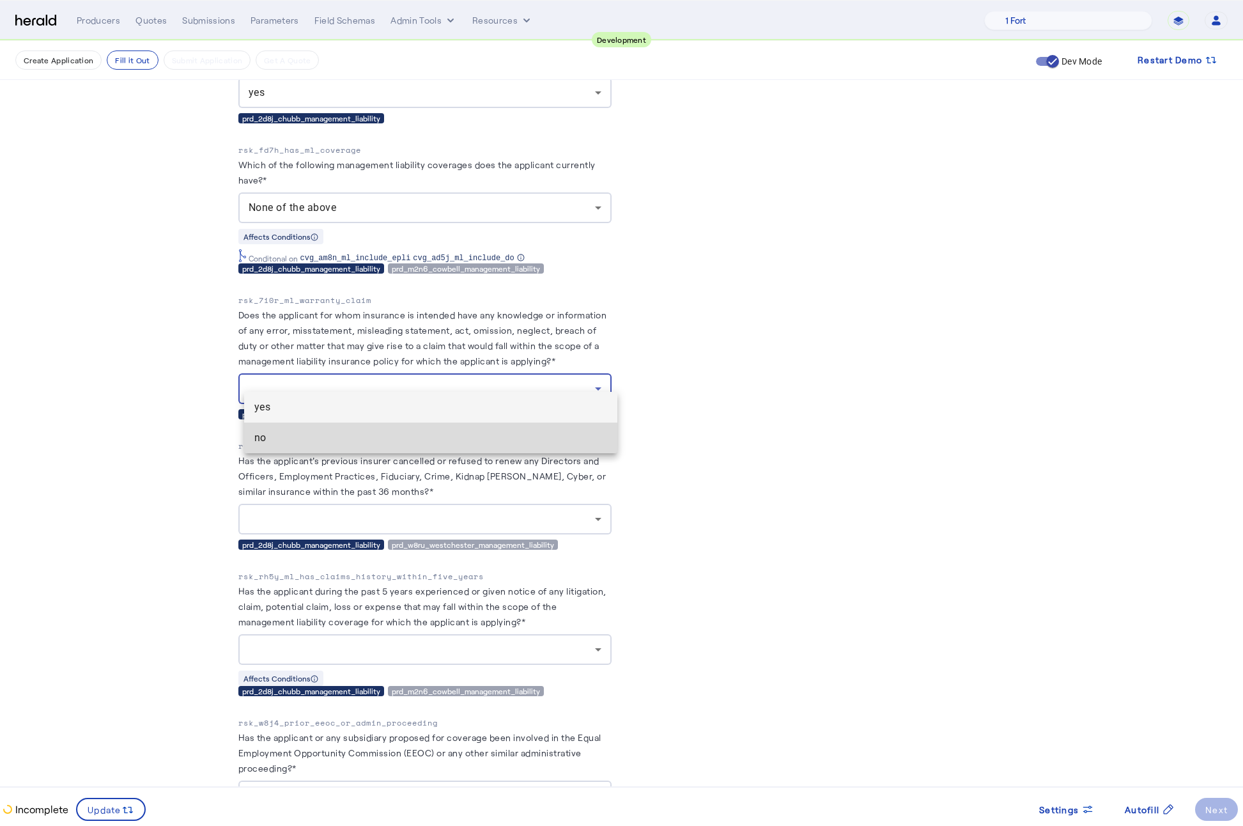
click at [307, 439] on span "no" at bounding box center [430, 437] width 353 height 15
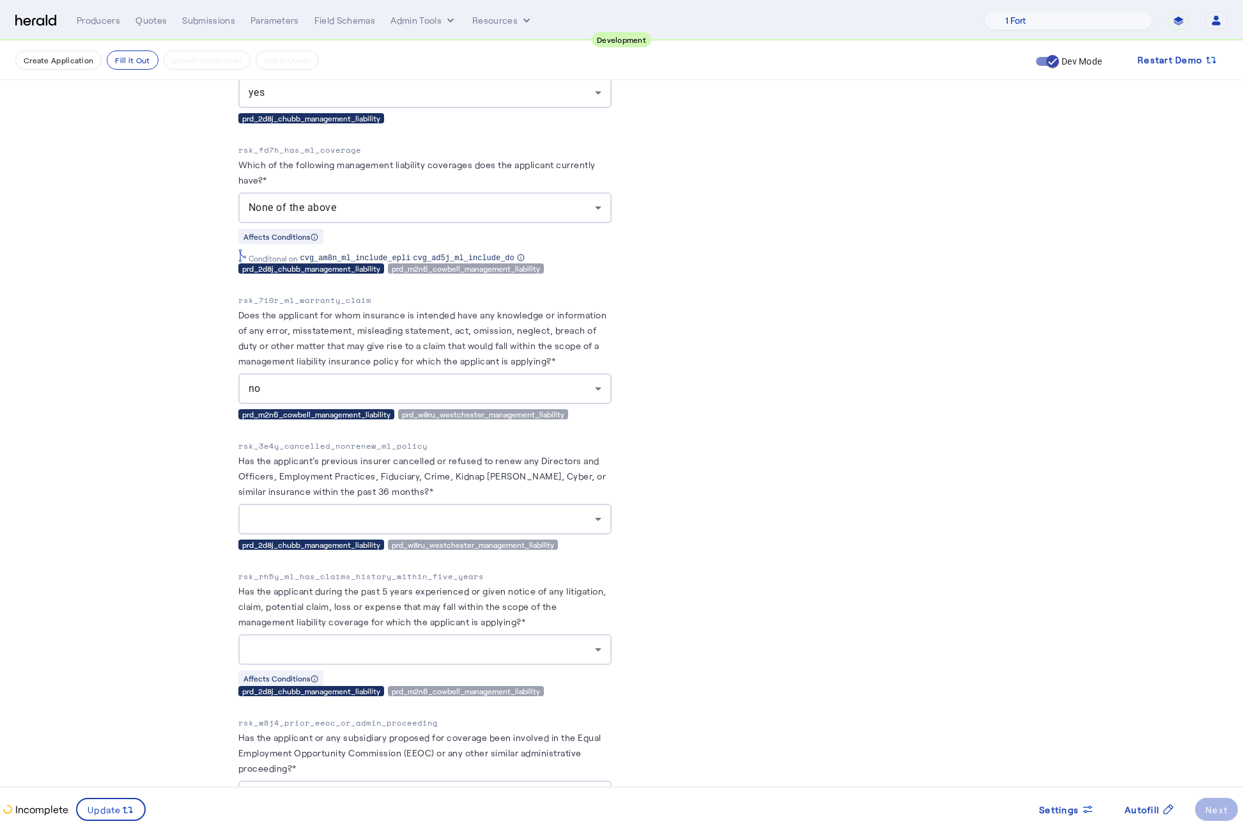
click at [348, 511] on div at bounding box center [422, 518] width 346 height 15
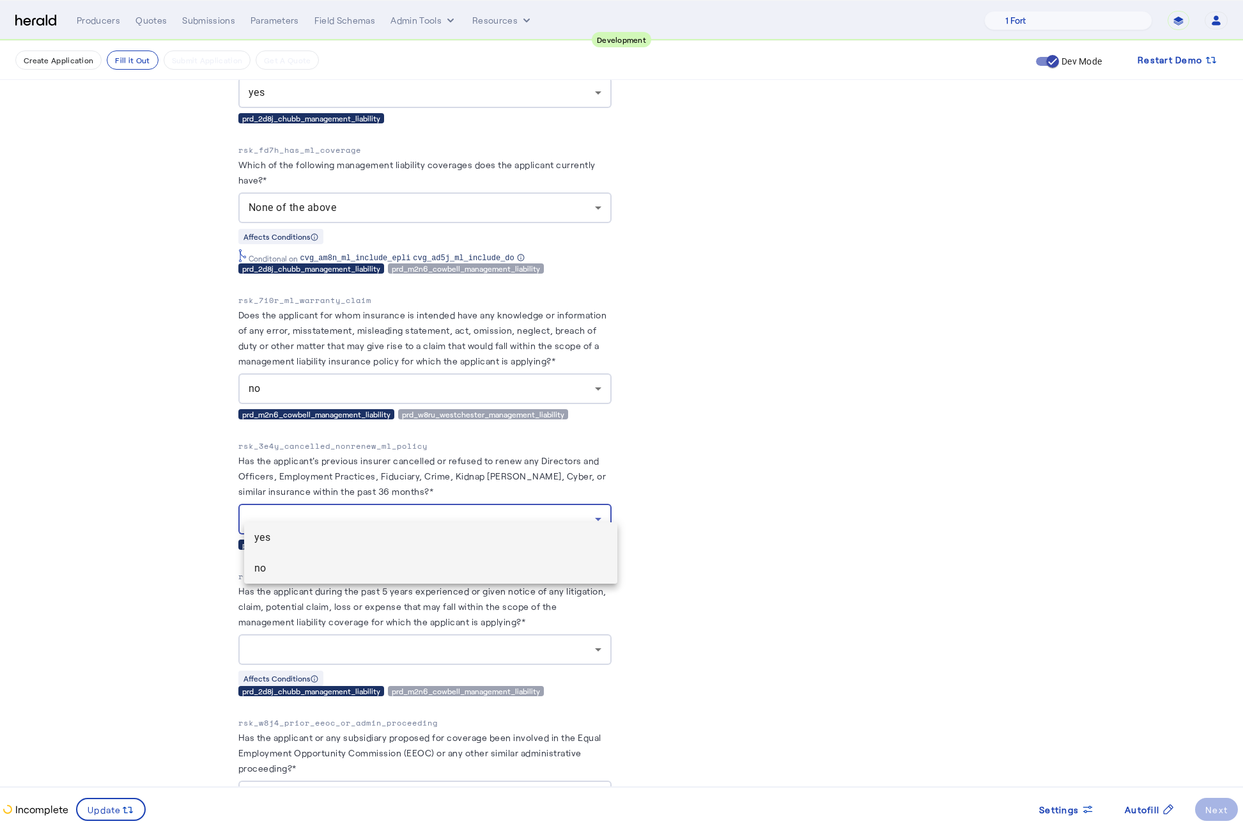
click at [328, 575] on mat-option "no" at bounding box center [430, 568] width 373 height 31
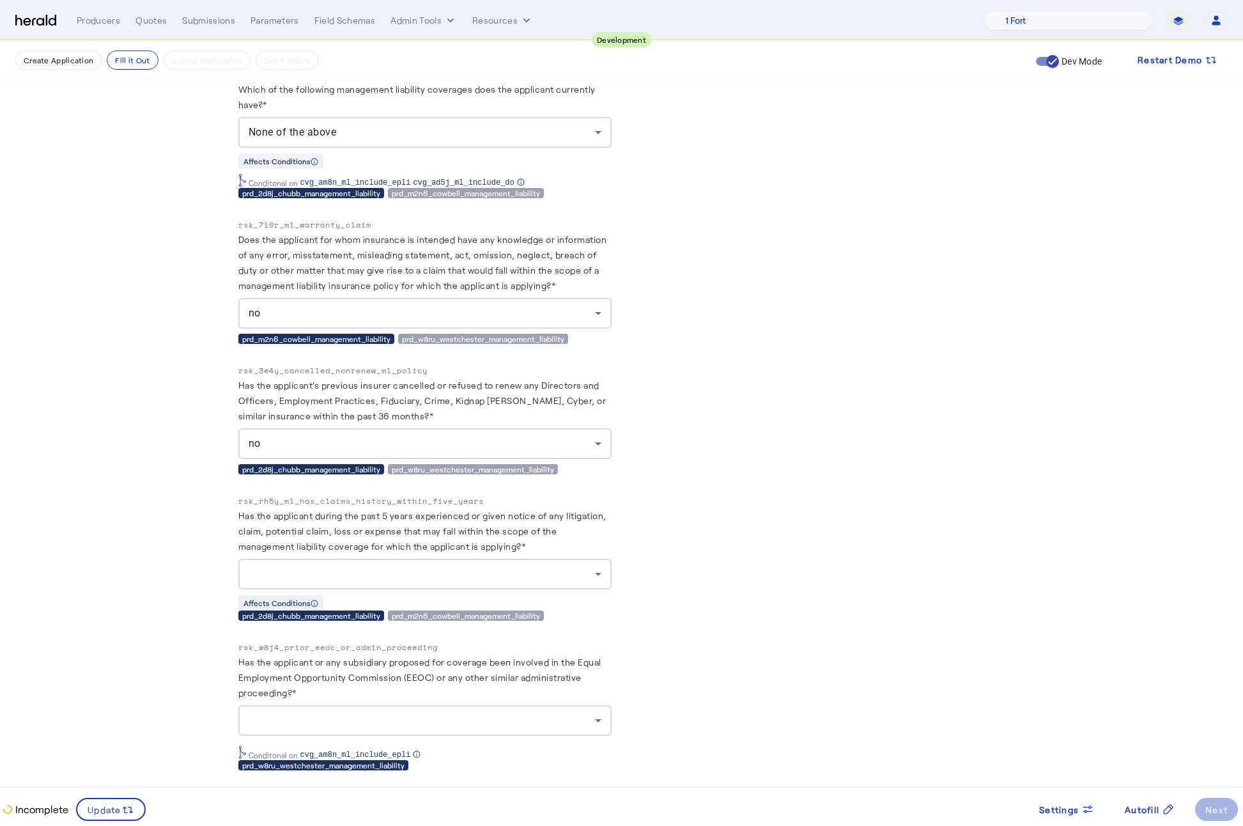
scroll to position [4621, 0]
click at [474, 566] on div at bounding box center [422, 573] width 346 height 15
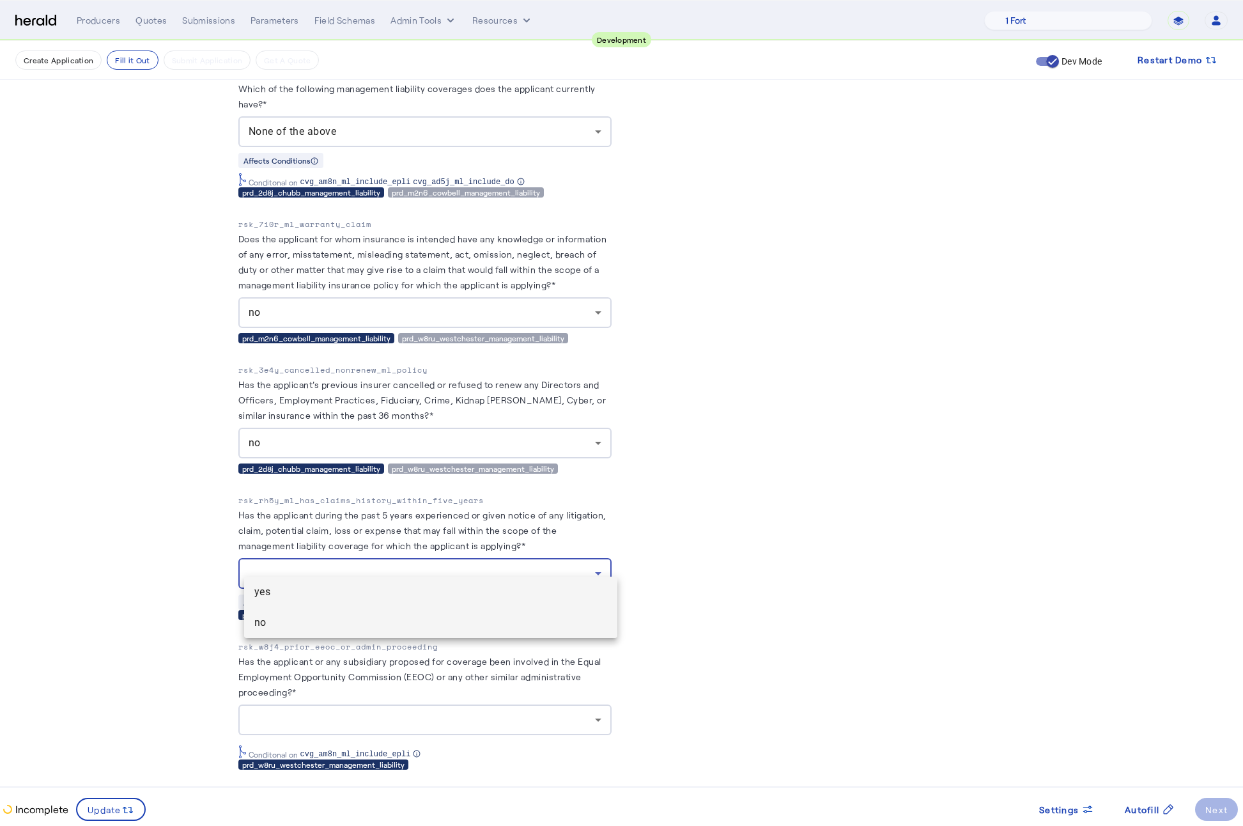
click at [329, 630] on mat-option "no" at bounding box center [430, 622] width 373 height 31
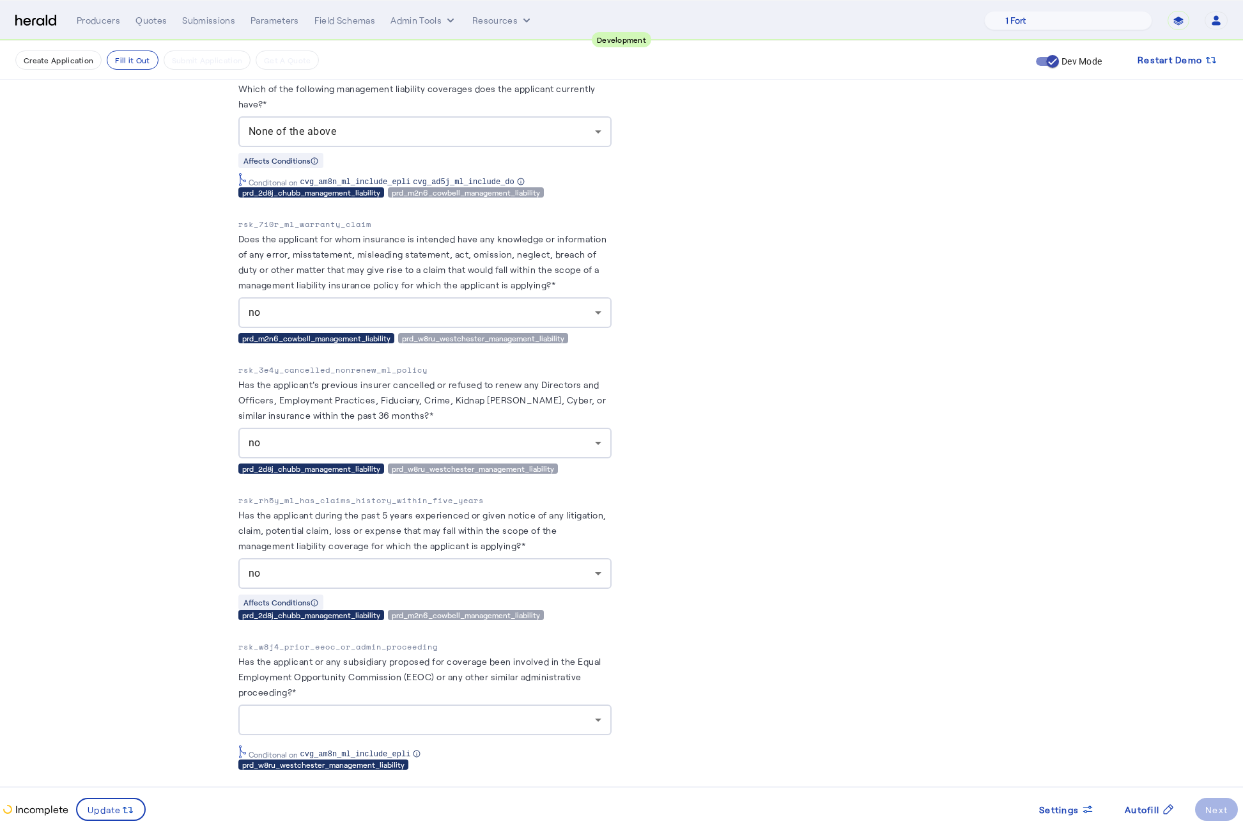
click at [490, 723] on div "rsk_w8j4_prior_eeoc_or_admin_proceeding Has the applicant or any subsidiary pro…" at bounding box center [424, 704] width 373 height 129
click at [459, 716] on div at bounding box center [425, 719] width 353 height 31
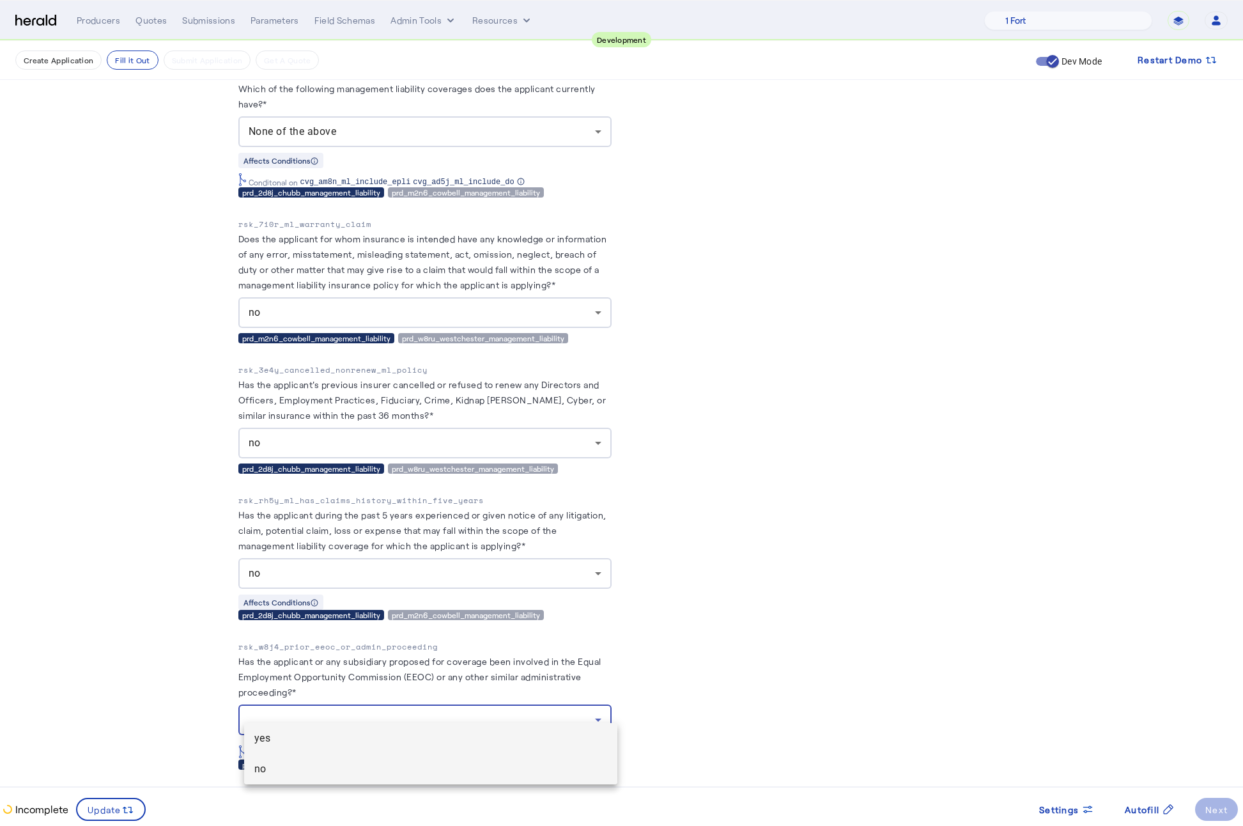
click at [349, 768] on span "no" at bounding box center [430, 768] width 353 height 15
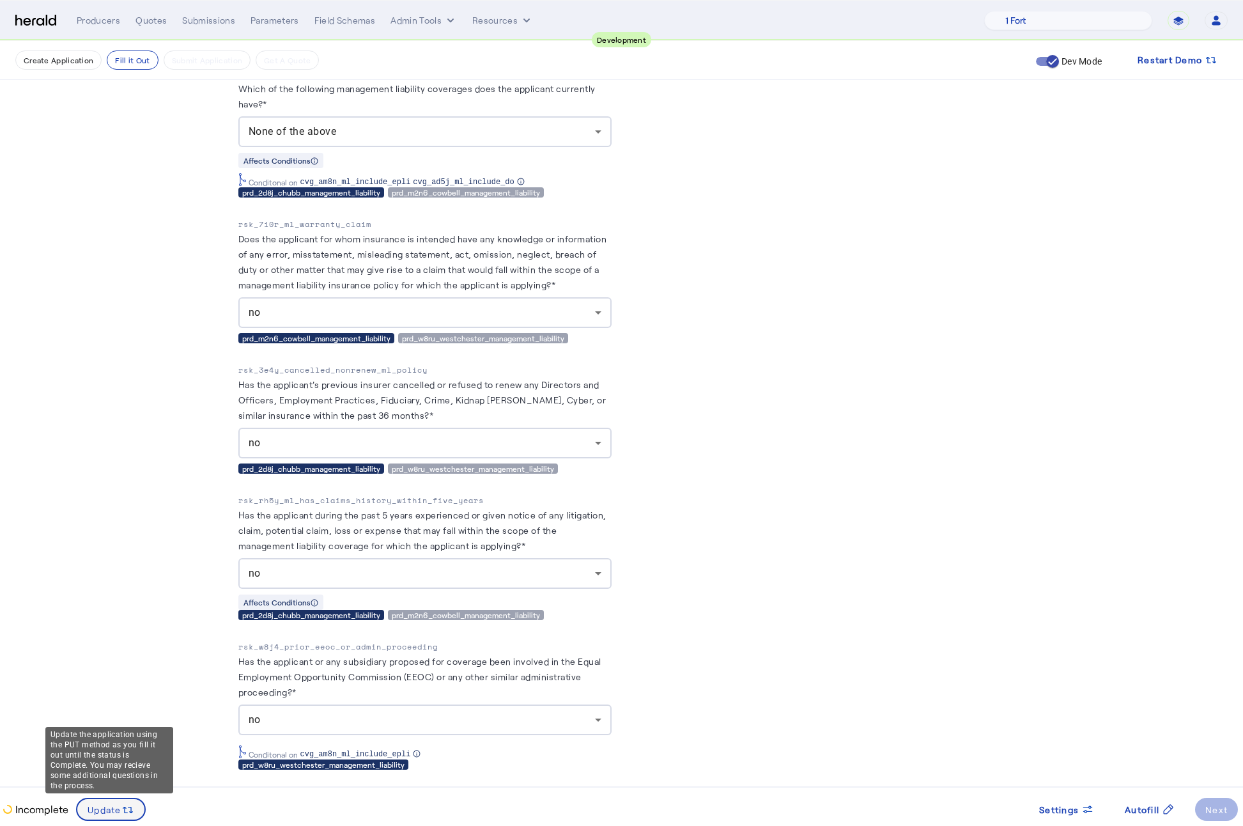
click at [109, 792] on div "Update the application using the PUT method as you fill it out until the status…" at bounding box center [109, 760] width 128 height 66
click at [121, 813] on icon at bounding box center [127, 809] width 13 height 13
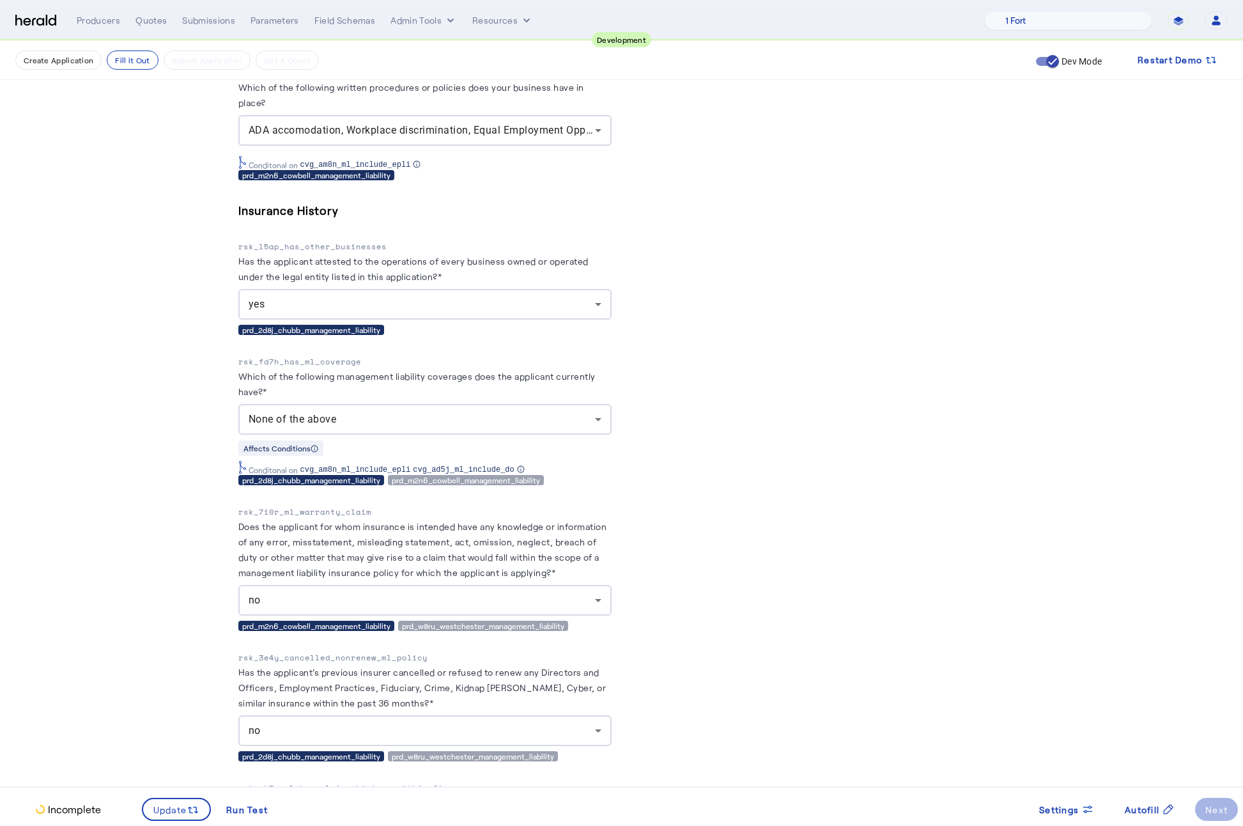
scroll to position [0, 0]
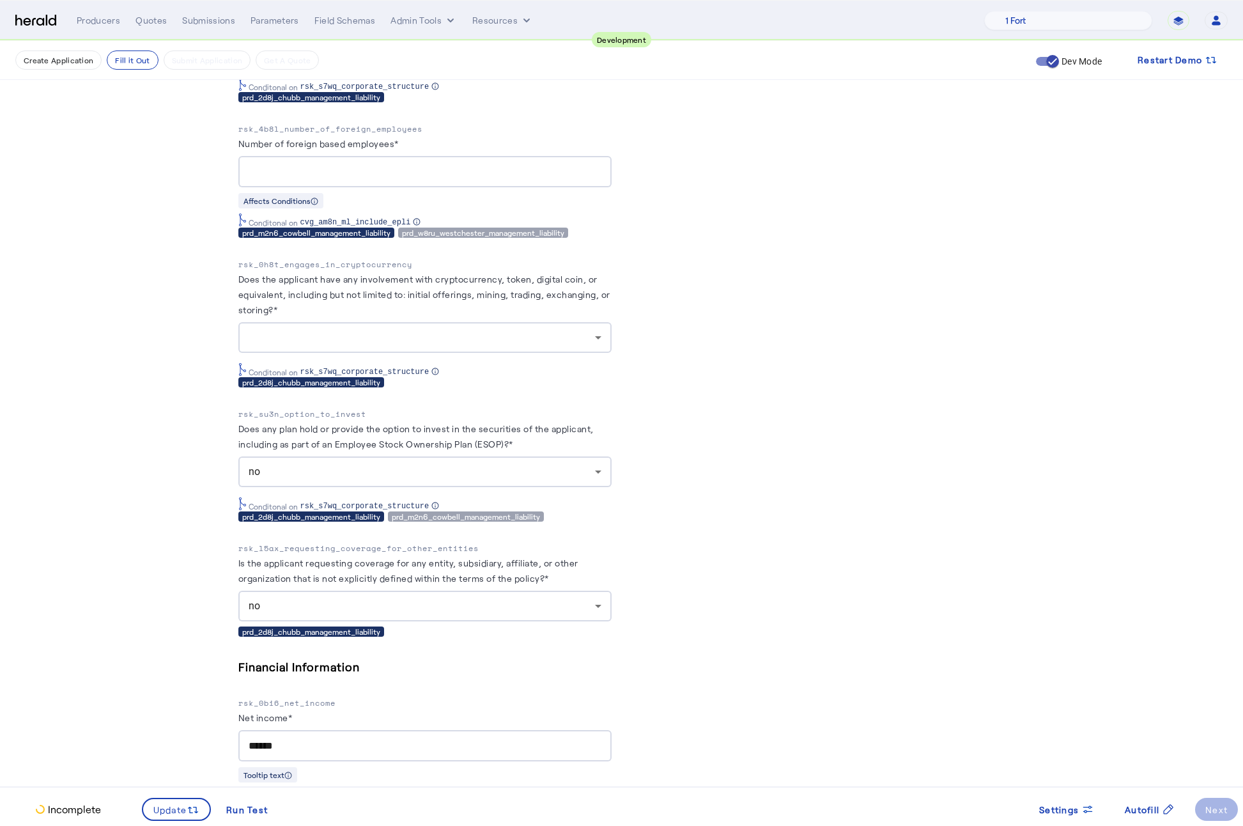
scroll to position [2818, 0]
click at [441, 331] on div at bounding box center [422, 338] width 346 height 15
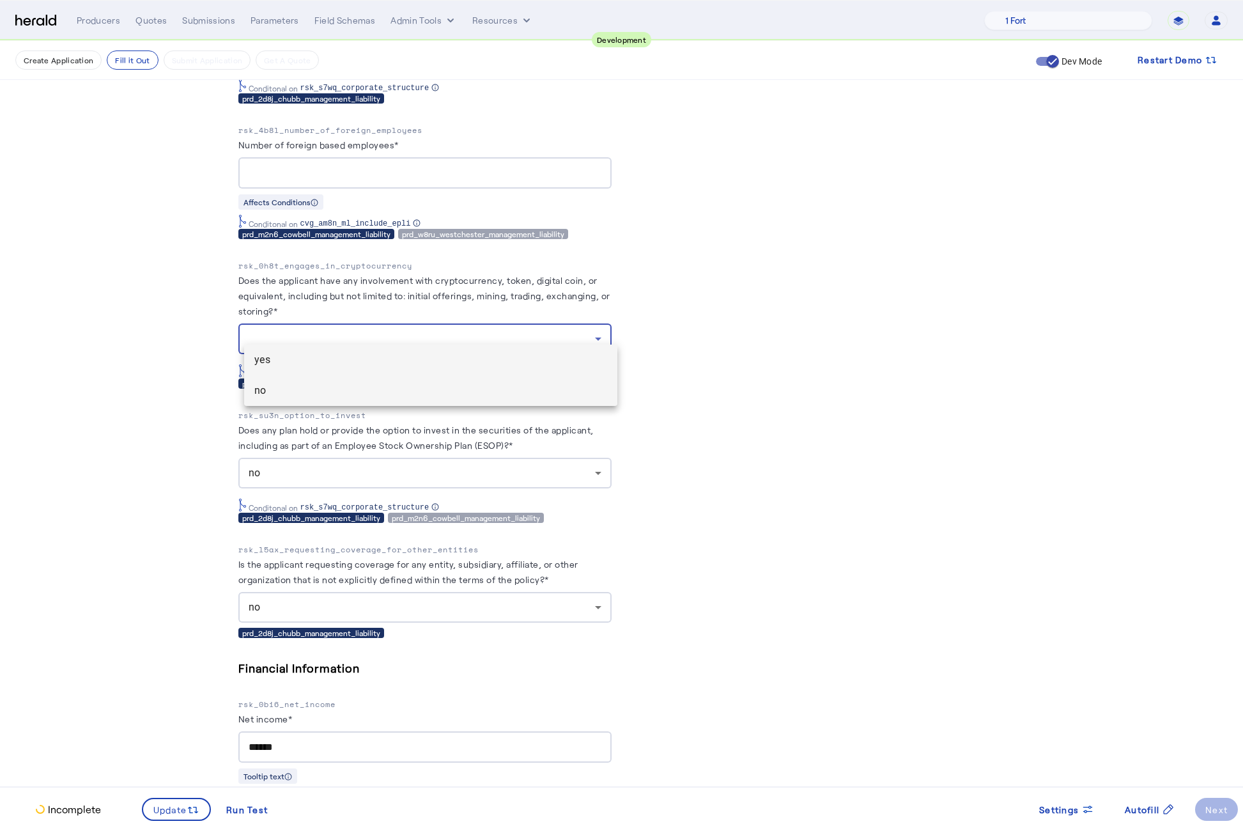
click at [314, 382] on mat-option "no" at bounding box center [430, 390] width 373 height 31
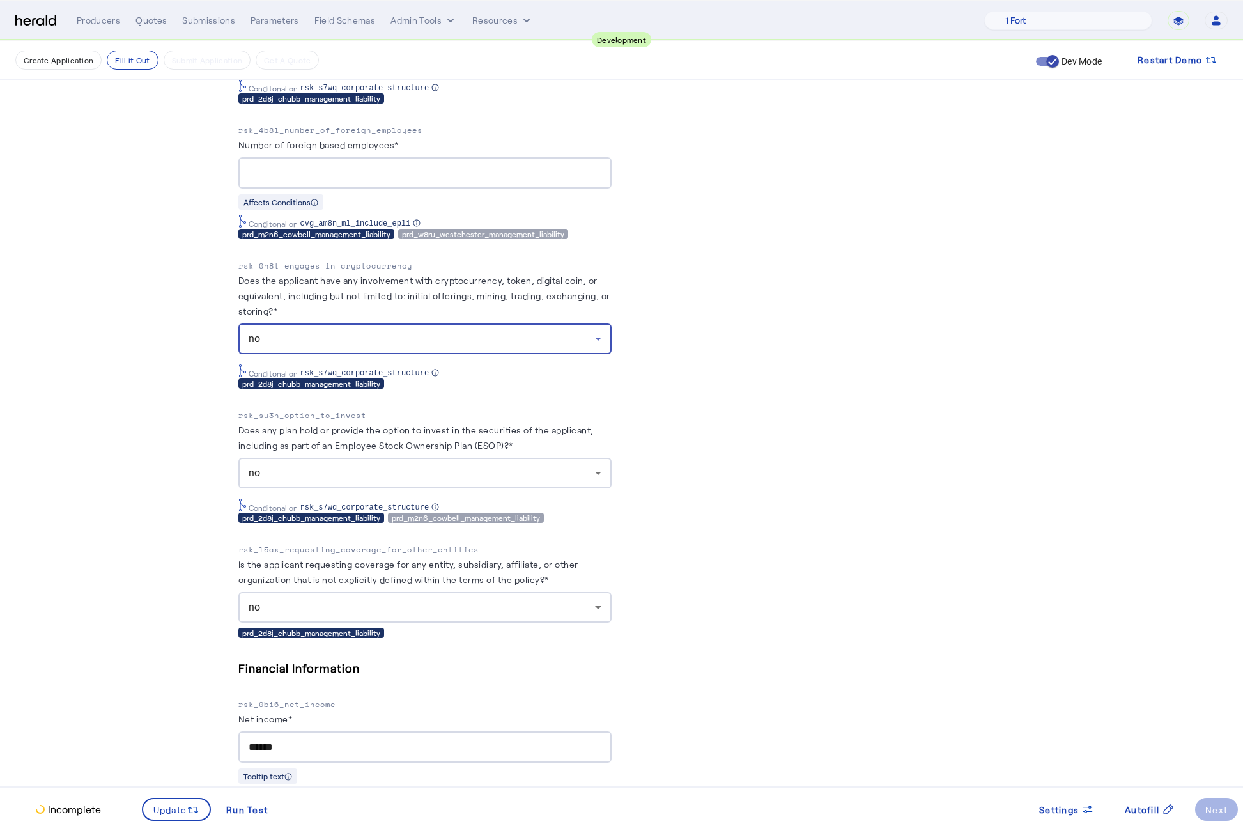
click at [169, 399] on fill-application-step "**********" at bounding box center [621, 77] width 1243 height 5709
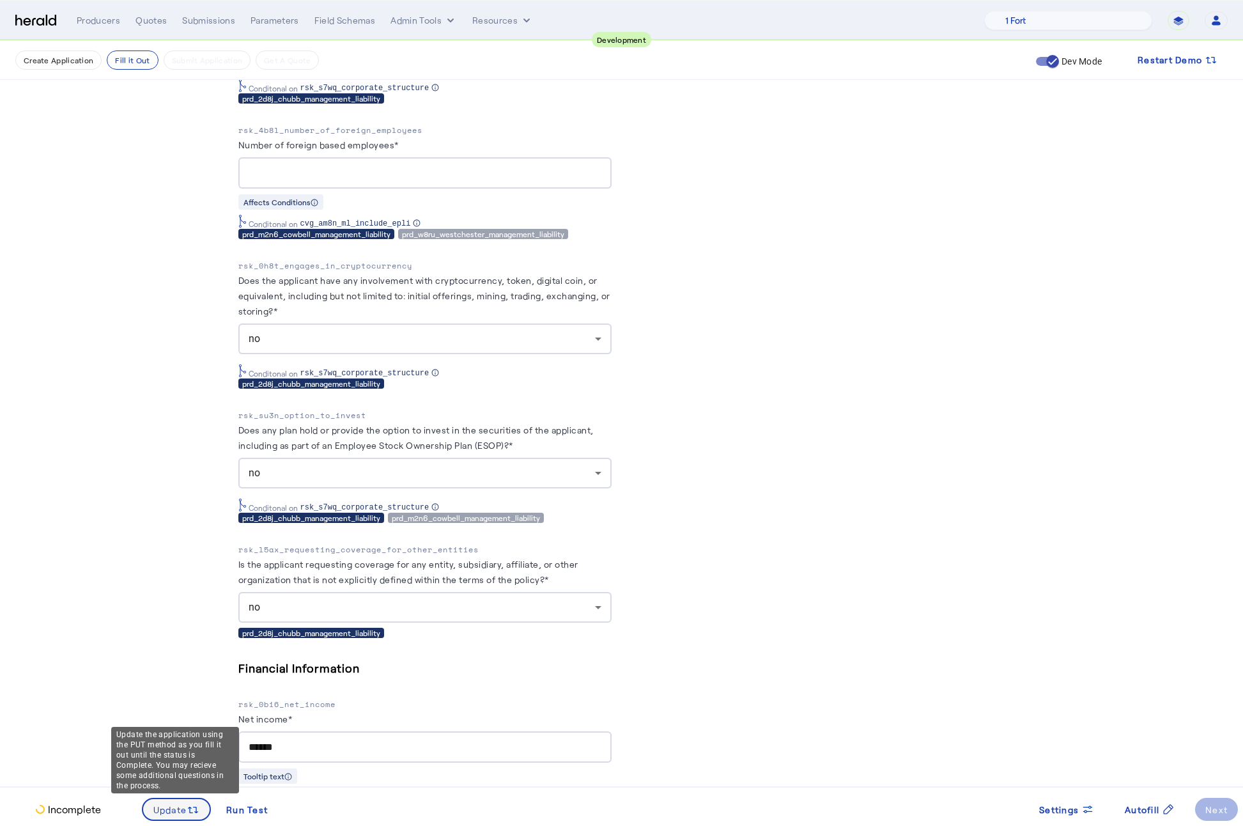
click at [167, 809] on span "Update" at bounding box center [170, 809] width 34 height 13
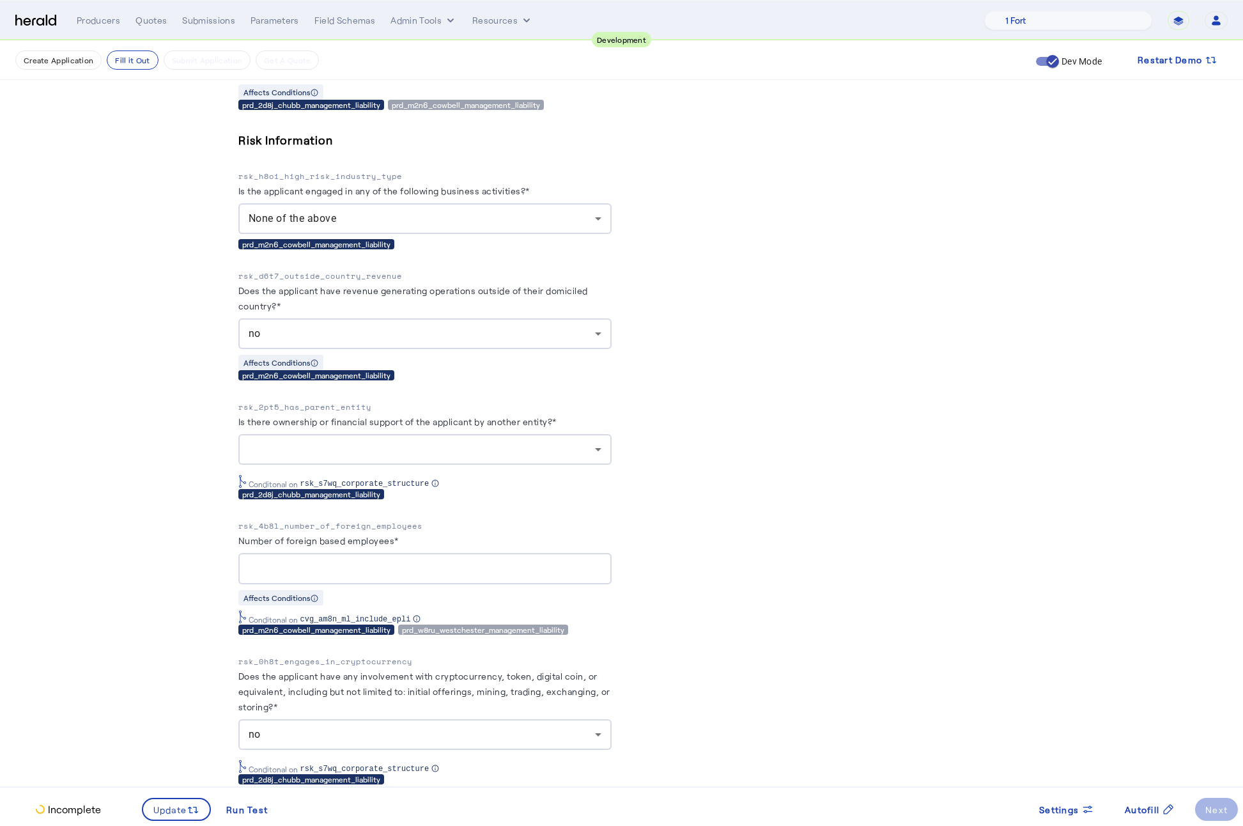
scroll to position [2420, 0]
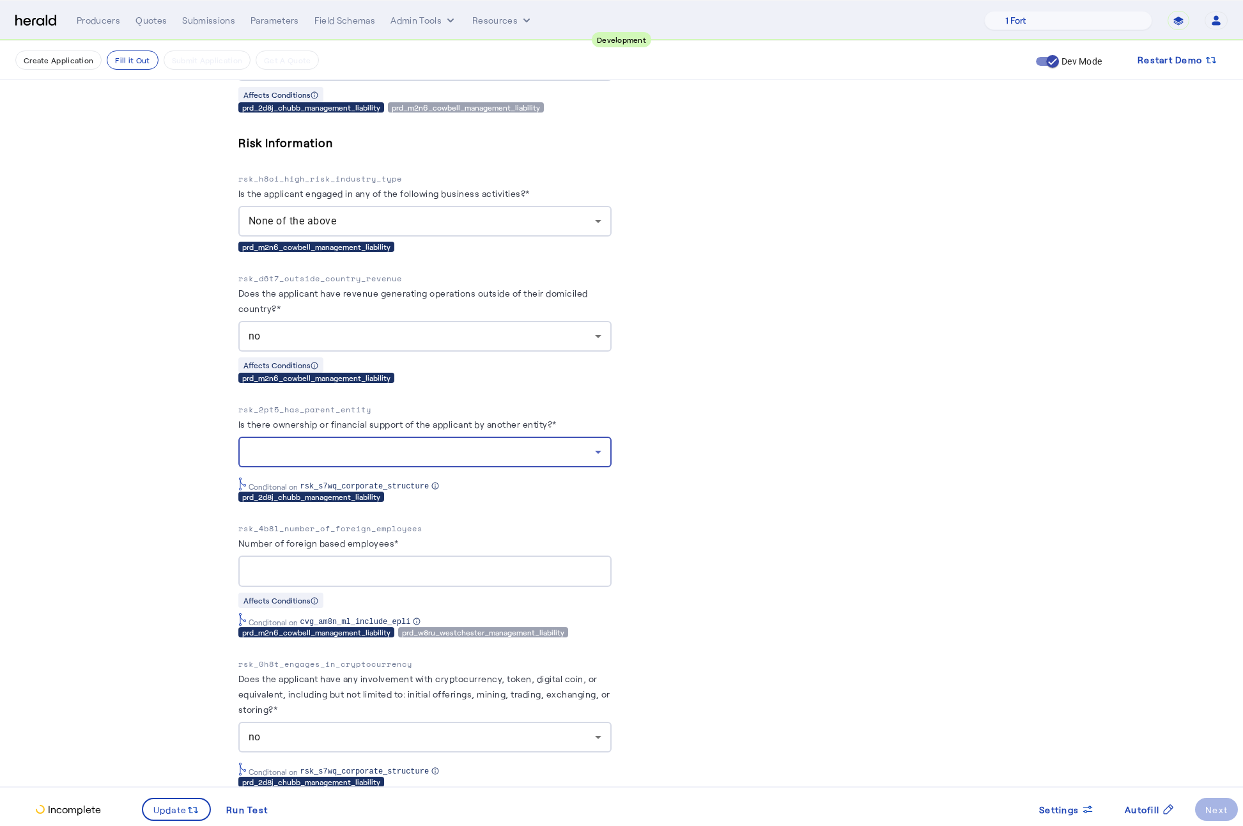
click at [394, 444] on div at bounding box center [422, 451] width 346 height 15
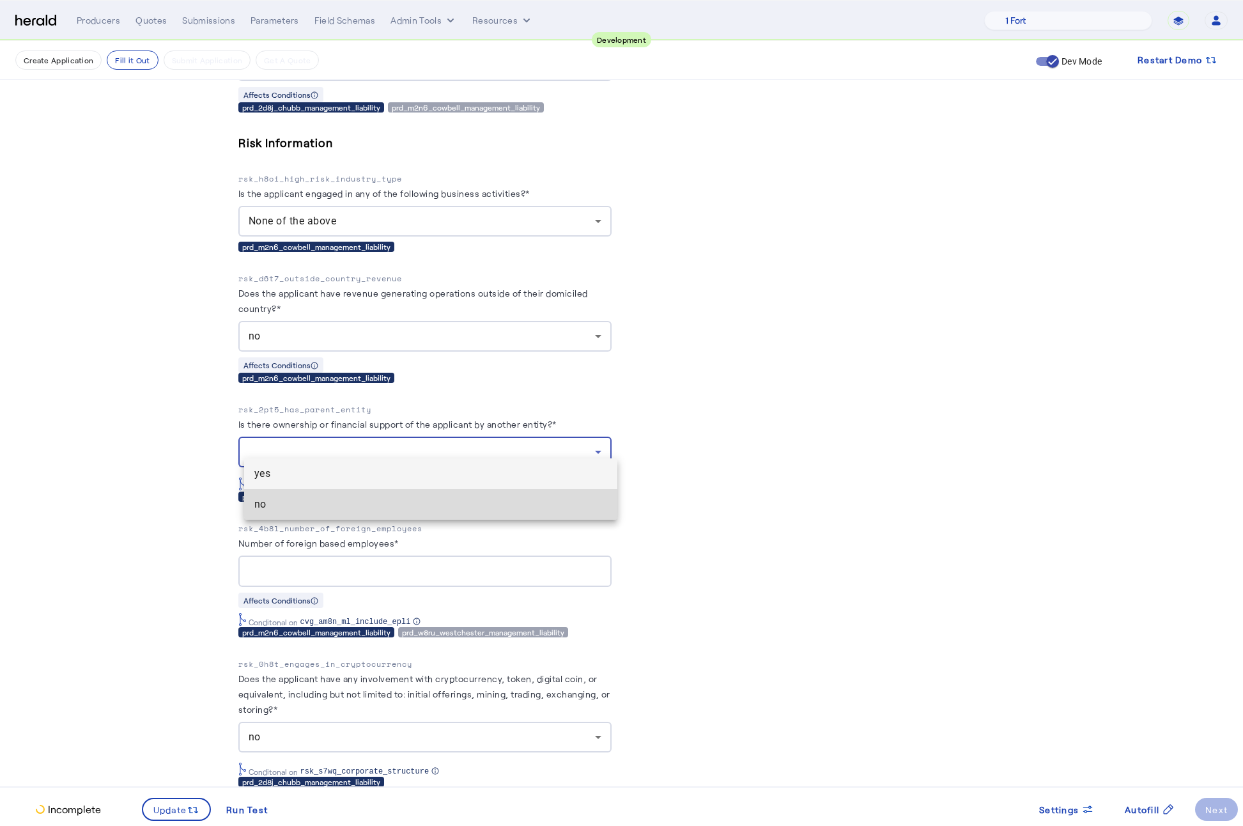
click at [259, 507] on span "no" at bounding box center [430, 504] width 353 height 15
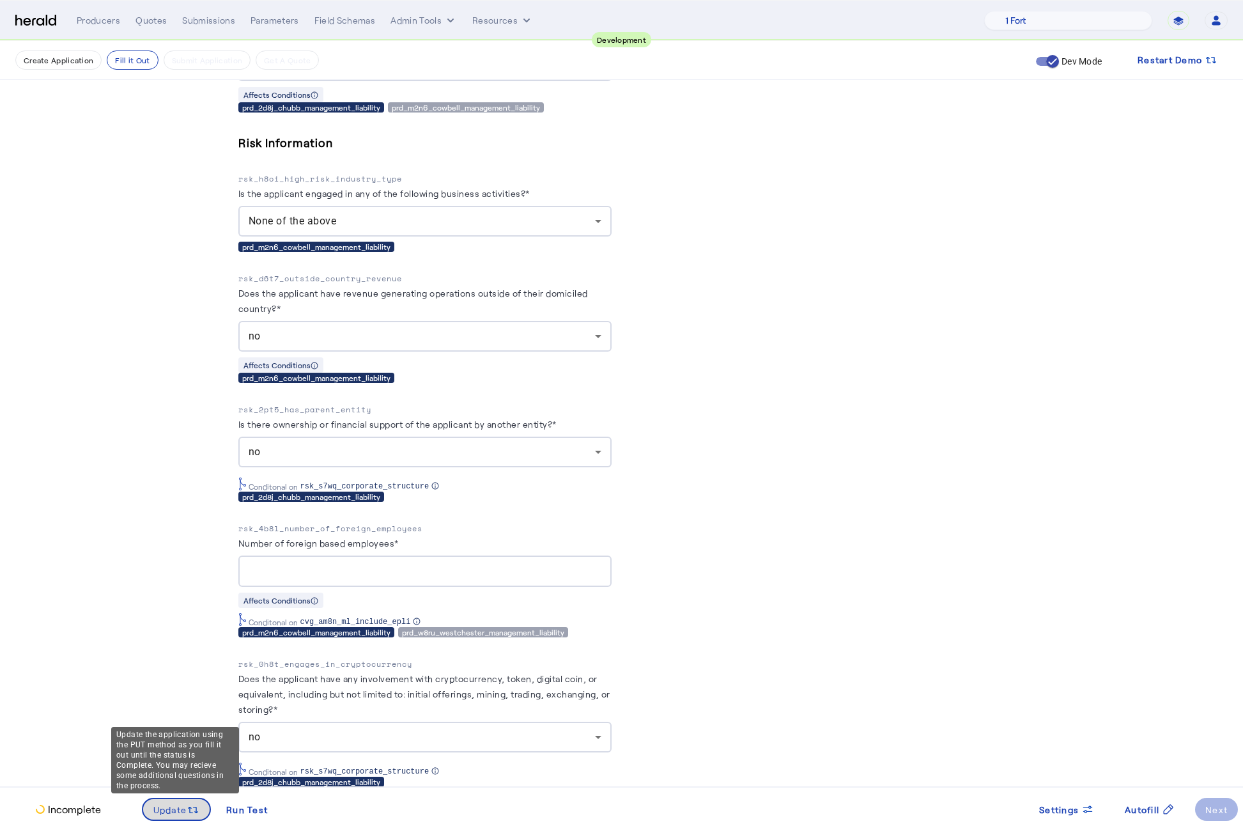
click at [170, 816] on span at bounding box center [176, 809] width 67 height 31
click at [149, 544] on fill-application-step "**********" at bounding box center [621, 475] width 1243 height 5709
click at [1213, 803] on div "Next" at bounding box center [1216, 809] width 22 height 13
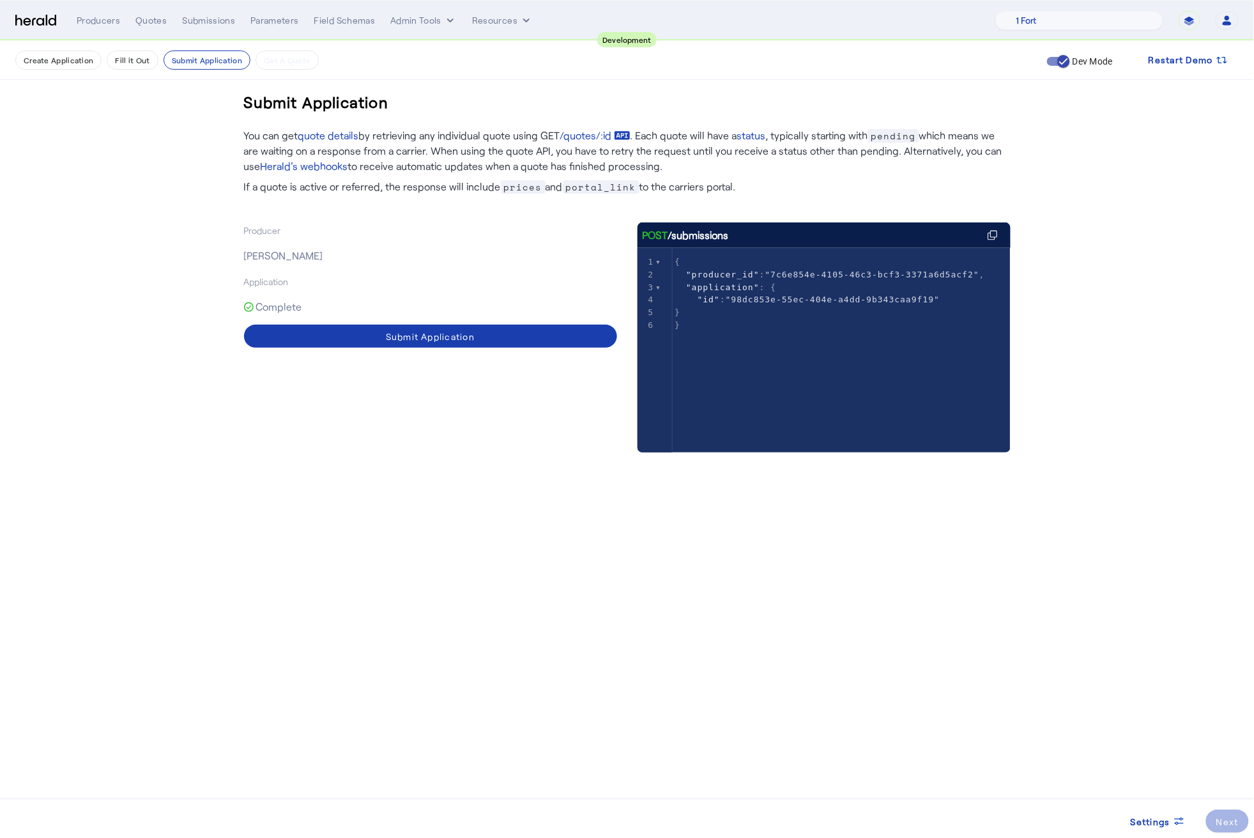
click at [445, 344] on span at bounding box center [430, 336] width 373 height 31
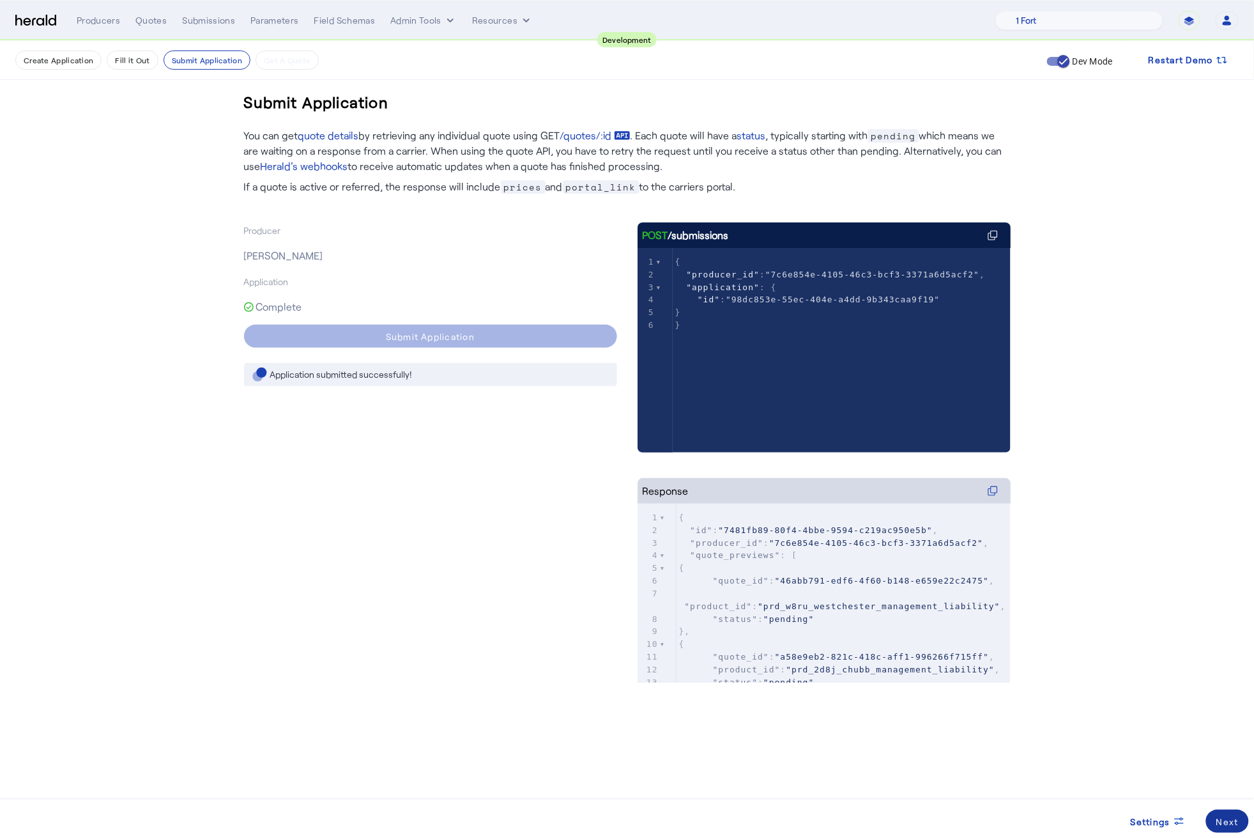
click at [1239, 824] on div "Next" at bounding box center [1228, 821] width 22 height 13
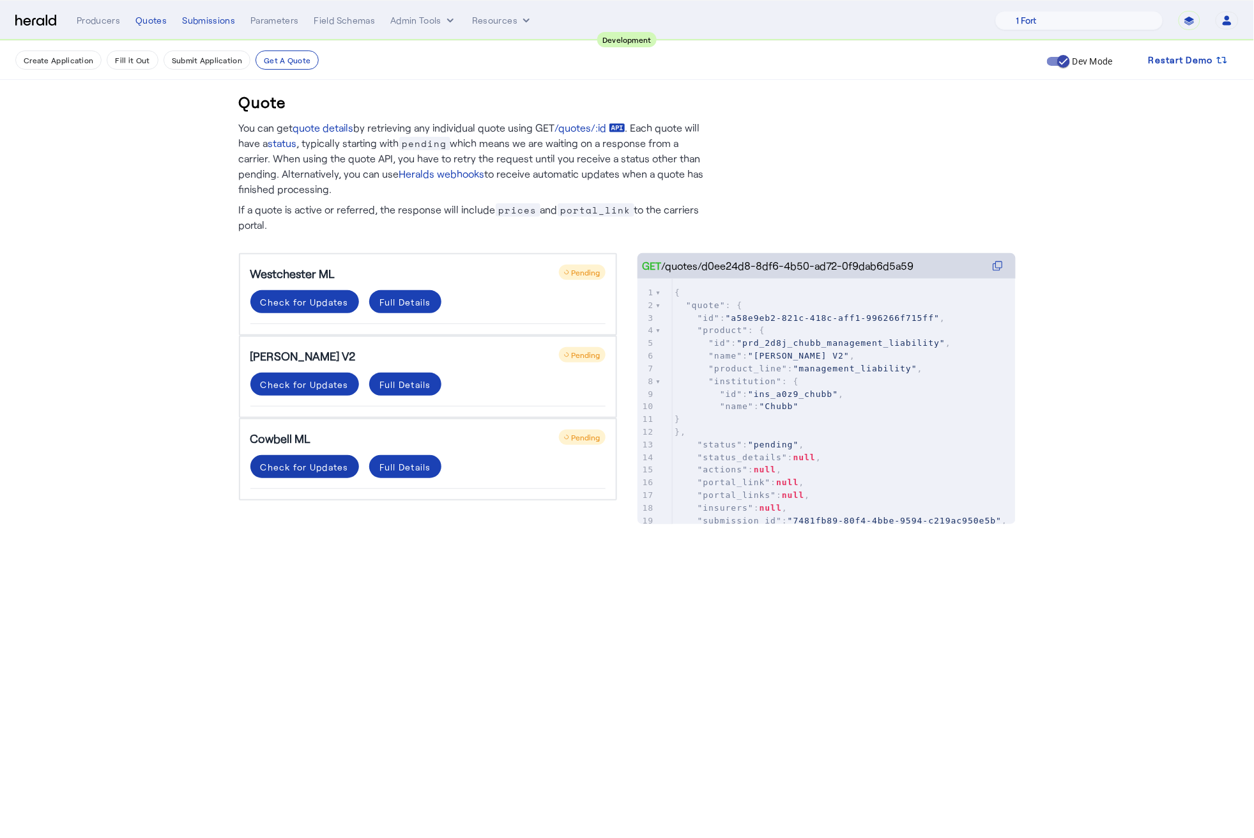
click at [291, 467] on div "Check for Updates" at bounding box center [305, 466] width 88 height 13
click at [289, 387] on div "Check for Updates" at bounding box center [305, 384] width 88 height 13
click at [308, 291] on span at bounding box center [305, 301] width 109 height 31
click at [311, 389] on div "Check for Updates" at bounding box center [305, 384] width 88 height 13
click at [314, 439] on div "Cowbell ML Pending" at bounding box center [428, 438] width 355 height 18
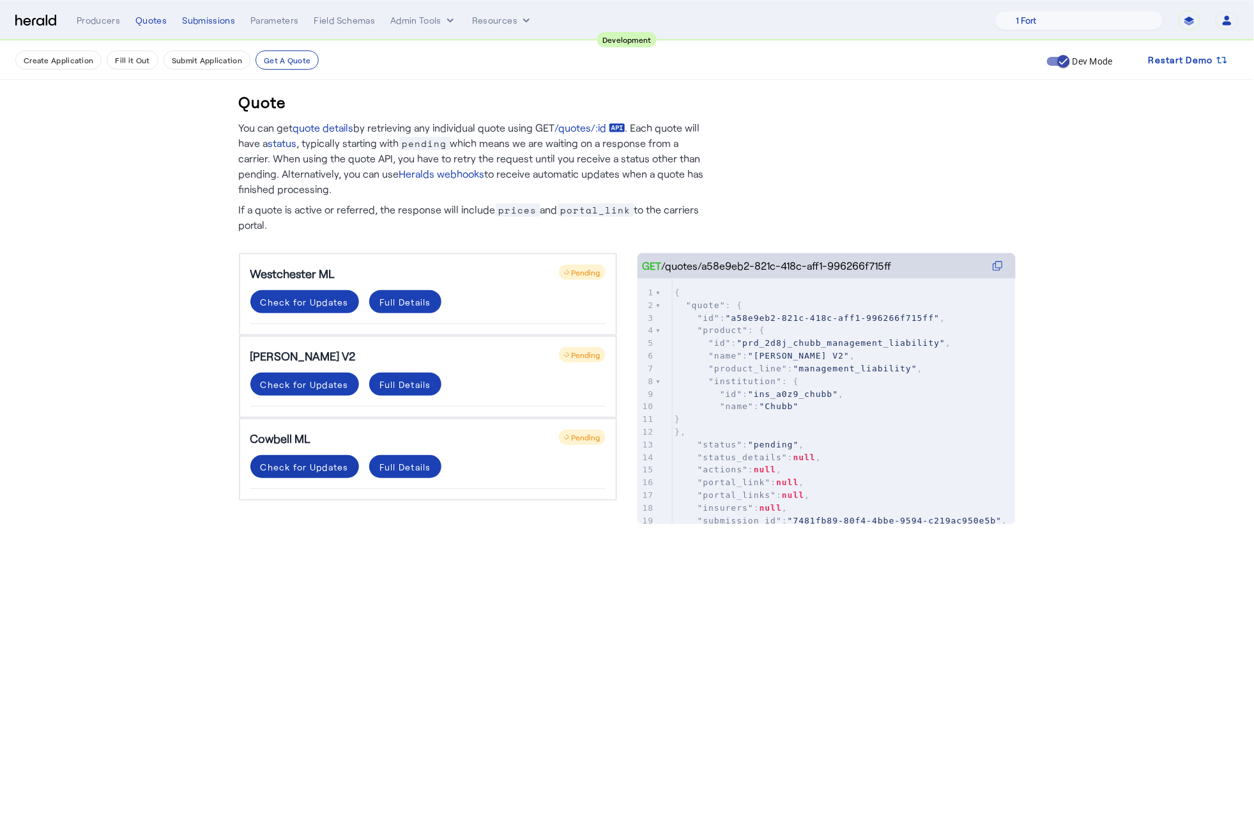
click at [309, 460] on div "Check for Updates" at bounding box center [305, 466] width 88 height 13
click at [300, 385] on div "Check for Updates" at bounding box center [305, 384] width 88 height 13
click at [302, 303] on div "Check for Updates" at bounding box center [305, 301] width 88 height 13
click at [299, 465] on div "Check for Updates" at bounding box center [305, 466] width 88 height 13
click at [304, 385] on div "Check for Updates" at bounding box center [305, 384] width 88 height 13
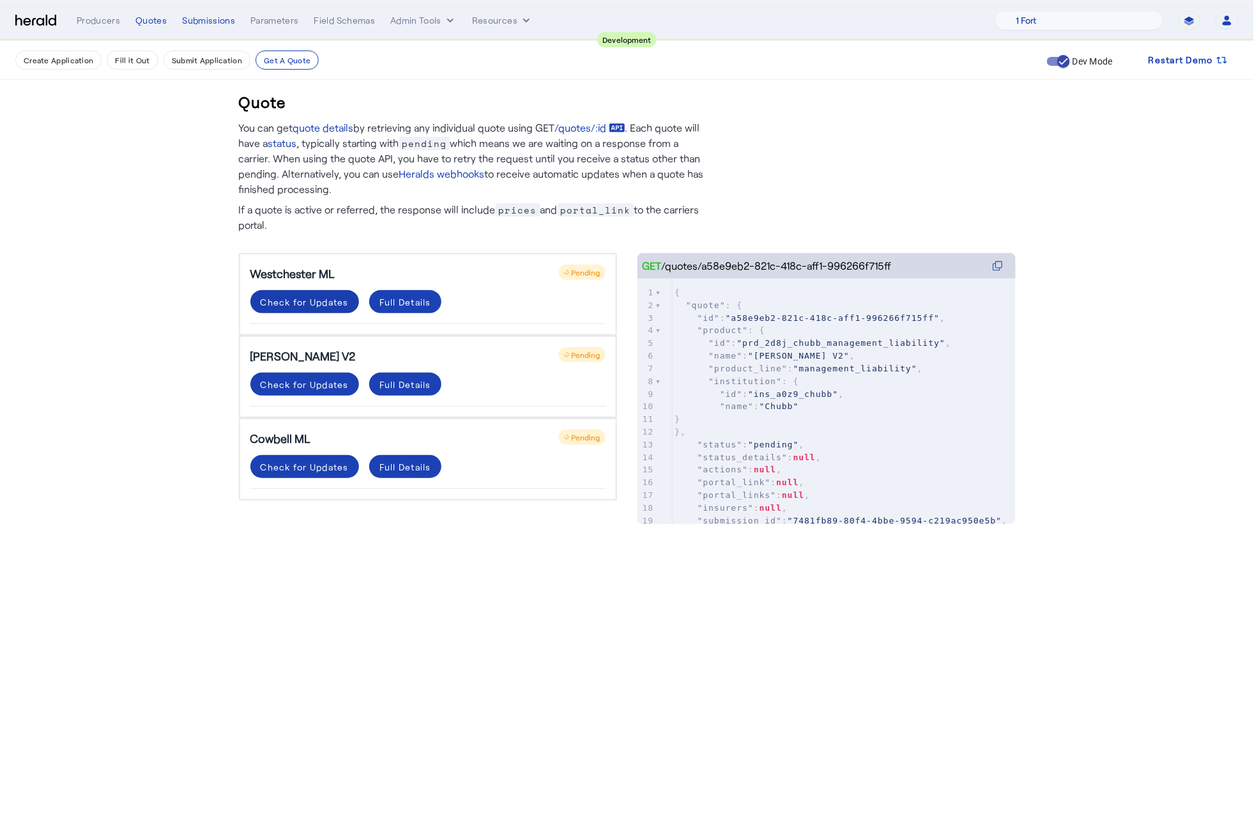
click at [302, 307] on div "Check for Updates" at bounding box center [305, 301] width 88 height 13
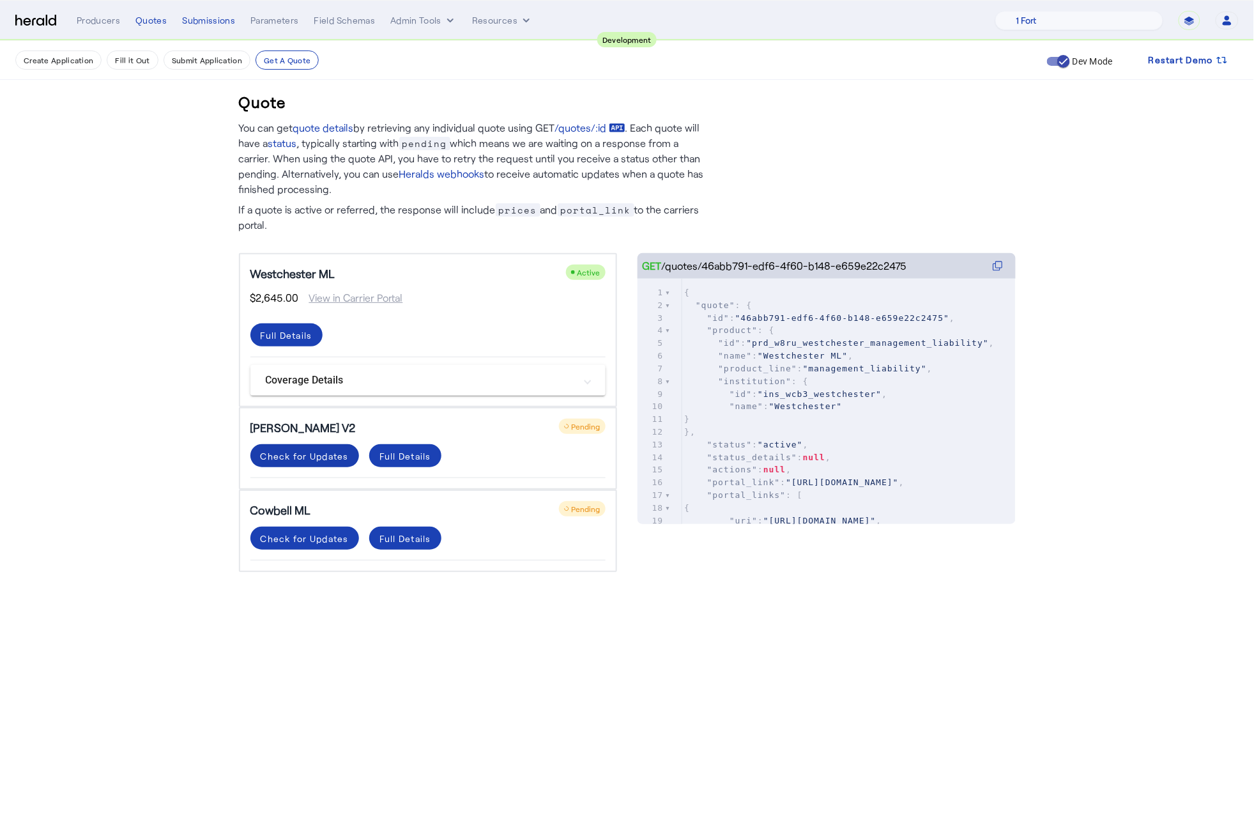
click at [305, 446] on span at bounding box center [305, 455] width 109 height 31
click at [301, 546] on span at bounding box center [305, 538] width 109 height 31
click at [310, 445] on span at bounding box center [305, 455] width 109 height 31
click at [311, 523] on span at bounding box center [305, 538] width 109 height 31
click at [316, 460] on div "Check for Updates" at bounding box center [305, 455] width 88 height 13
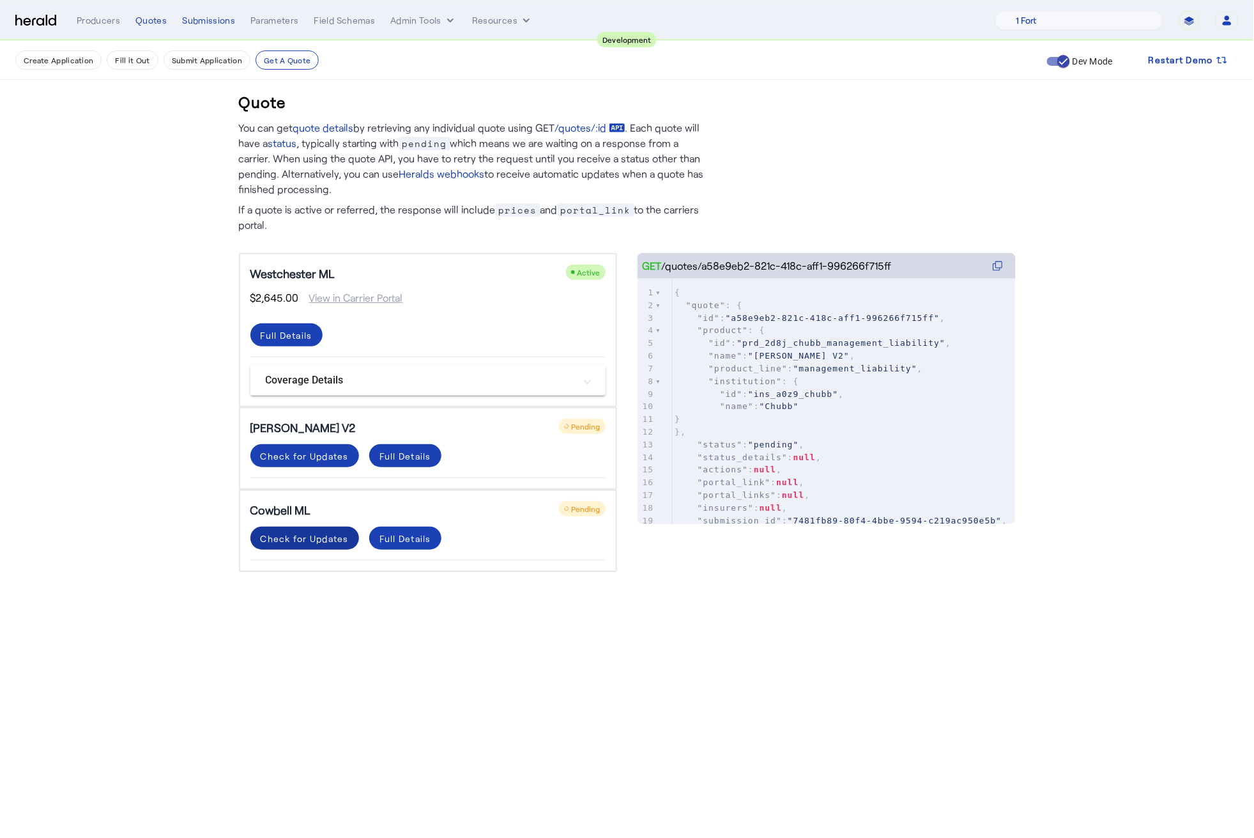
click at [303, 541] on div "Check for Updates" at bounding box center [305, 538] width 88 height 13
click at [304, 535] on div "Check for Updates" at bounding box center [305, 538] width 88 height 13
click at [312, 449] on div "Check for Updates" at bounding box center [305, 455] width 88 height 13
click at [310, 543] on span at bounding box center [305, 538] width 109 height 31
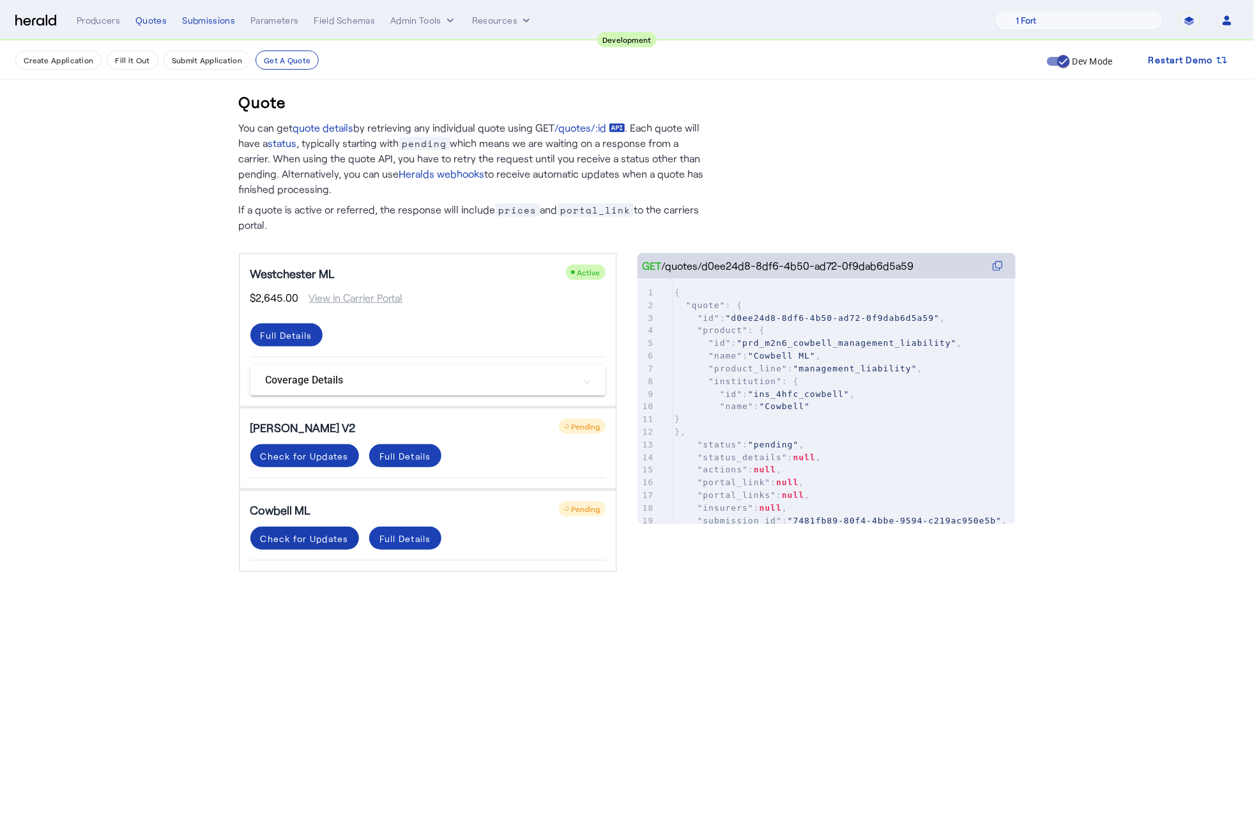
click at [310, 543] on span at bounding box center [305, 538] width 109 height 31
click at [323, 461] on span at bounding box center [305, 455] width 109 height 31
click at [322, 461] on span at bounding box center [305, 455] width 109 height 31
click at [321, 532] on div "Check for Updates" at bounding box center [305, 538] width 88 height 13
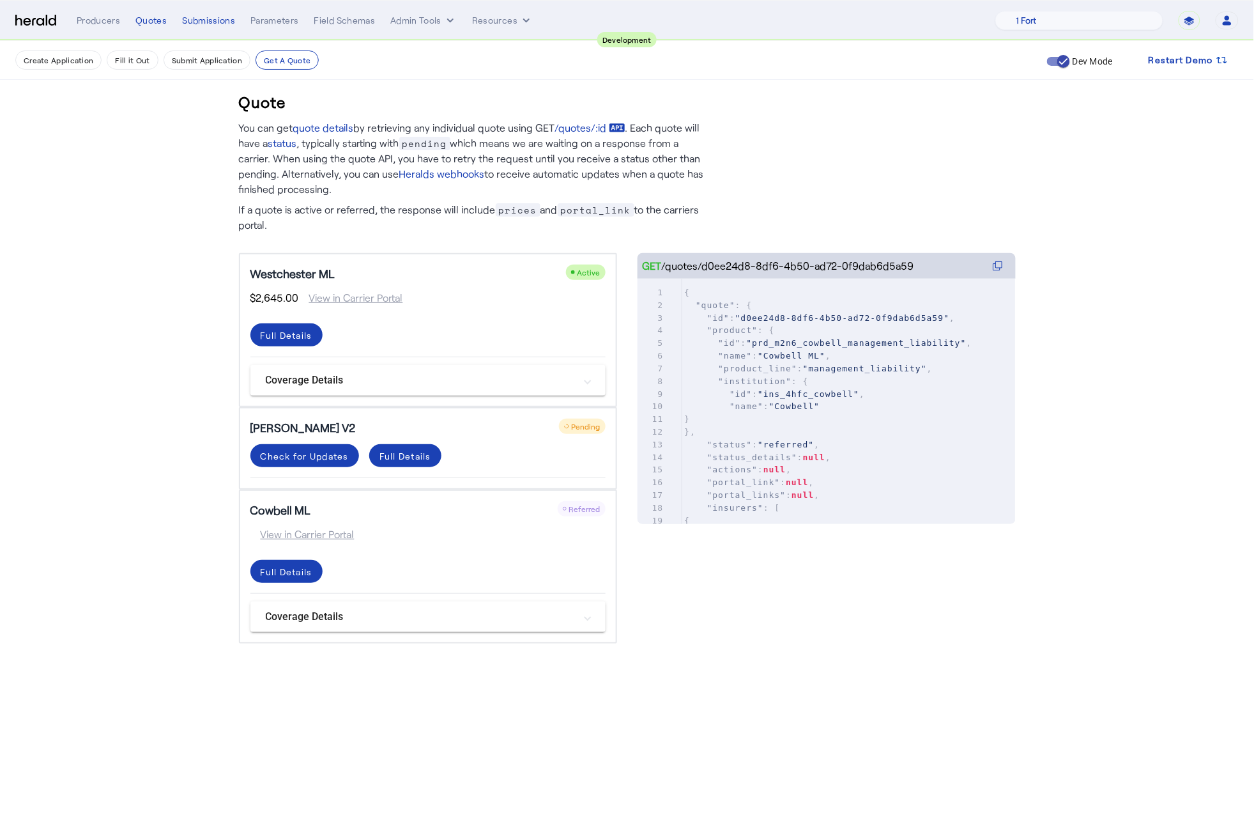
click at [321, 528] on span "View in Carrier Portal" at bounding box center [303, 534] width 104 height 15
click at [472, 552] on div "Cowbell ML Referred View in Carrier Portal Full Details Coverage Details Manage…" at bounding box center [428, 567] width 378 height 154
click at [557, 619] on mat-panel-title "Coverage Details" at bounding box center [420, 616] width 309 height 15
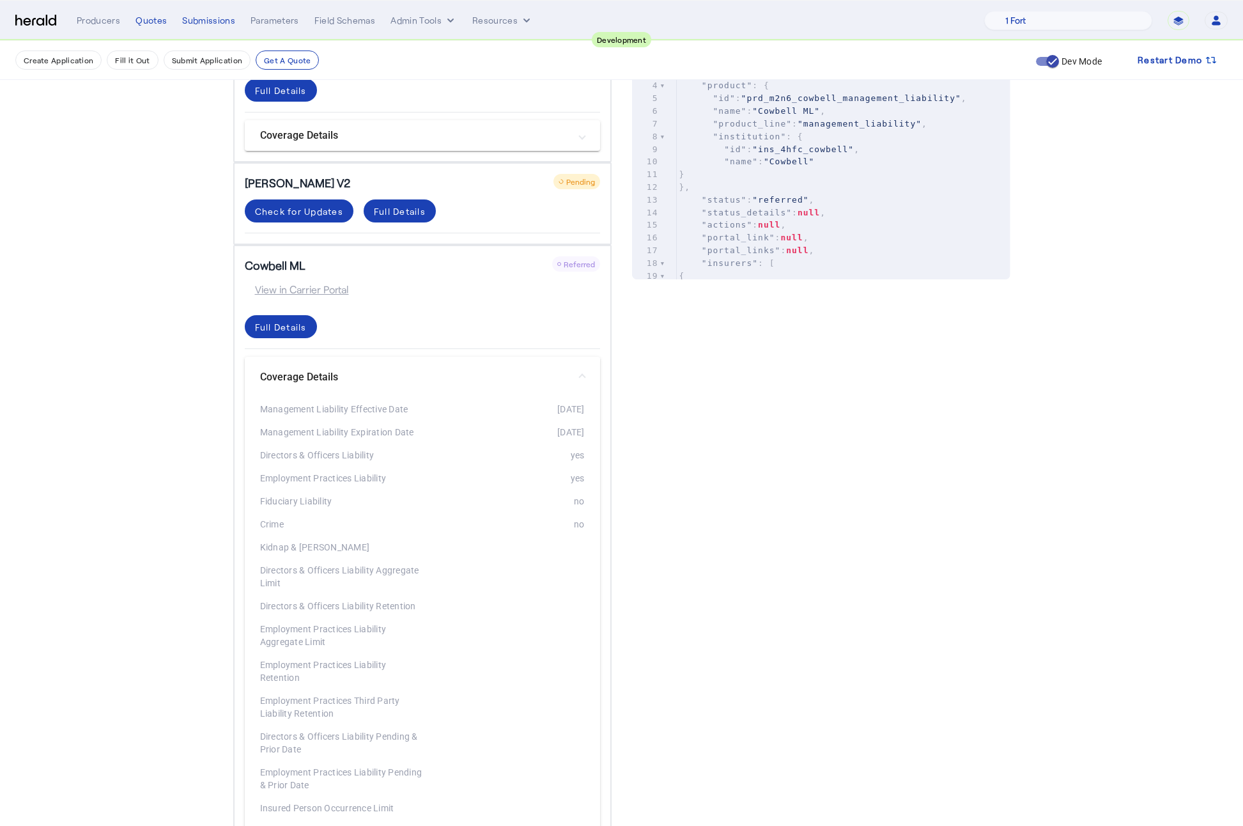
scroll to position [275, 0]
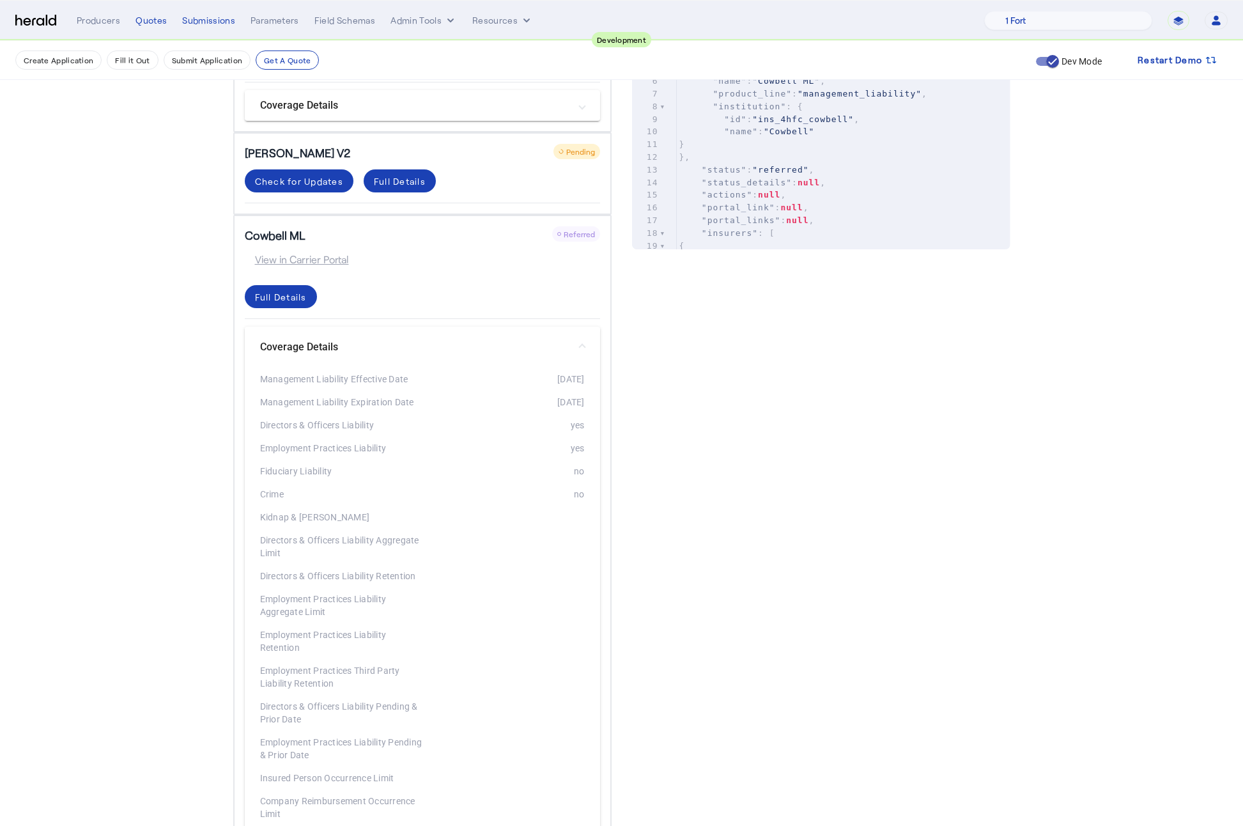
click at [564, 345] on mat-panel-title "Coverage Details" at bounding box center [414, 346] width 309 height 15
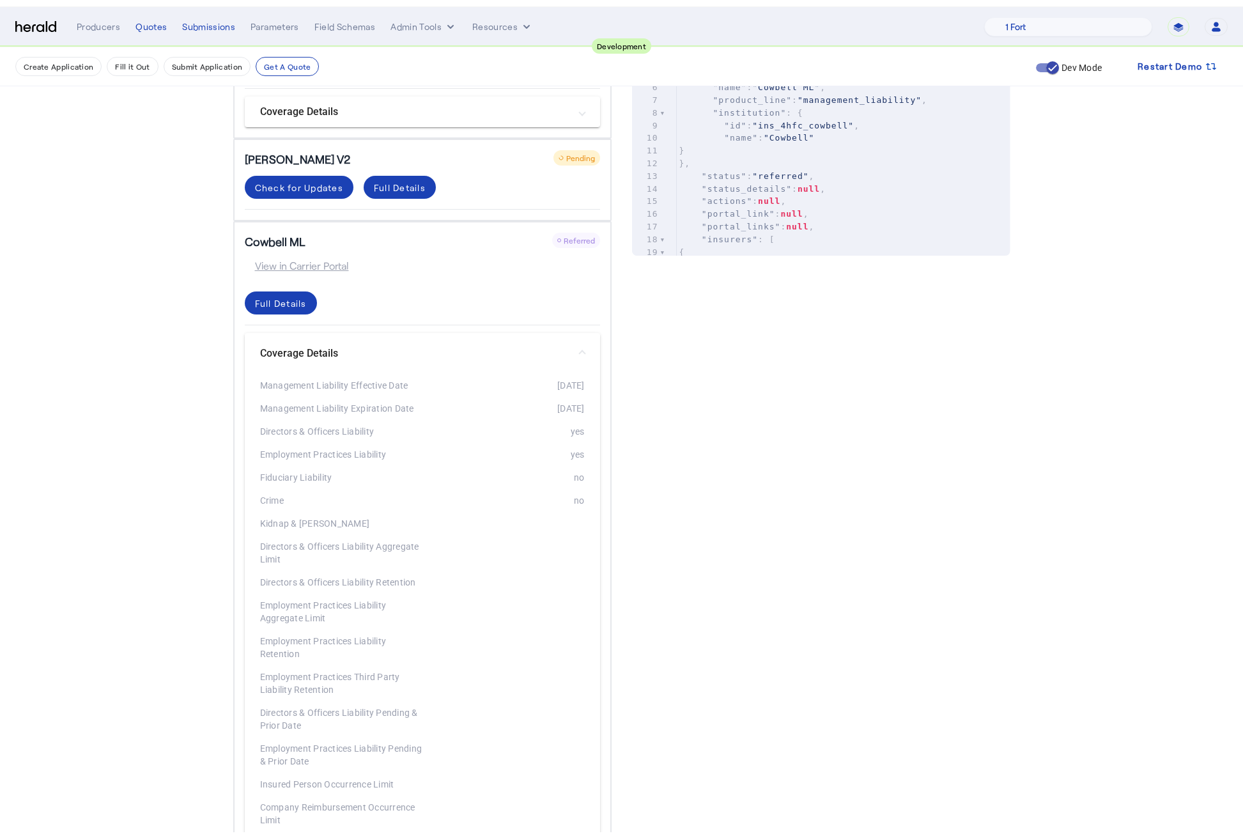
scroll to position [0, 0]
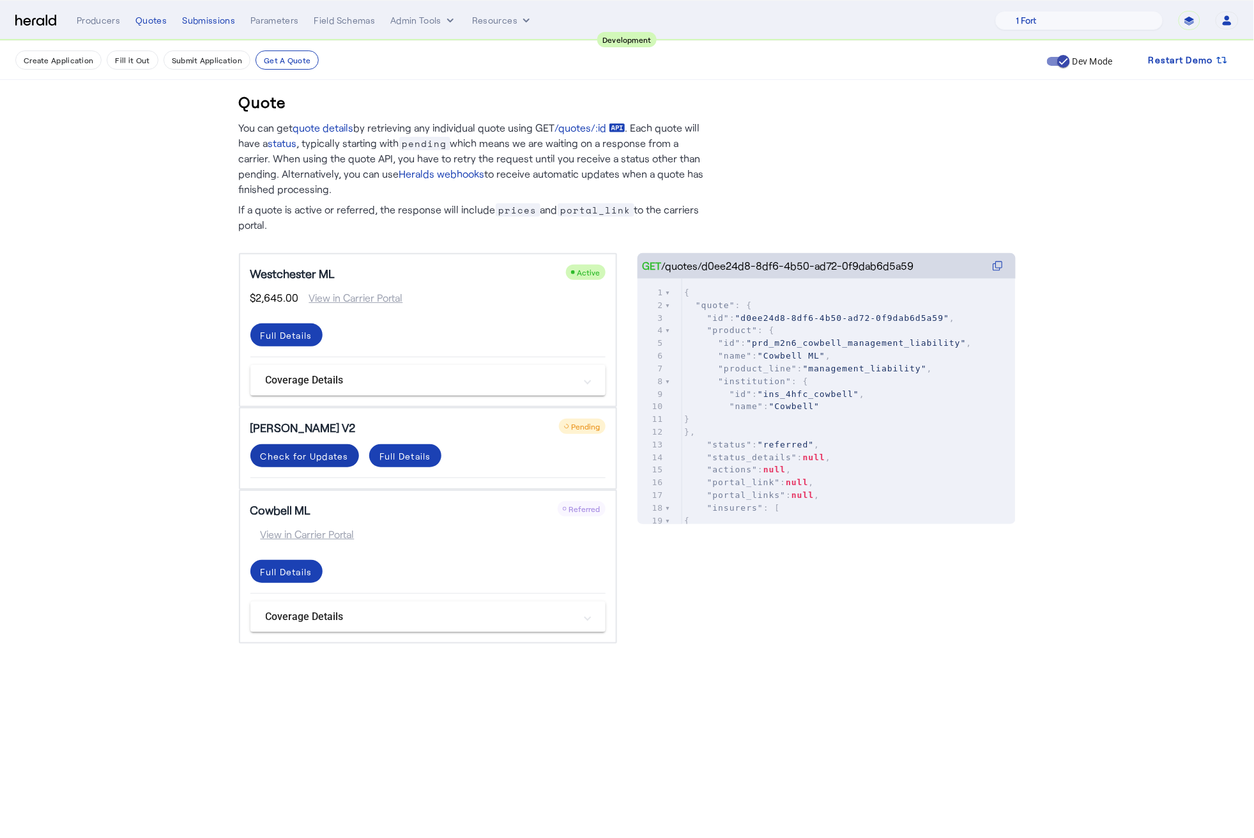
click at [300, 462] on span at bounding box center [305, 455] width 109 height 31
click at [303, 458] on div "Check for Updates" at bounding box center [305, 455] width 88 height 13
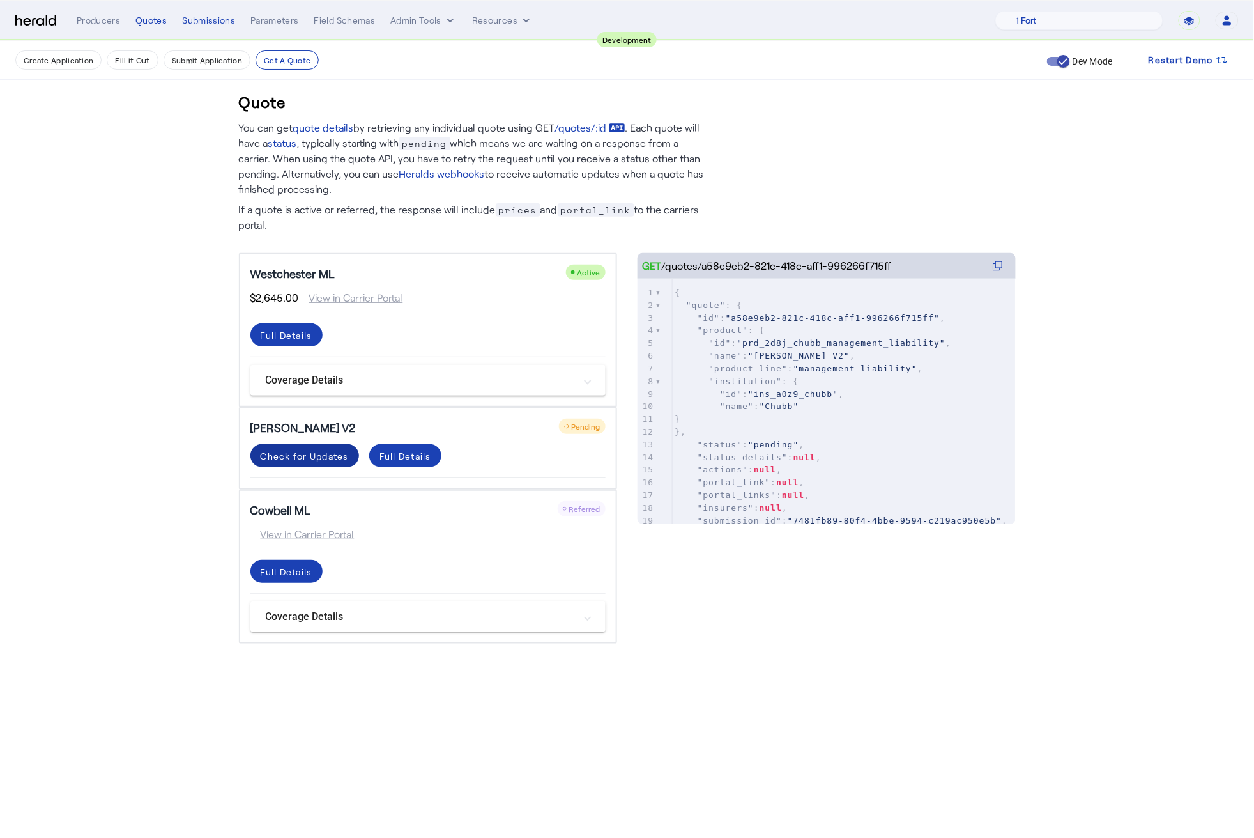
click at [303, 458] on div "Check for Updates" at bounding box center [305, 455] width 88 height 13
click at [289, 342] on div "Full Details" at bounding box center [287, 334] width 52 height 13
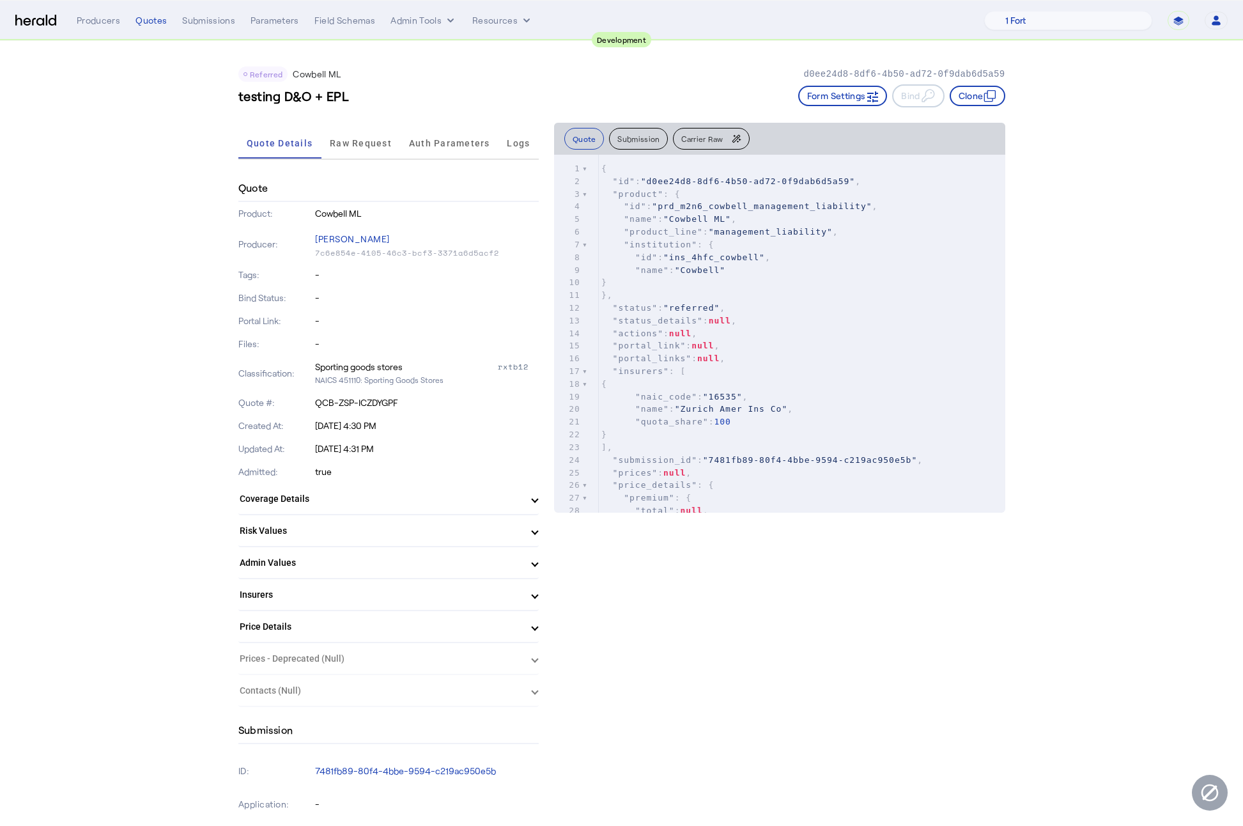
click at [363, 152] on span "Raw Request" at bounding box center [361, 143] width 62 height 31
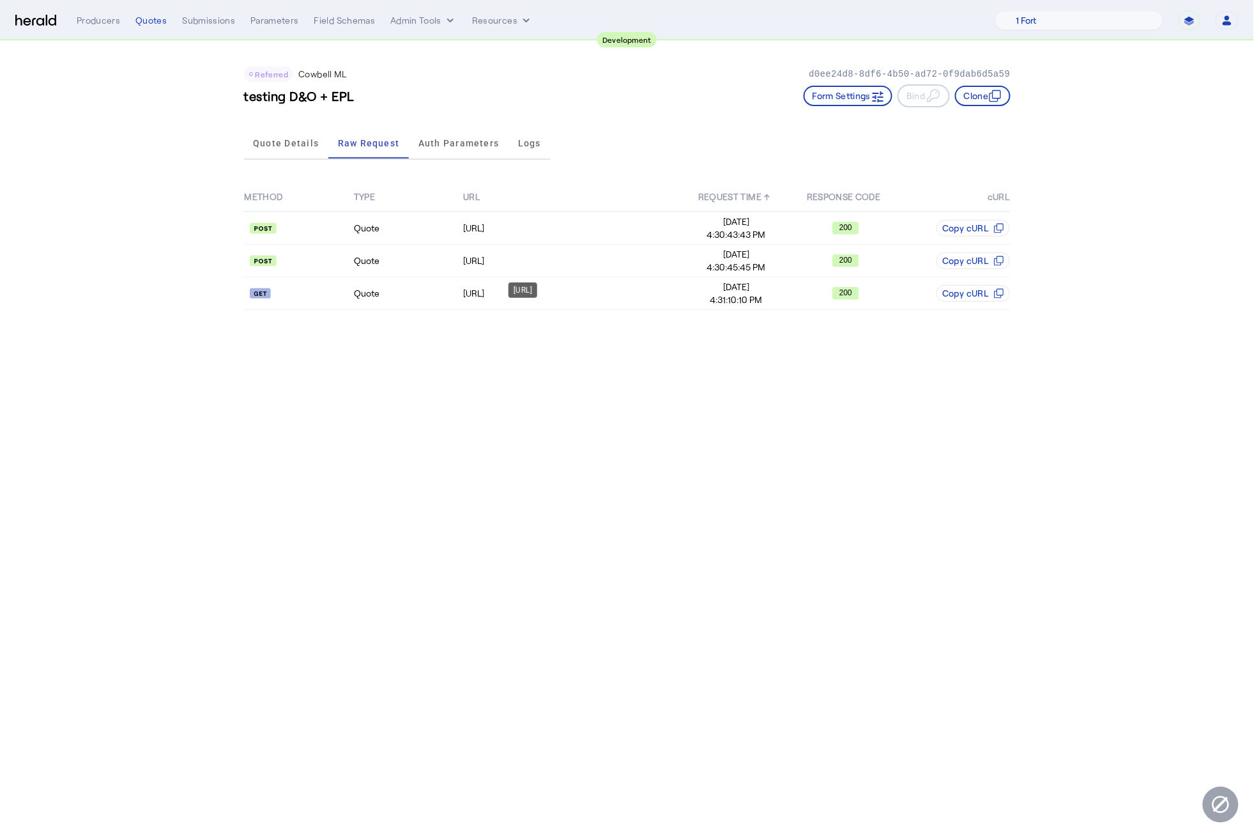
click at [514, 298] on div "https://api.morecowbell.ai/api/quote/v3/da/quote" at bounding box center [523, 289] width 29 height 15
click at [455, 291] on td "Quote" at bounding box center [407, 293] width 109 height 33
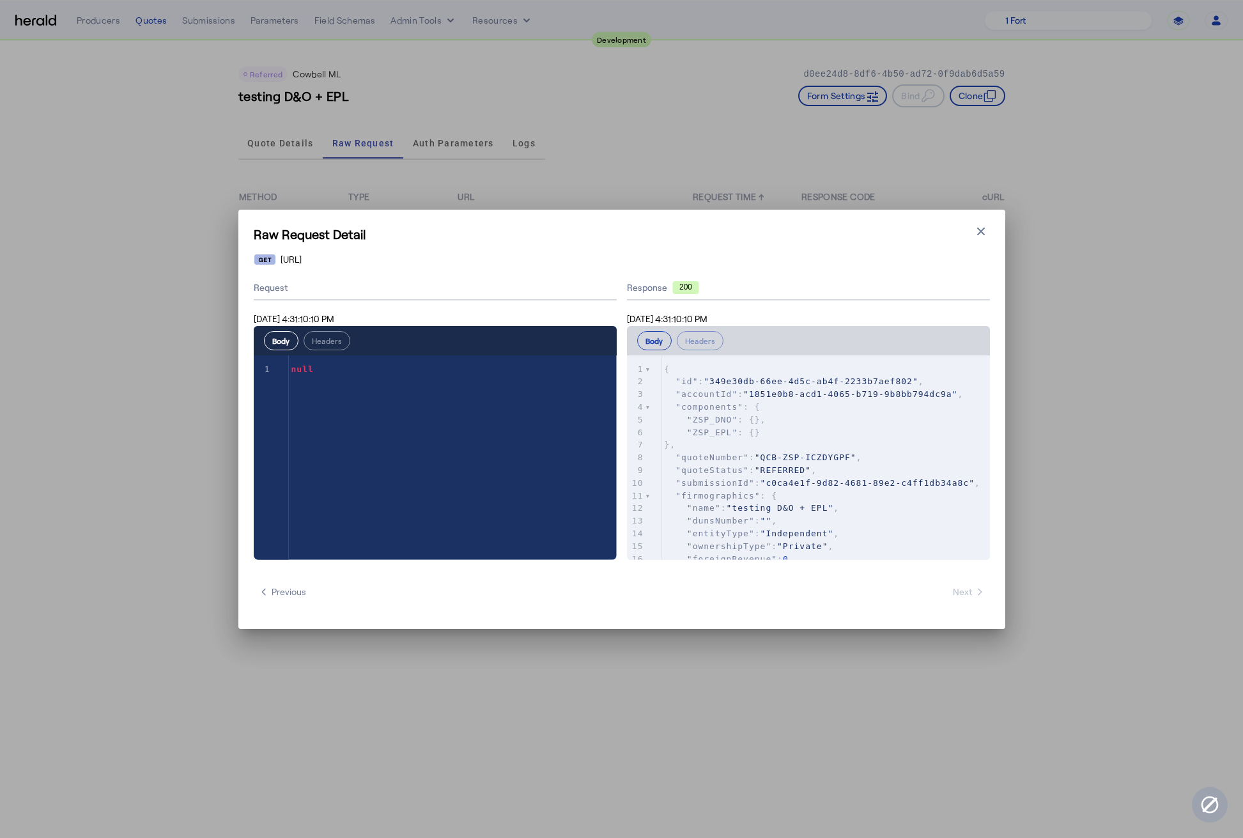
click at [803, 457] on span ""QCB-ZSP-ICZDYGPF"" at bounding box center [806, 457] width 102 height 10
click at [752, 490] on pre ""submissionId" : "c0ca4e1f-9d82-4681-89e2-c4ff1db34a8c" ," at bounding box center [826, 483] width 328 height 13
click at [916, 450] on pre "}," at bounding box center [826, 444] width 328 height 13
click at [909, 452] on pre ""quoteNumber" : "QCB-ZSP-ICZDYGPF" ," at bounding box center [826, 457] width 328 height 13
drag, startPoint x: 982, startPoint y: 229, endPoint x: 758, endPoint y: 237, distance: 224.4
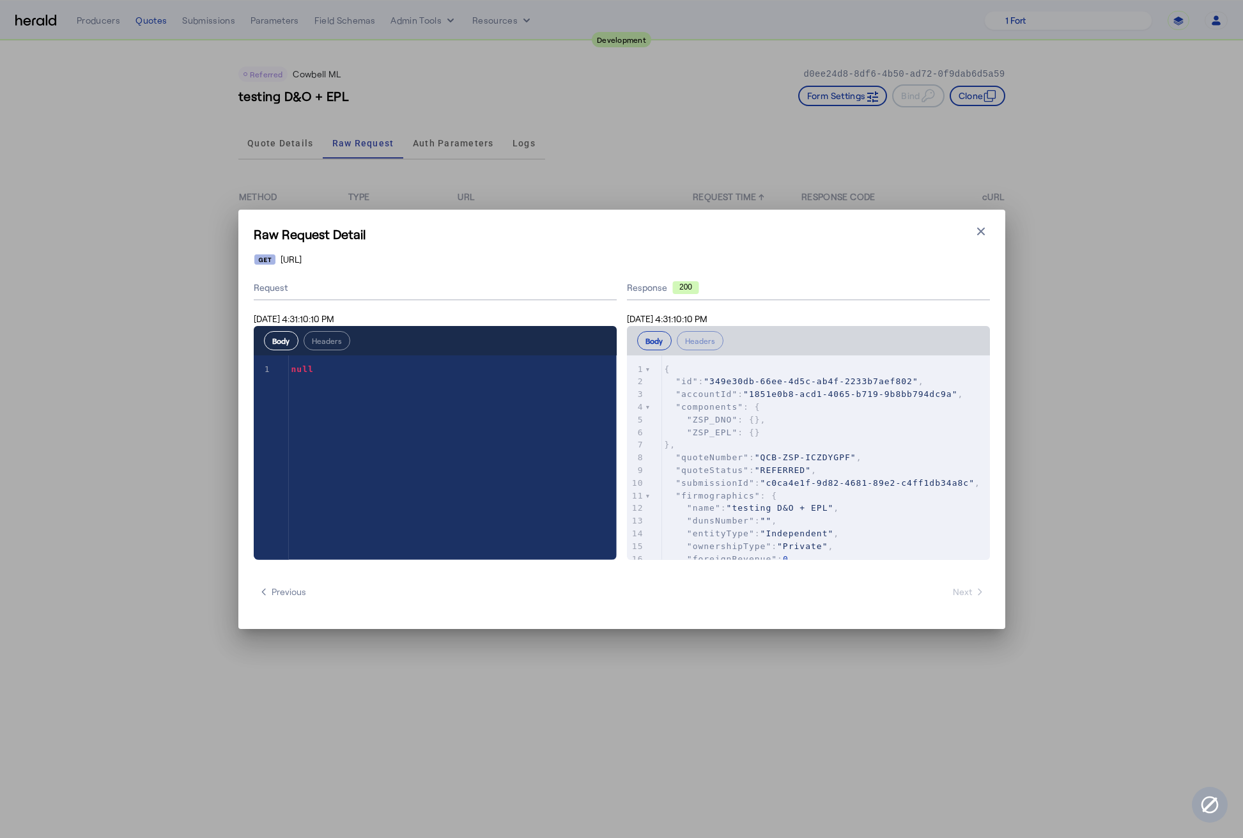
click at [982, 229] on icon "button" at bounding box center [981, 231] width 8 height 8
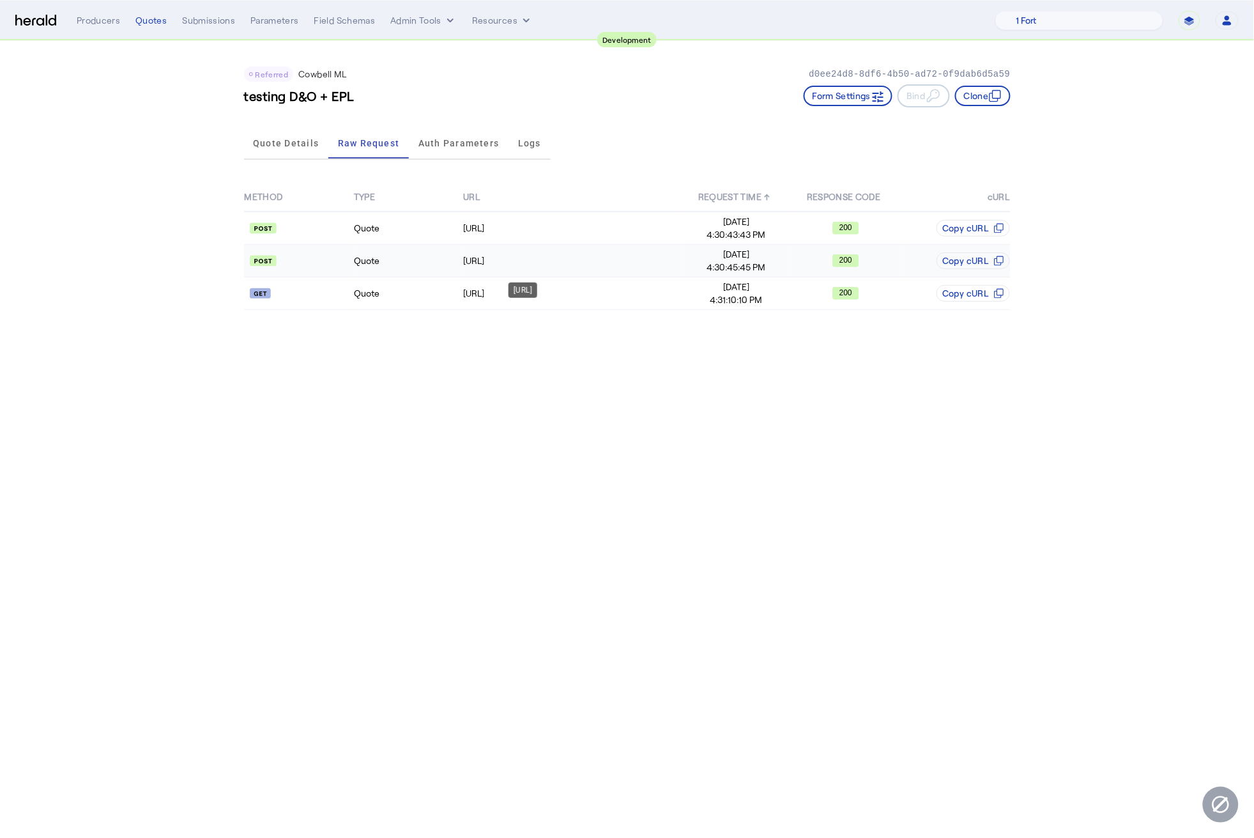
click at [506, 265] on div "https://api.morecowbell.ai/api/quote/v3/da/quote" at bounding box center [572, 260] width 218 height 13
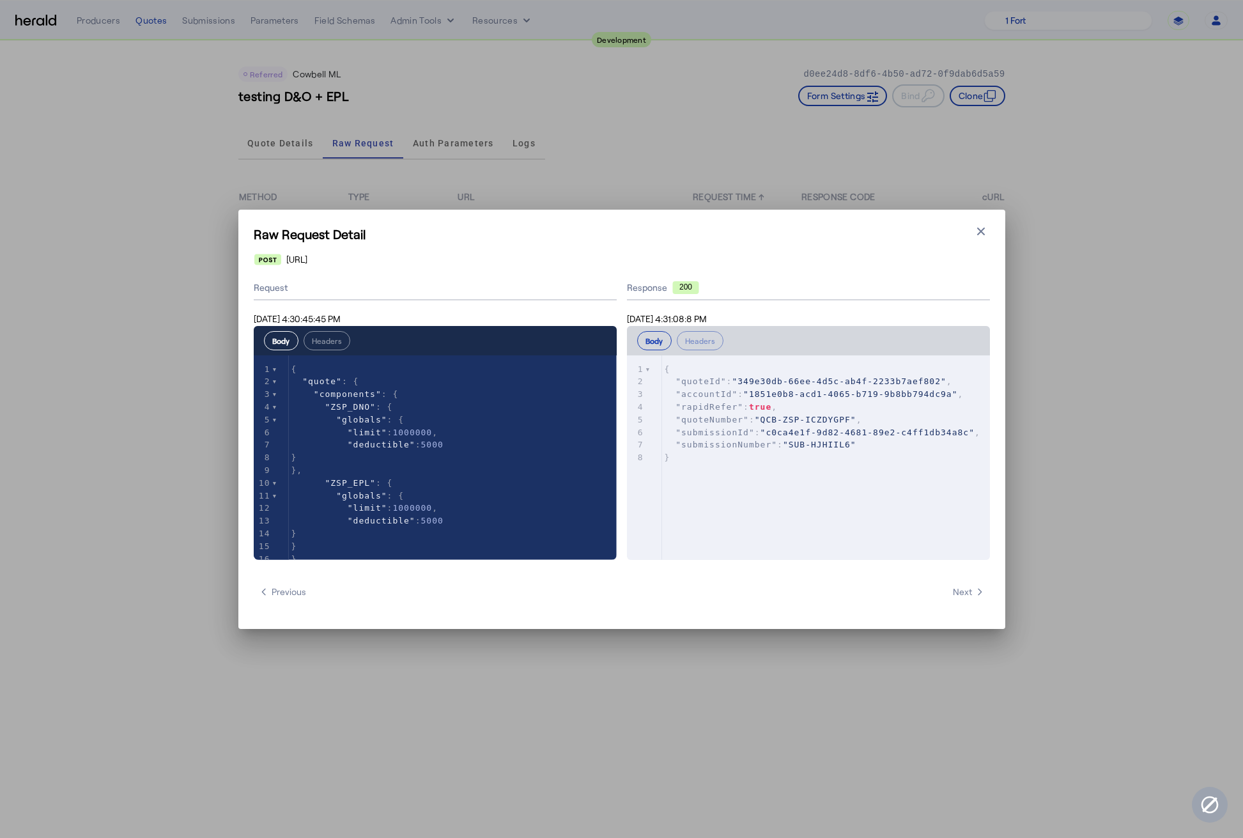
click at [735, 479] on div "xxxxxxxxxx 8 1 { 2 "quoteId" : "349e30db-66ee-4d5c-ab4f-2233b7aef802" , 3 "acco…" at bounding box center [824, 473] width 395 height 236
click at [968, 233] on h1 "Raw Request Detail" at bounding box center [622, 234] width 736 height 18
click at [993, 233] on div "Raw Request Detail Close modal https://api.morecowbell.ai/api/quote/v3/da/quote…" at bounding box center [621, 419] width 767 height 419
click at [984, 236] on icon "button" at bounding box center [981, 231] width 13 height 13
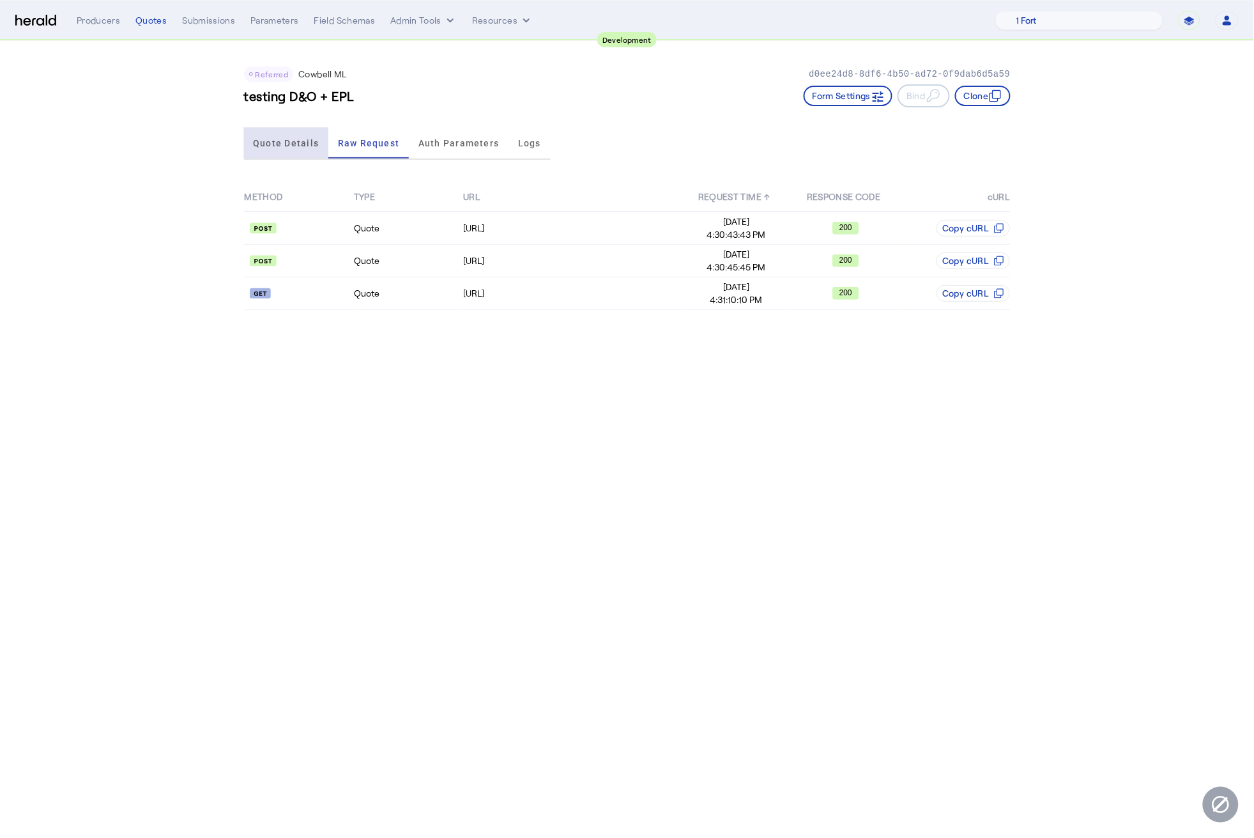
click at [268, 139] on span "Quote Details" at bounding box center [286, 143] width 66 height 9
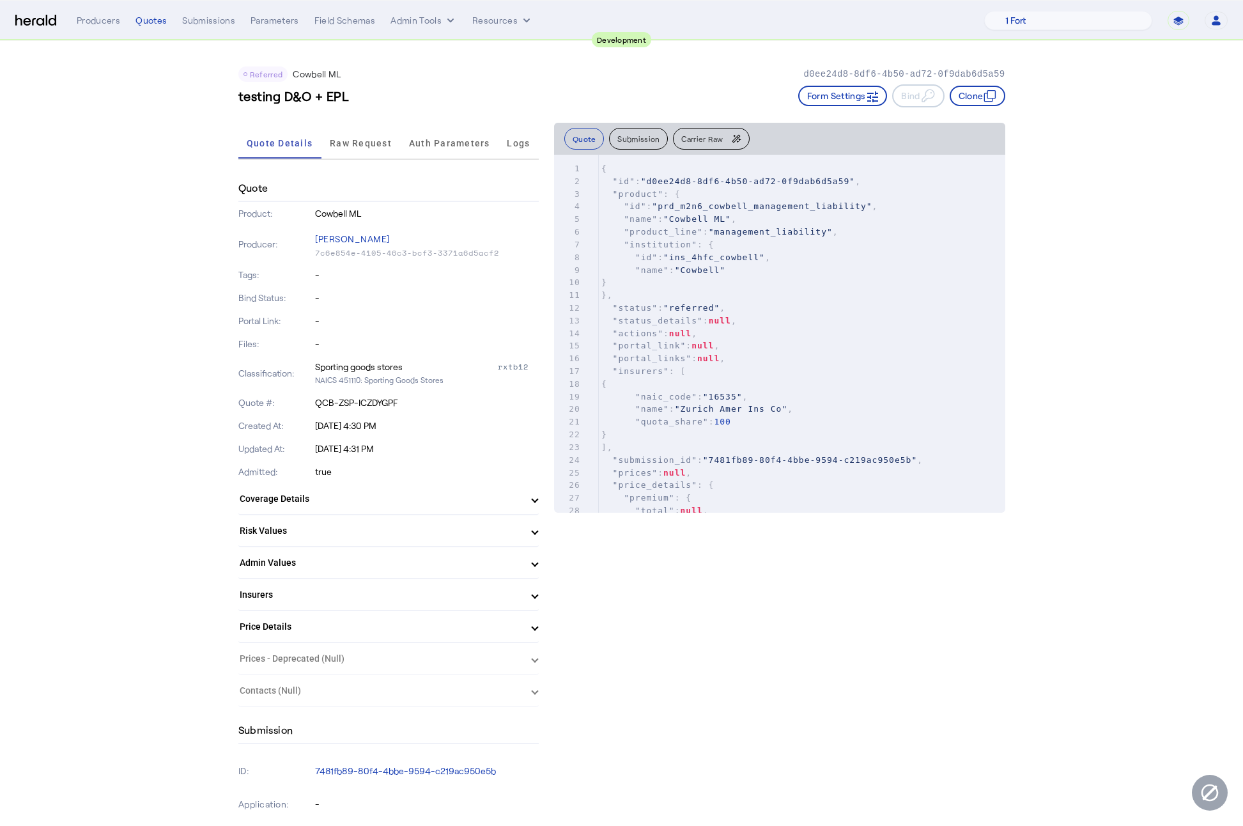
click at [135, 19] on div "Quotes" at bounding box center [150, 20] width 31 height 13
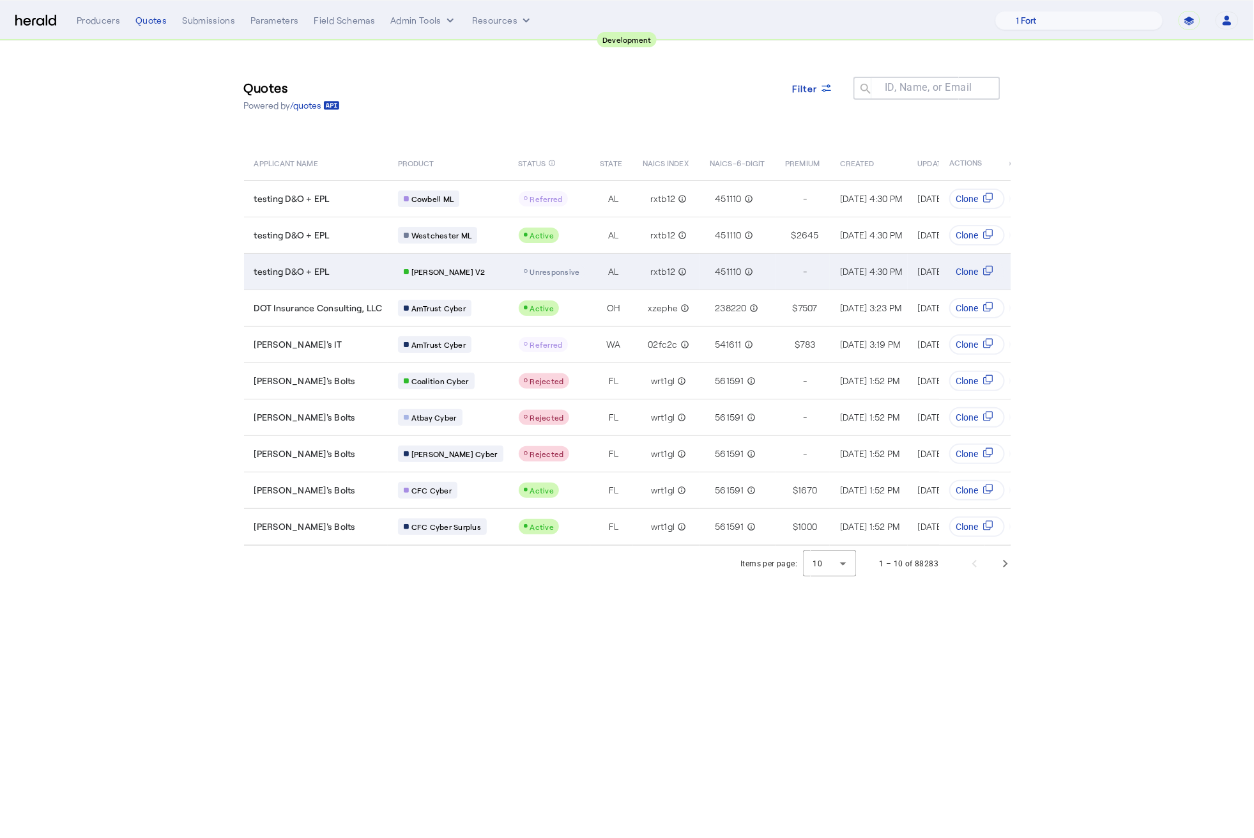
click at [349, 277] on td "testing D&O + EPL" at bounding box center [316, 271] width 144 height 36
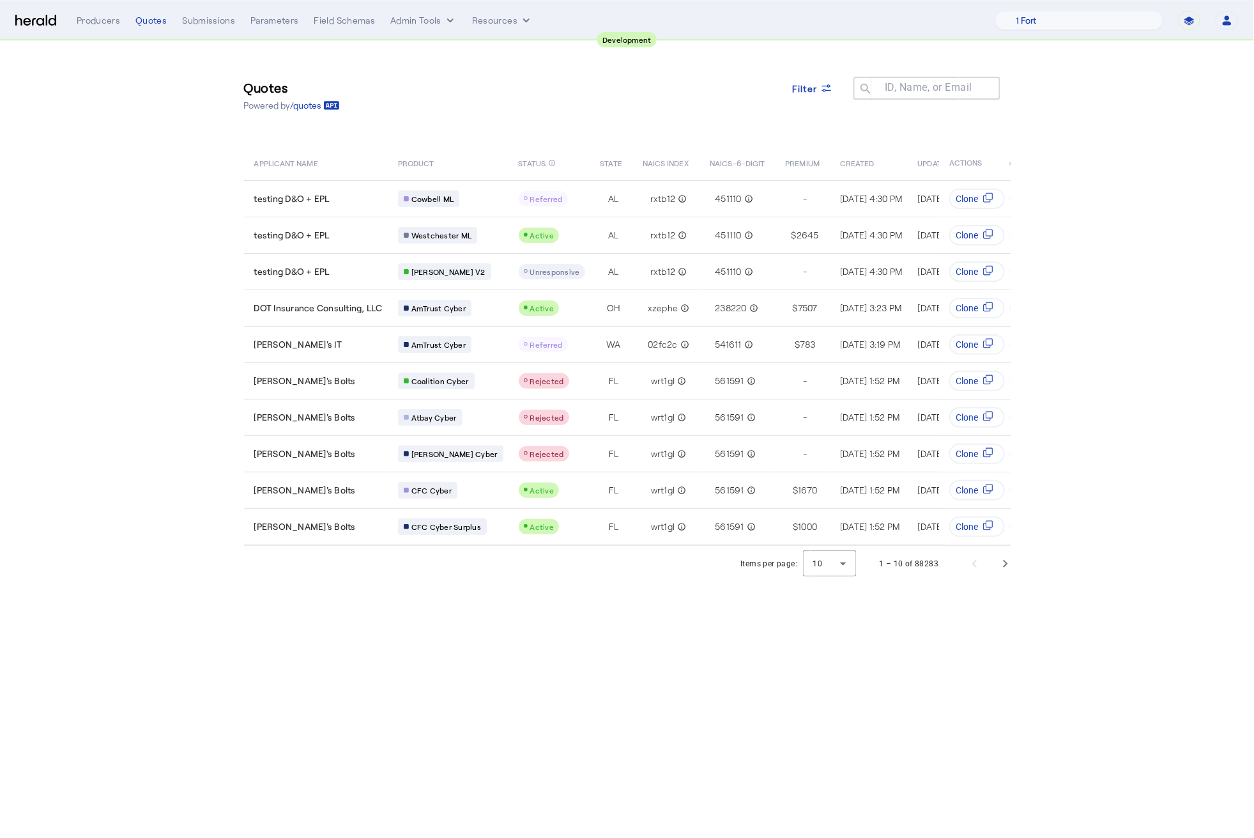
click at [93, 247] on section "Quotes Powered by /quotes Filter ID, Name, or Email search APPLICANT NAME PRODU…" at bounding box center [627, 311] width 1254 height 541
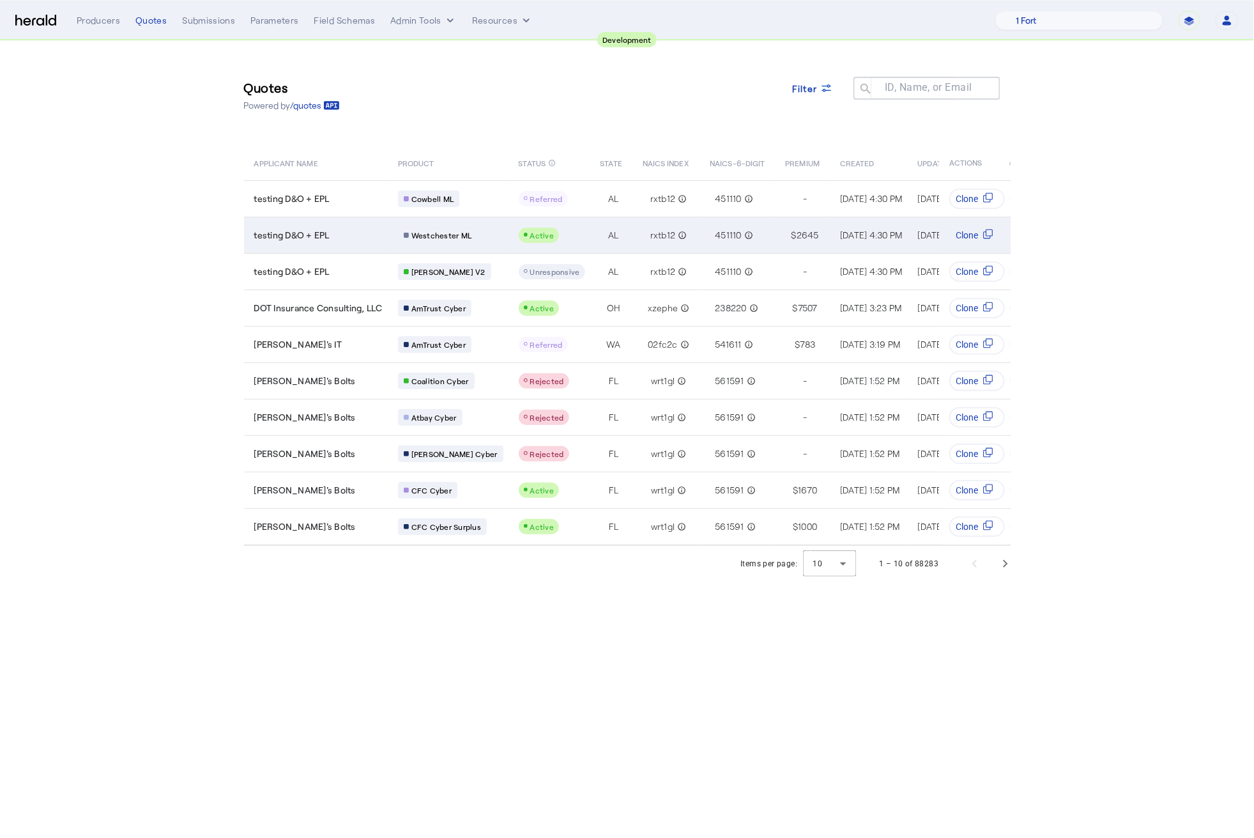
click at [367, 229] on div "testing D&O + EPL" at bounding box center [318, 235] width 128 height 13
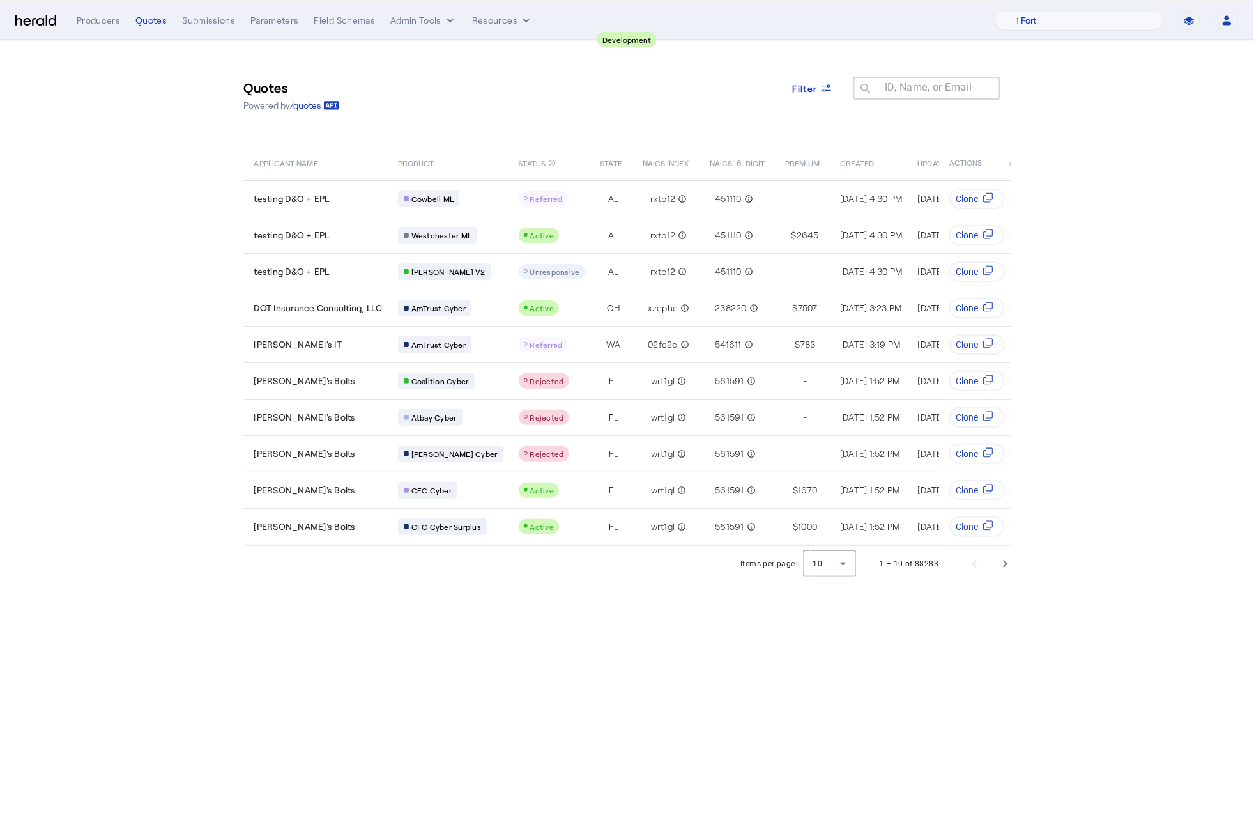
drag, startPoint x: 611, startPoint y: 792, endPoint x: 564, endPoint y: 720, distance: 85.4
click at [612, 792] on body "**********" at bounding box center [627, 419] width 1254 height 838
click at [164, 20] on div "Quotes" at bounding box center [150, 20] width 31 height 13
click at [137, 14] on div "Quotes" at bounding box center [150, 20] width 31 height 13
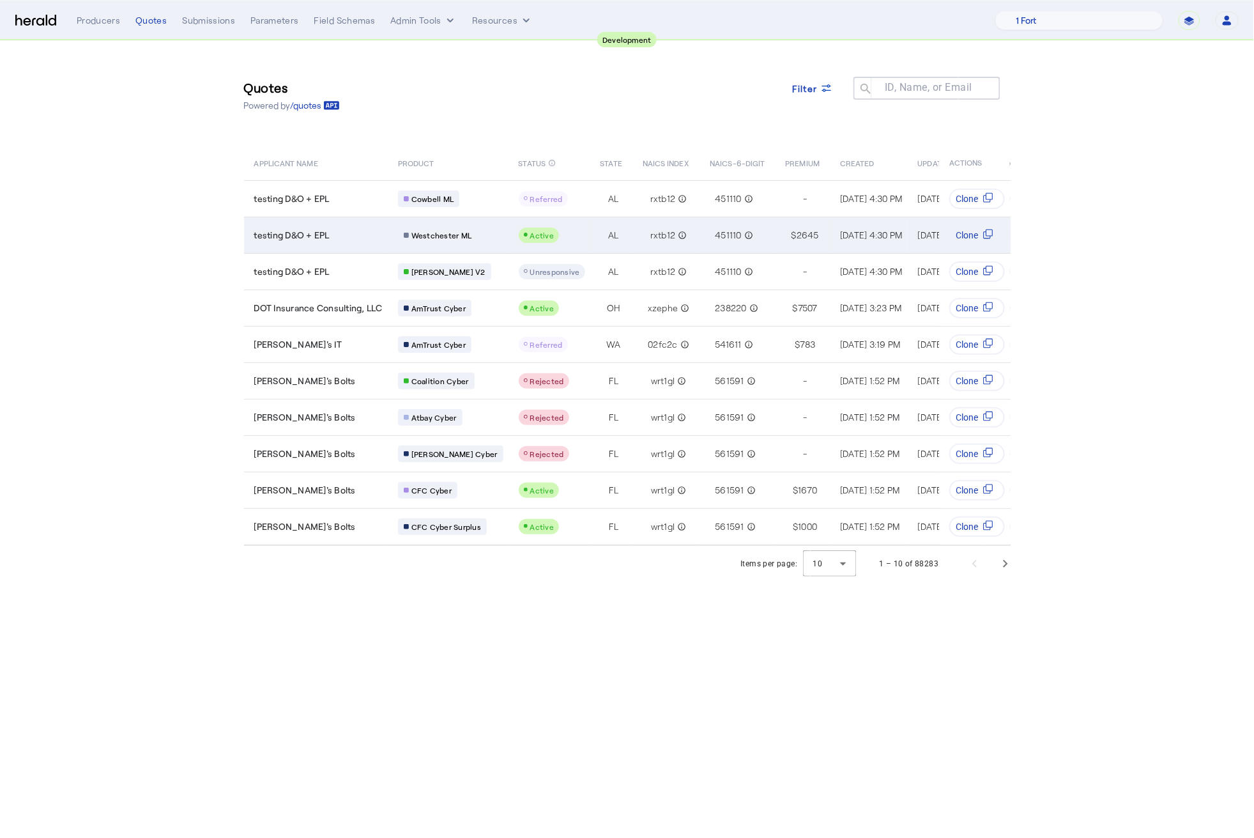
click at [348, 226] on td "testing D&O + EPL" at bounding box center [316, 235] width 144 height 36
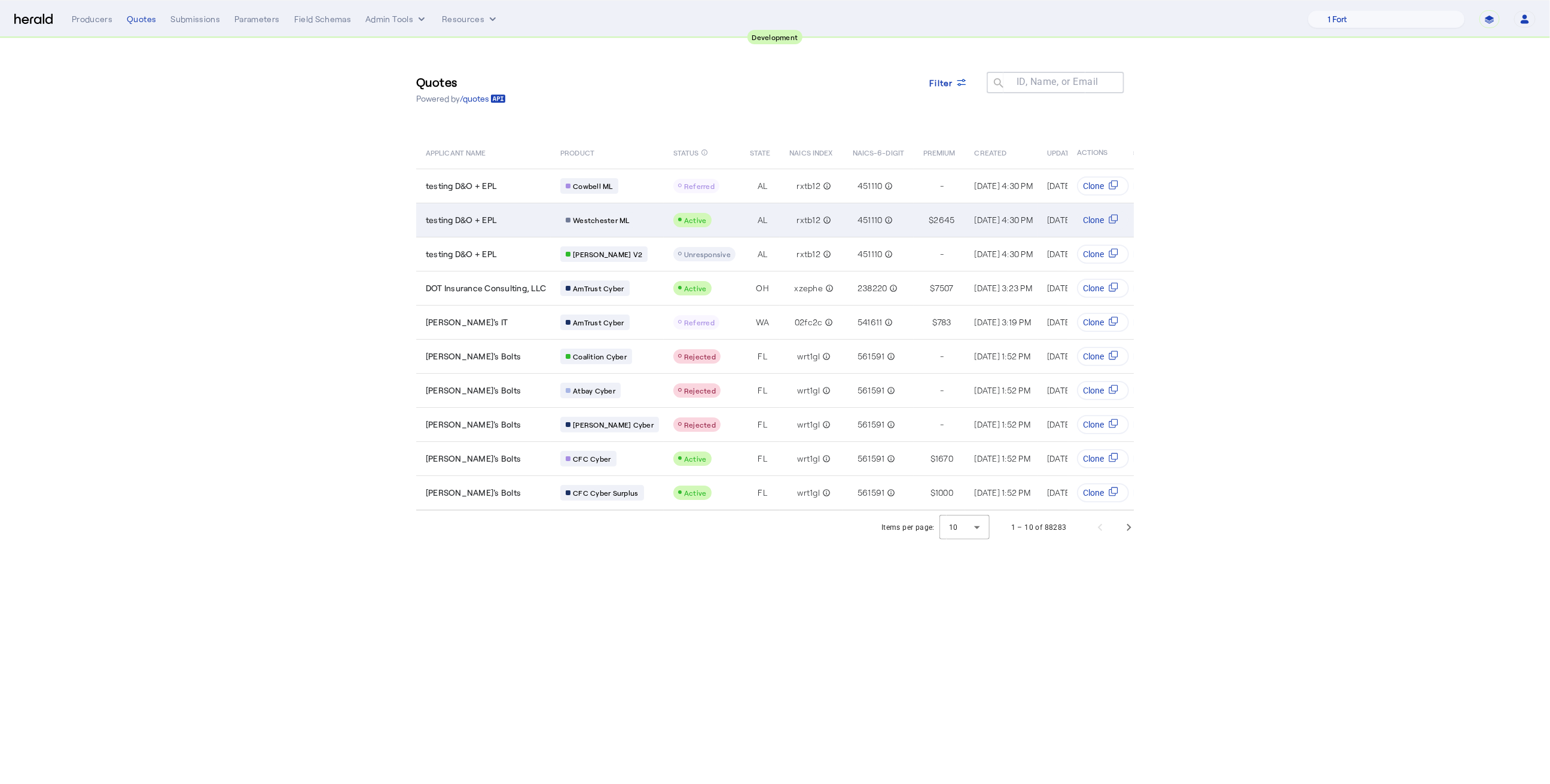
click at [707, 219] on div "Active" at bounding box center [705, 220] width 62 height 14
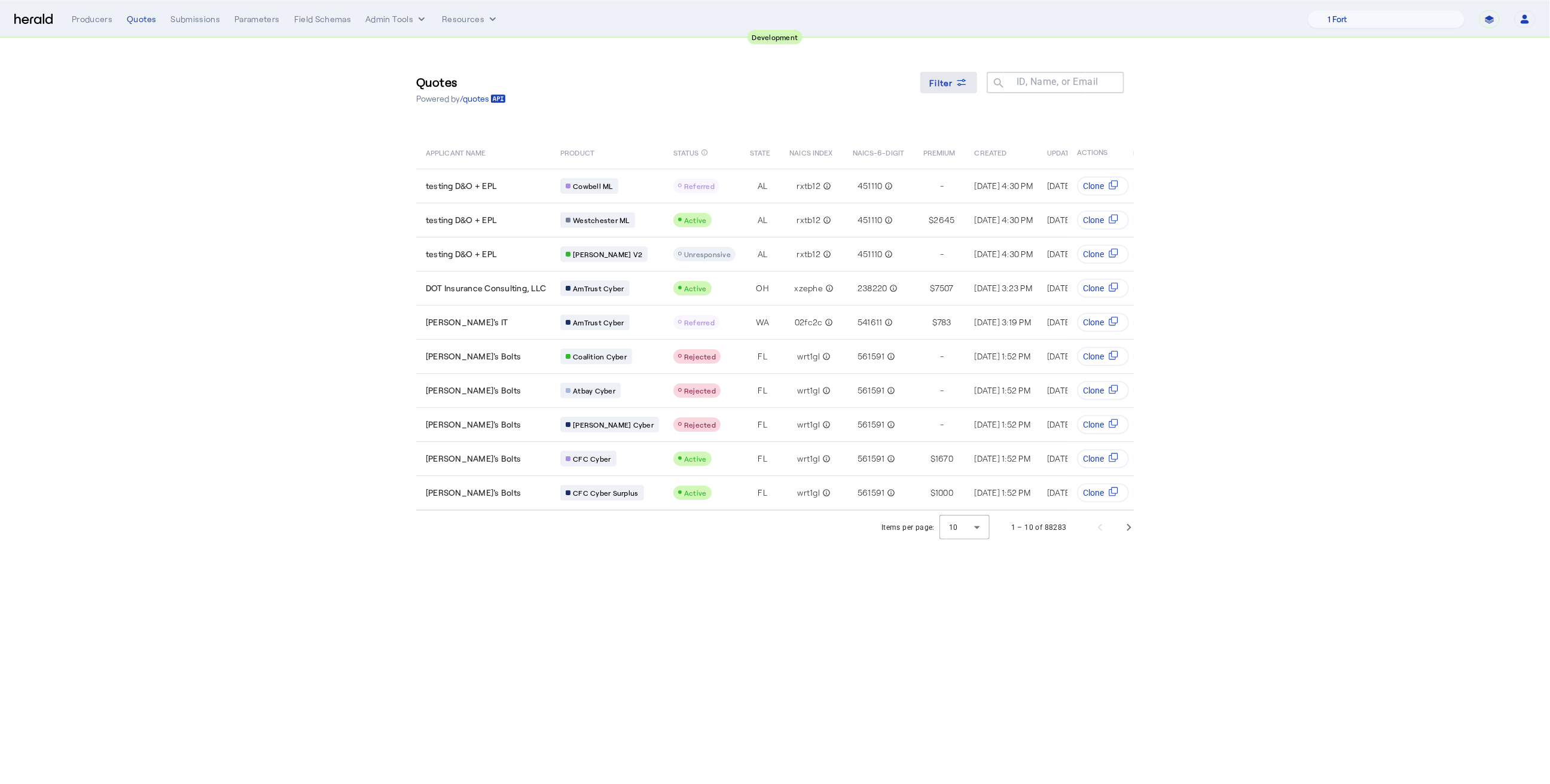
click at [952, 86] on span "Filter" at bounding box center [943, 82] width 24 height 12
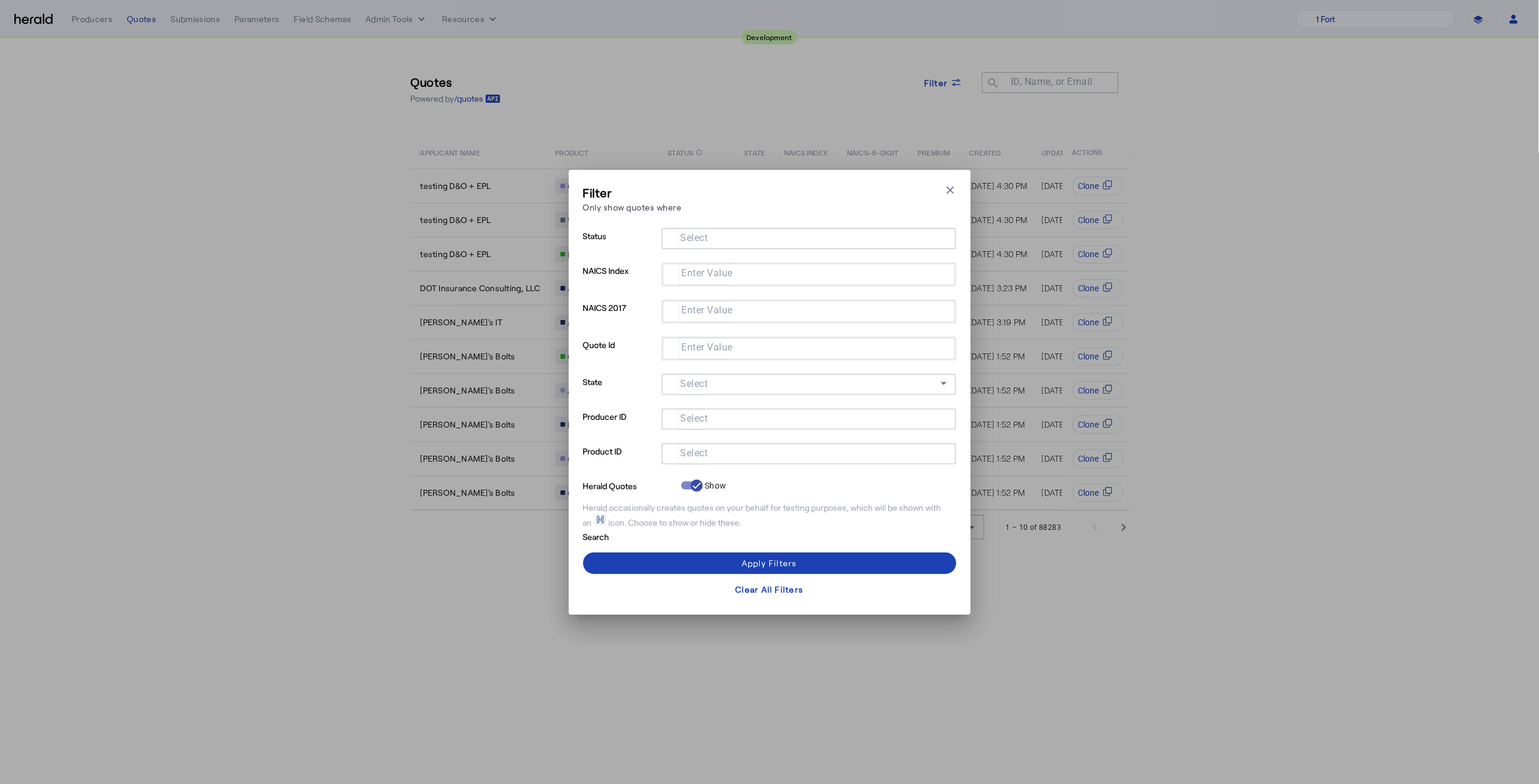
click at [715, 445] on input "Select" at bounding box center [806, 452] width 271 height 14
type input "****"
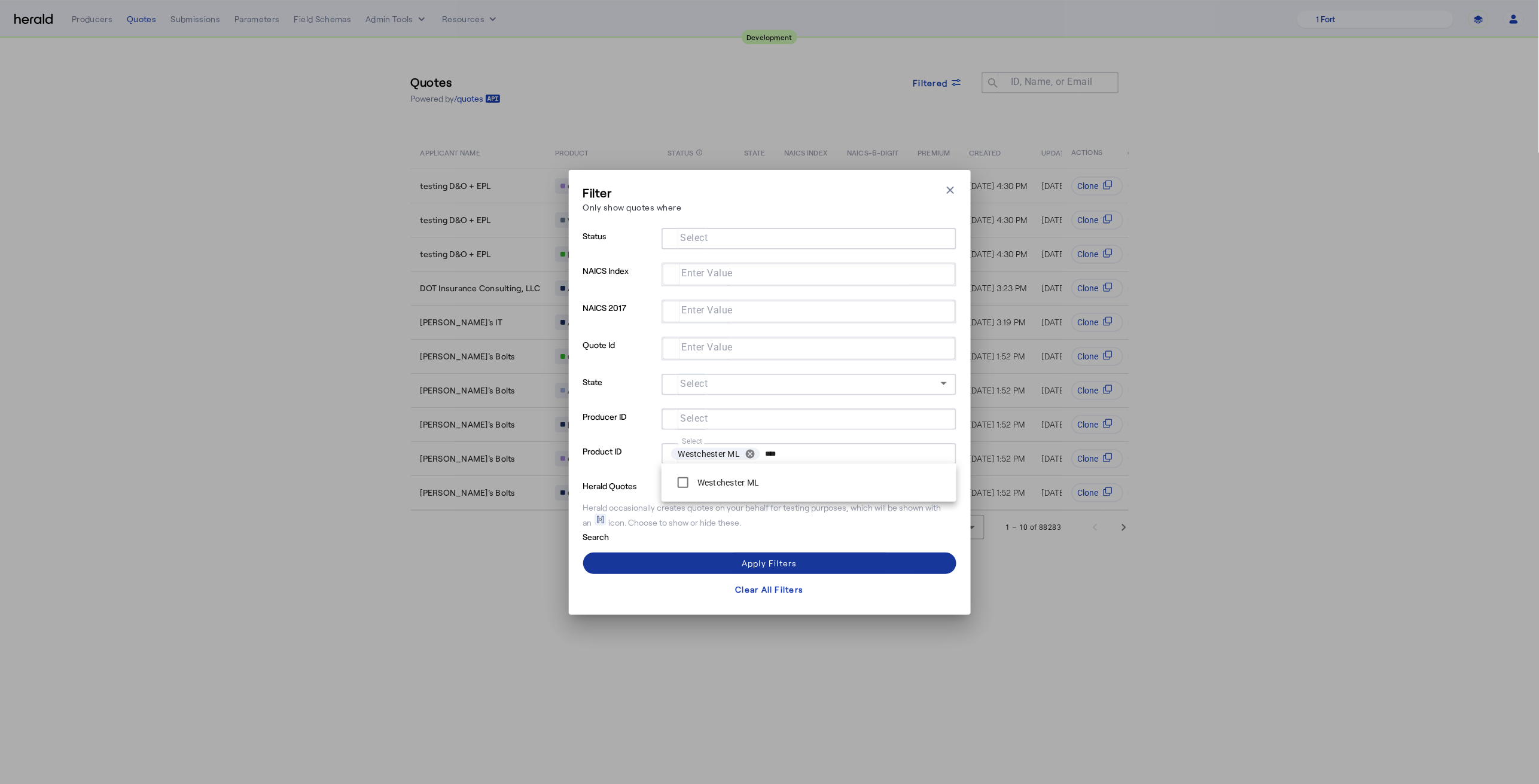
click at [694, 556] on span at bounding box center [770, 563] width 374 height 29
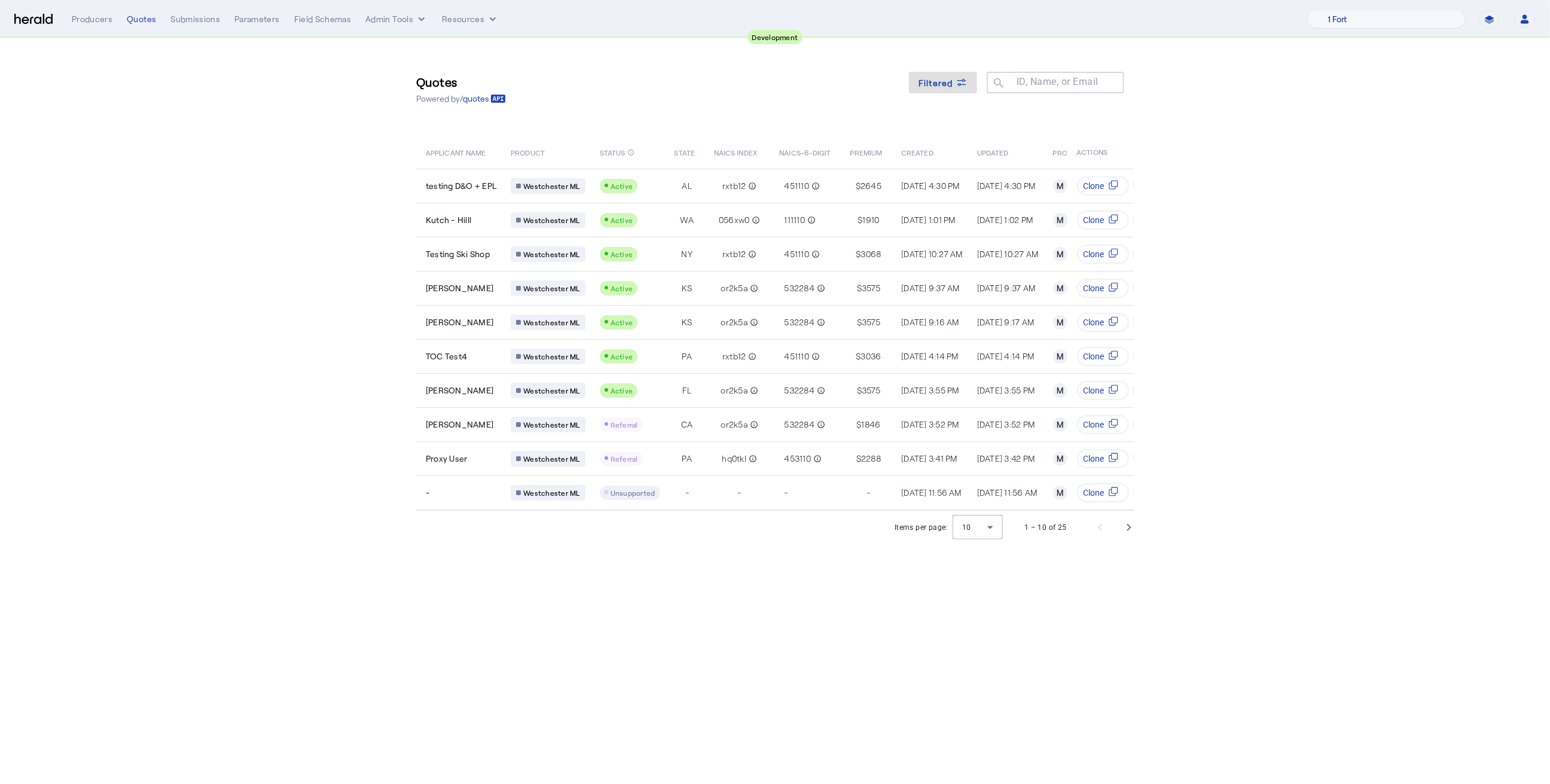
click at [321, 405] on section "Quotes Powered by /quotes Filtered ID, Name, or Email search APPLICANT NAME PRO…" at bounding box center [775, 291] width 1550 height 506
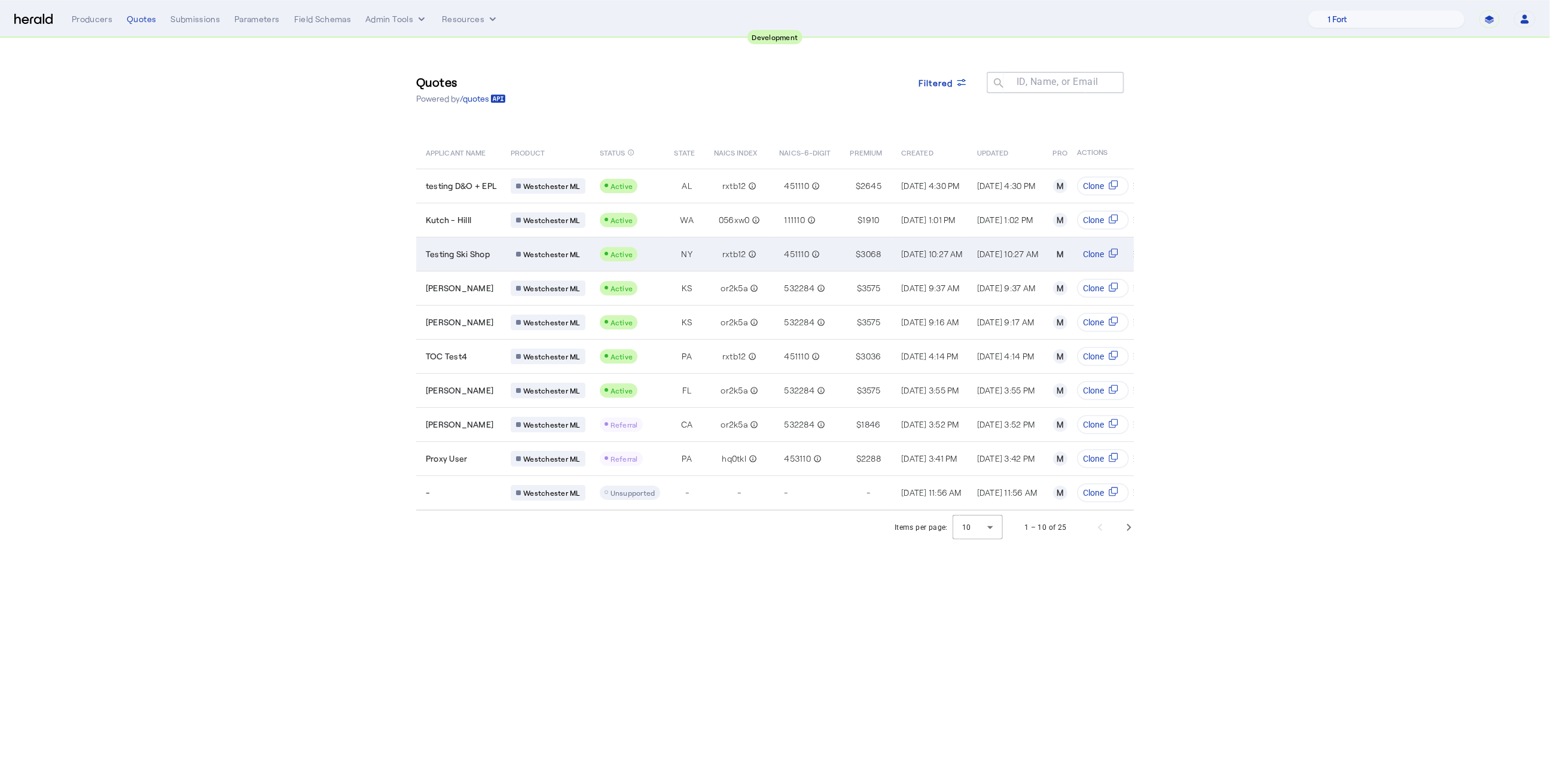
click at [481, 257] on span "Testing Ski Shop" at bounding box center [458, 254] width 64 height 12
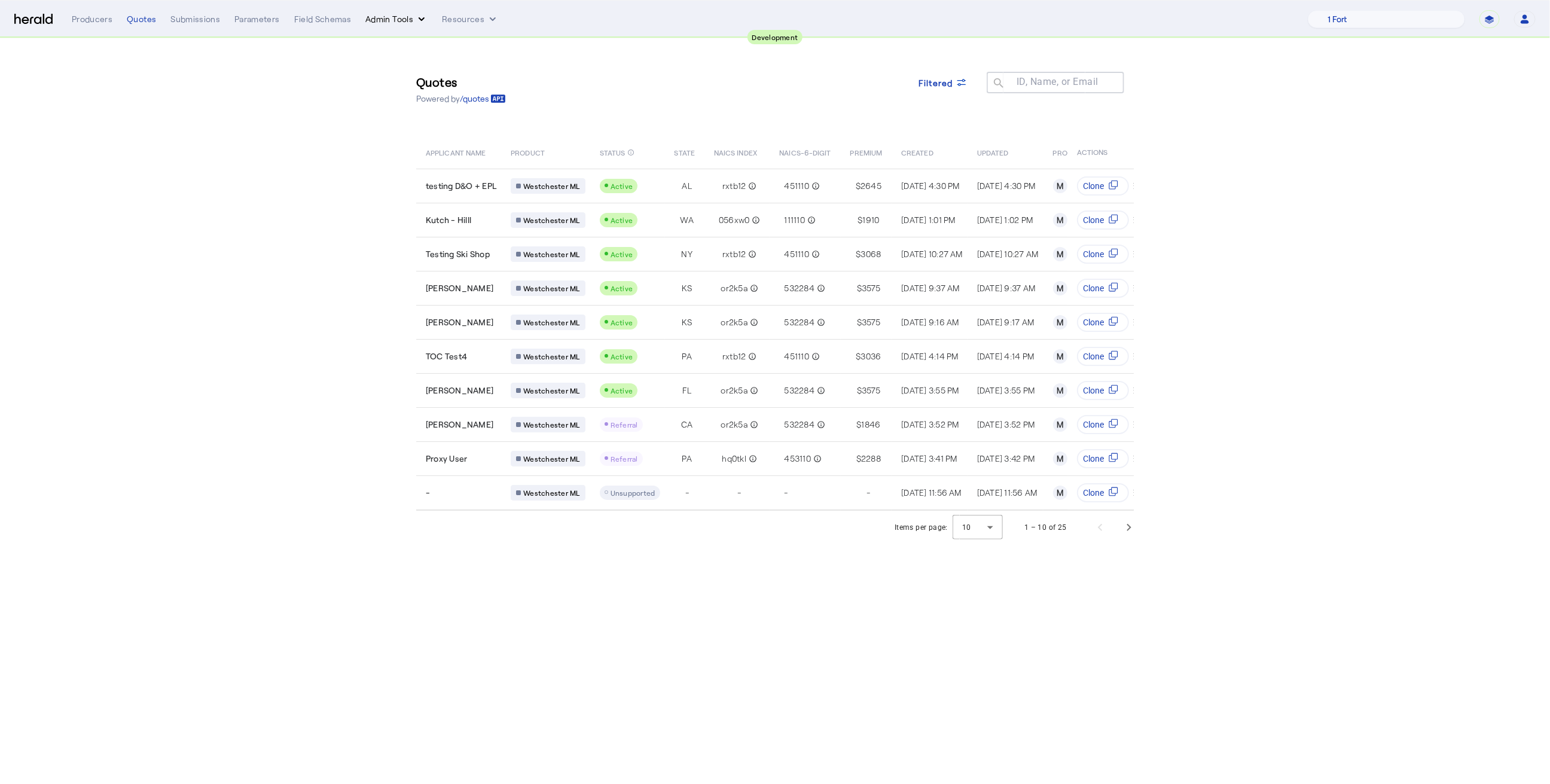
click at [390, 18] on button "Admin Tools" at bounding box center [396, 19] width 62 height 12
click at [422, 78] on span "Products Manager" at bounding box center [417, 72] width 87 height 14
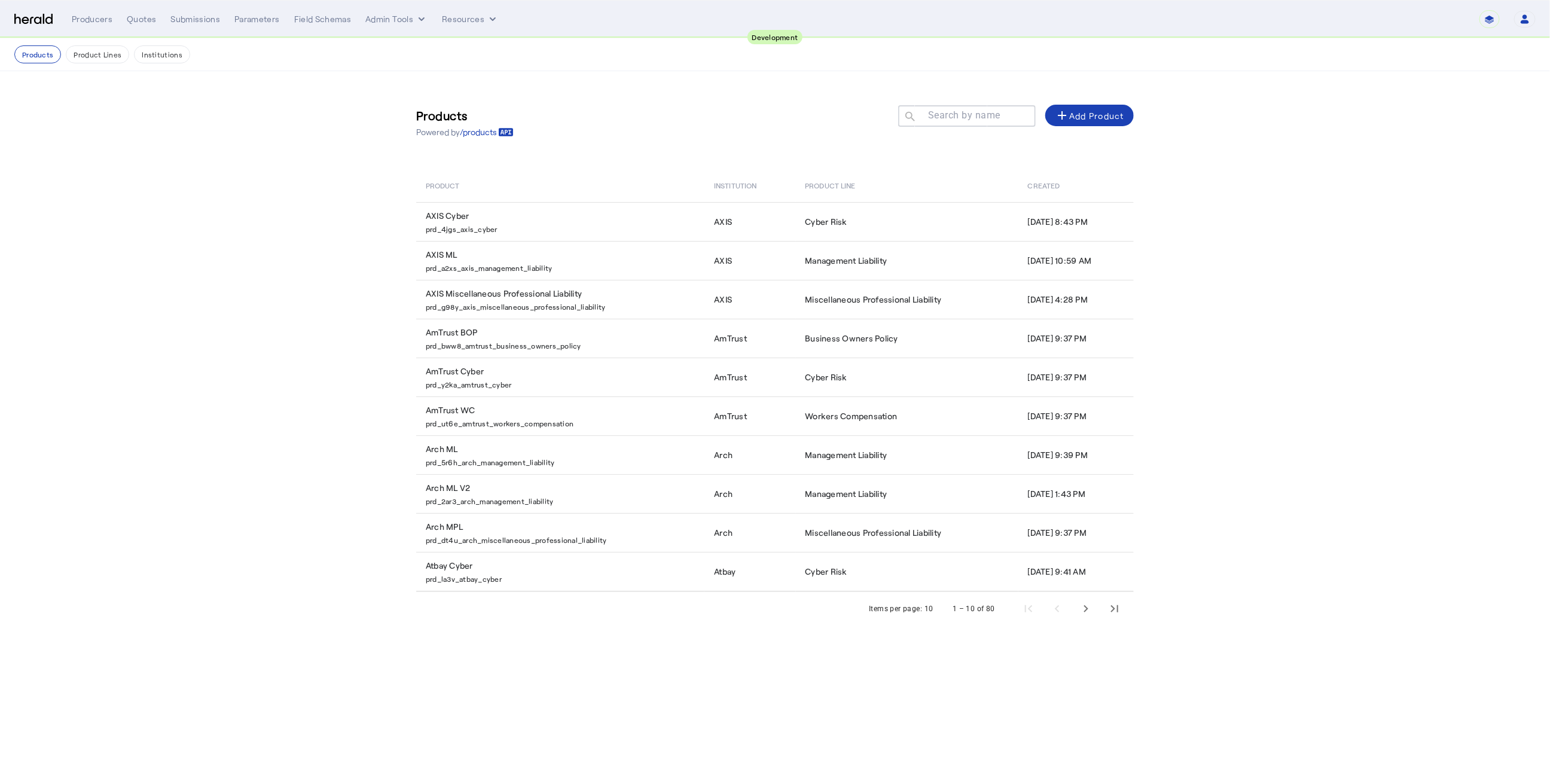
click at [974, 115] on mat-label "Search by name" at bounding box center [964, 116] width 72 height 11
click at [974, 115] on input "Search by name" at bounding box center [972, 115] width 108 height 14
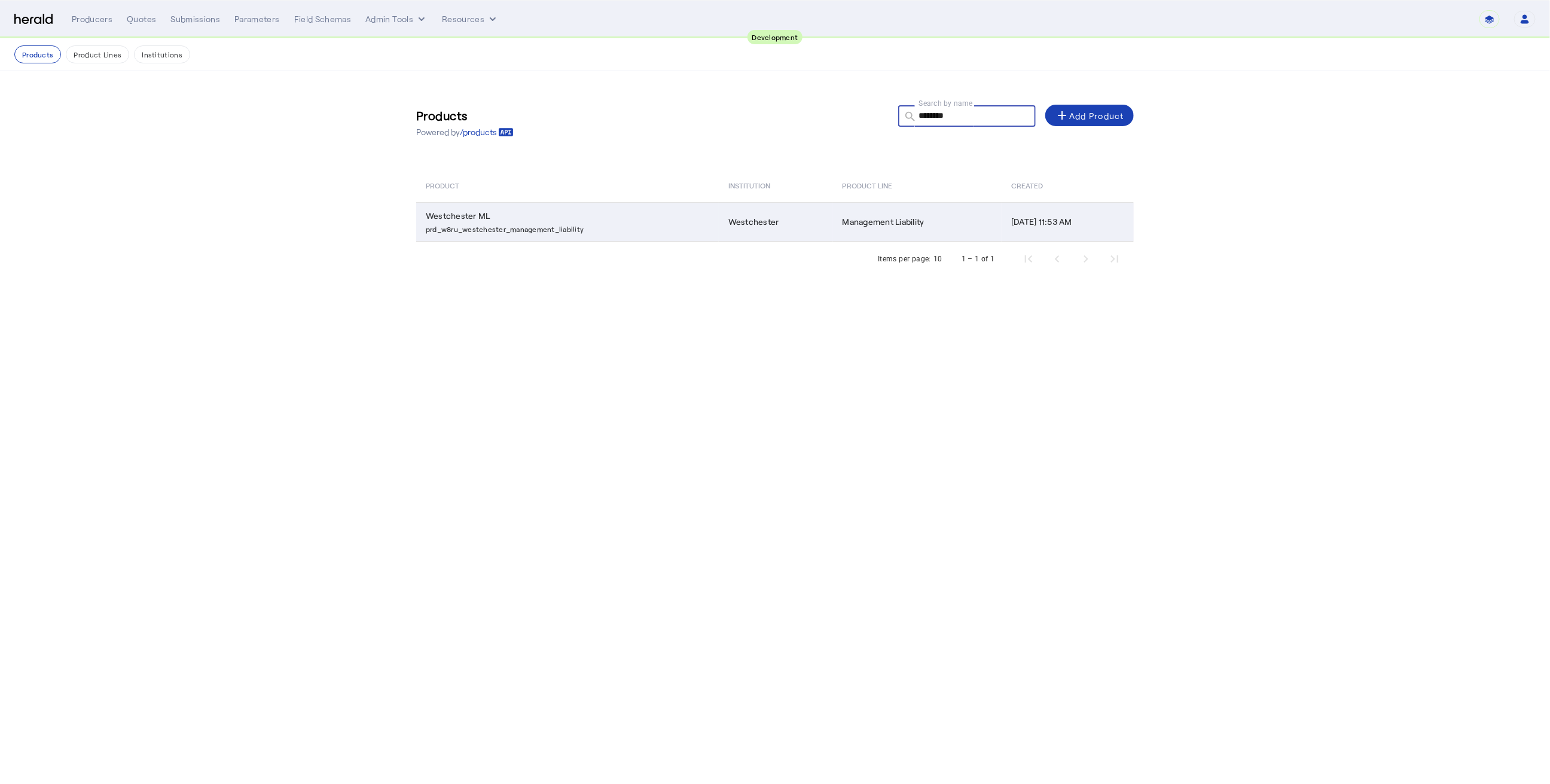
type input "********"
click at [631, 210] on td "Westchester ML prd_w8ru_westchester_management_liability" at bounding box center [567, 222] width 302 height 39
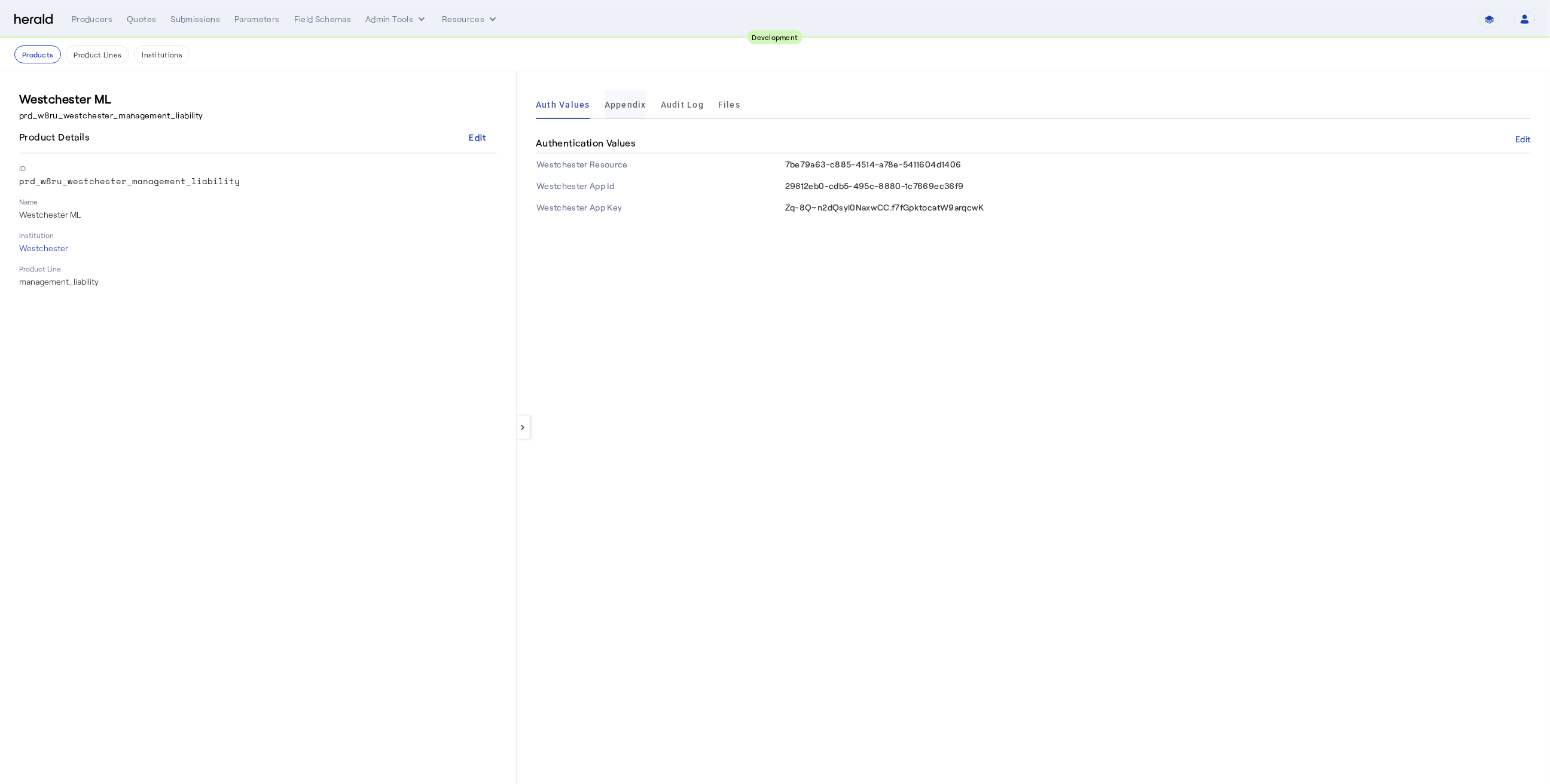
click at [627, 102] on span "Appendix" at bounding box center [625, 104] width 42 height 8
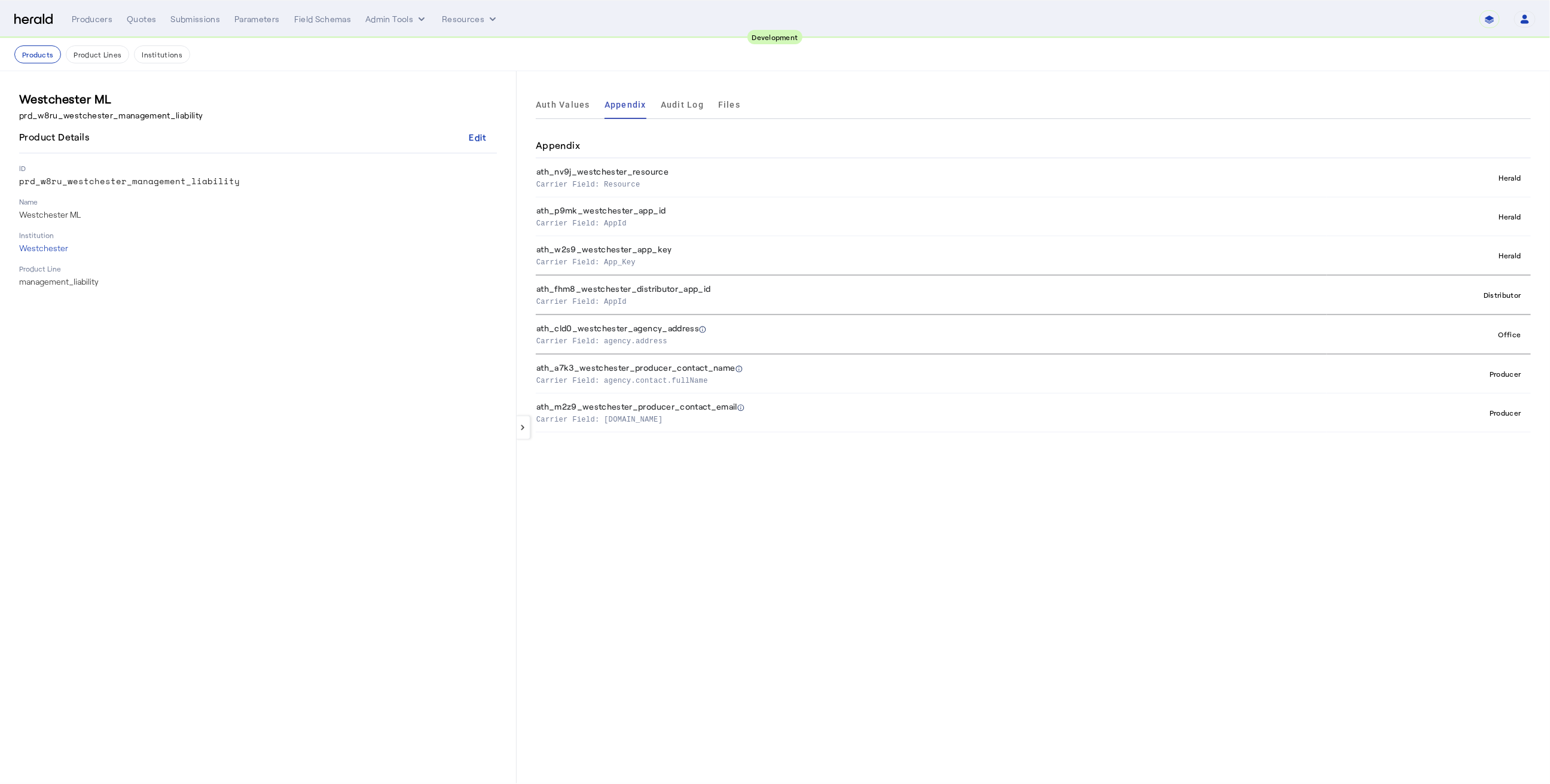
click at [607, 171] on th "ath_nv9j_westchester_resource Carrier Field: Resource" at bounding box center [931, 178] width 791 height 39
copy th "ath_nv9j_westchester_resource"
click at [615, 208] on th "ath_p9mk_westchester_app_id Carrier Field: AppId" at bounding box center [931, 217] width 791 height 39
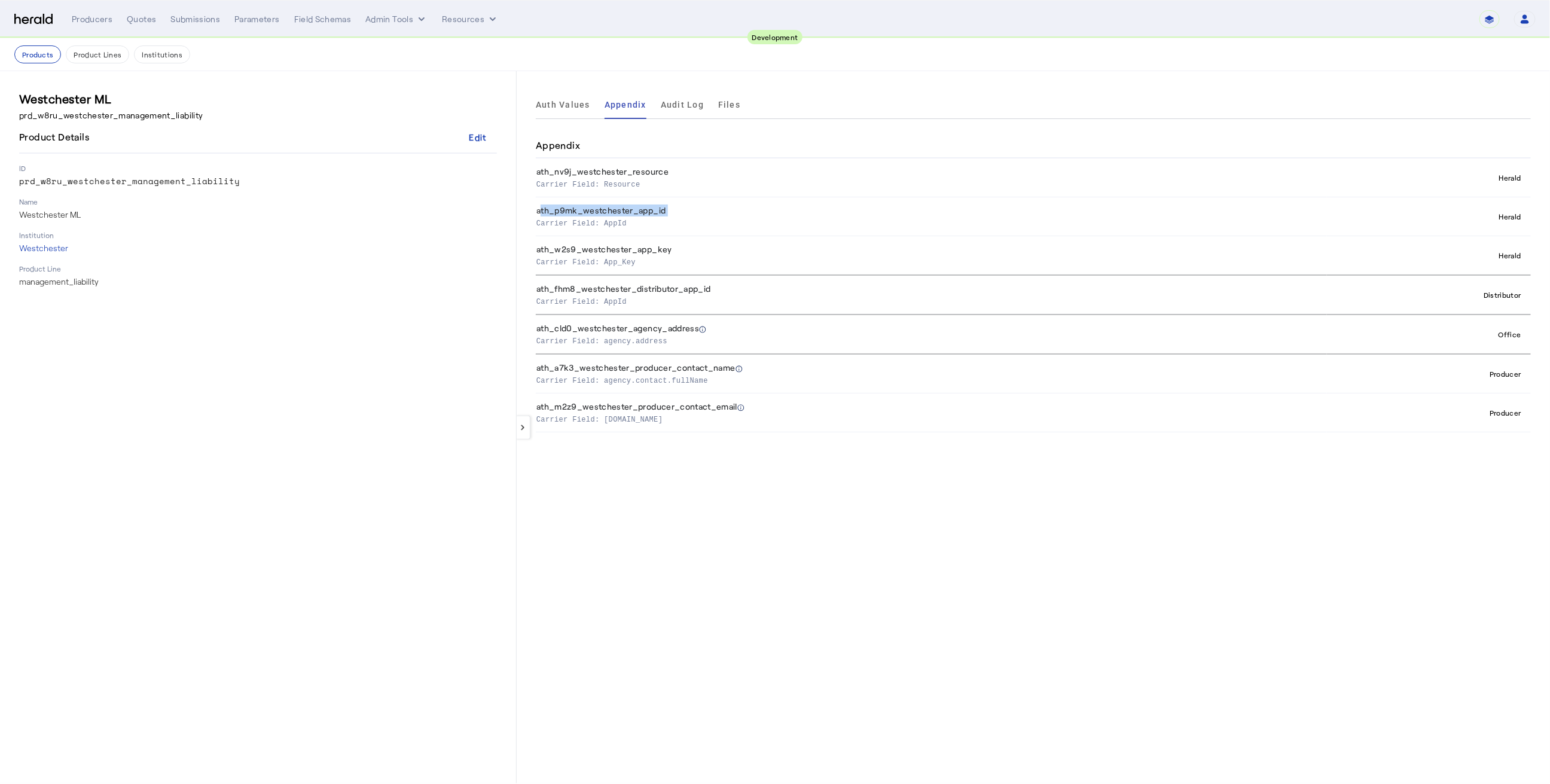
click at [615, 208] on th "ath_p9mk_westchester_app_id Carrier Field: AppId" at bounding box center [931, 217] width 791 height 39
copy th "ath_p9mk_westchester_app_id"
click at [645, 244] on th "ath_w2s9_westchester_app_key Carrier Field: App_Key" at bounding box center [931, 255] width 791 height 39
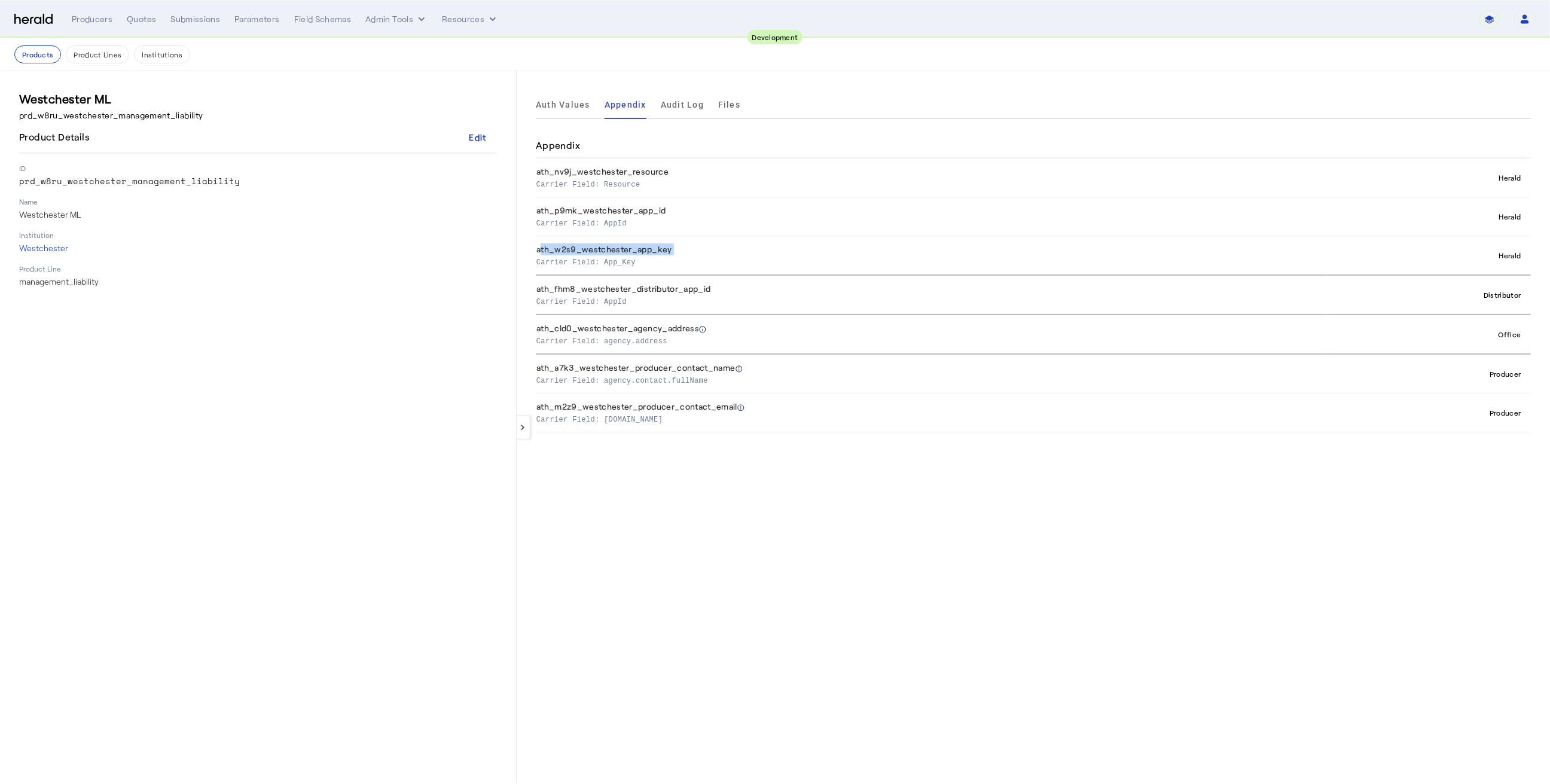
click at [645, 244] on th "ath_w2s9_westchester_app_key Carrier Field: App_Key" at bounding box center [931, 255] width 791 height 39
copy th "ath_w2s9_westchester_app_key"
click at [1174, 314] on th "Office" at bounding box center [1429, 334] width 204 height 39
click at [660, 287] on th "ath_fhm8_westchester_distributor_app_id Carrier Field: AppId" at bounding box center [931, 295] width 791 height 39
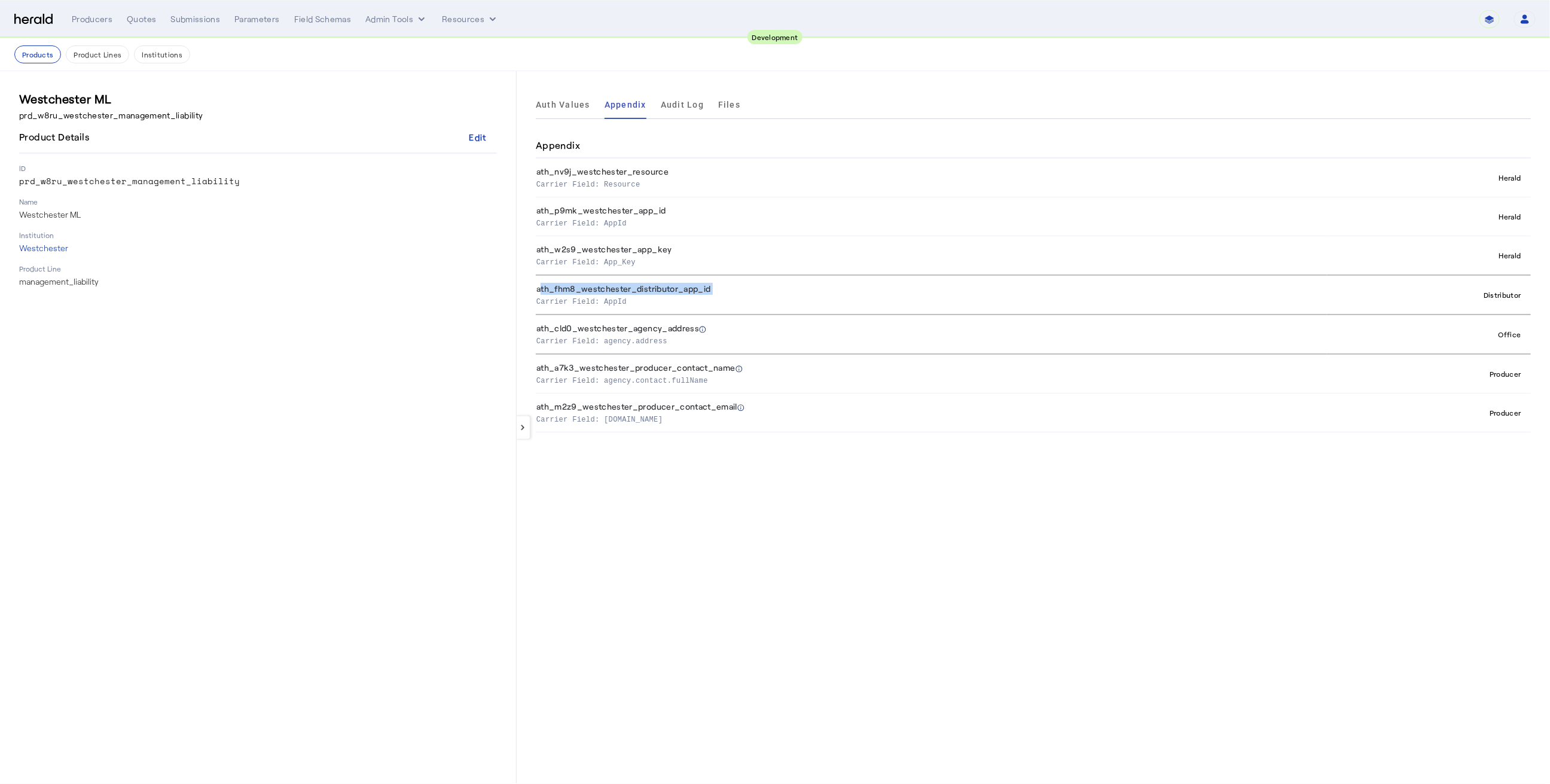
click at [660, 287] on th "ath_fhm8_westchester_distributor_app_id Carrier Field: AppId" at bounding box center [931, 295] width 791 height 39
copy th "ath_fhm8_westchester_distributor_app_id"
click at [618, 329] on th "ath_cld0_westchester_agency_address Carrier Field: agency.address" at bounding box center [931, 334] width 791 height 39
copy th "ath_cld0_westchester_agency_address"
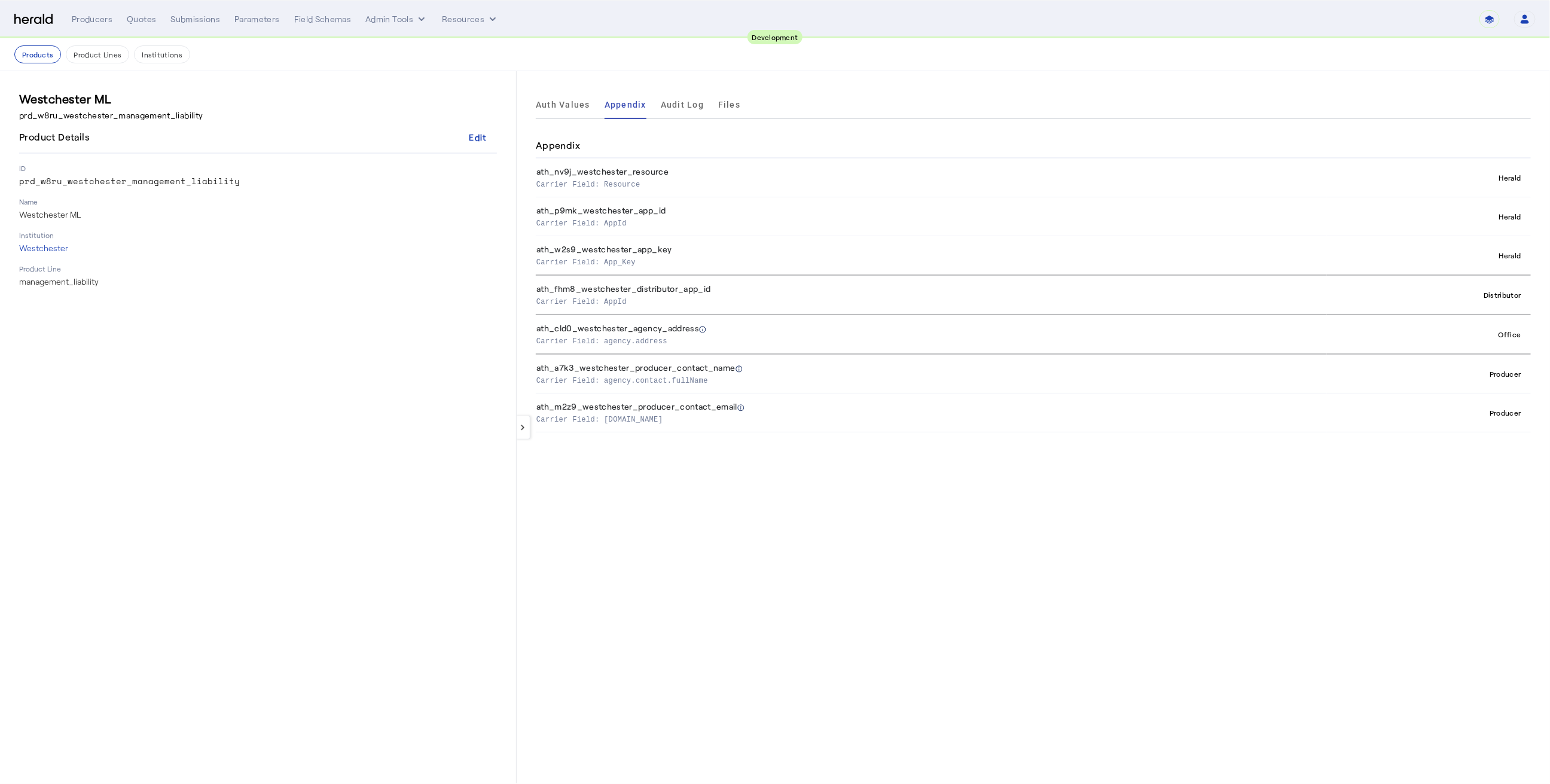
click at [653, 365] on th "ath_a7k3_westchester_producer_contact_name Carrier Field: agency.contact.fullNa…" at bounding box center [931, 373] width 791 height 39
copy th "ath_a7k3_westchester_producer_contact_name"
click at [657, 400] on th "ath_m2z9_westchester_producer_contact_email Carrier Field: agency.contact.email" at bounding box center [931, 413] width 791 height 39
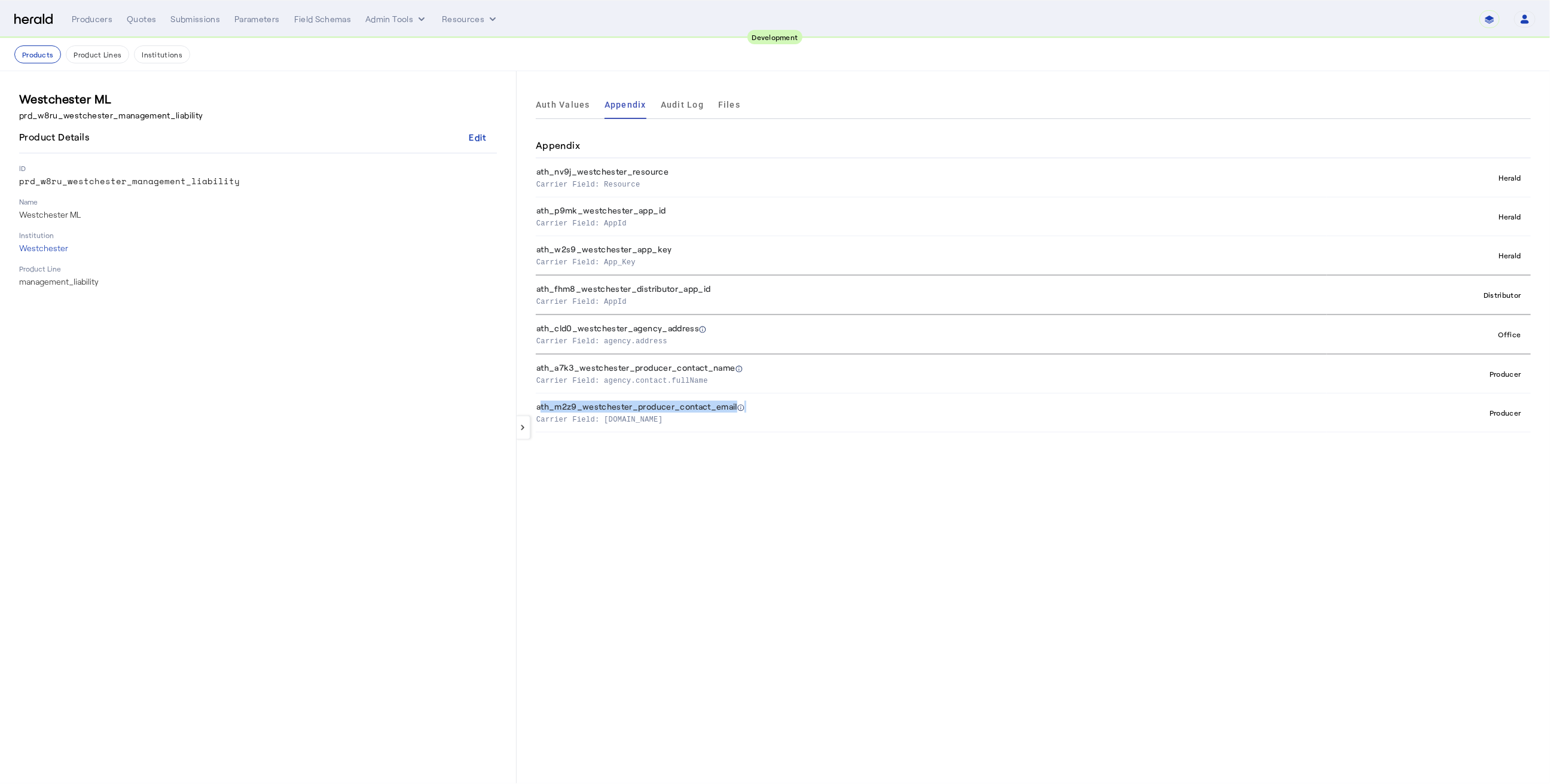
click at [657, 400] on th "ath_m2z9_westchester_producer_contact_email Carrier Field: agency.contact.email" at bounding box center [931, 413] width 791 height 39
click at [657, 408] on th "ath_m2z9_westchester_producer_contact_email Carrier Field: agency.contact.email" at bounding box center [931, 413] width 791 height 39
copy th "ath_m2z9_westchester_producer_contact_email"
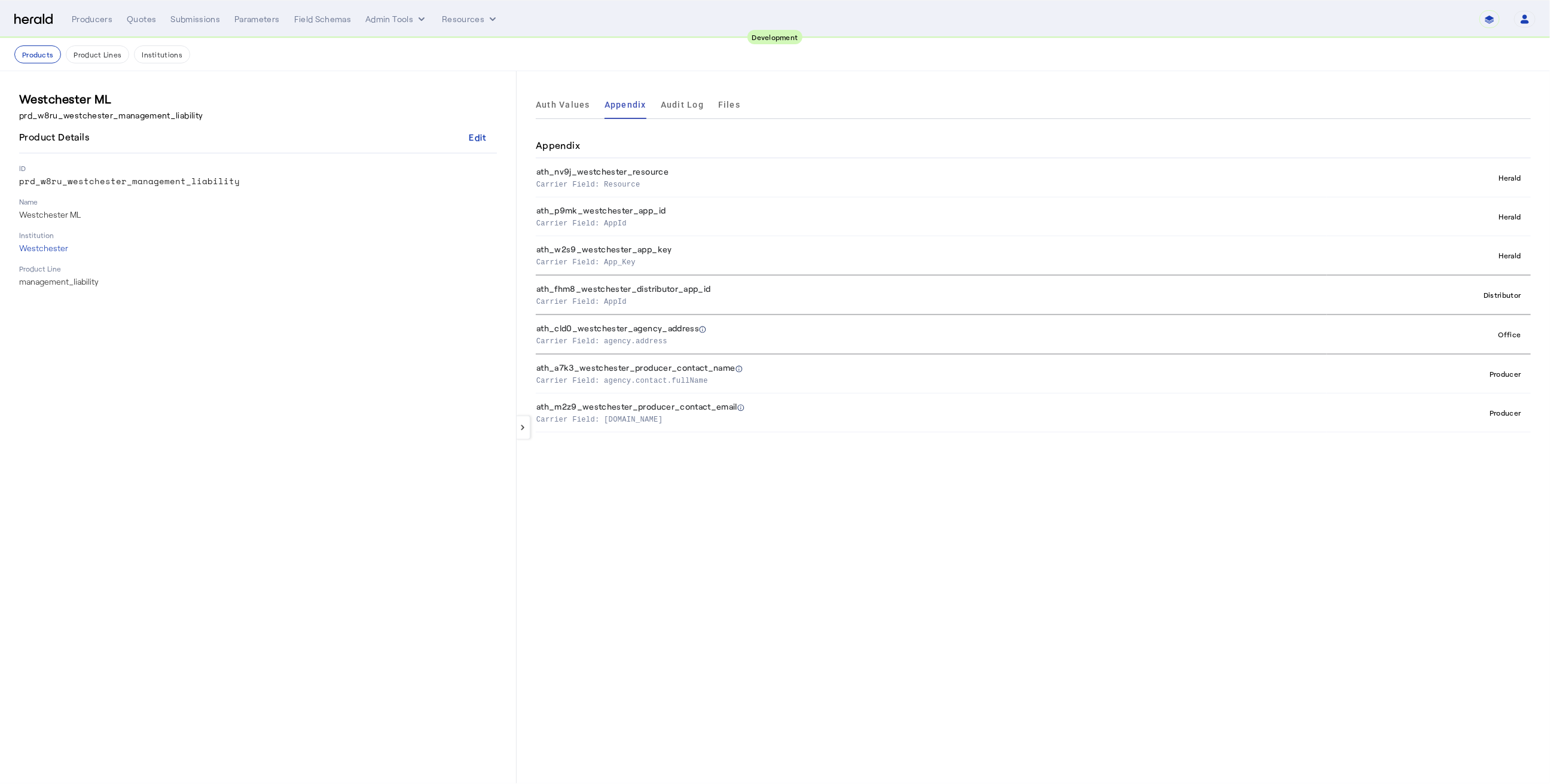
click at [961, 586] on div "keyboard_arrow_left Auth Values Appendix Audit Log Files Appendix ath_nv9j_west…" at bounding box center [1033, 427] width 1033 height 712
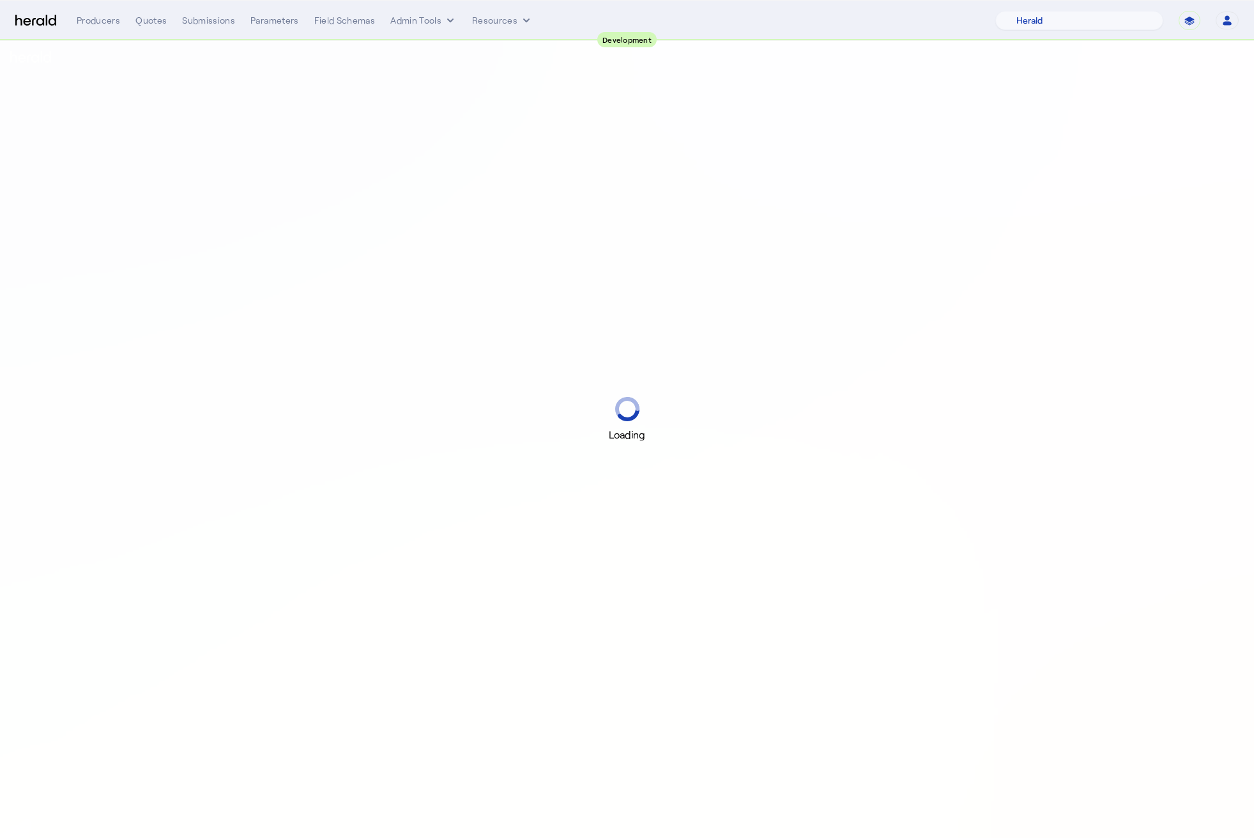
select select "pfm_2v8p_herald_api"
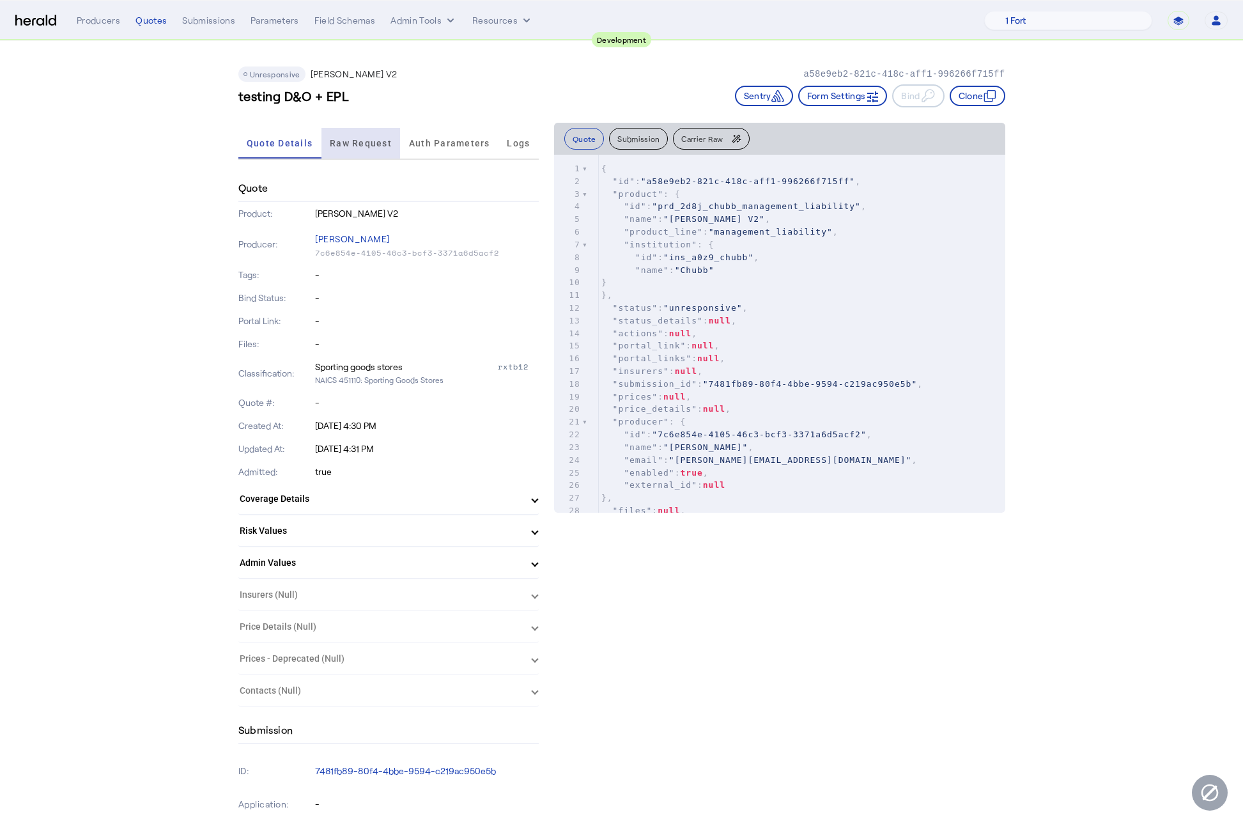
click at [350, 146] on span "Raw Request" at bounding box center [361, 143] width 62 height 9
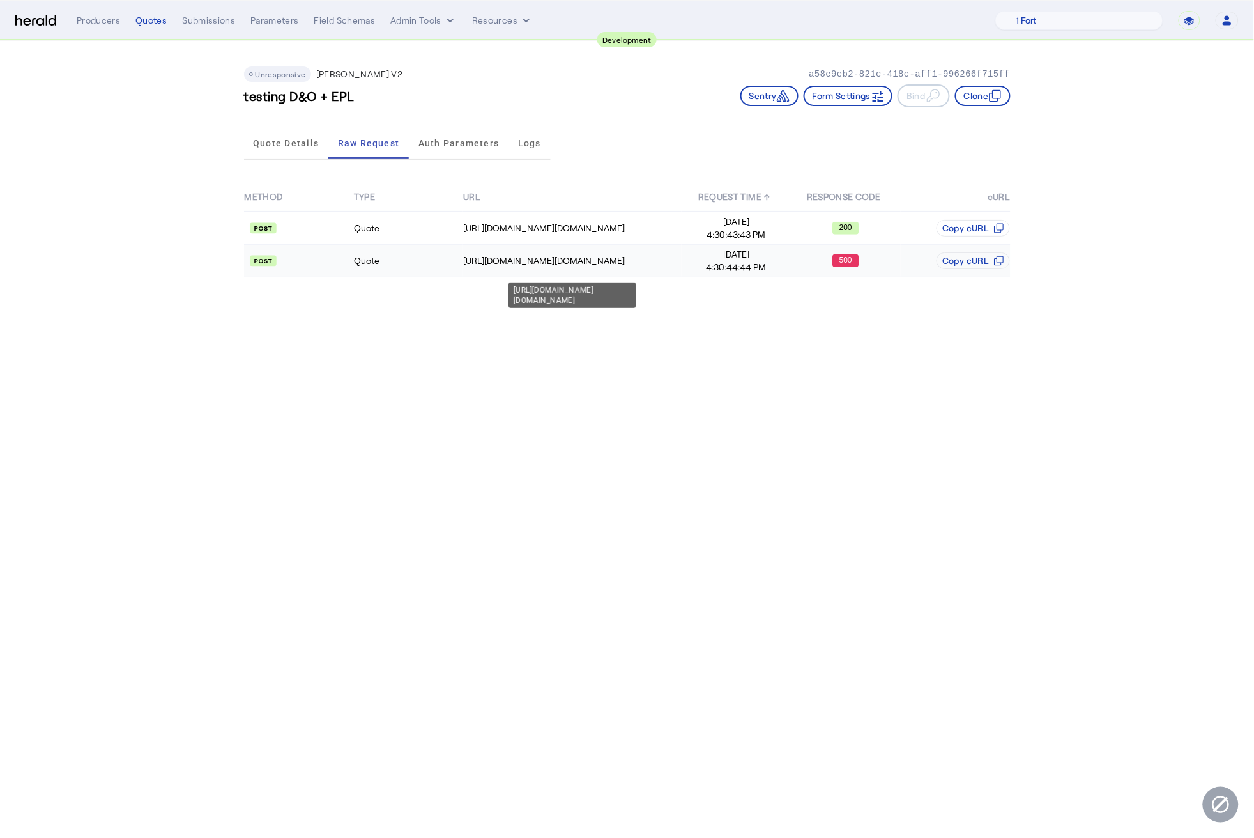
click at [568, 263] on div "https://nauat.chubbdigital.com/sales.commercial/quotes" at bounding box center [572, 260] width 218 height 13
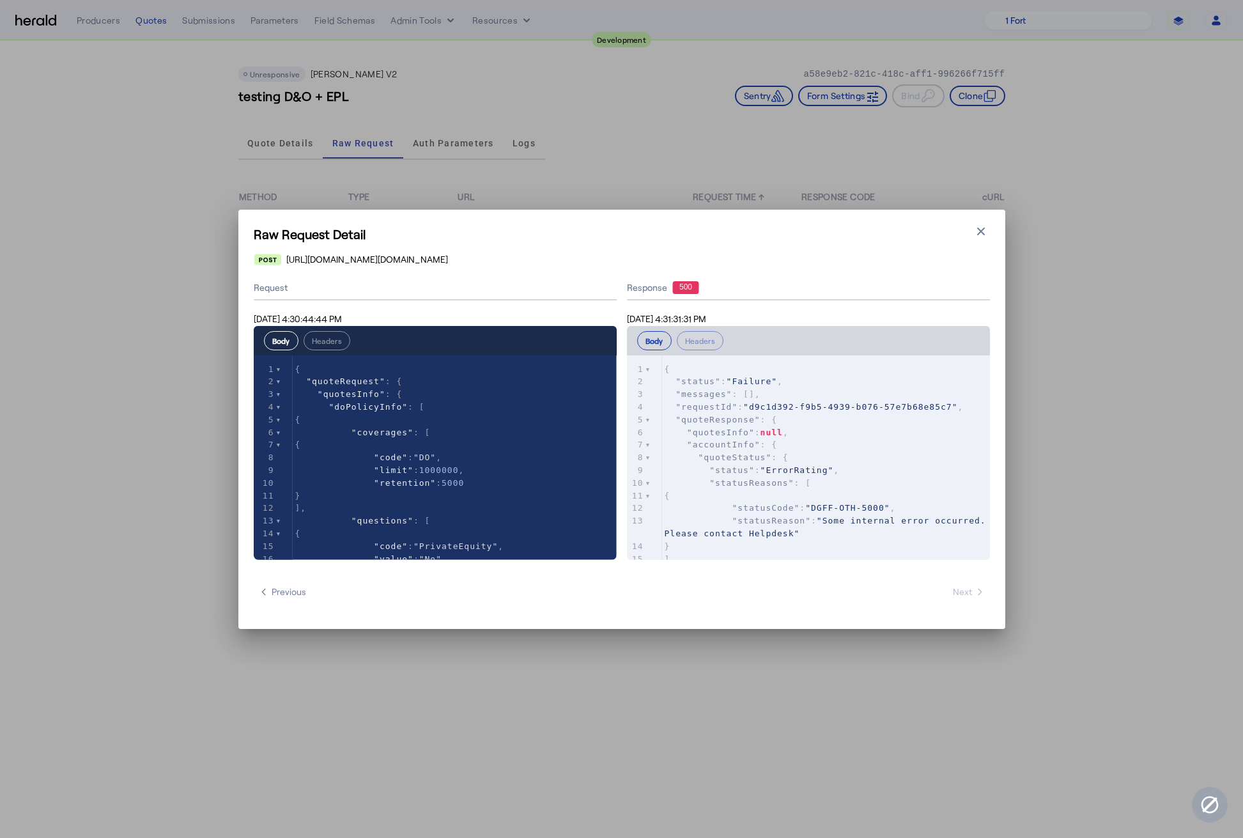
click at [828, 522] on span ""Some internal error occurred. Please contact Helpdesk"" at bounding box center [828, 527] width 327 height 22
click at [979, 230] on icon "button" at bounding box center [981, 231] width 8 height 8
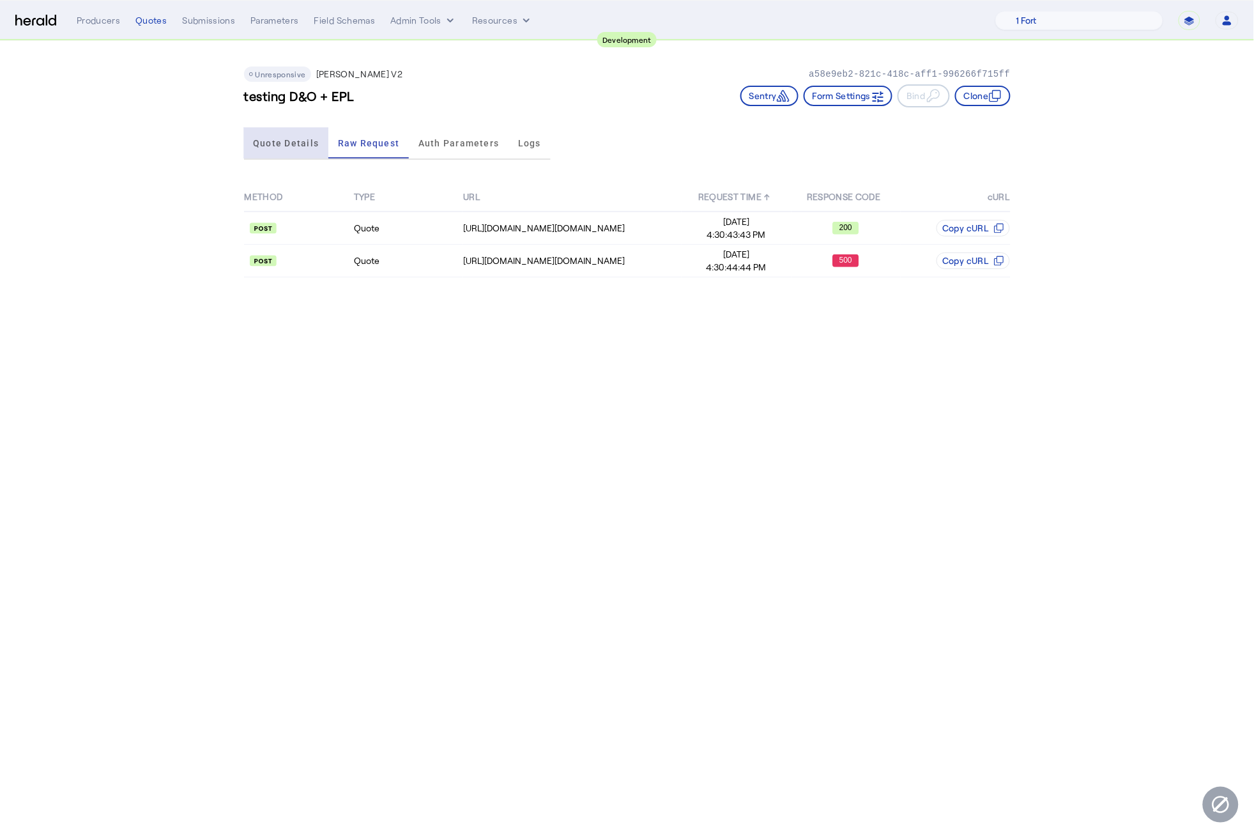
click at [270, 139] on span "Quote Details" at bounding box center [286, 143] width 66 height 9
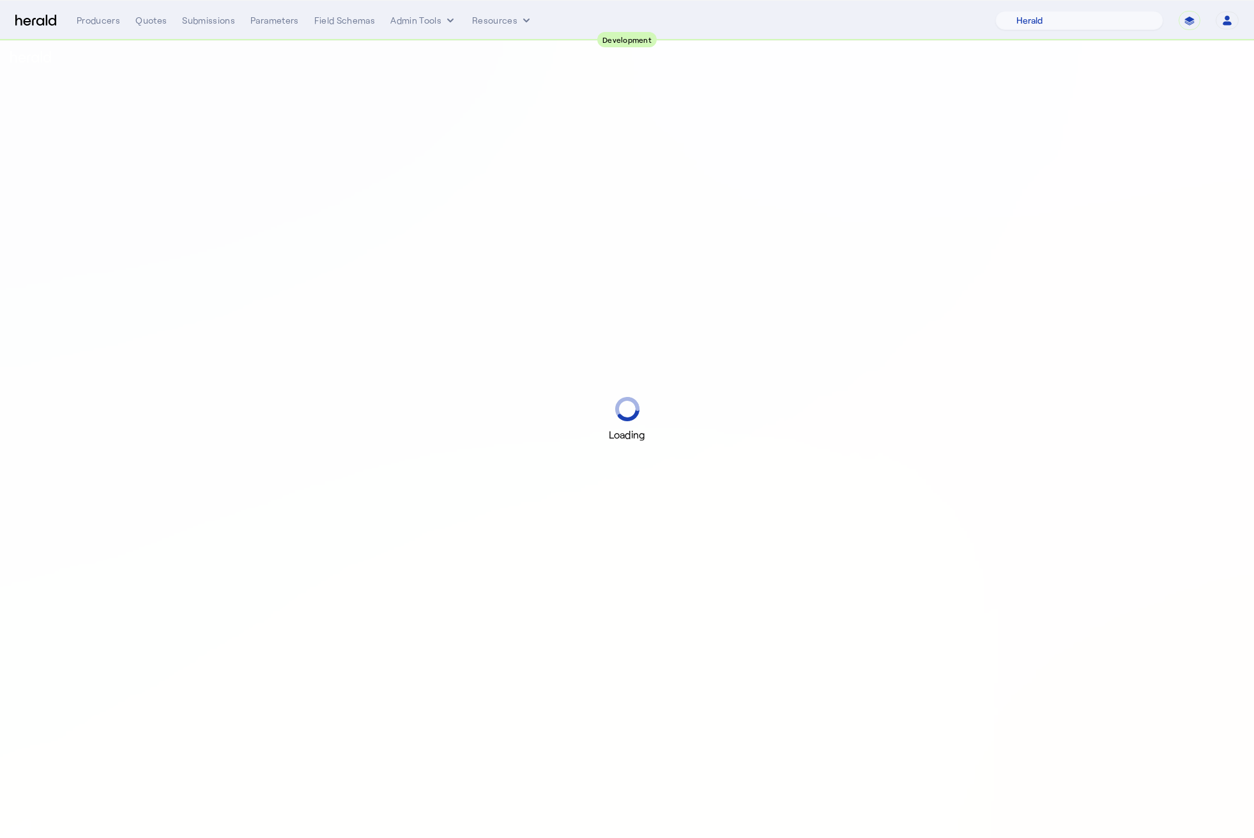
select select "pfm_2v8p_herald_api"
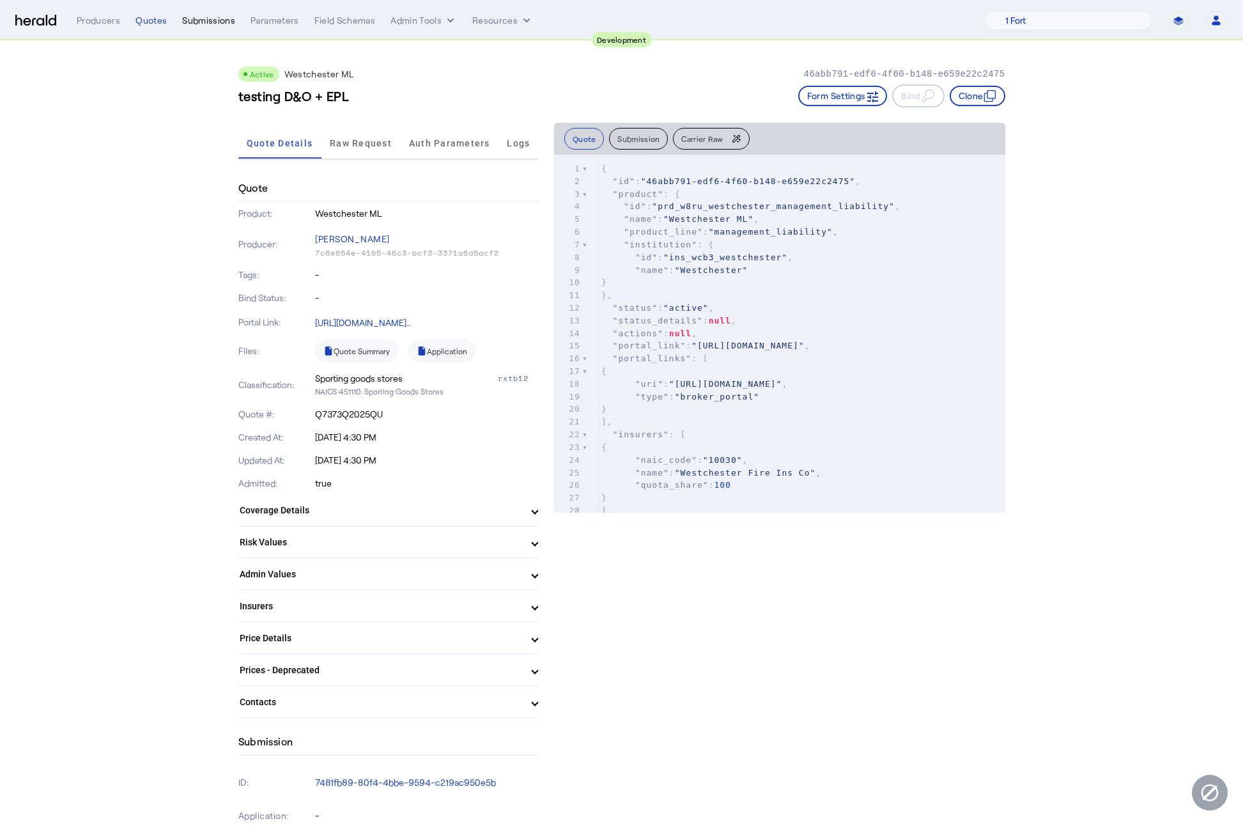
click at [211, 20] on div "Submissions" at bounding box center [208, 20] width 53 height 13
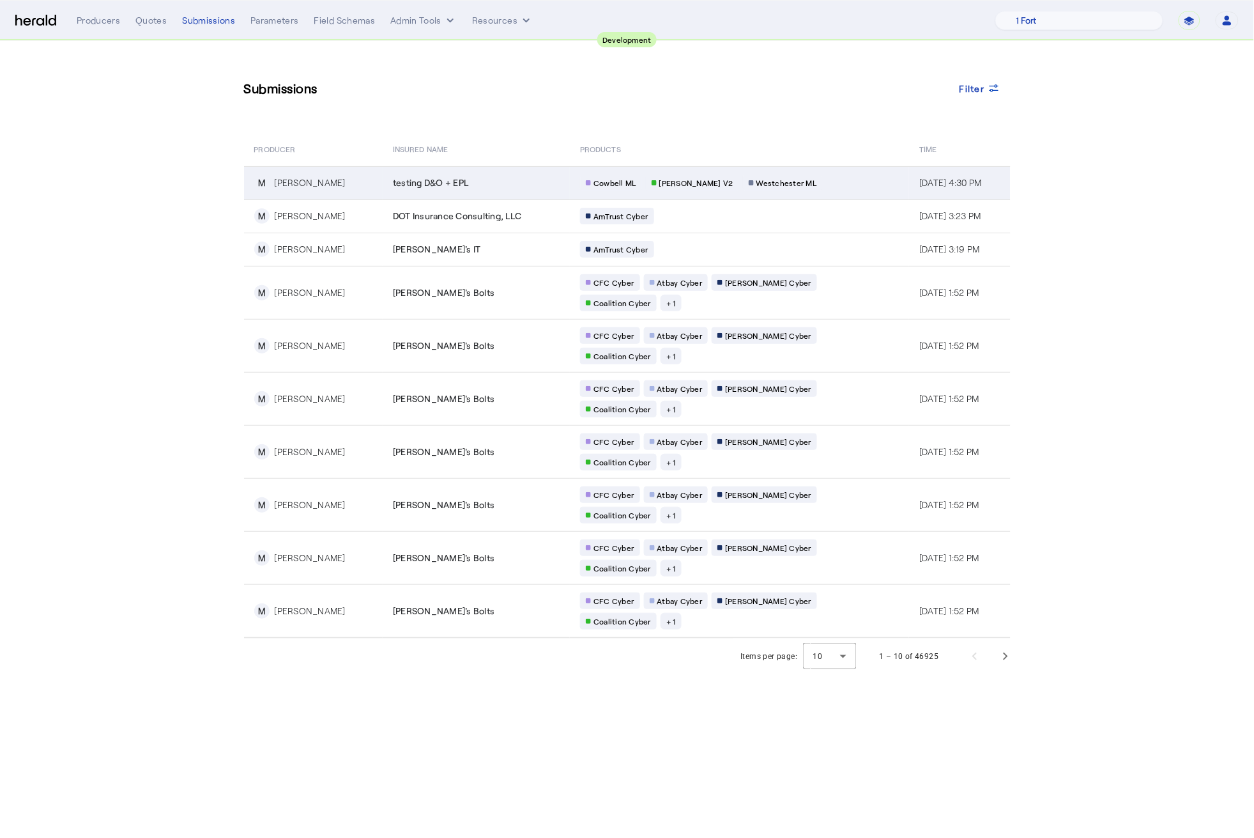
click at [500, 187] on div "testing D&O + EPL" at bounding box center [479, 182] width 172 height 13
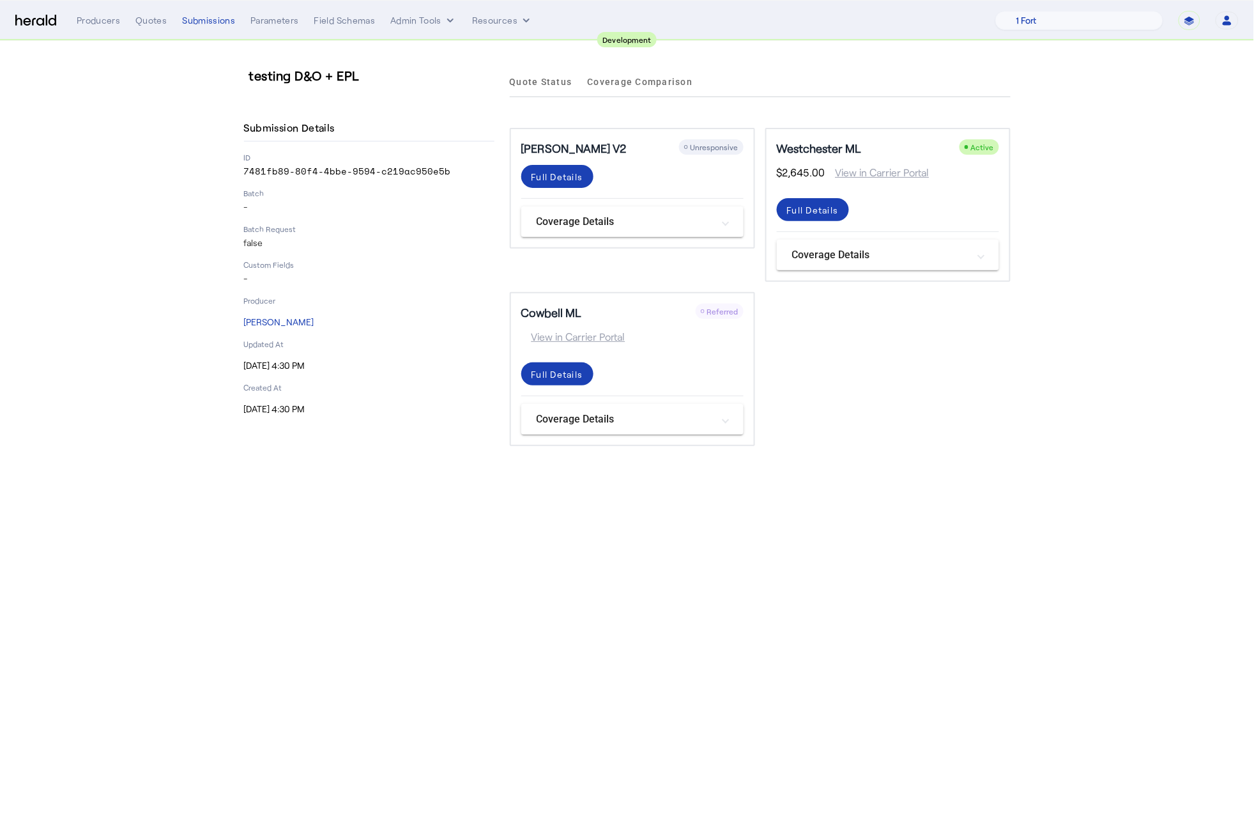
click at [353, 173] on p "7481fb89-80f4-4bbe-9594-c219ac950e5b" at bounding box center [369, 171] width 251 height 13
copy p "7481fb89-80f4-4bbe-9594-c219ac950e5b"
click at [720, 587] on body "**********" at bounding box center [627, 419] width 1254 height 838
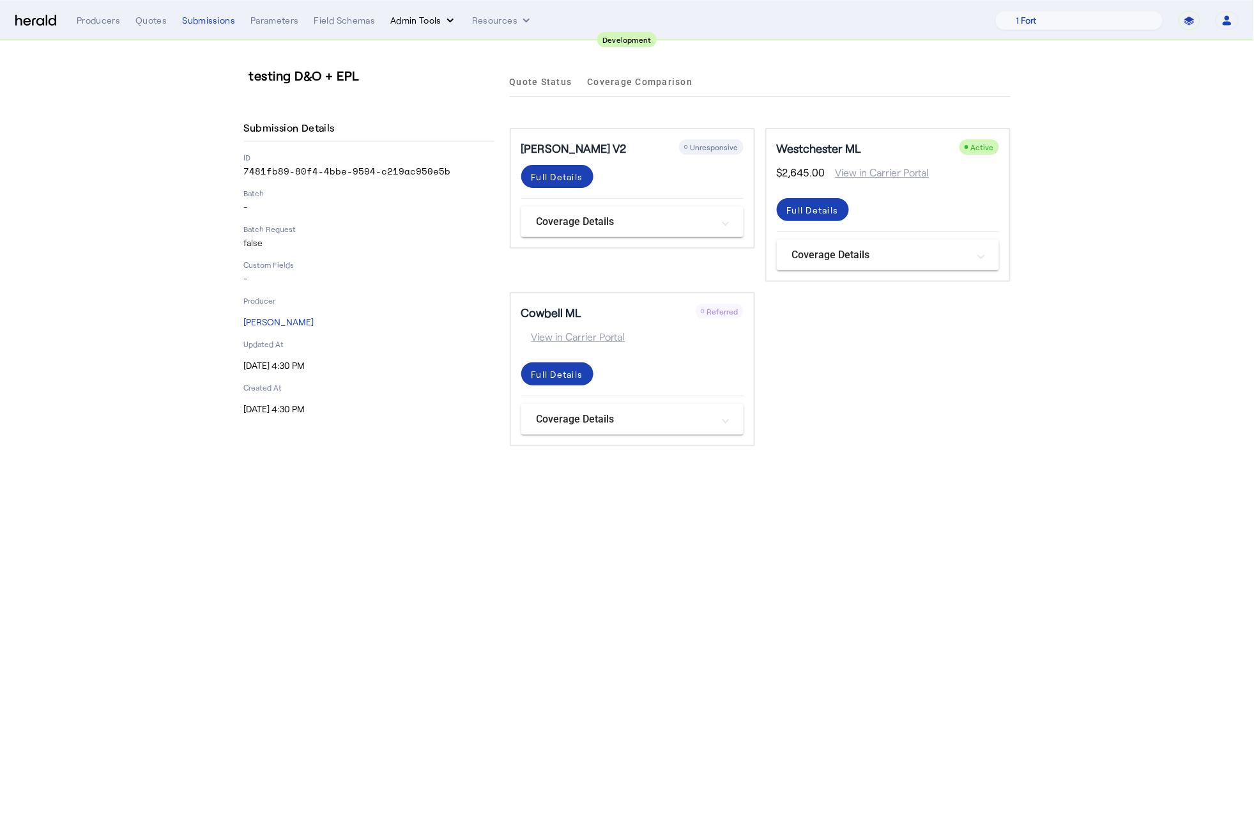
click at [416, 21] on button "Admin Tools" at bounding box center [423, 20] width 66 height 13
click at [452, 72] on span "Products Manager" at bounding box center [445, 77] width 93 height 15
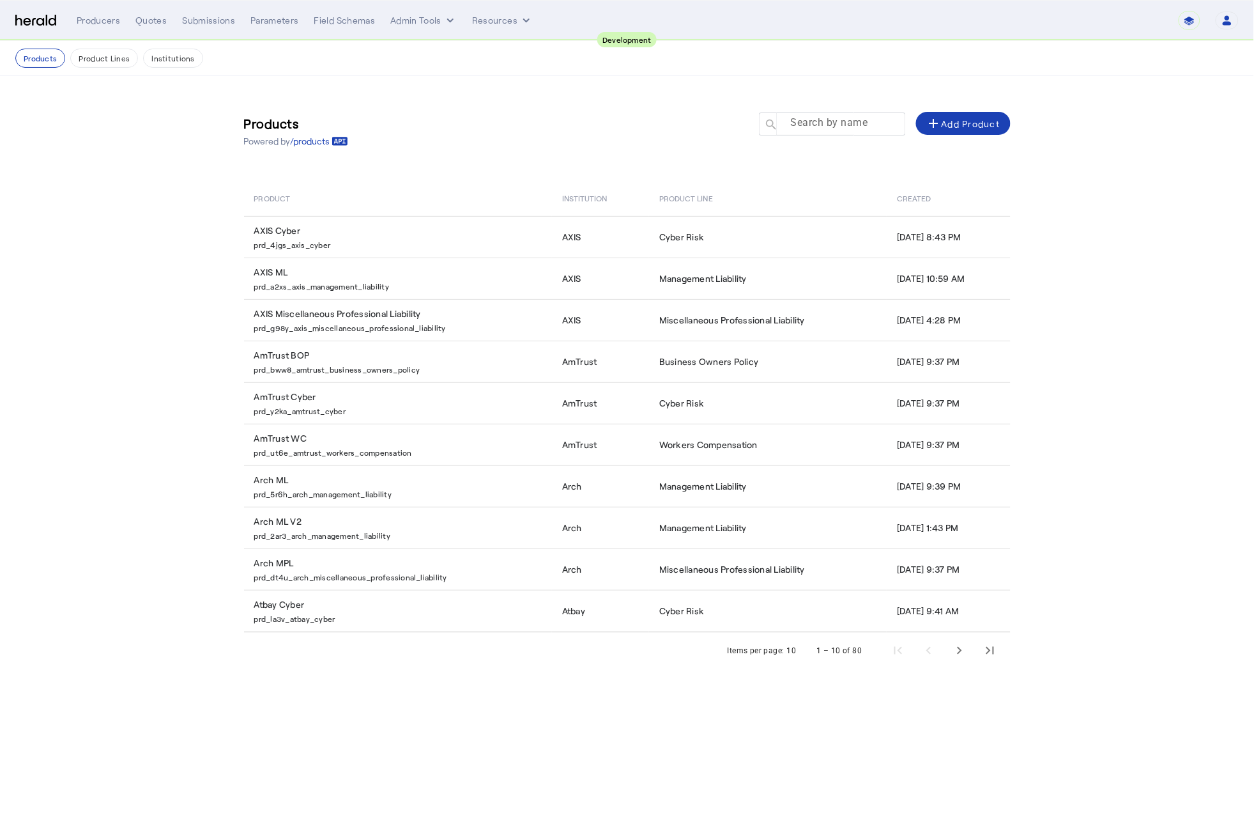
click at [828, 124] on mat-label "Search by name" at bounding box center [829, 123] width 77 height 12
click at [828, 124] on input "Search by name" at bounding box center [838, 123] width 115 height 15
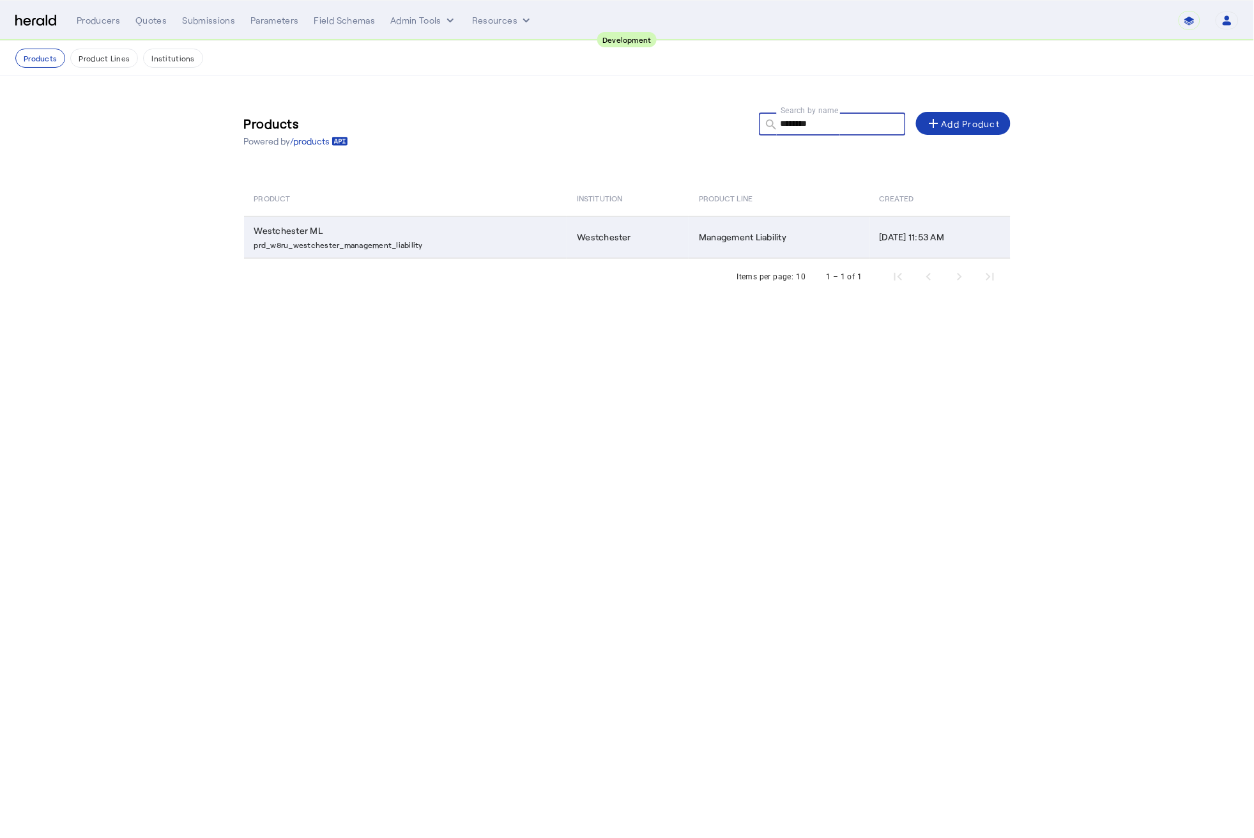
type input "********"
click at [413, 228] on td "Westchester ML prd_w8ru_westchester_management_liability" at bounding box center [405, 237] width 323 height 42
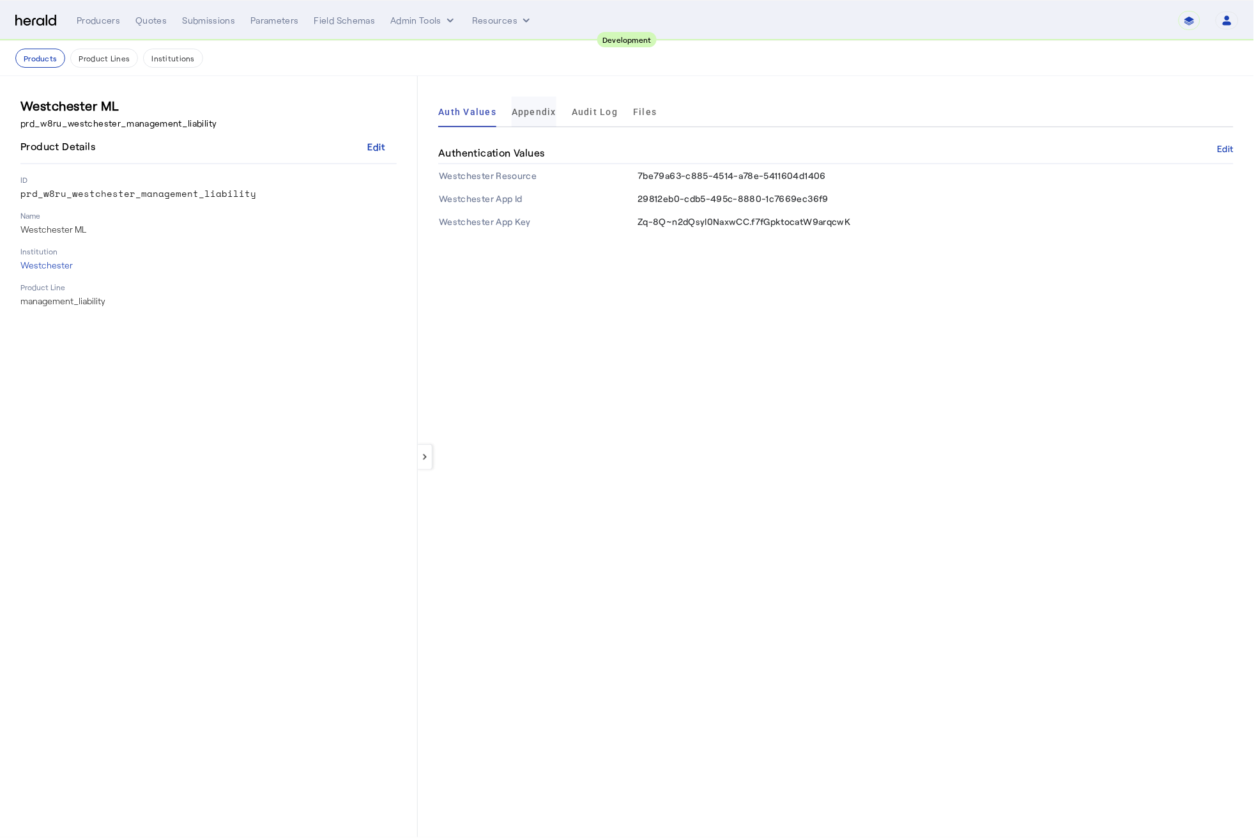
click at [550, 114] on span "Appendix" at bounding box center [534, 111] width 45 height 9
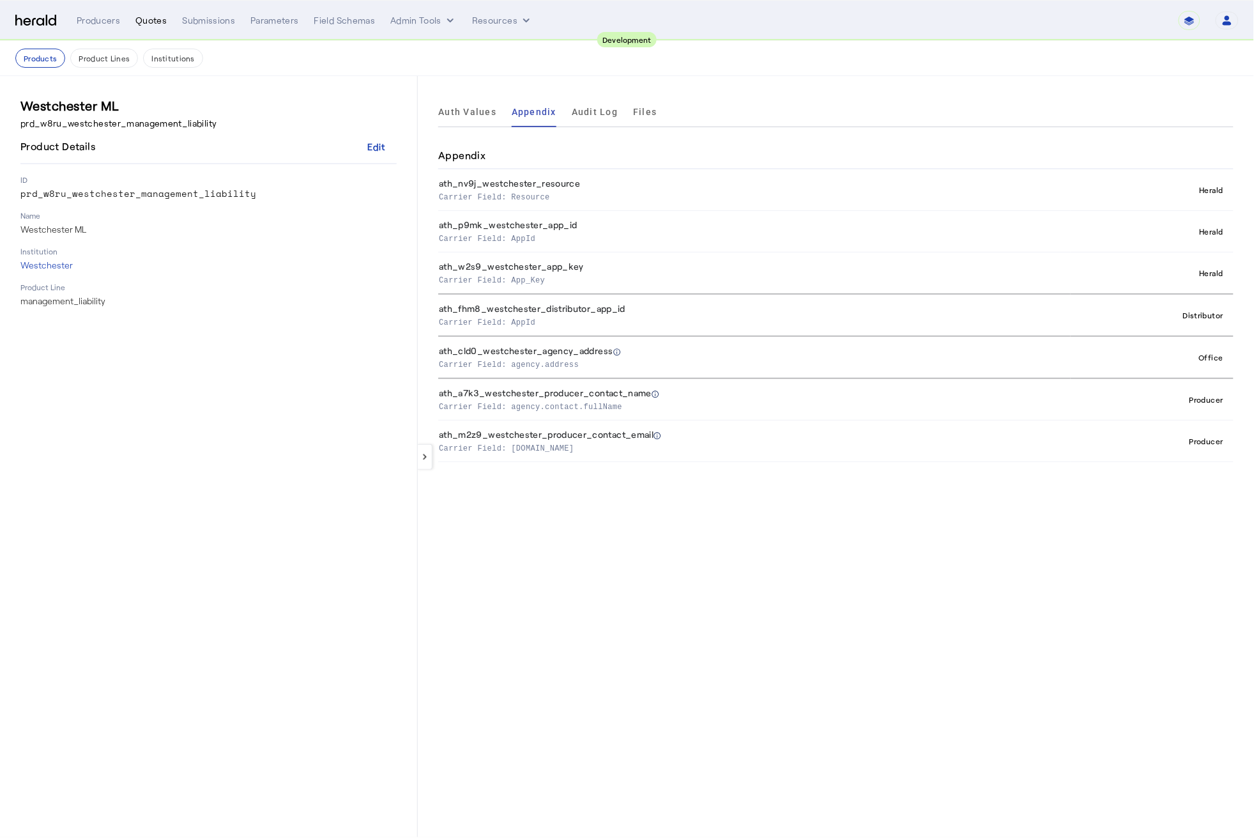
click at [150, 15] on div "Quotes" at bounding box center [150, 20] width 31 height 13
select select "pfm_2v8p_herald_api"
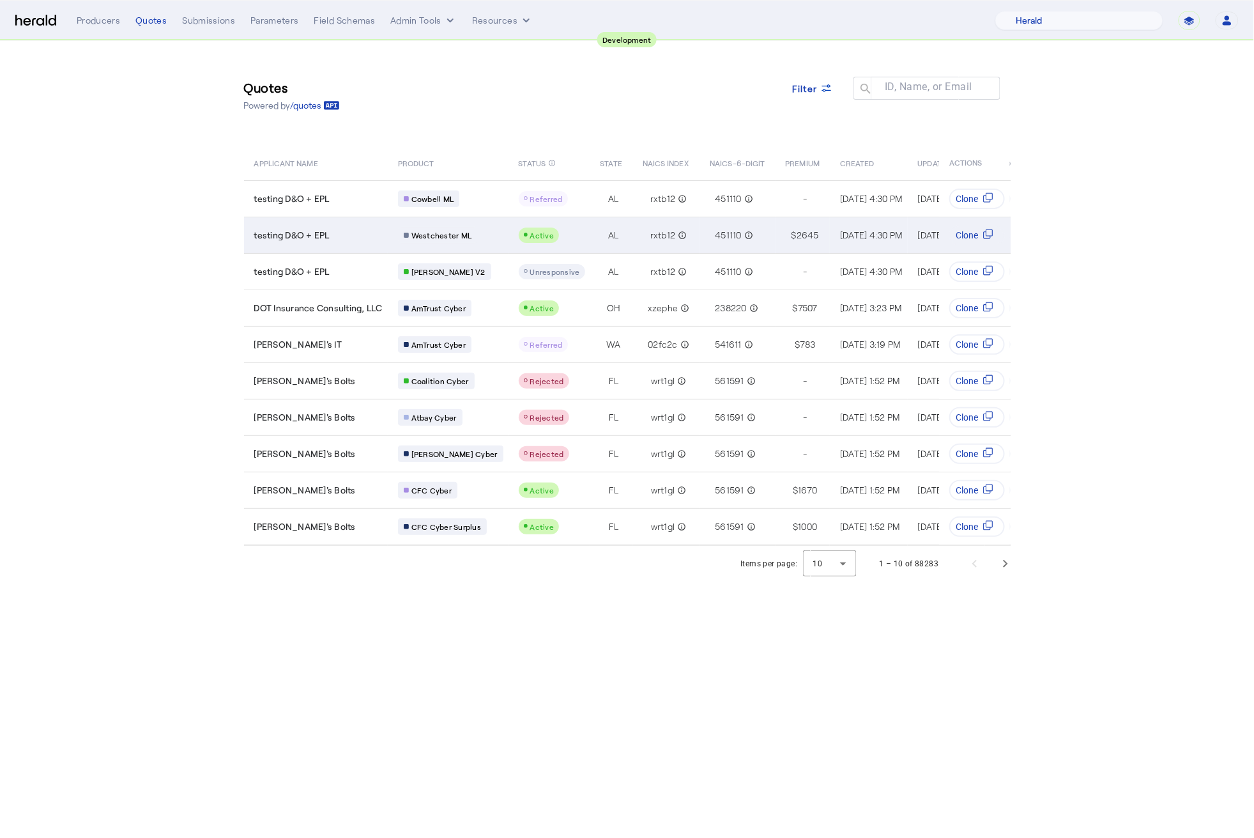
click at [346, 232] on div "testing D&O + EPL" at bounding box center [318, 235] width 128 height 13
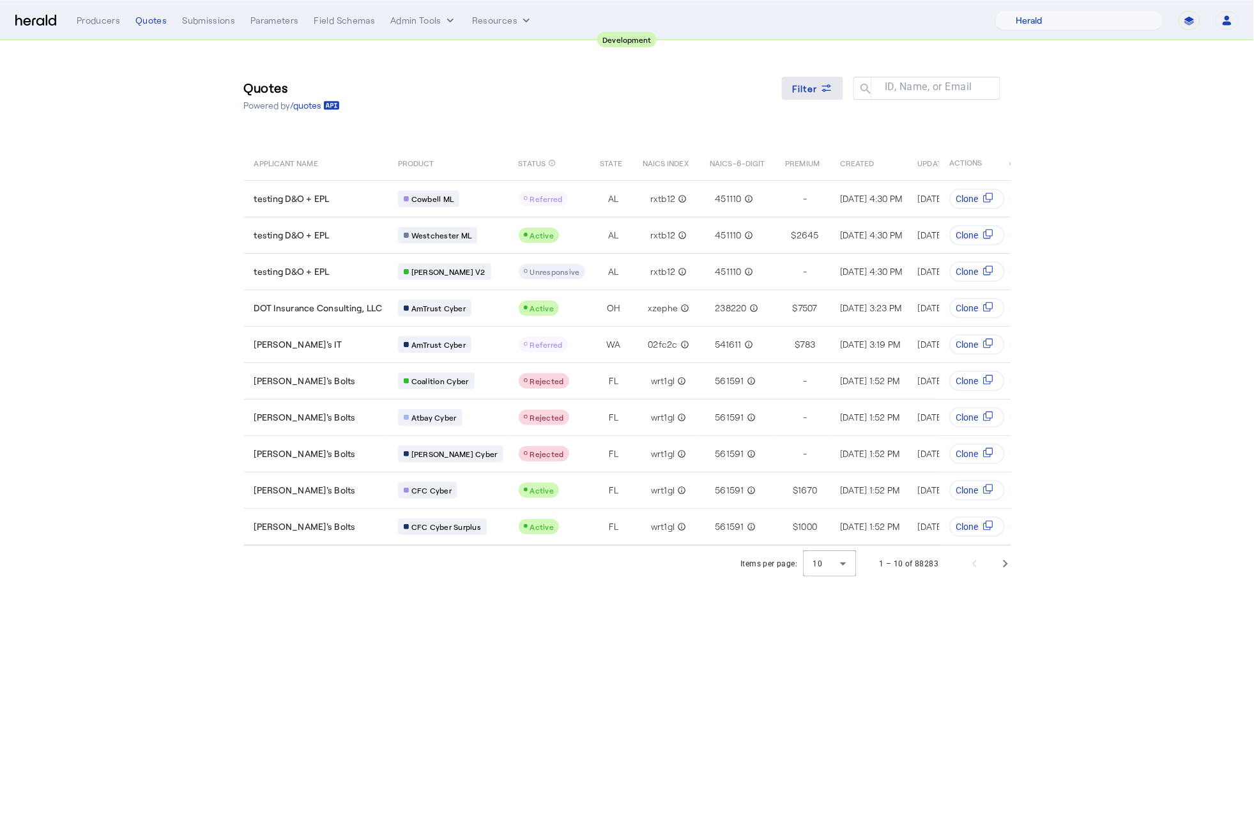
click at [802, 83] on span "Filter" at bounding box center [805, 88] width 26 height 13
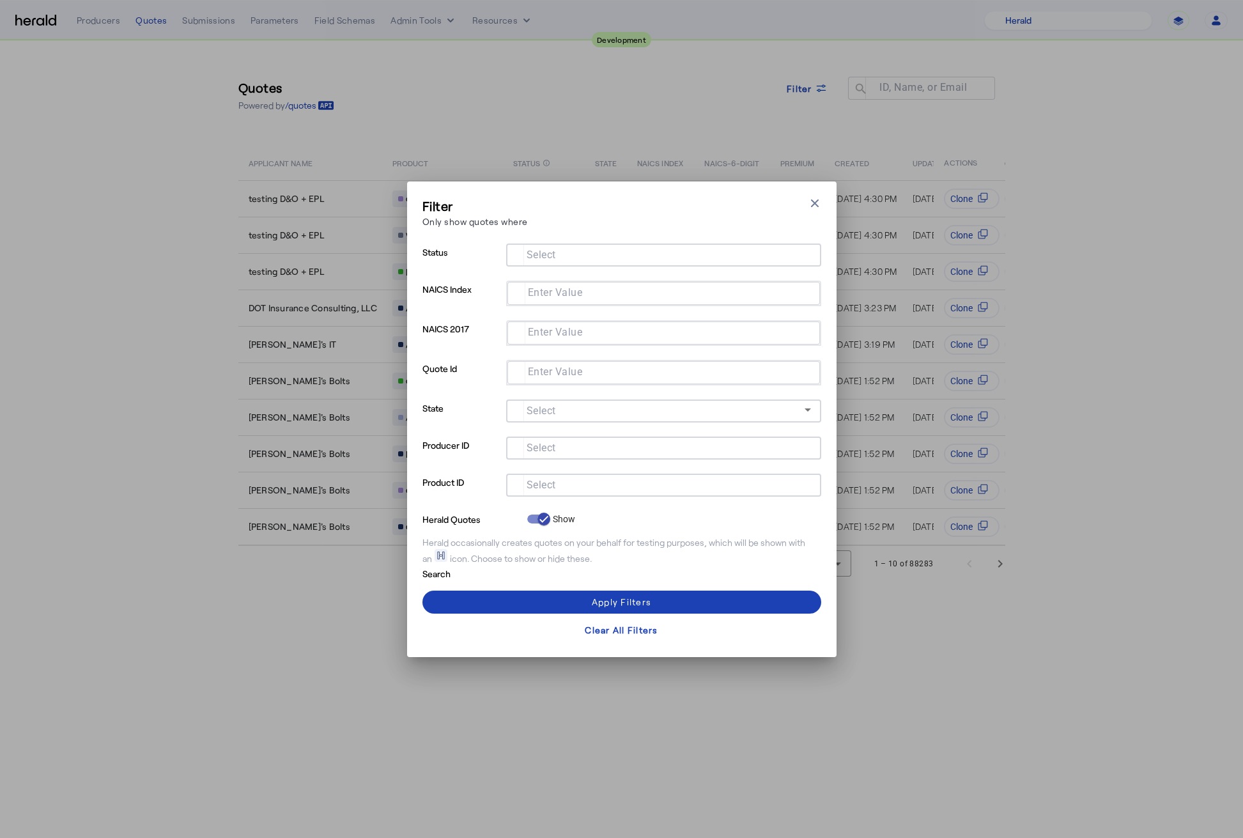
click at [589, 490] on div at bounding box center [663, 485] width 295 height 23
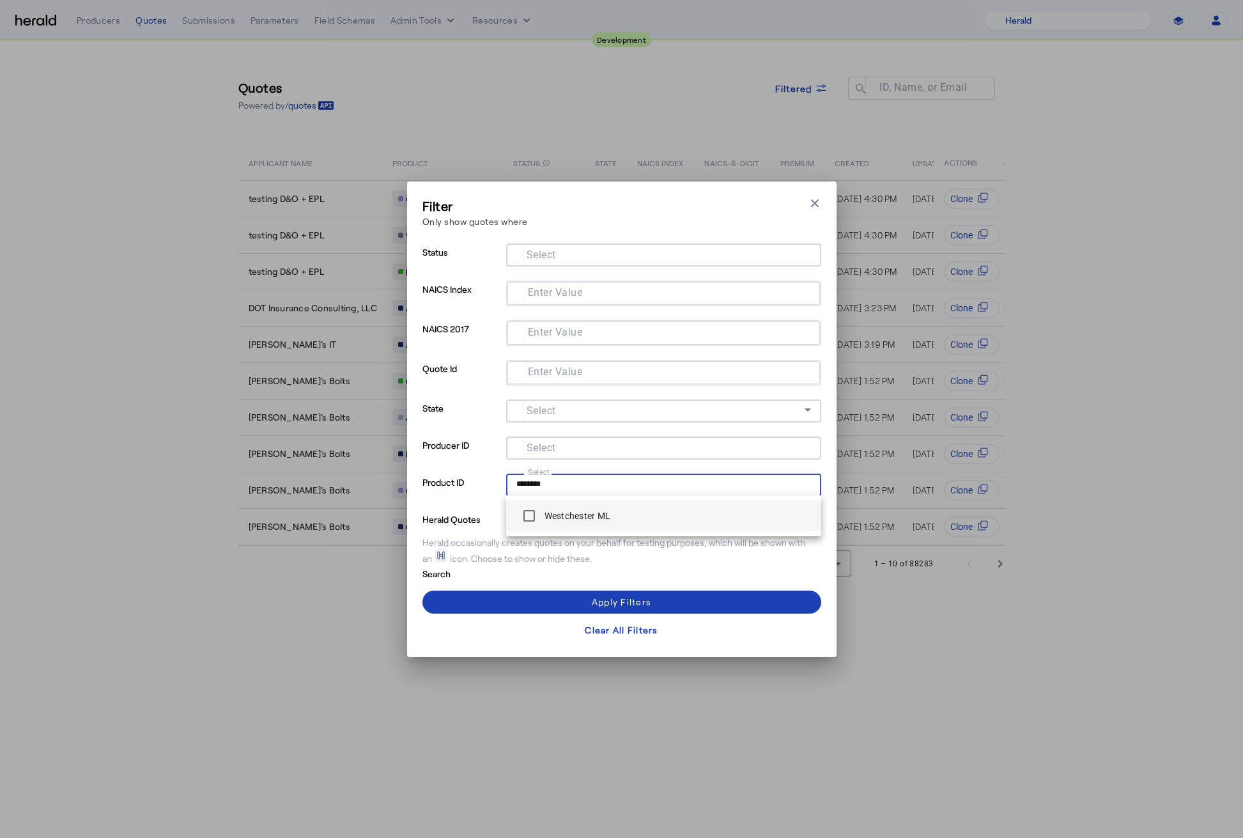
type input "********"
click at [646, 268] on div at bounding box center [663, 273] width 315 height 14
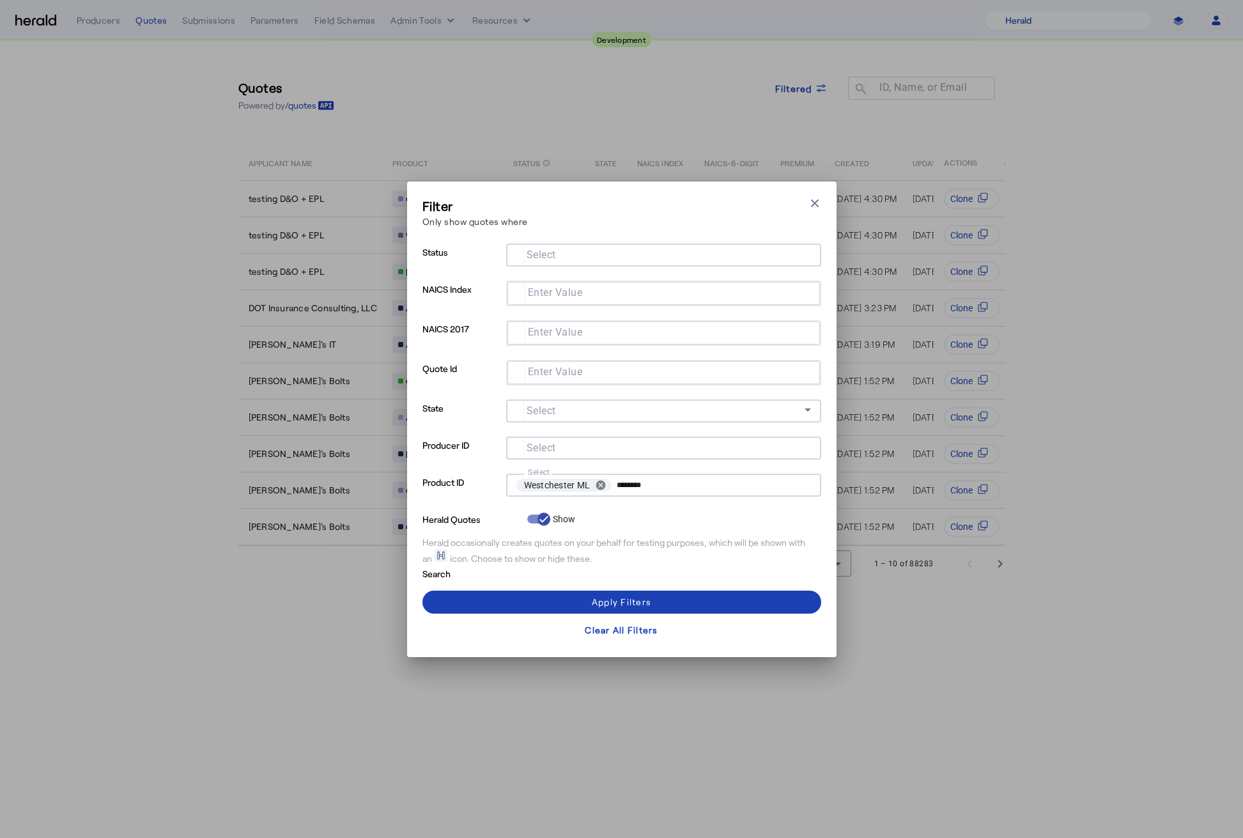
click at [636, 259] on input "Select" at bounding box center [660, 253] width 289 height 15
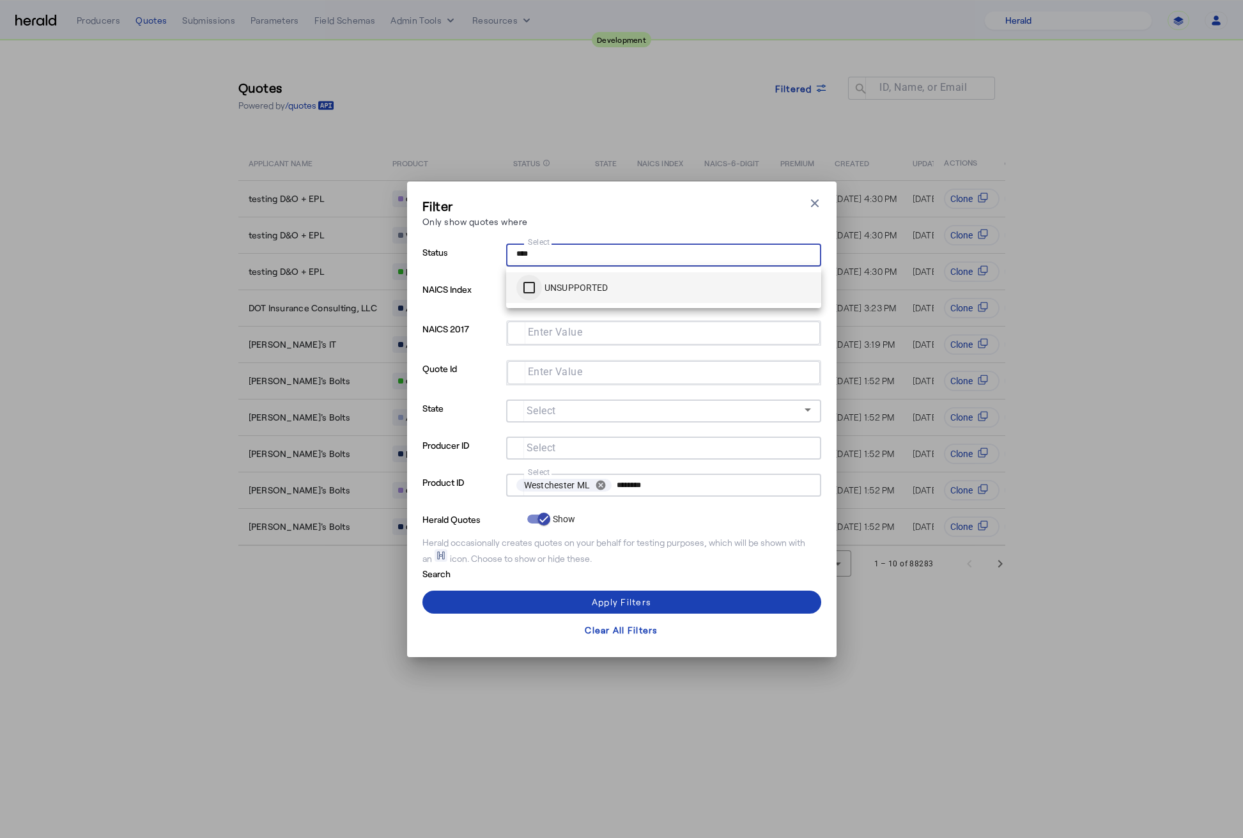
type input "****"
click at [616, 603] on div "Apply Filters" at bounding box center [621, 601] width 59 height 13
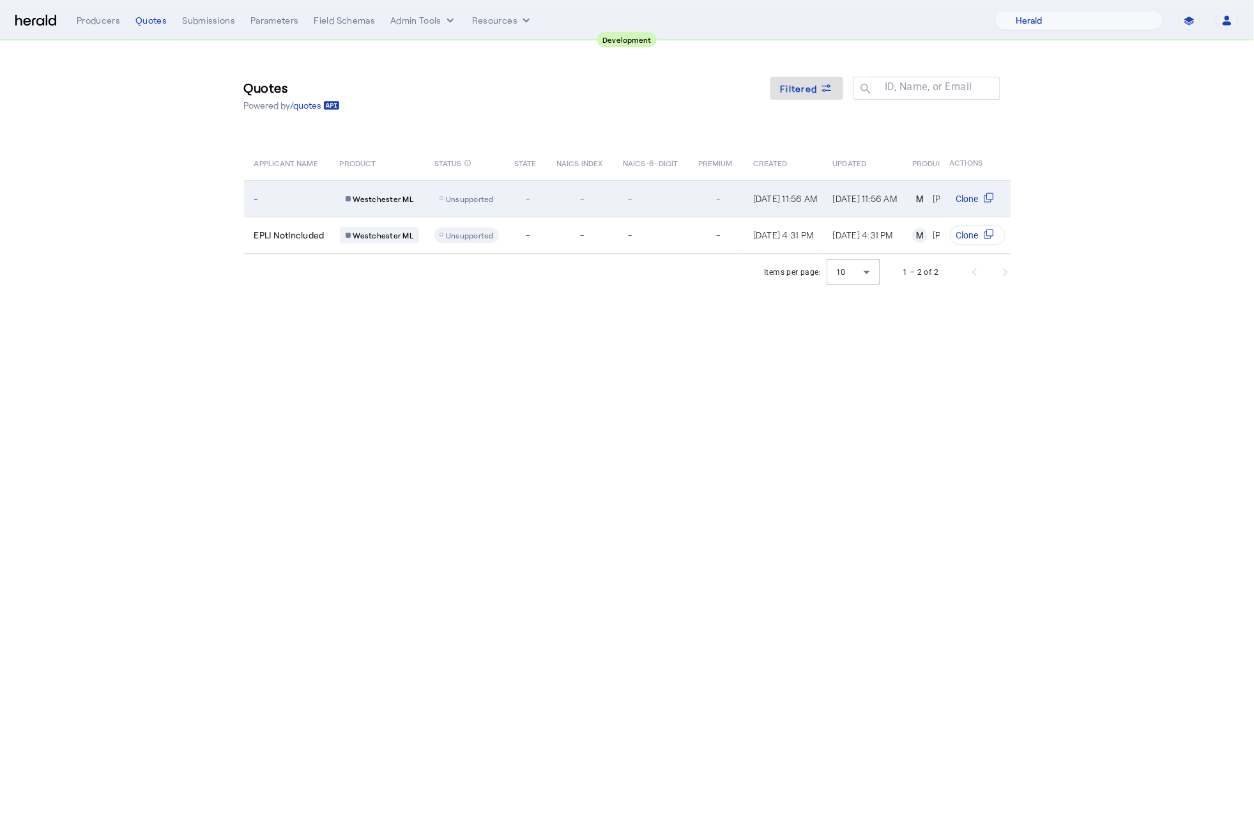
click at [502, 201] on td "Unsupported" at bounding box center [464, 198] width 80 height 36
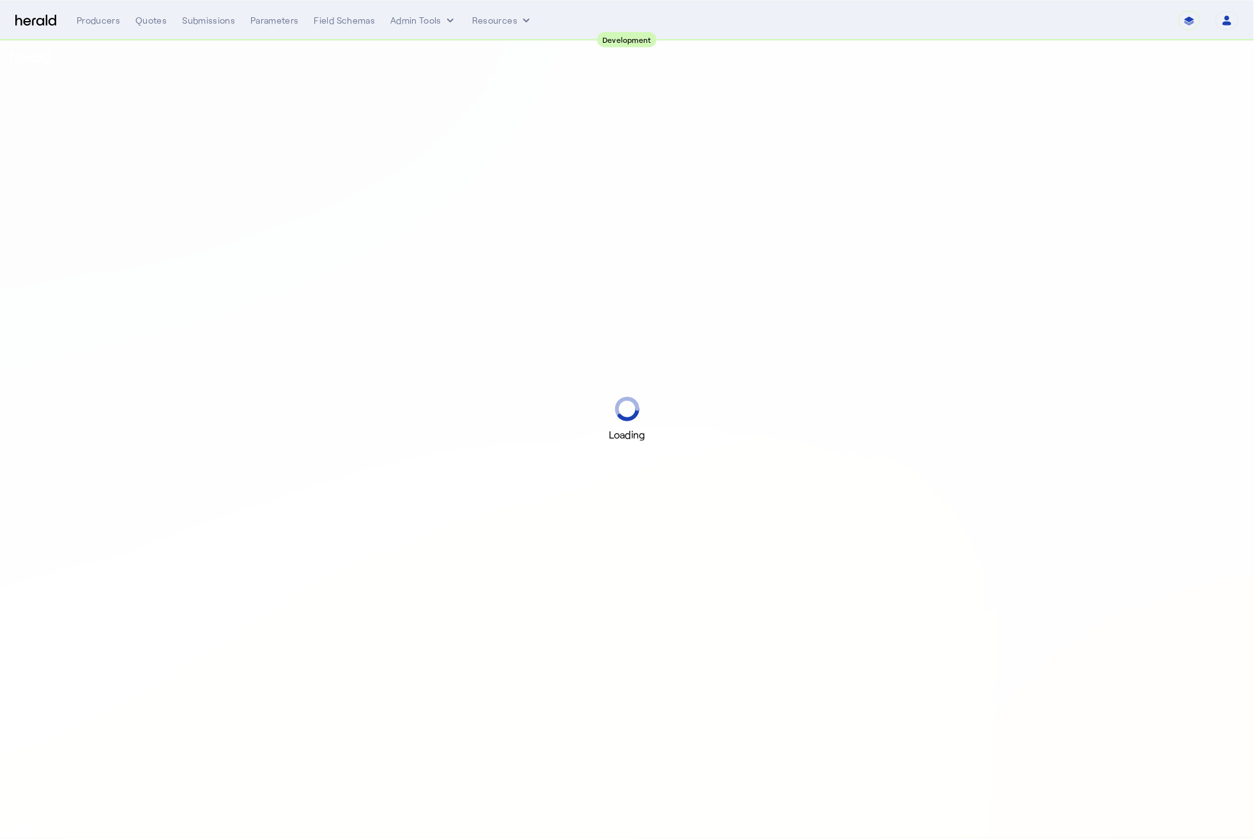
select select "pfm_2v8p_herald_api"
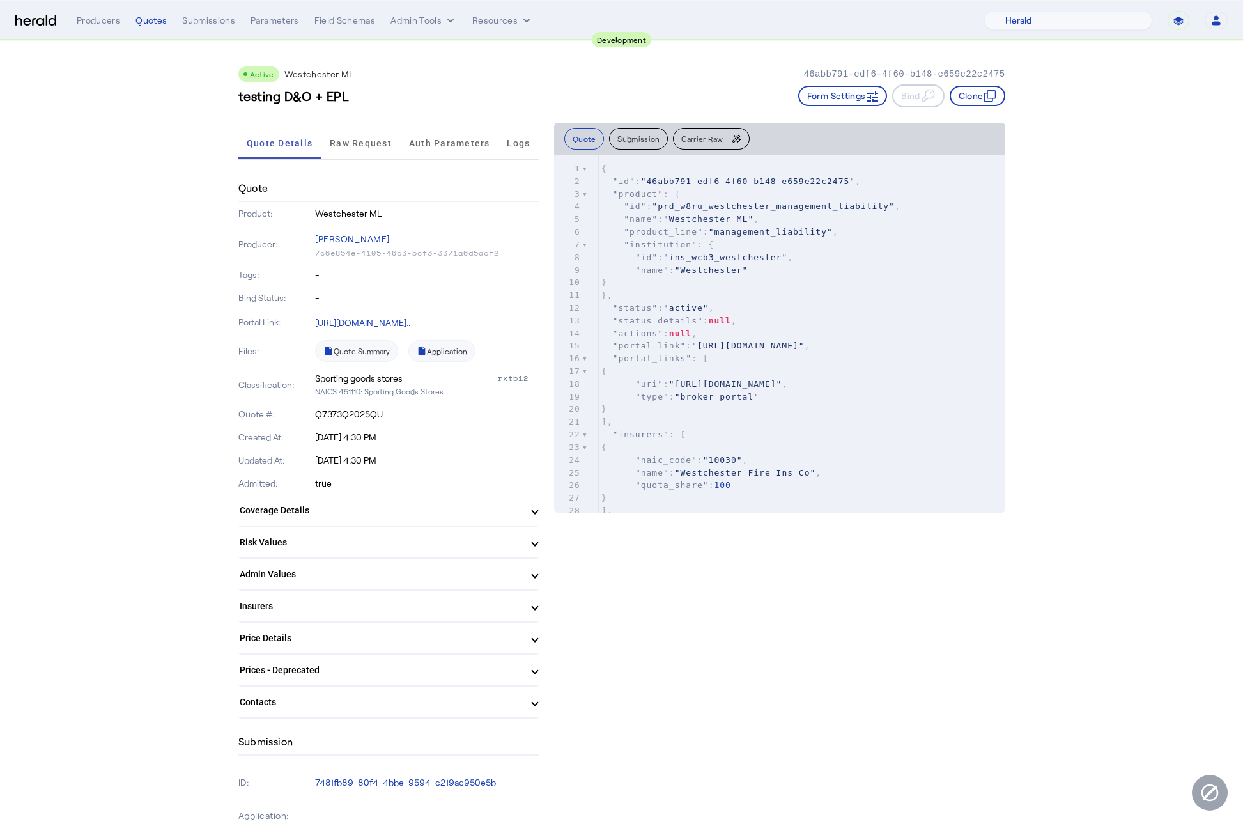
click at [447, 458] on p "[DATE] 4:30 PM" at bounding box center [427, 460] width 224 height 13
click at [520, 704] on mat-expansion-panel-header "Contacts" at bounding box center [388, 701] width 300 height 31
click at [520, 704] on span "Contacts" at bounding box center [386, 706] width 293 height 13
click at [523, 668] on span "Prices - Deprecated" at bounding box center [386, 669] width 293 height 13
click at [523, 668] on span "Prices - Deprecated" at bounding box center [386, 674] width 293 height 13
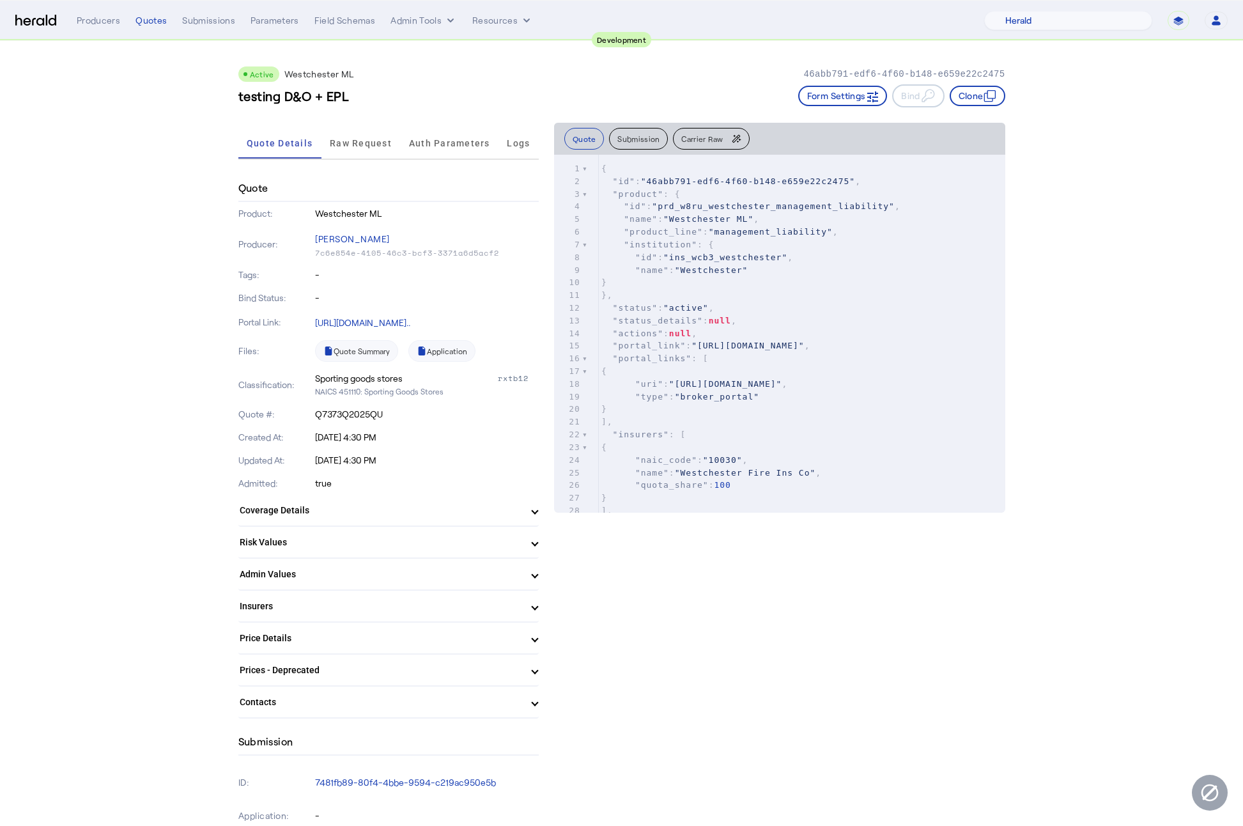
click at [527, 699] on span "Contacts" at bounding box center [386, 701] width 293 height 13
click at [527, 700] on span "Contacts" at bounding box center [386, 706] width 293 height 13
click at [528, 631] on span "Price Details" at bounding box center [386, 637] width 293 height 13
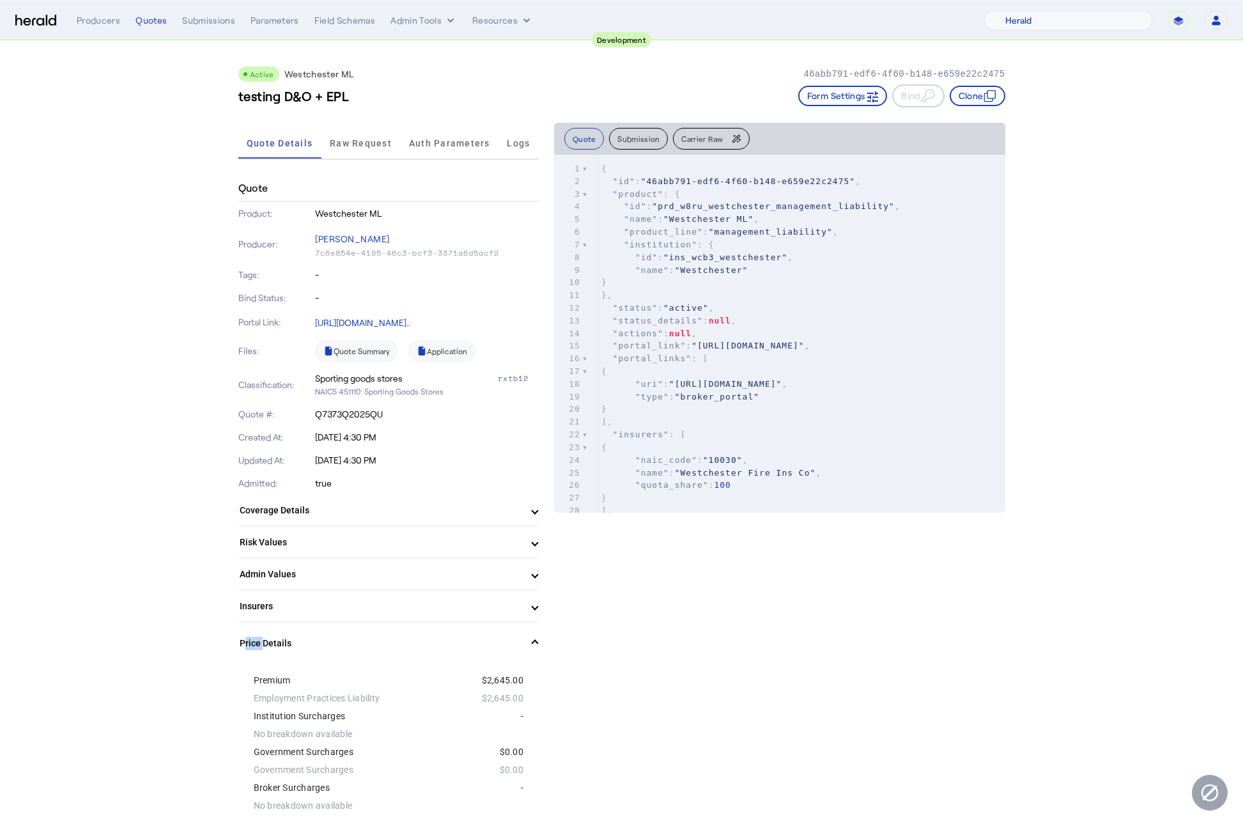
click at [528, 629] on mat-expansion-panel-header "Price Details" at bounding box center [388, 642] width 300 height 41
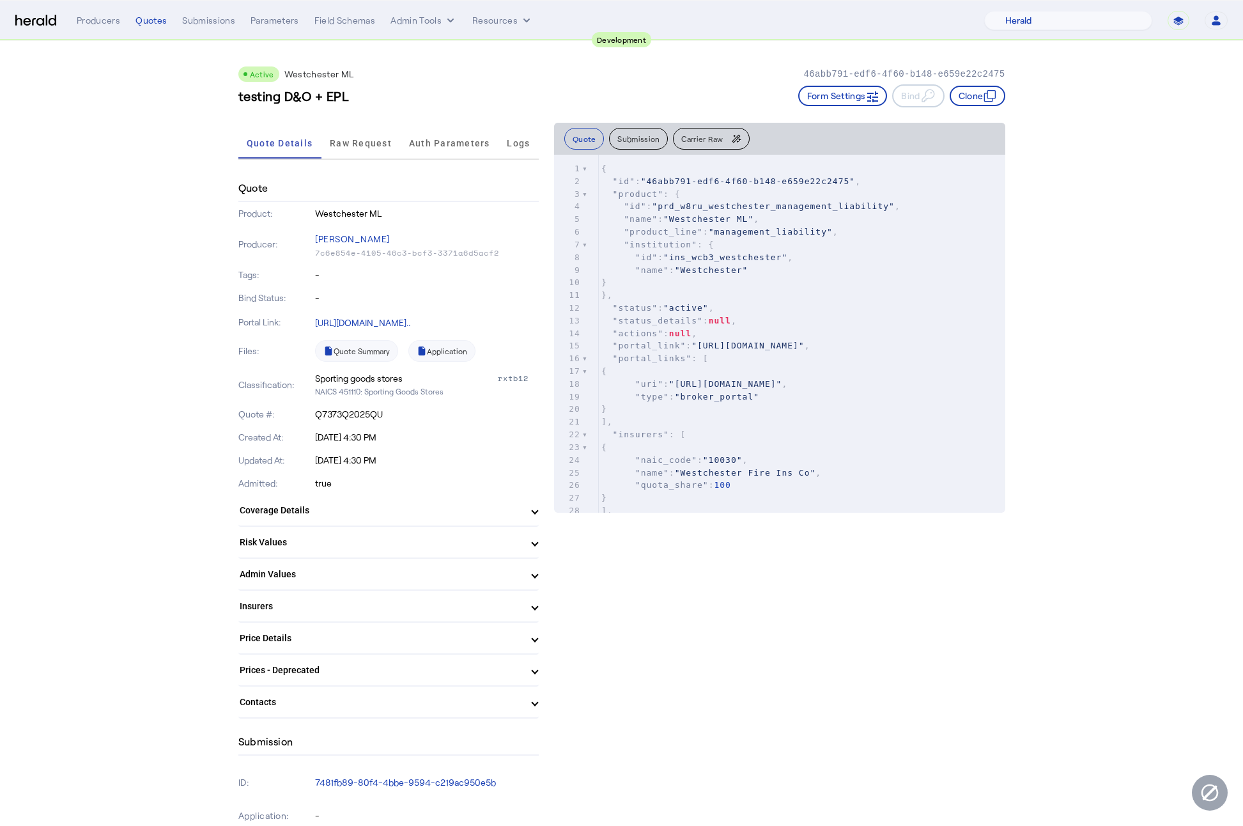
click at [522, 581] on mat-expansion-panel-header "Admin Values" at bounding box center [388, 574] width 300 height 31
click at [522, 581] on span "Admin Values" at bounding box center [386, 579] width 293 height 13
click at [530, 622] on mat-expansion-panel-header "Price Details" at bounding box center [388, 637] width 300 height 31
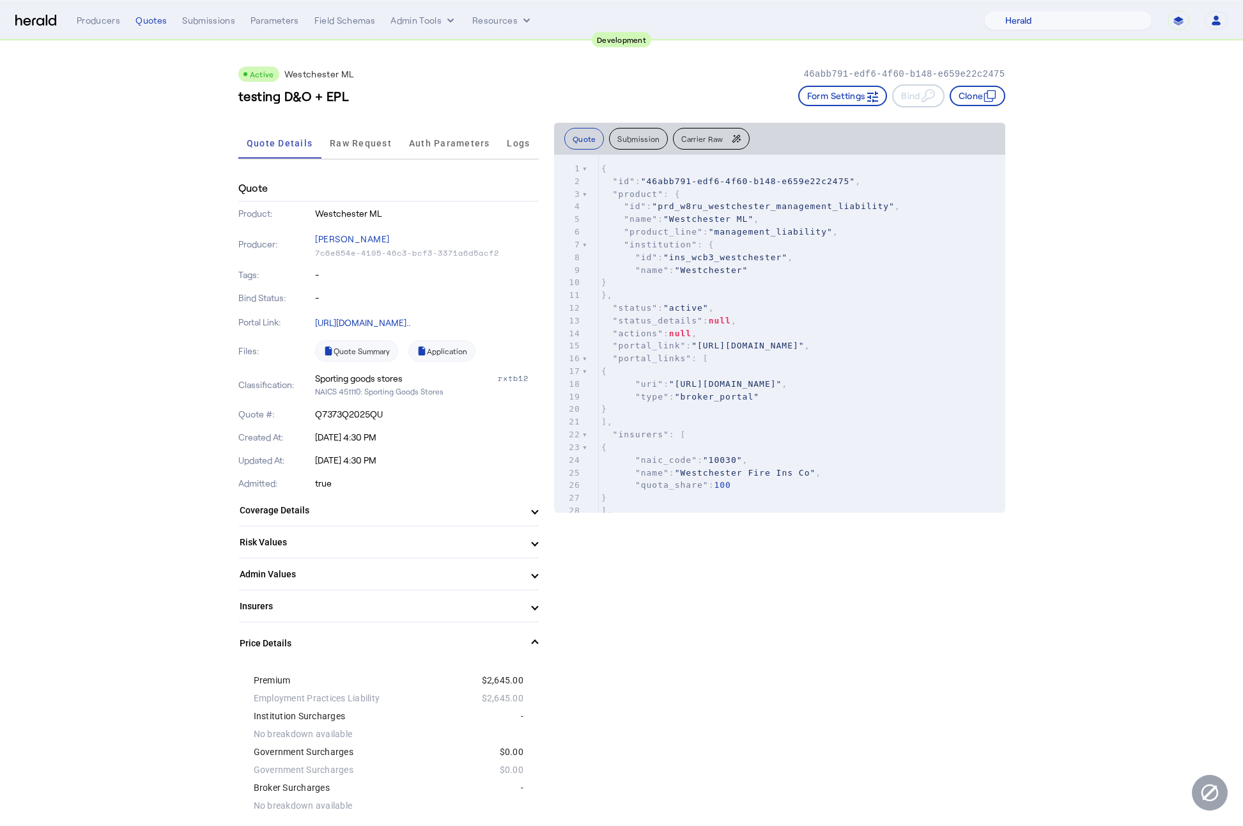
click at [522, 606] on span "Insurers" at bounding box center [386, 605] width 293 height 13
click at [522, 606] on span "Insurers" at bounding box center [386, 611] width 293 height 13
click at [532, 638] on span at bounding box center [534, 642] width 5 height 13
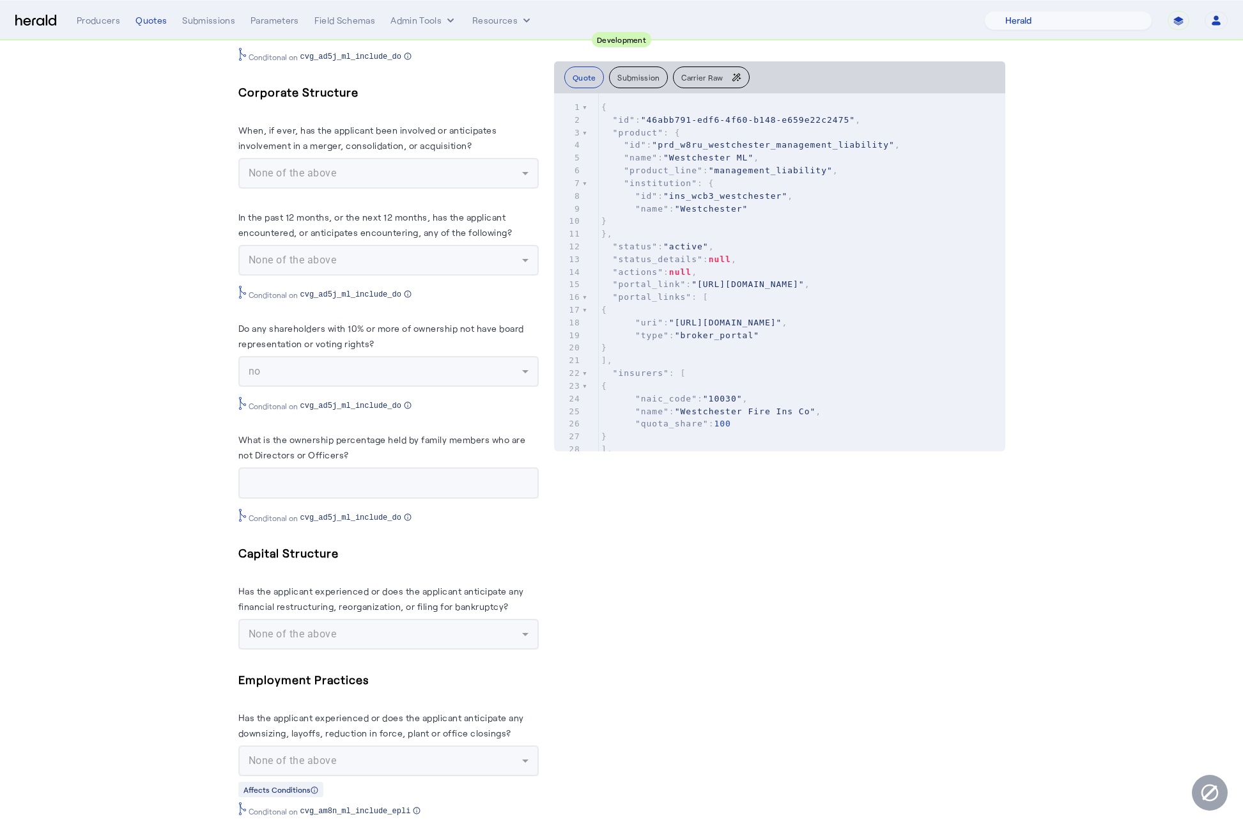
scroll to position [4254, 0]
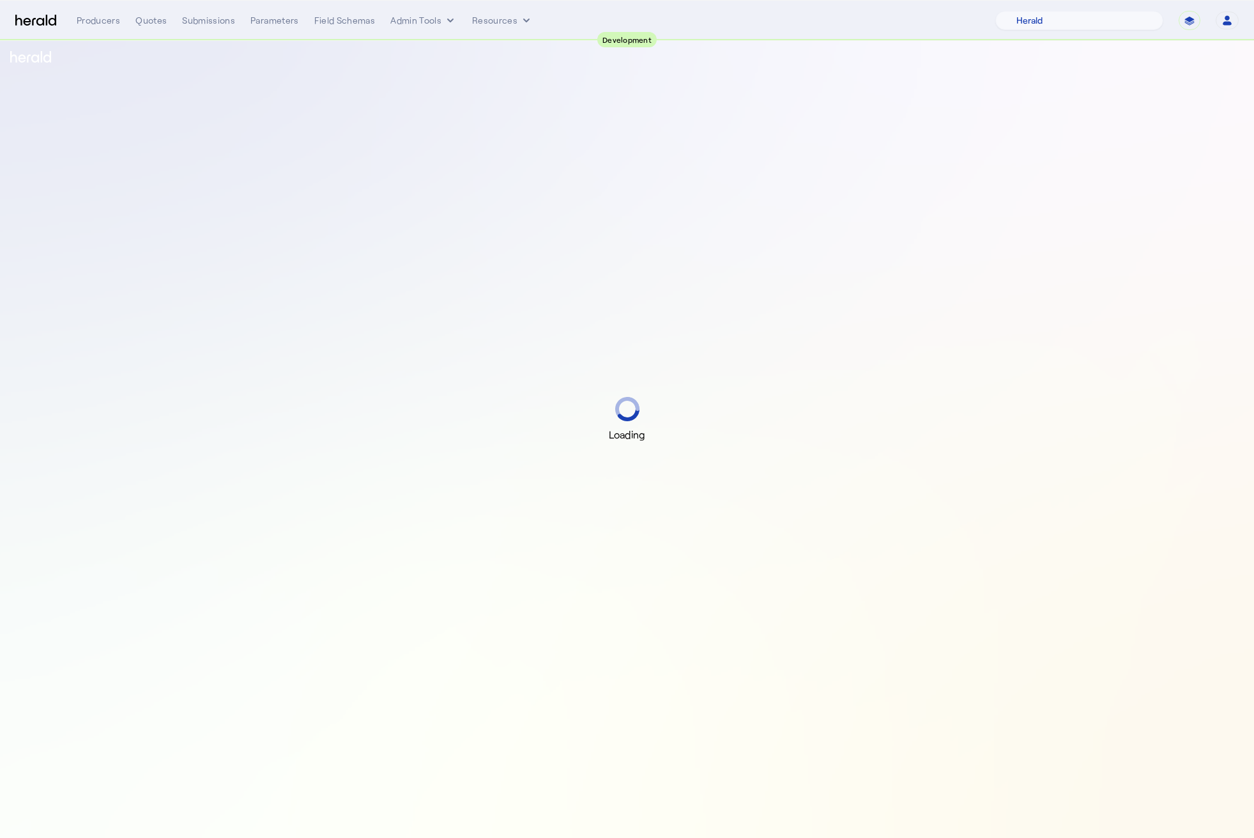
select select "pfm_2v8p_herald_api"
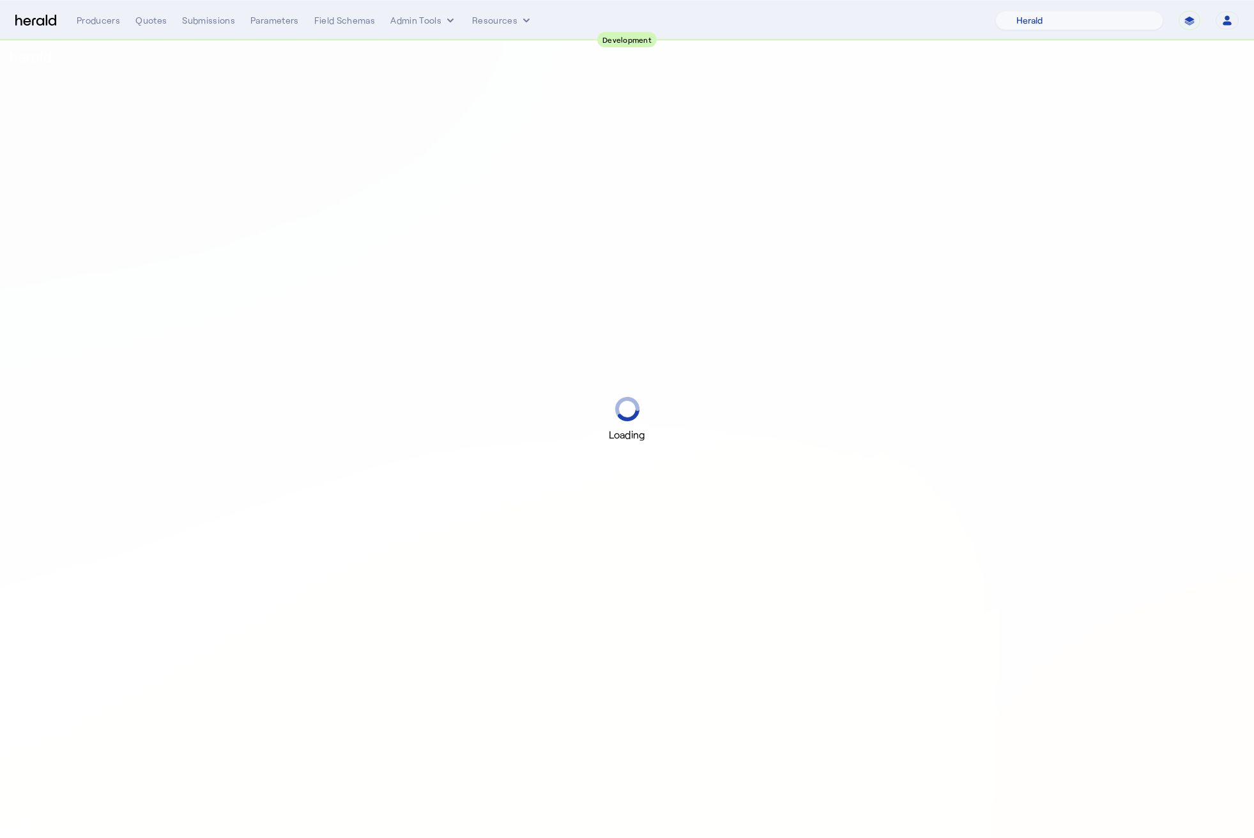
select select "pfm_2v8p_herald_api"
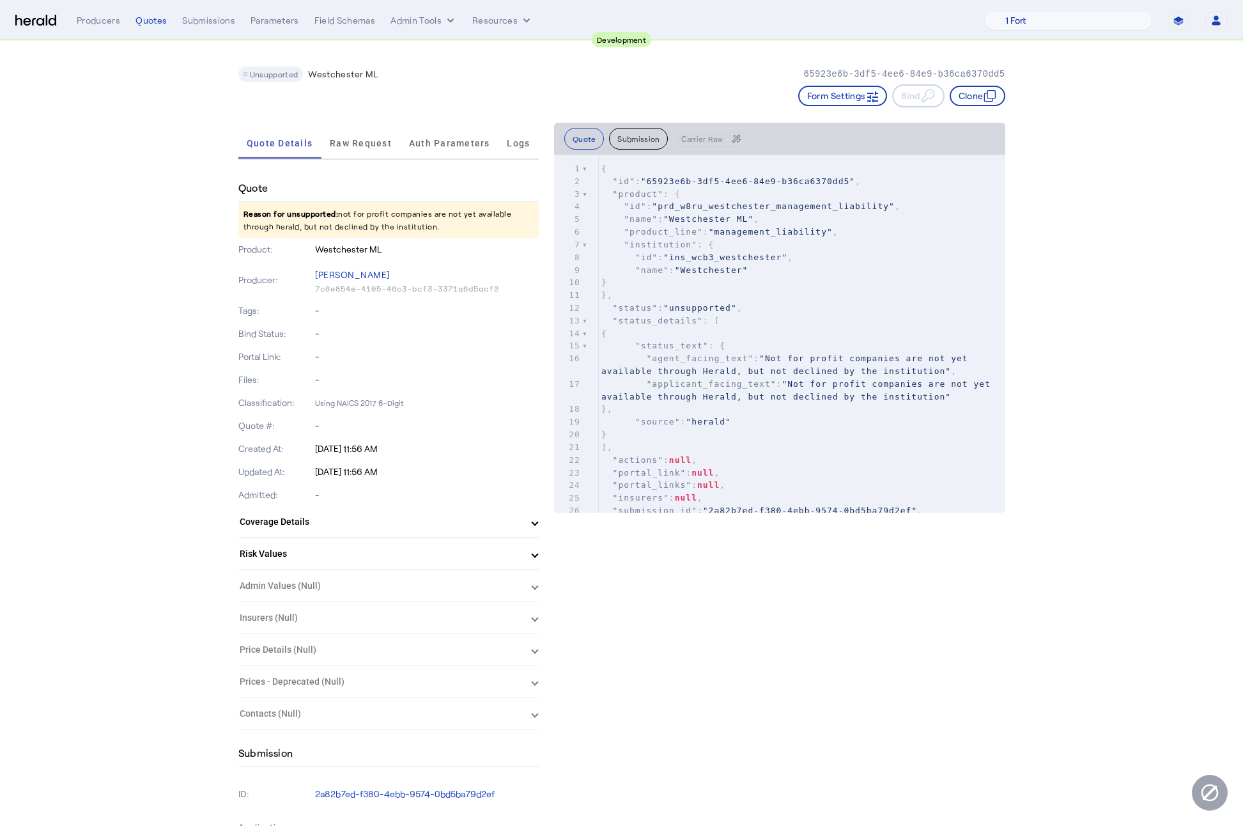
drag, startPoint x: 463, startPoint y: 228, endPoint x: 346, endPoint y: 215, distance: 117.7
click at [346, 215] on p "Reason for unsupported: not for profit companies are not yet available through …" at bounding box center [388, 220] width 300 height 36
copy p "not for profit companies are not yet available through herald, but not declined…"
click at [385, 360] on p "-" at bounding box center [427, 356] width 224 height 13
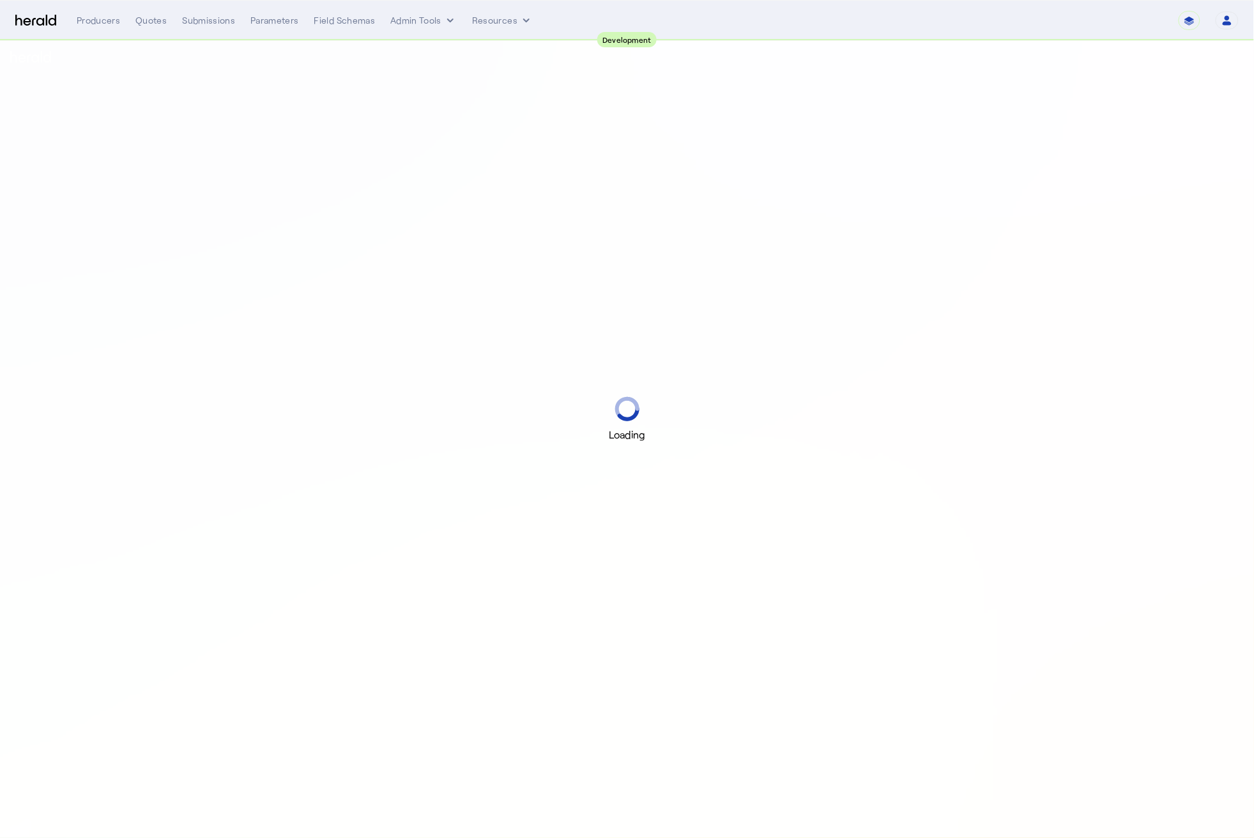
select select "pfm_2v8p_herald_api"
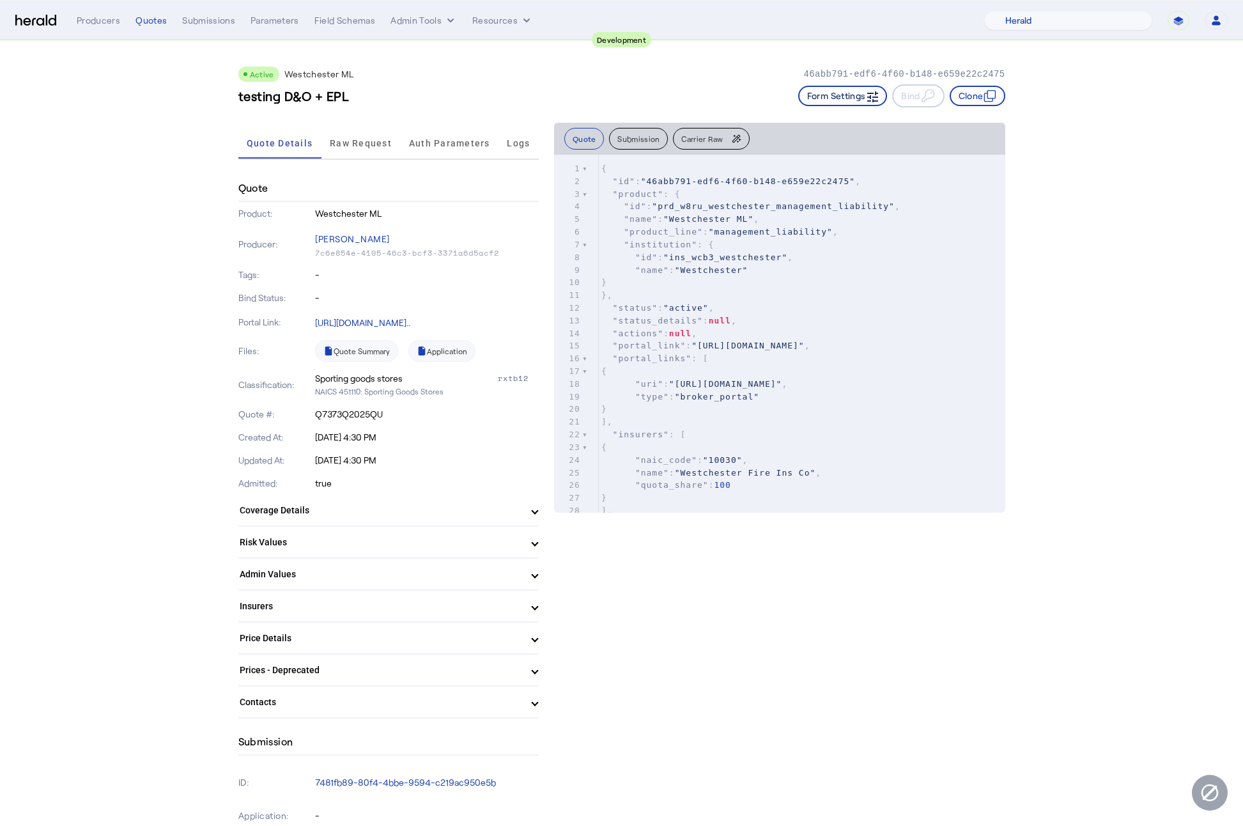
click at [838, 89] on button "Form Settings" at bounding box center [842, 96] width 89 height 20
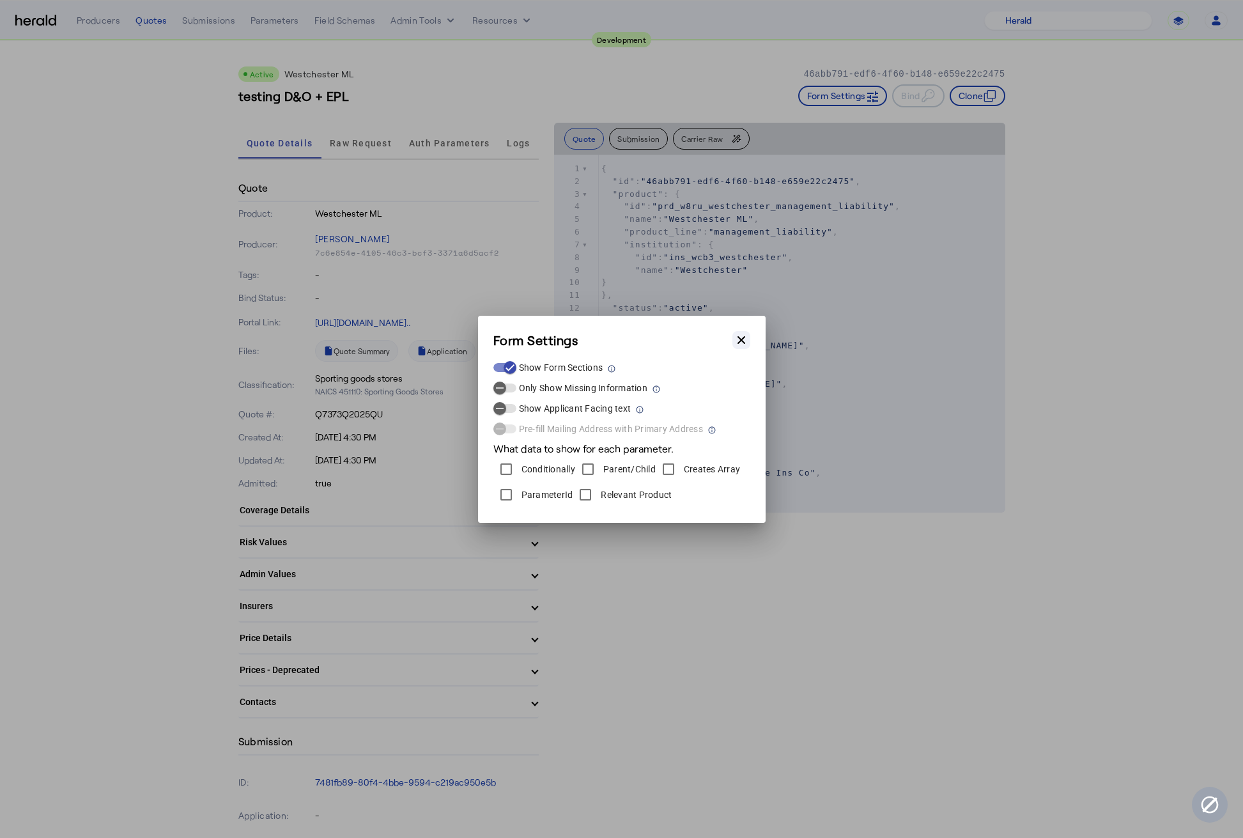
click at [742, 337] on icon "button" at bounding box center [741, 340] width 13 height 13
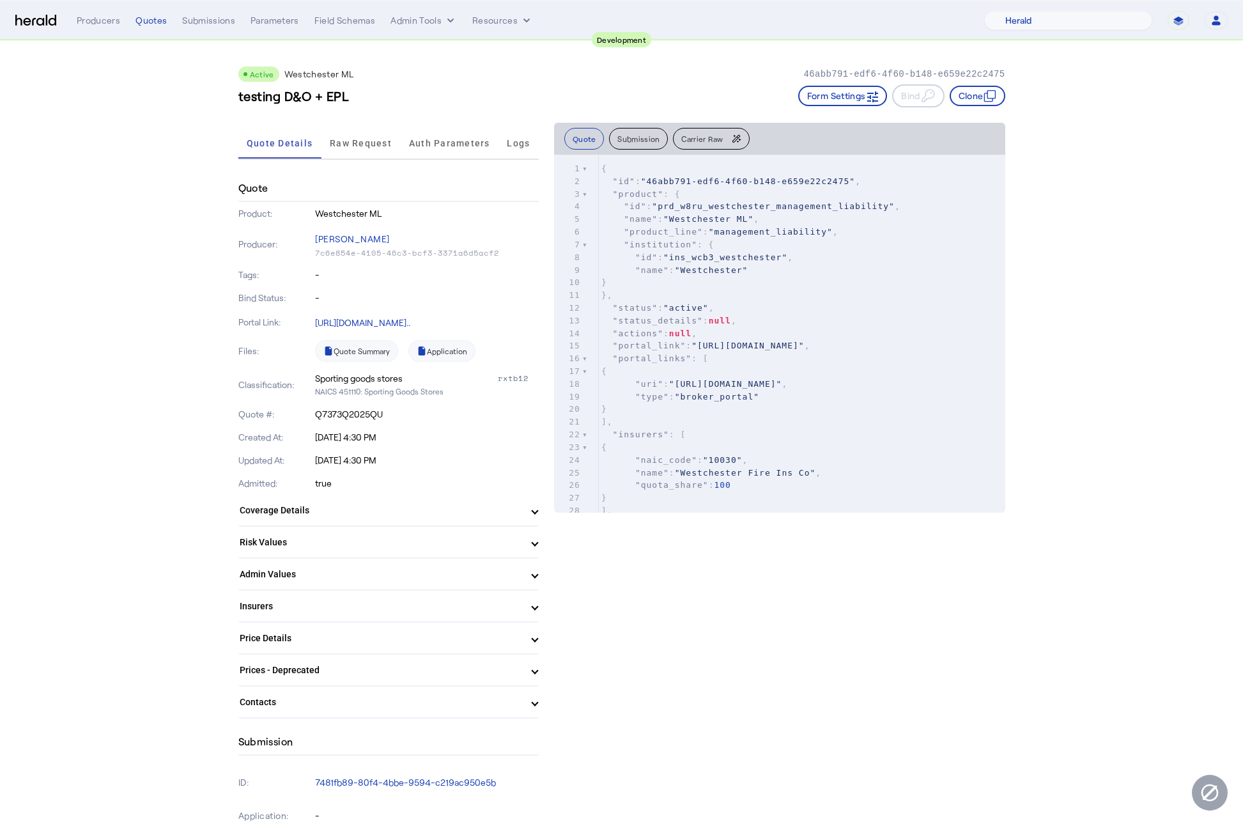
click at [253, 441] on p "Created At:" at bounding box center [275, 437] width 75 height 13
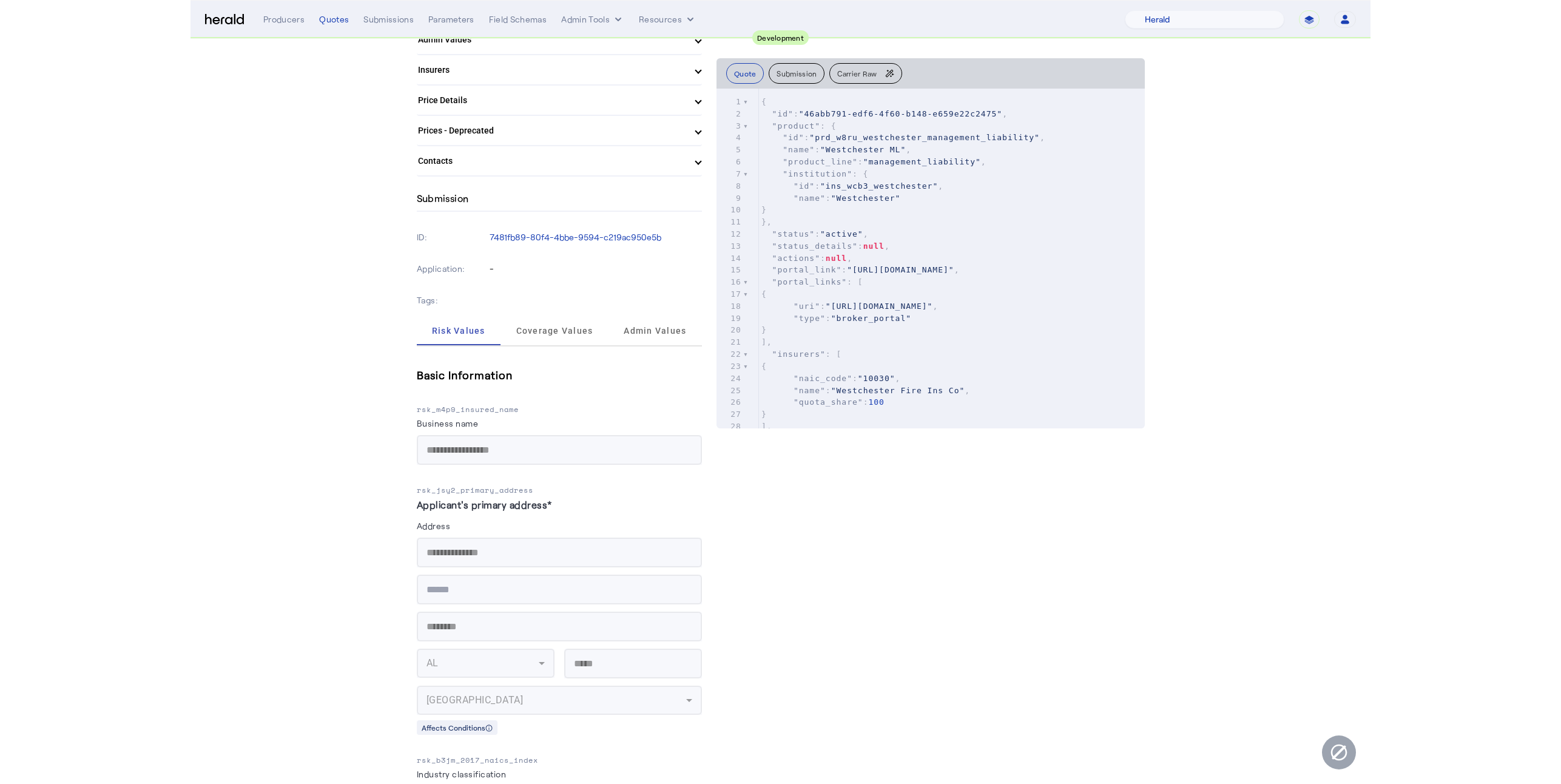
scroll to position [390, 0]
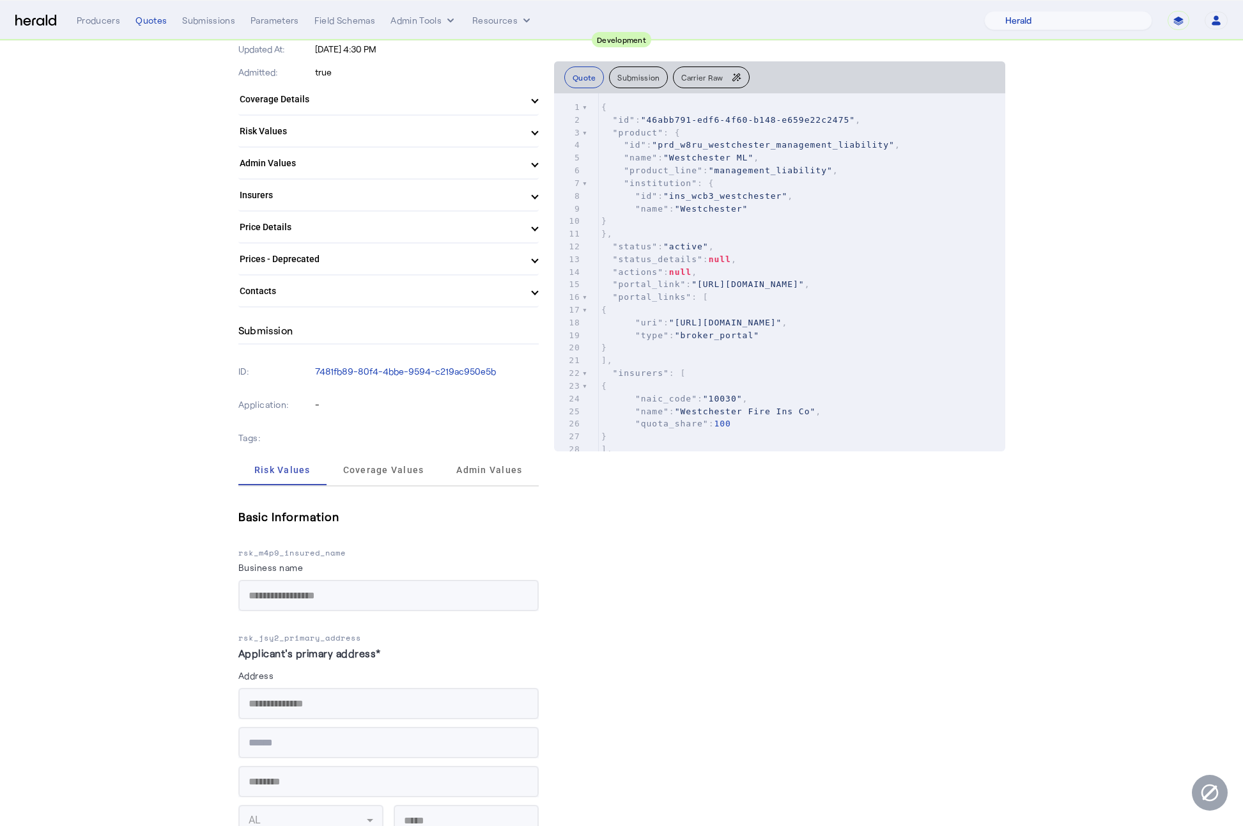
click at [327, 631] on p "rsk_jsy2_primary_address" at bounding box center [388, 637] width 300 height 13
copy p "rsk_jsy2_primary_address"
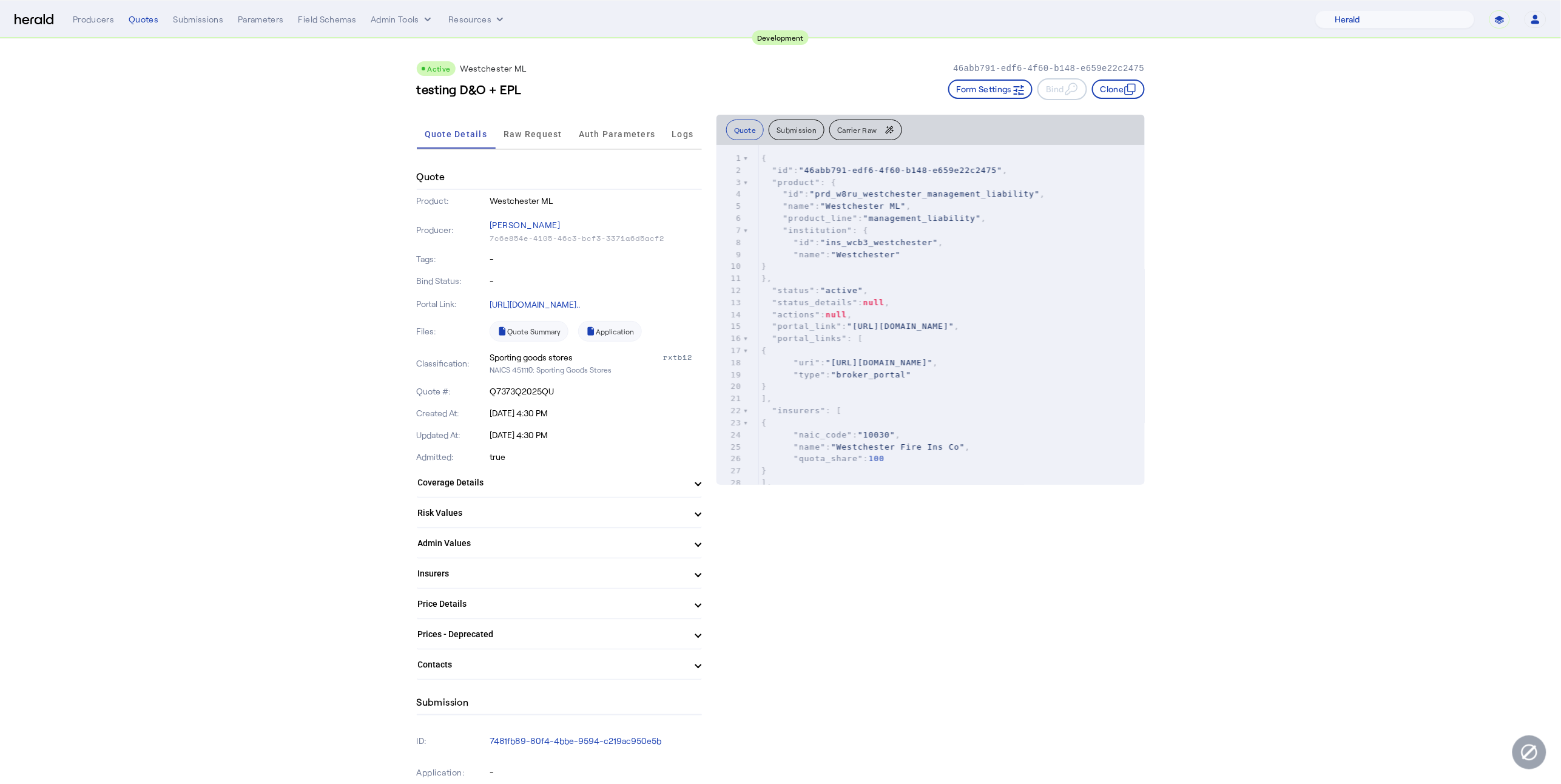
scroll to position [0, 0]
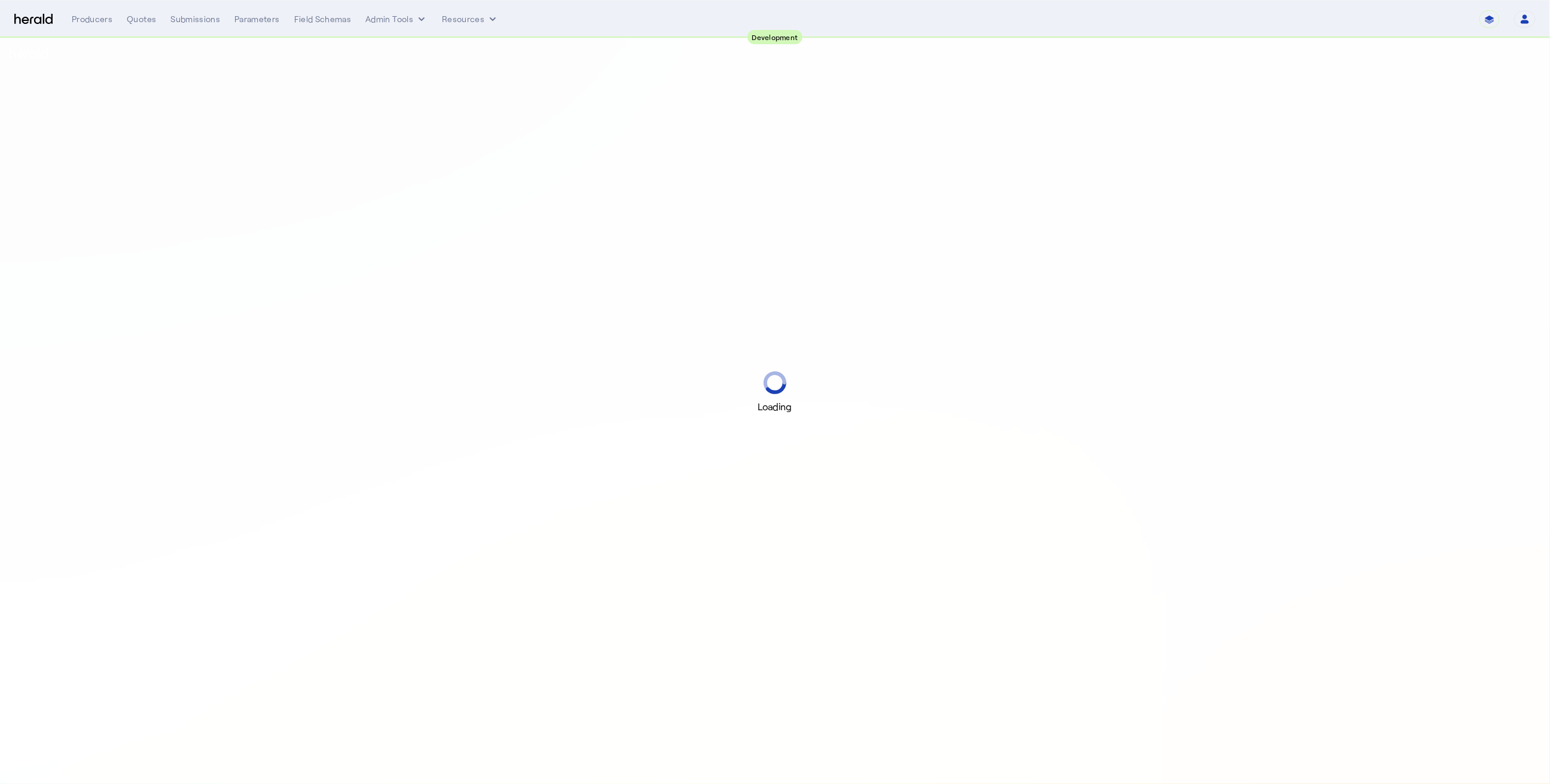
select select "pfm_2v8p_herald_api"
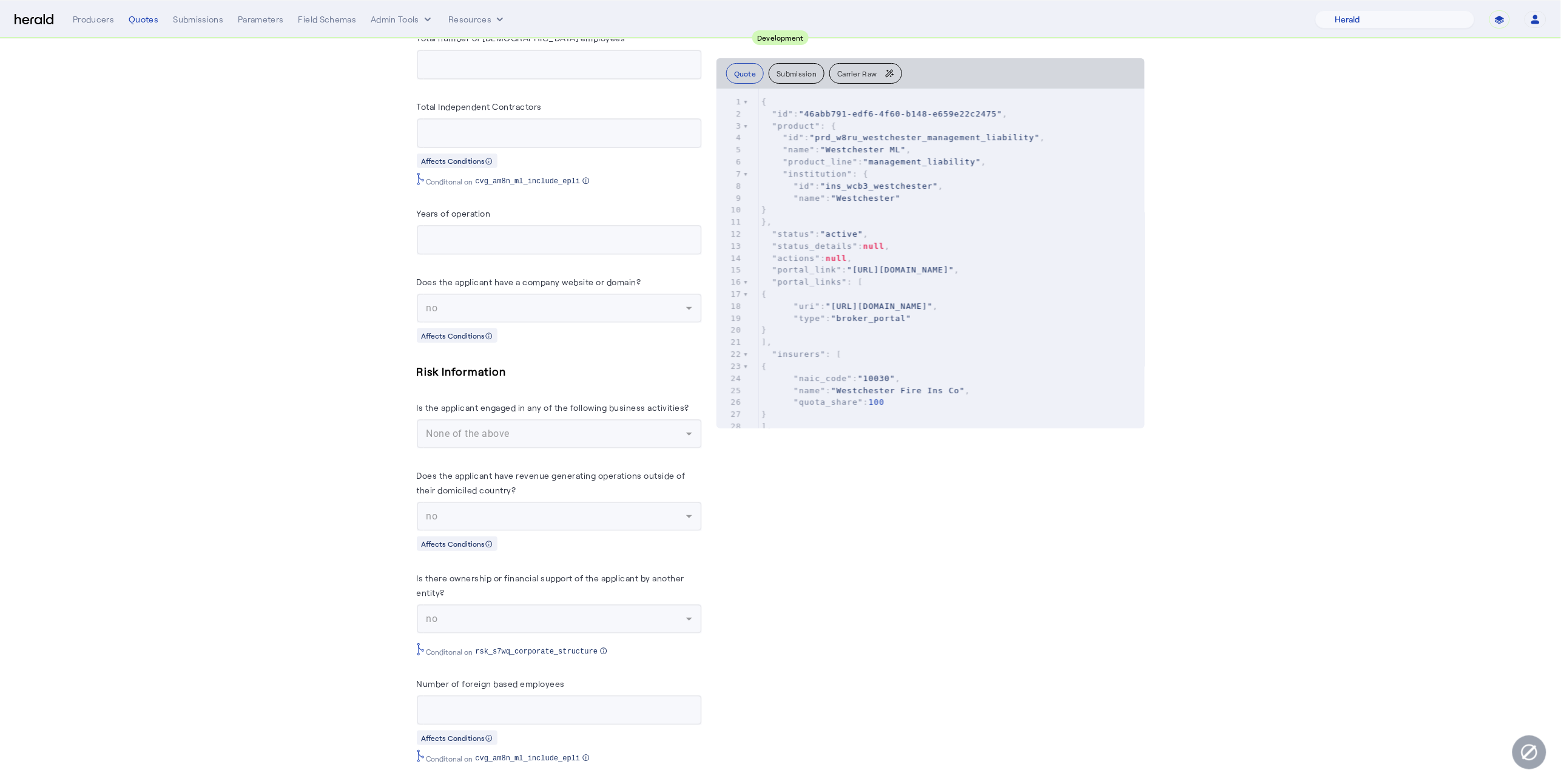
scroll to position [2773, 0]
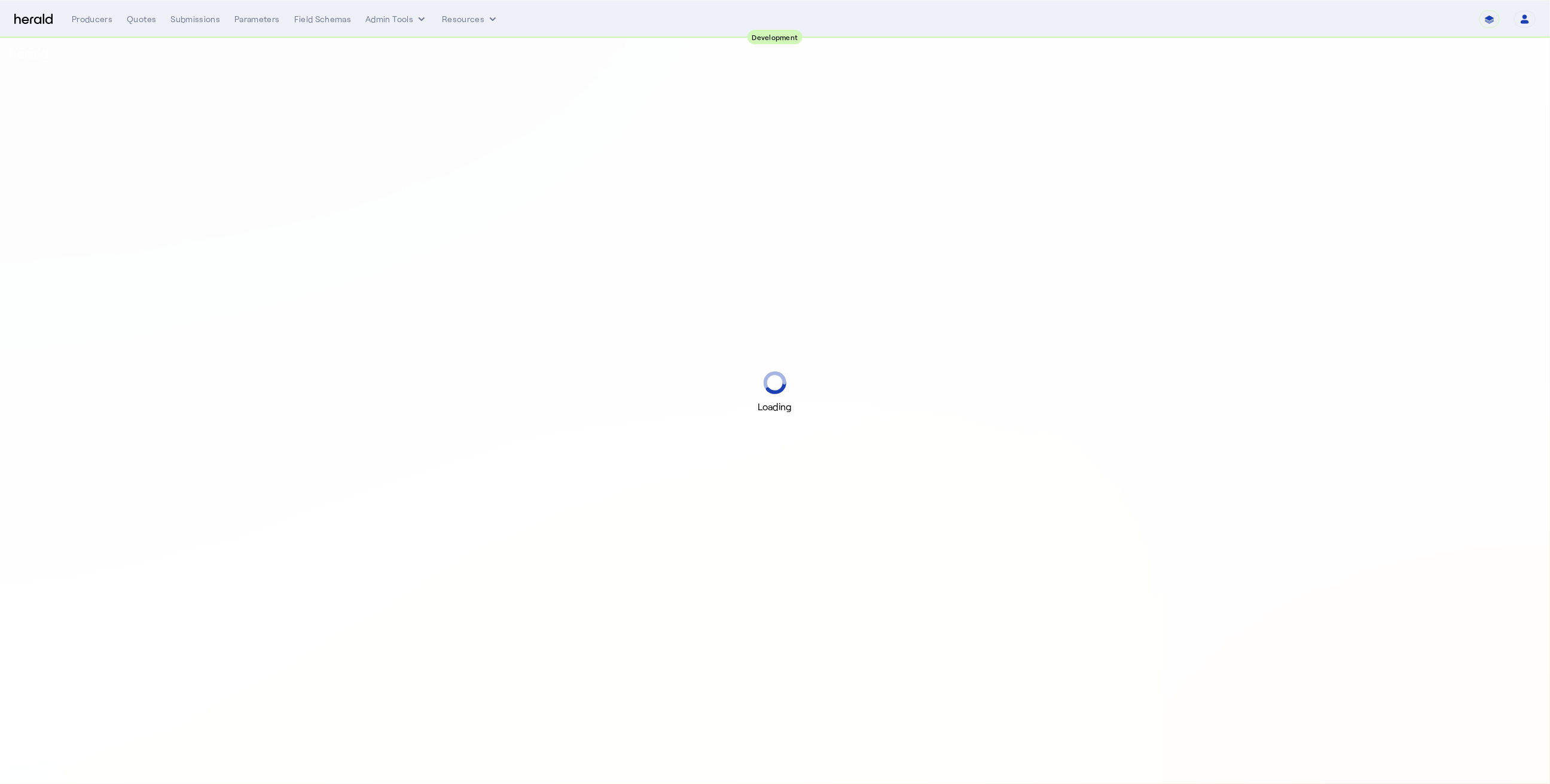
select select "pfm_2v8p_herald_api"
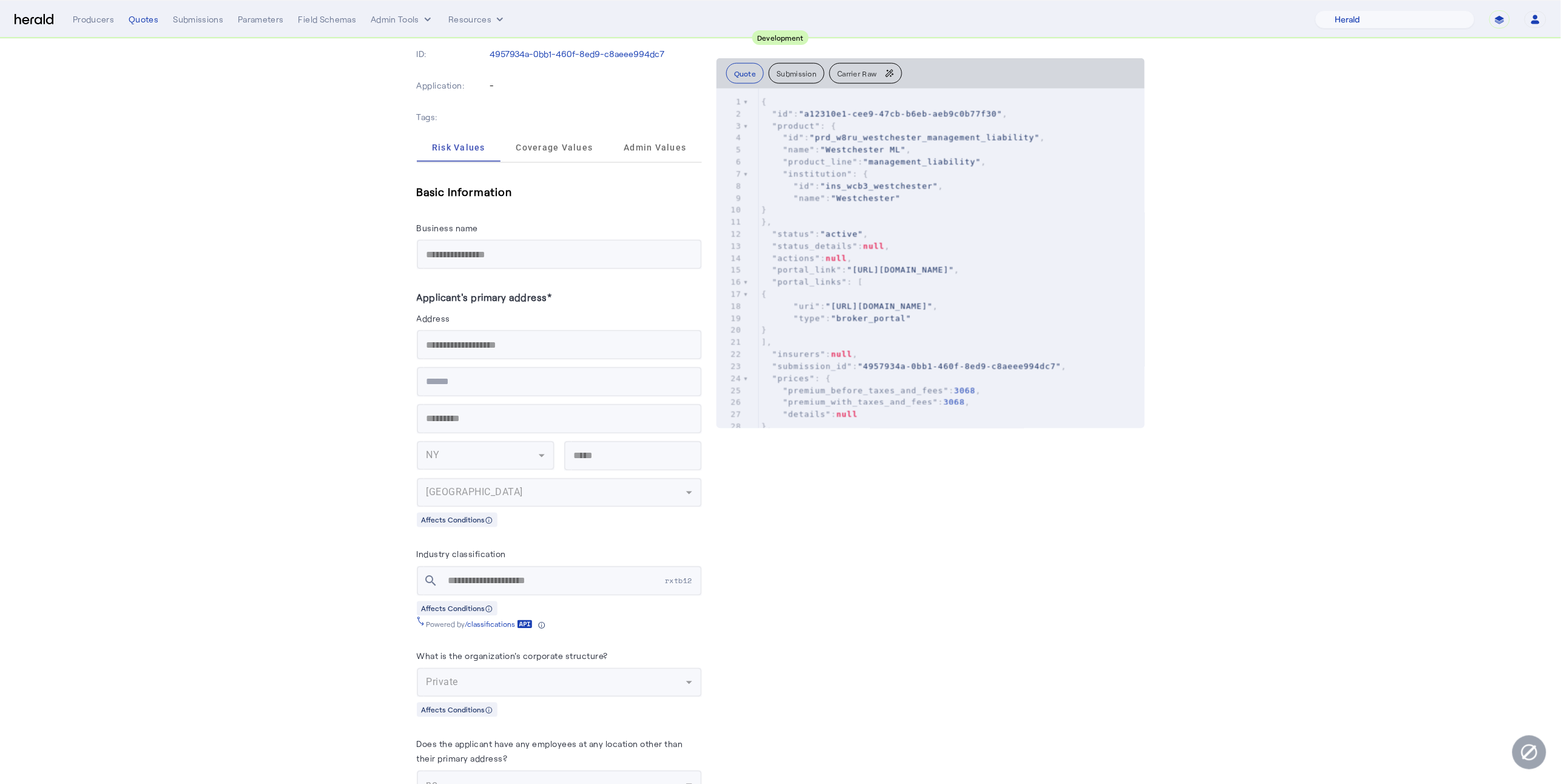
scroll to position [4, 0]
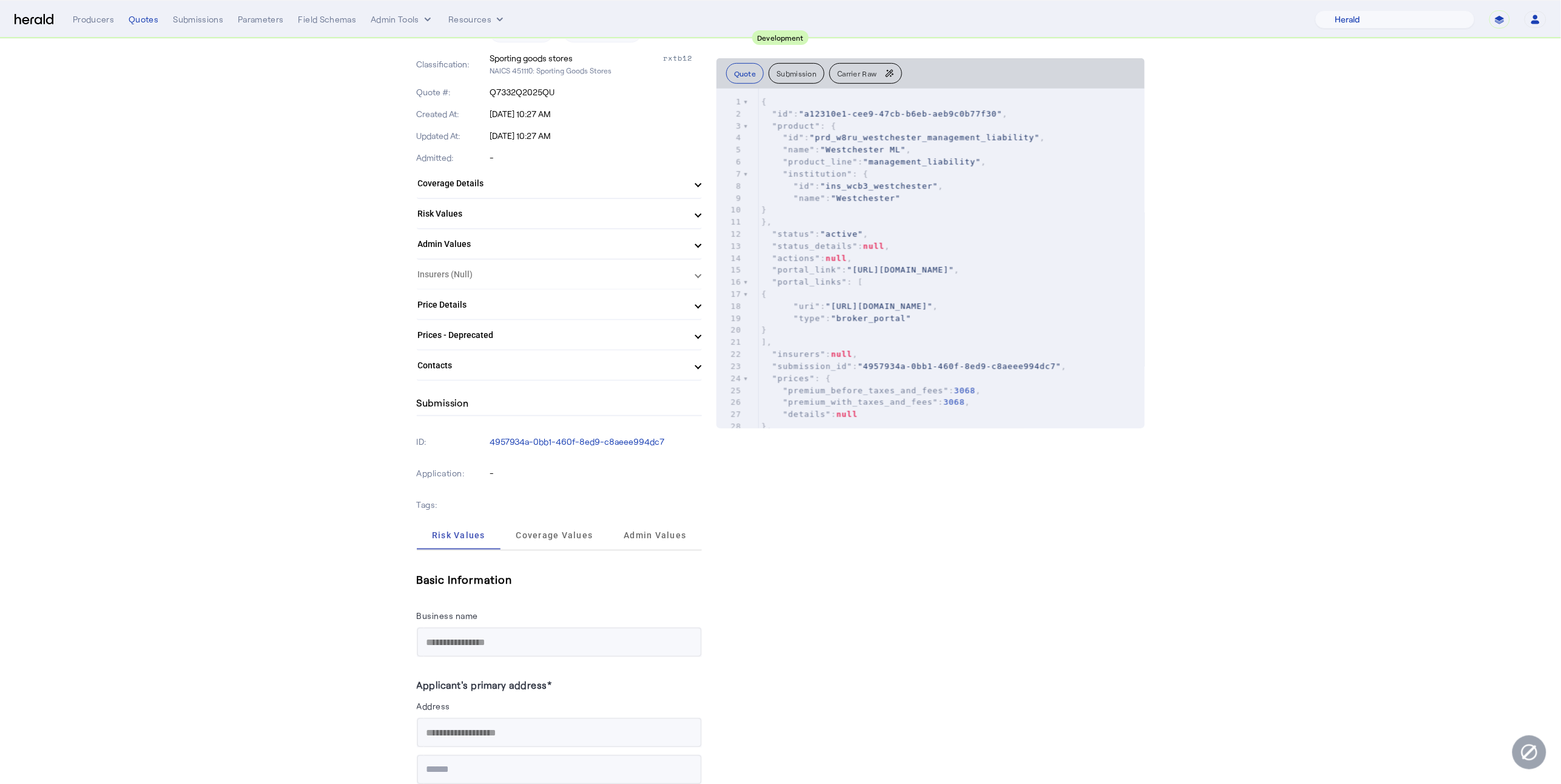
scroll to position [0, 0]
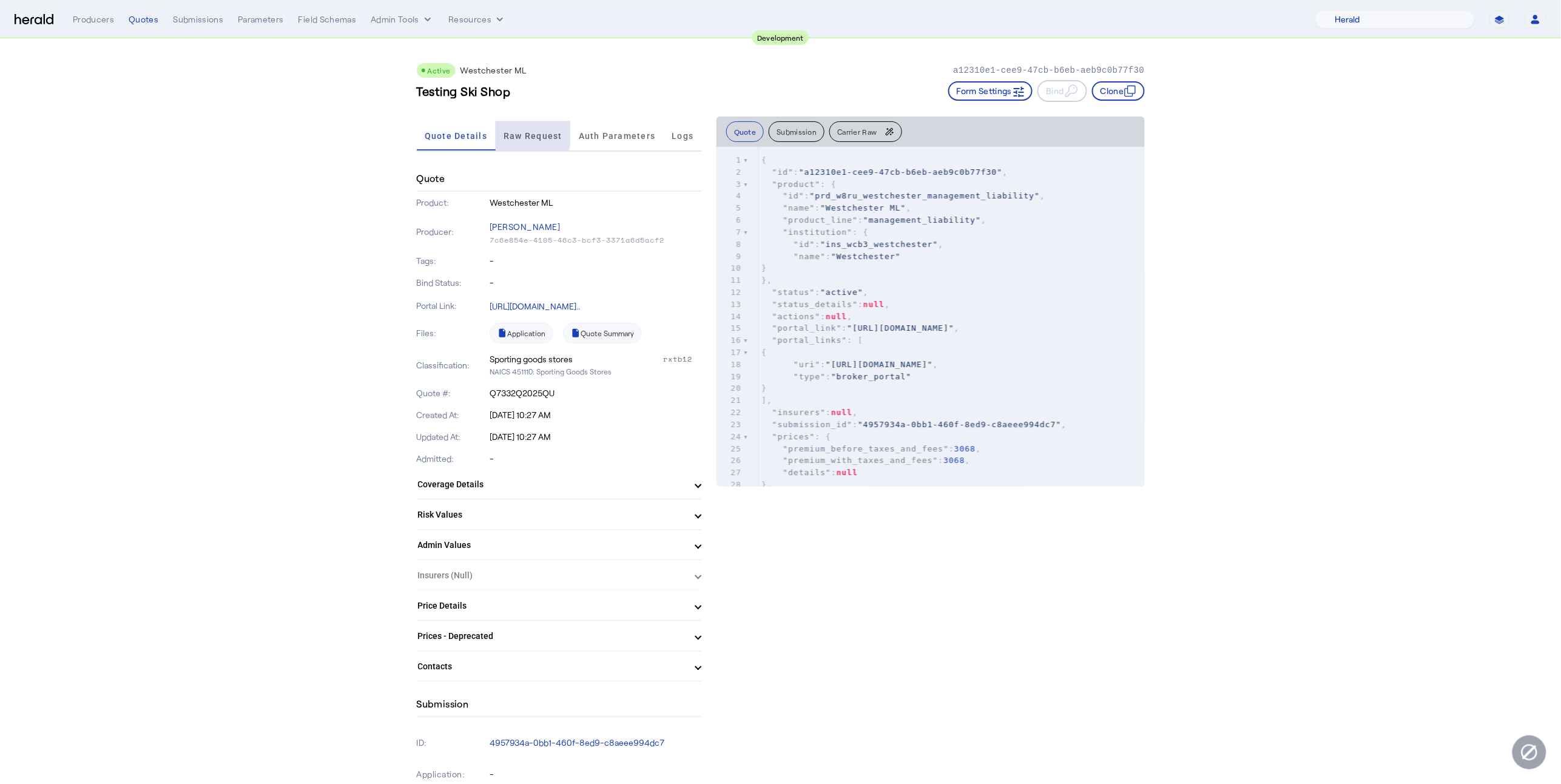
click at [511, 128] on span "Raw Request" at bounding box center [533, 136] width 59 height 29
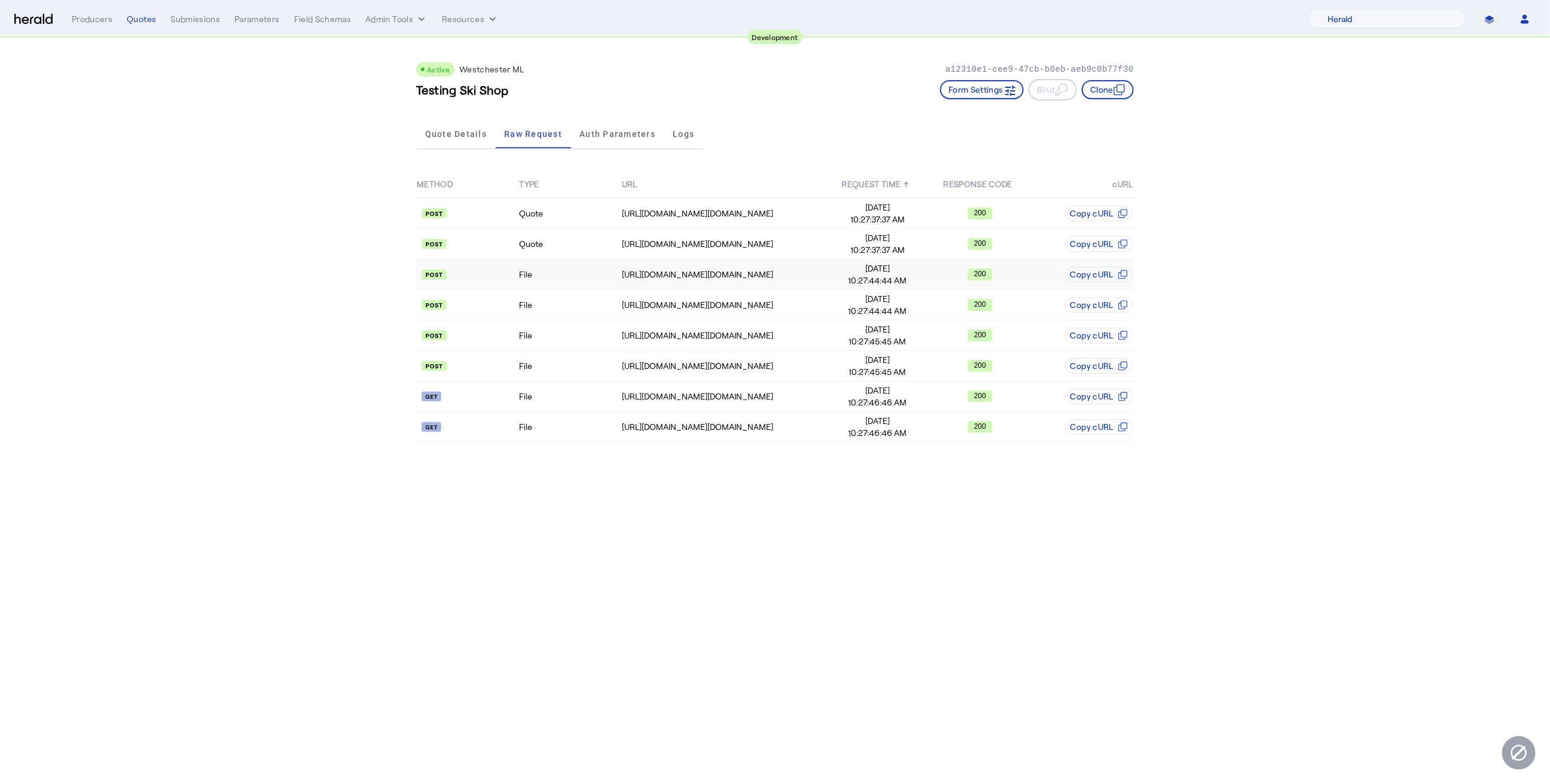
click at [573, 267] on td "File" at bounding box center [569, 274] width 102 height 31
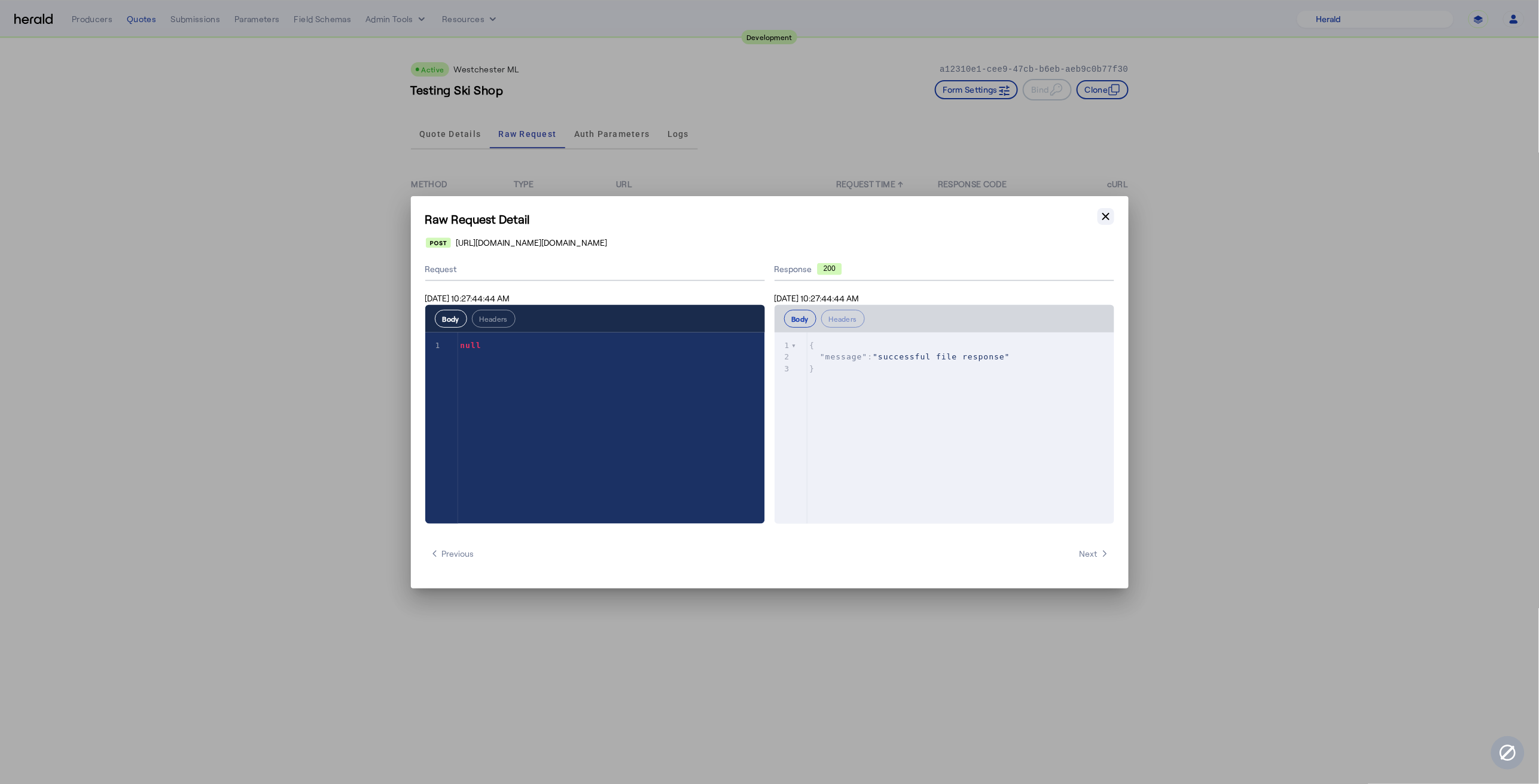
click at [1107, 214] on icon "button" at bounding box center [1107, 216] width 7 height 7
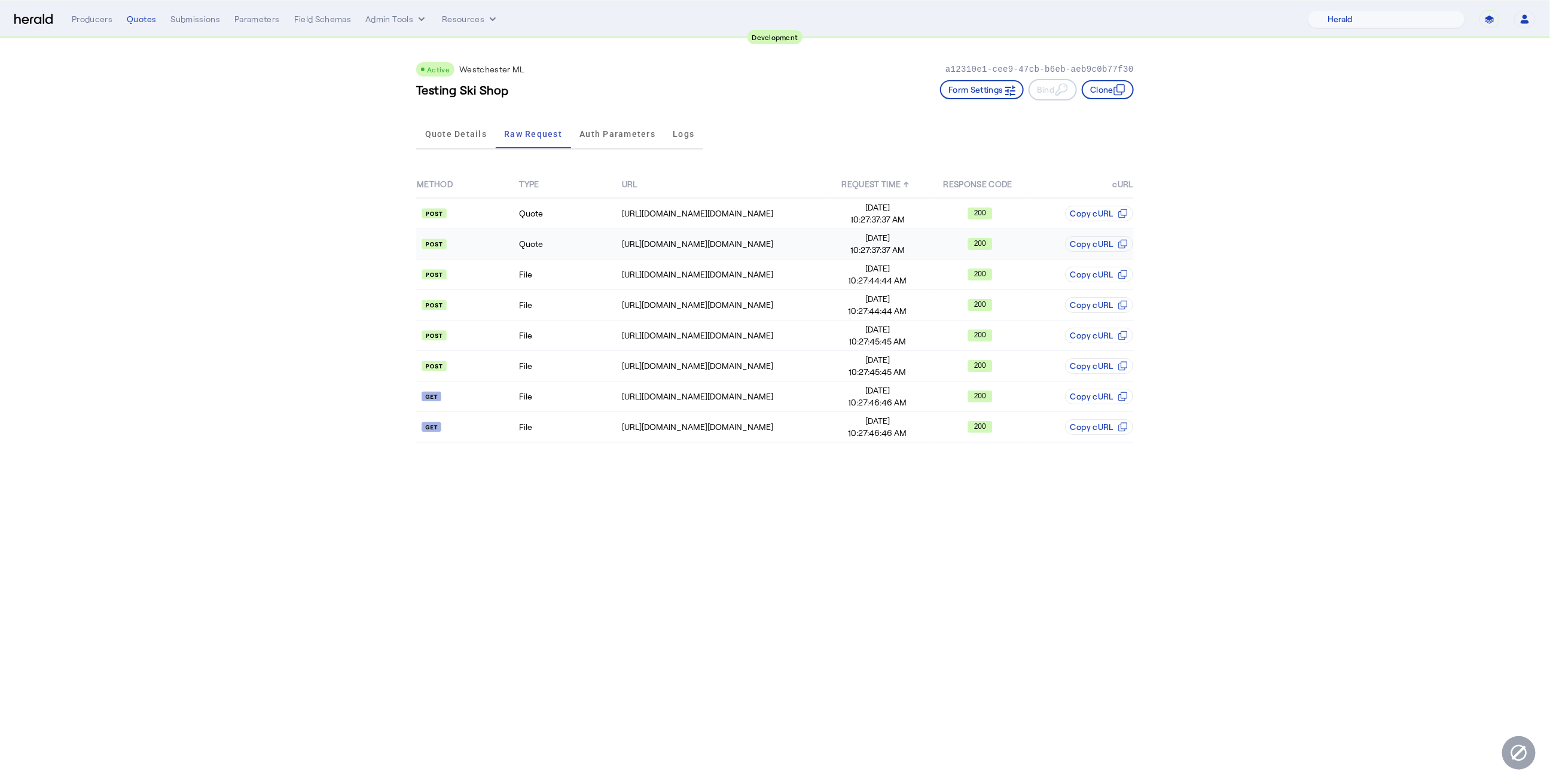
click at [571, 229] on td "Quote" at bounding box center [569, 244] width 102 height 31
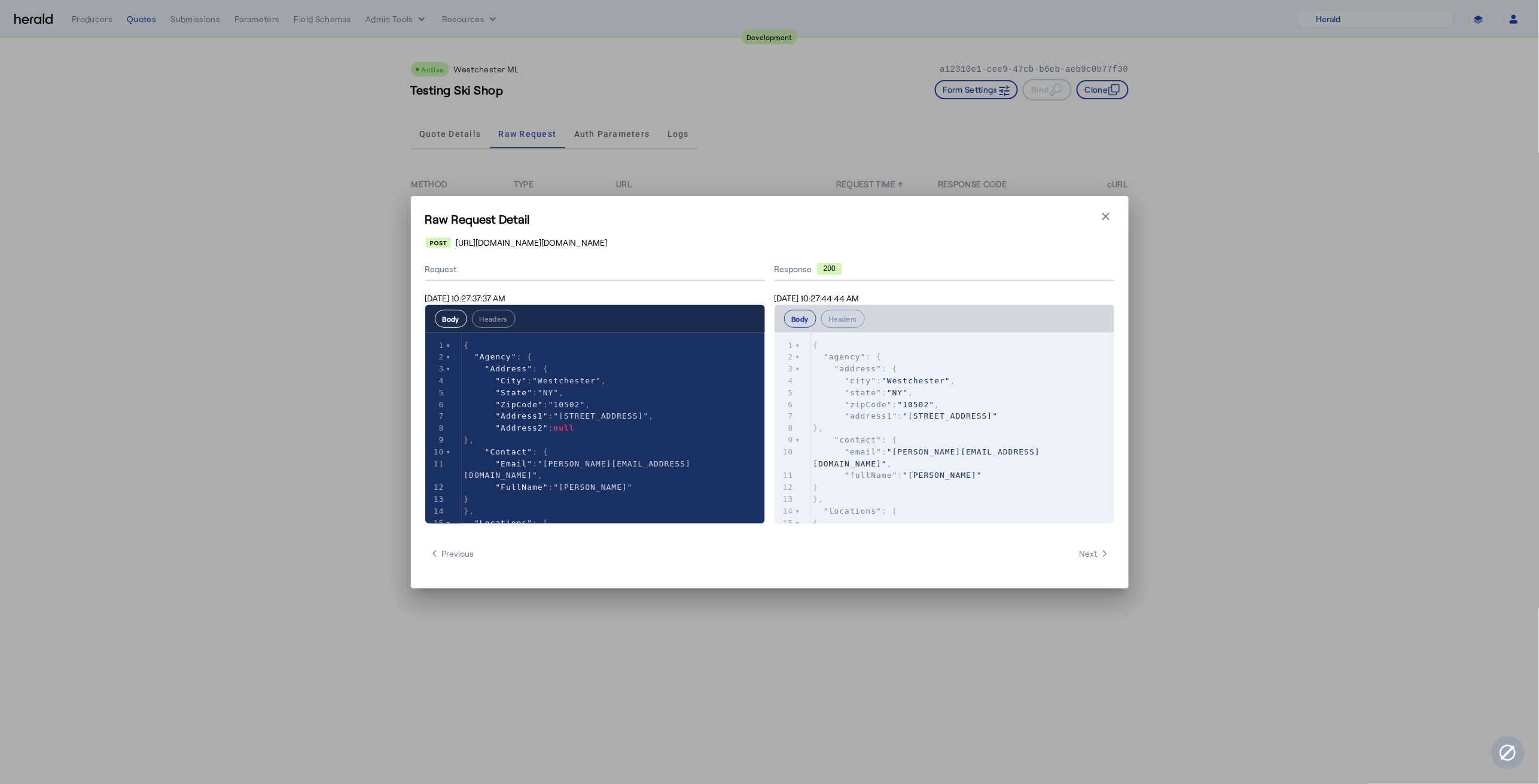
click at [267, 390] on div "Raw Request Detail Close modal [URL][DOMAIN_NAME][DOMAIN_NAME] Request [DATE] 1…" at bounding box center [770, 392] width 1539 height 784
click at [1102, 214] on icon "button" at bounding box center [1106, 216] width 12 height 12
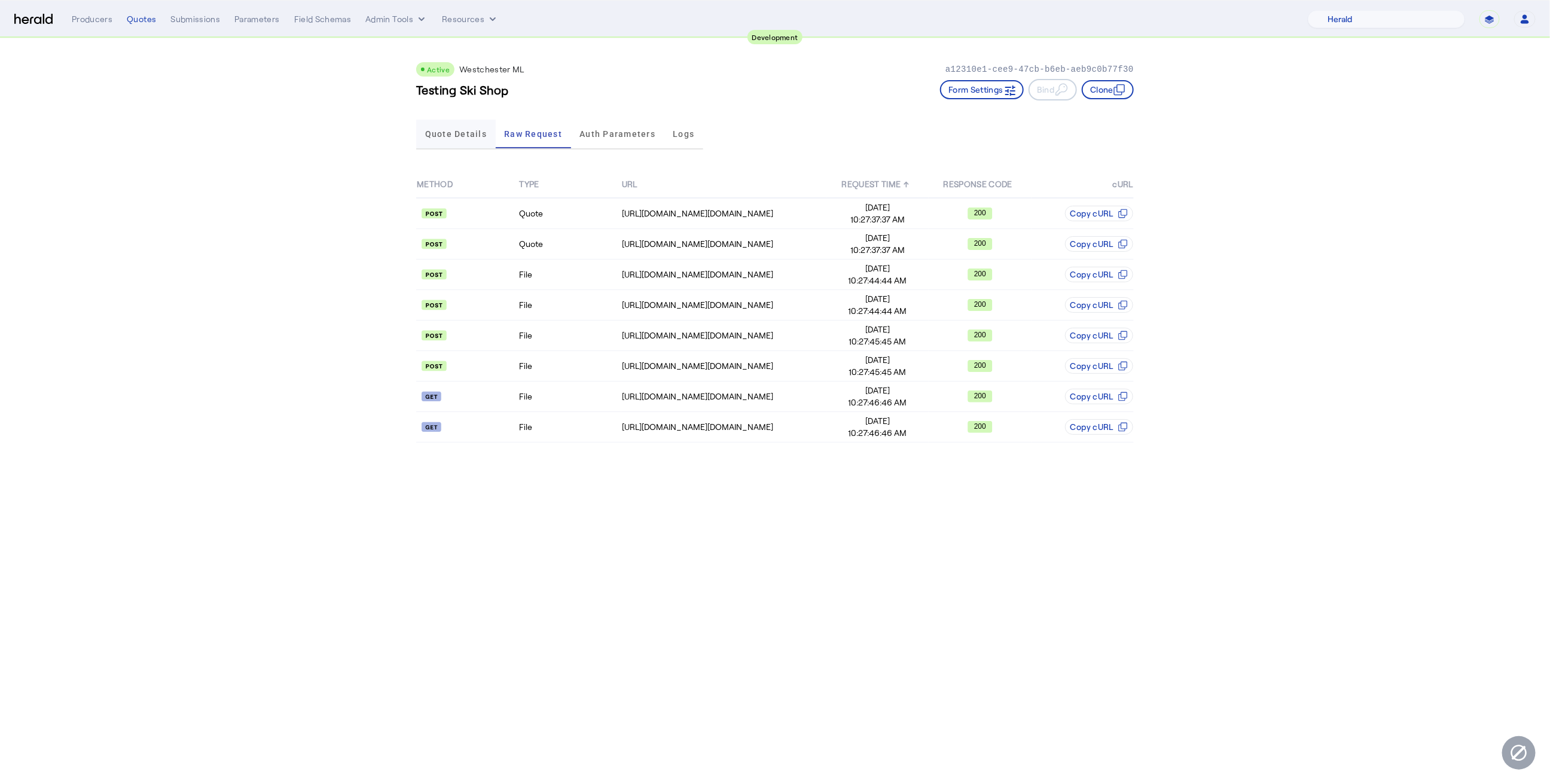
click at [472, 139] on span "Quote Details" at bounding box center [456, 134] width 62 height 29
